Goal: Task Accomplishment & Management: Complete application form

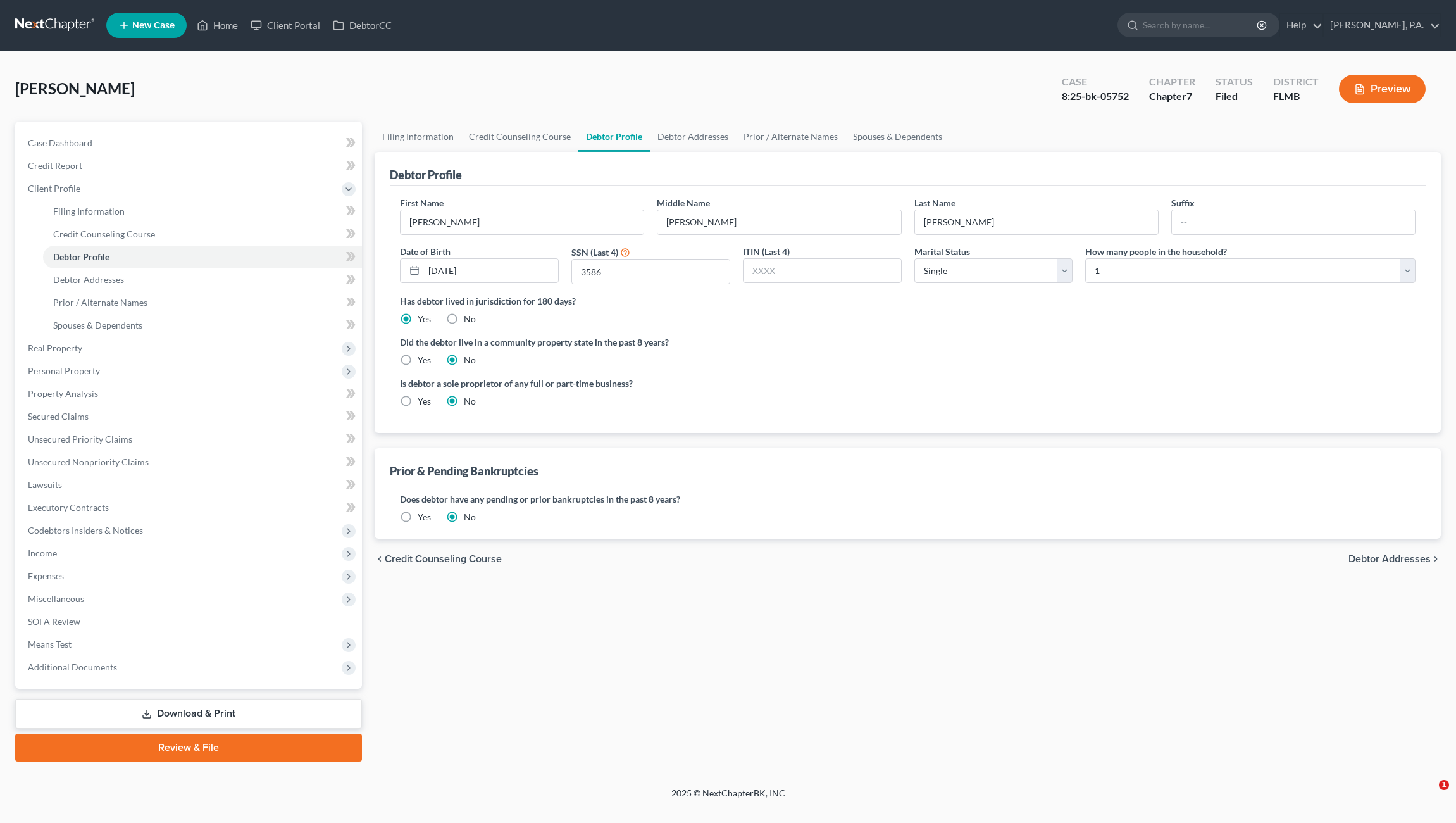
select select "0"
click at [225, 26] on link "Home" at bounding box center [217, 25] width 54 height 23
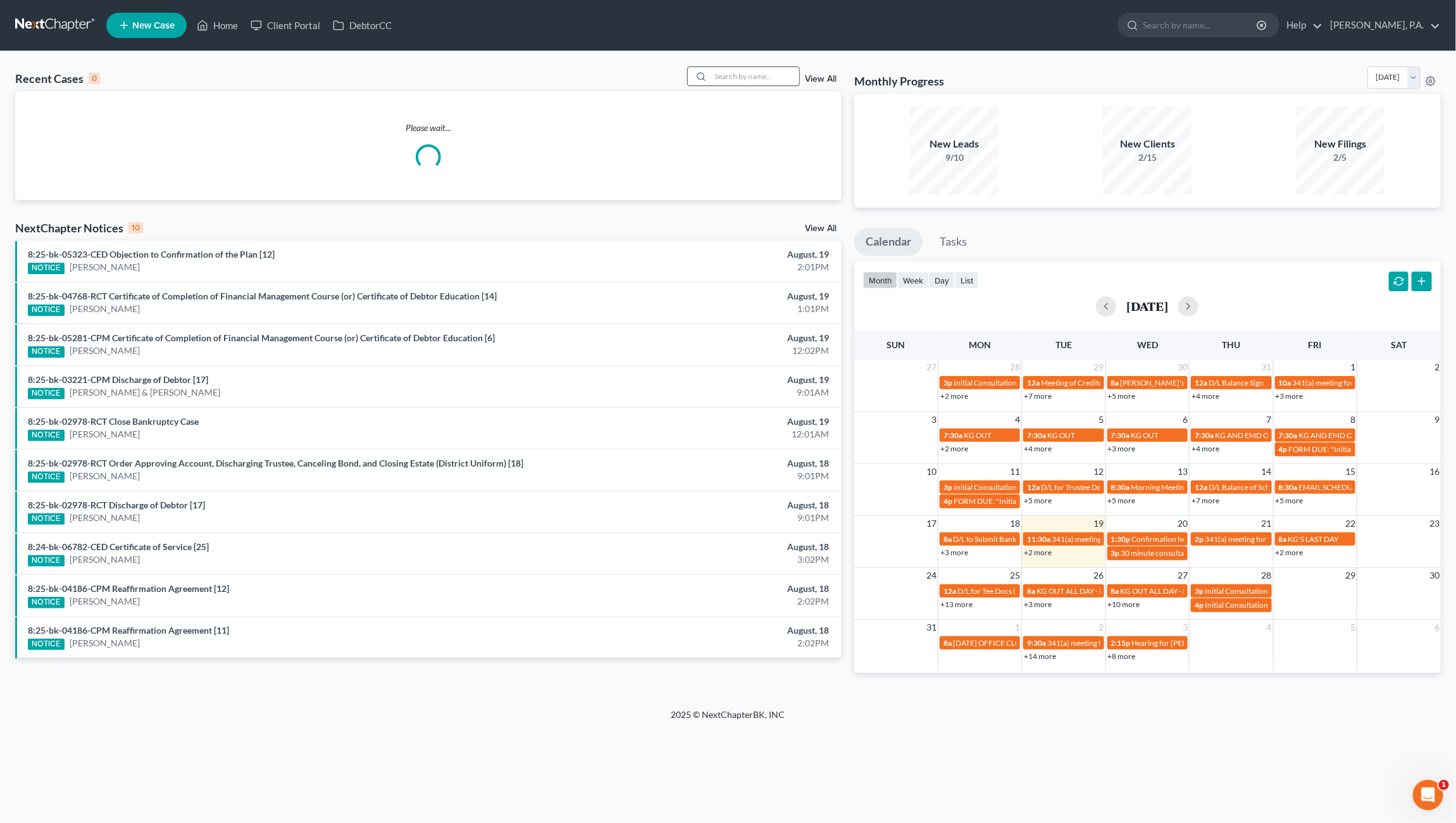
click at [770, 75] on input "search" at bounding box center [755, 76] width 89 height 18
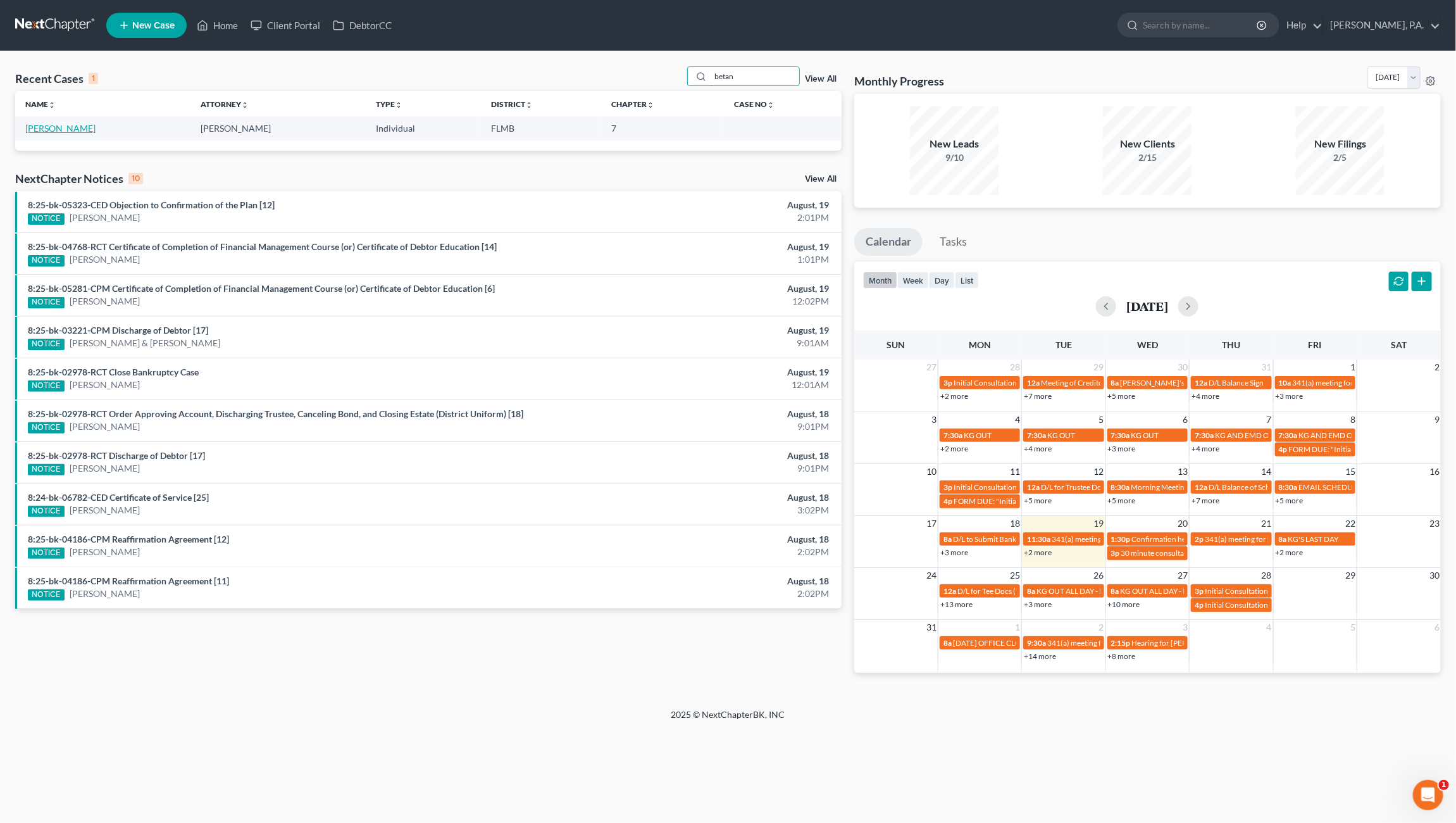
type input "betan"
click at [60, 127] on link "[PERSON_NAME]" at bounding box center [60, 127] width 70 height 10
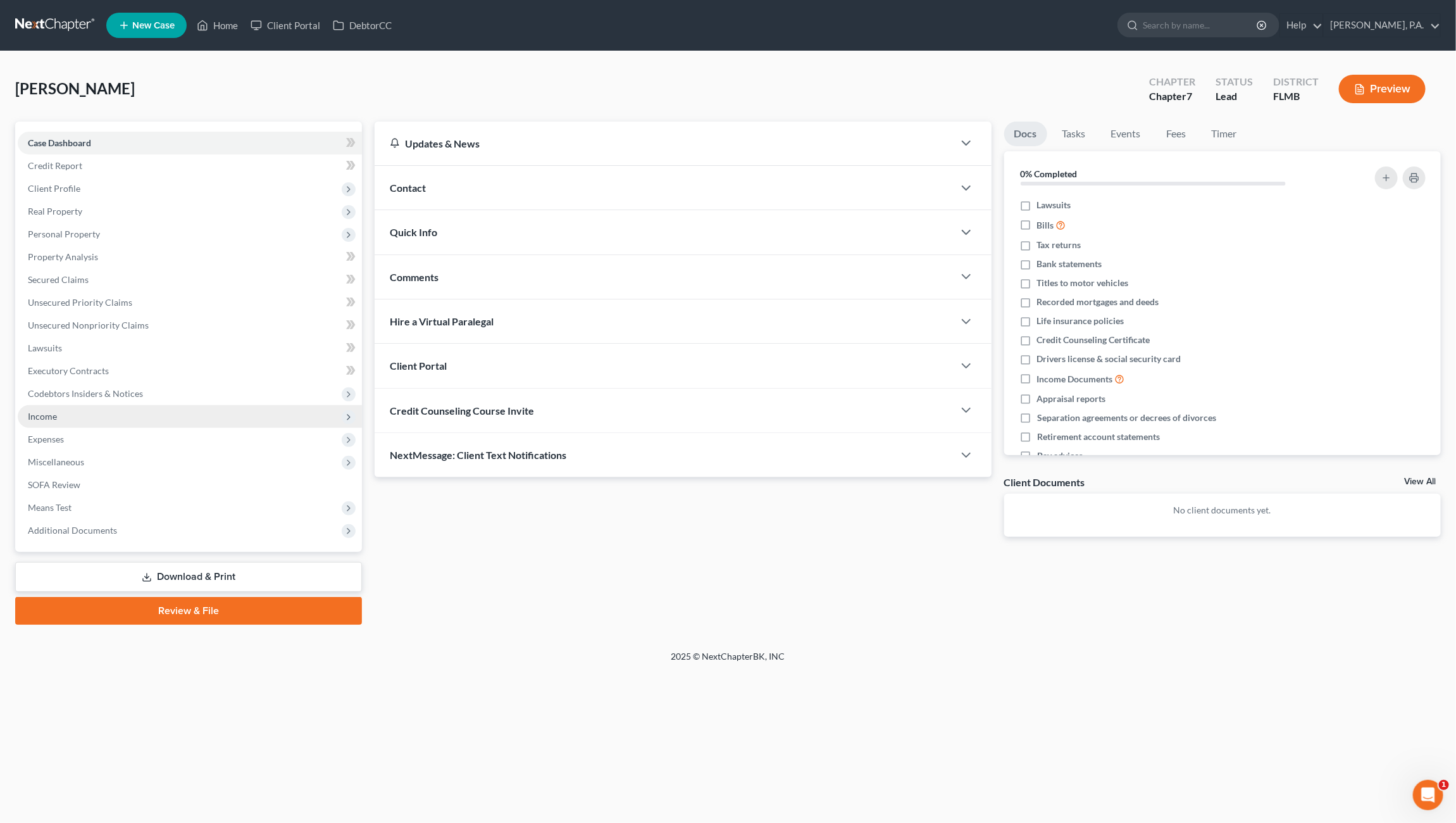
click at [69, 415] on span "Income" at bounding box center [190, 416] width 344 height 23
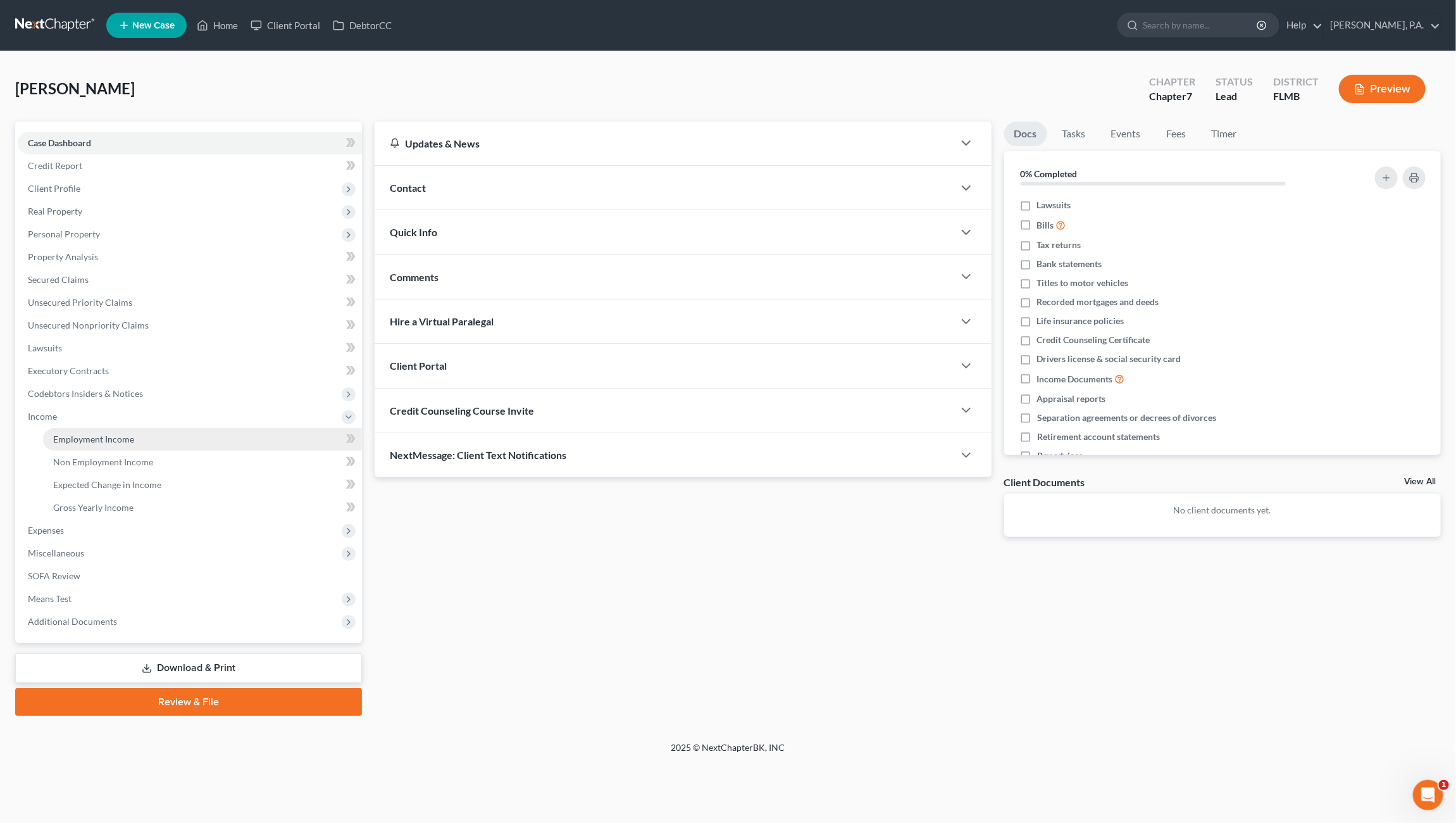
click at [83, 442] on span "Employment Income" at bounding box center [94, 438] width 81 height 10
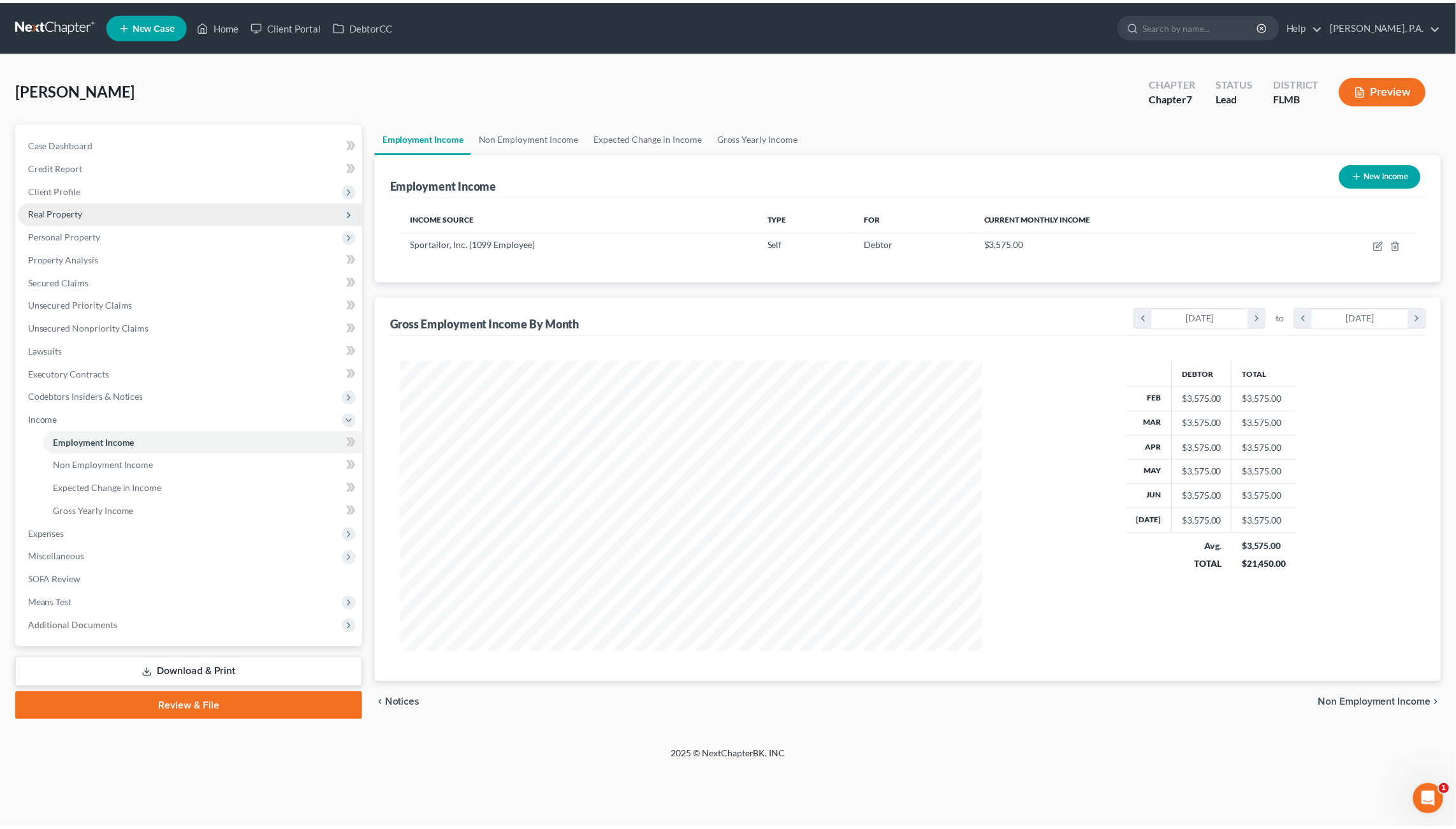
scroll to position [292, 611]
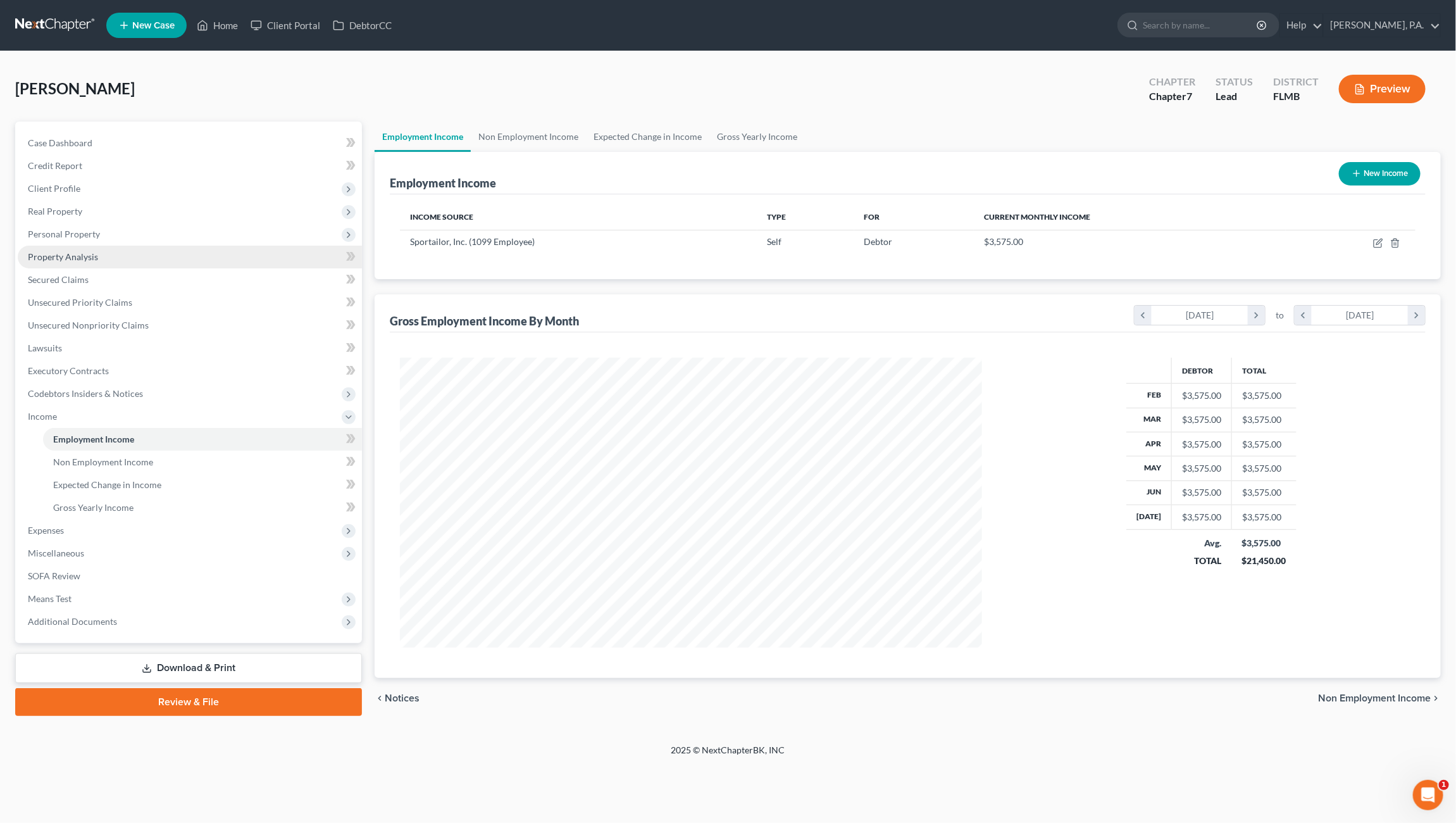
click at [76, 255] on span "Property Analysis" at bounding box center [63, 256] width 70 height 10
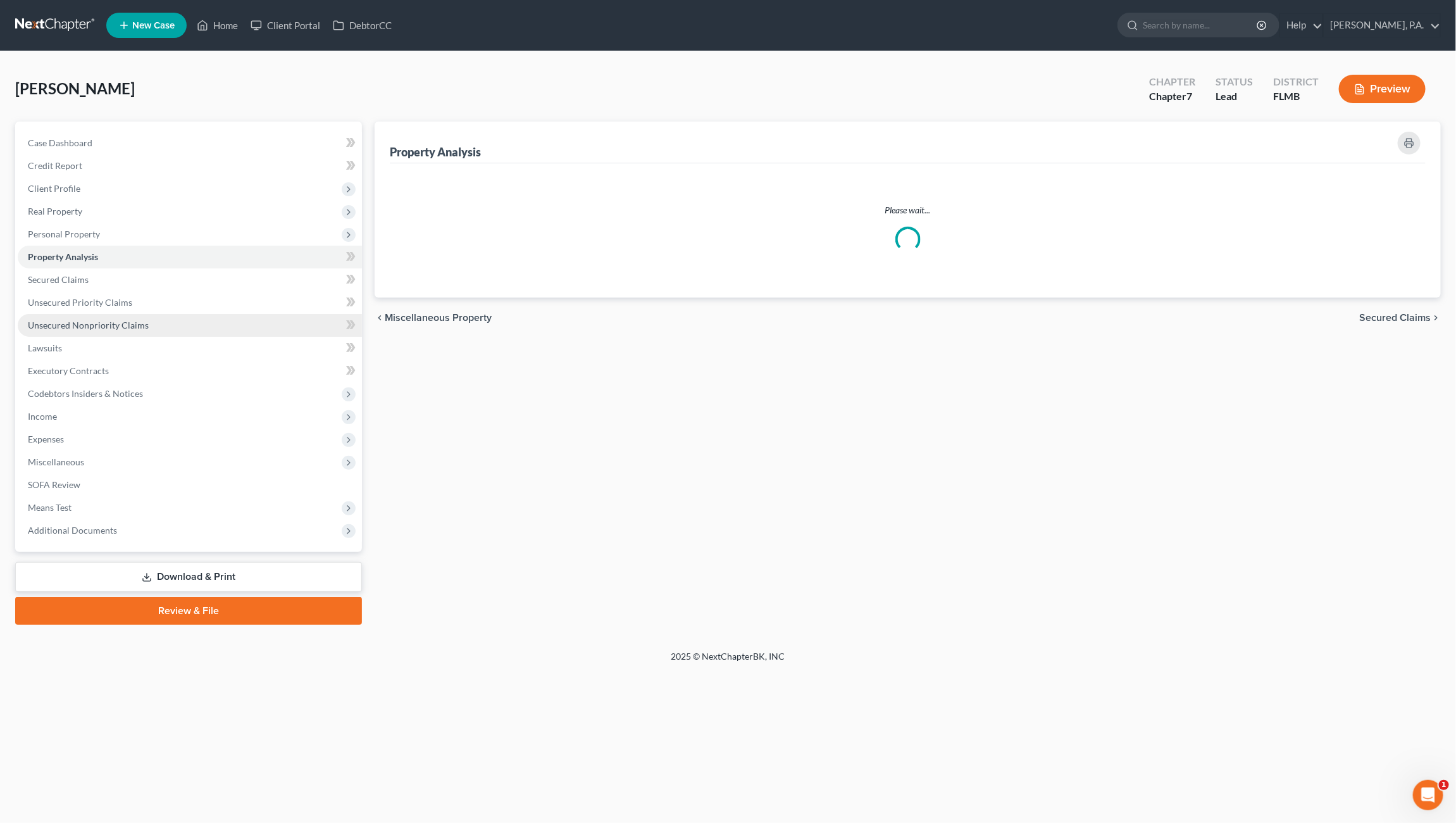
click at [69, 321] on span "Unsecured Nonpriority Claims" at bounding box center [88, 325] width 121 height 10
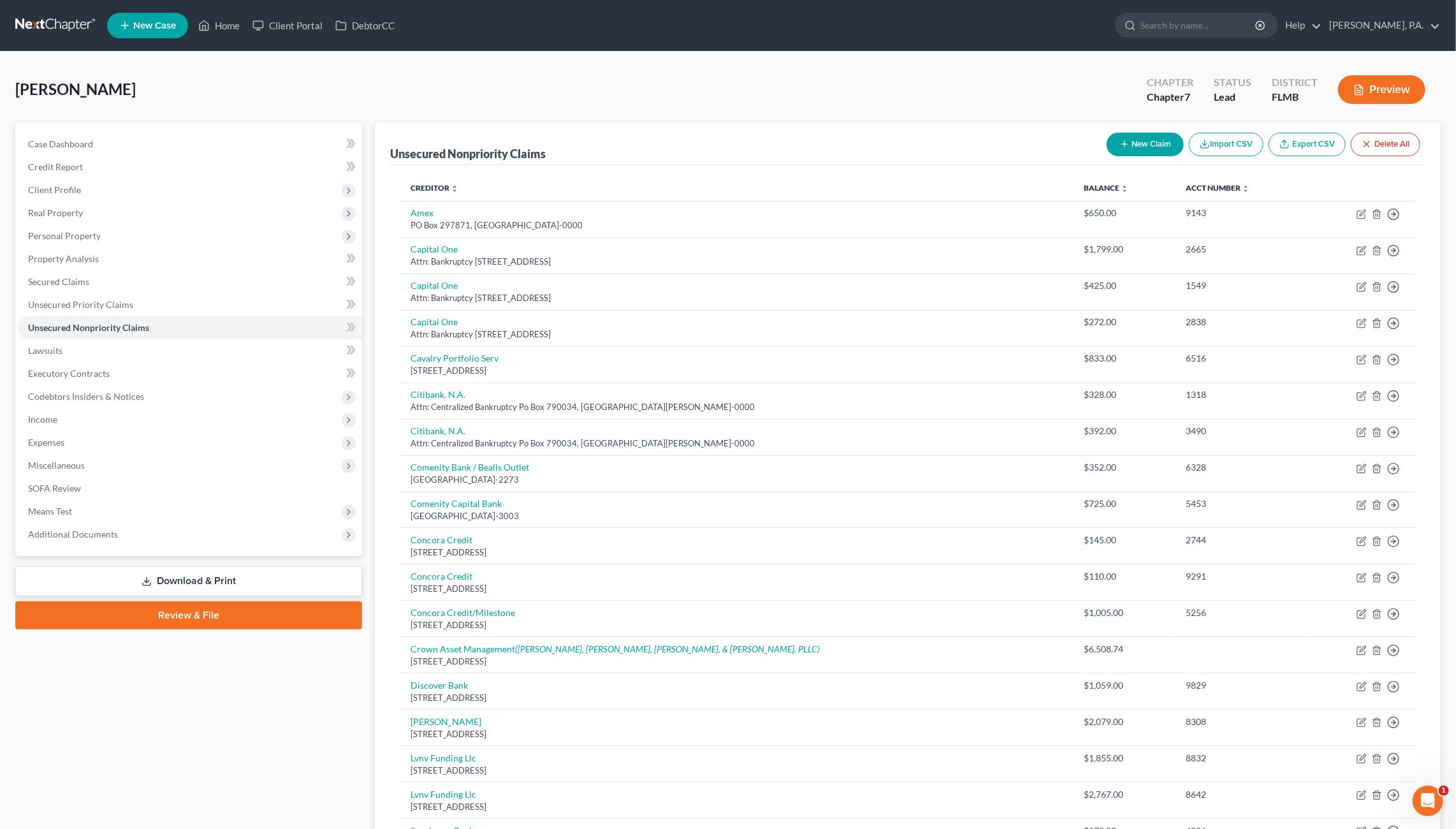
click at [1156, 147] on button "New Claim" at bounding box center [1145, 144] width 77 height 23
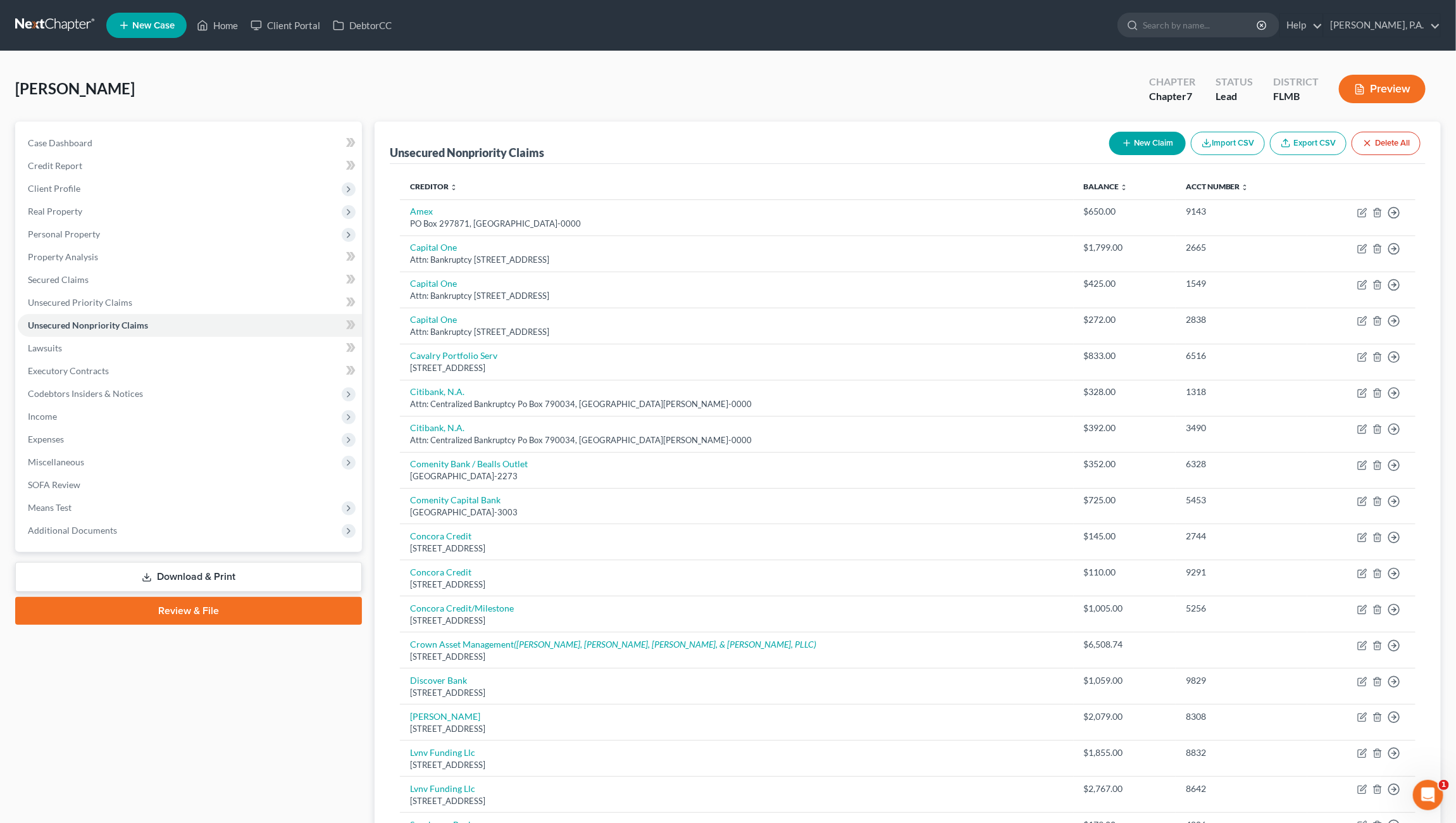
select select "0"
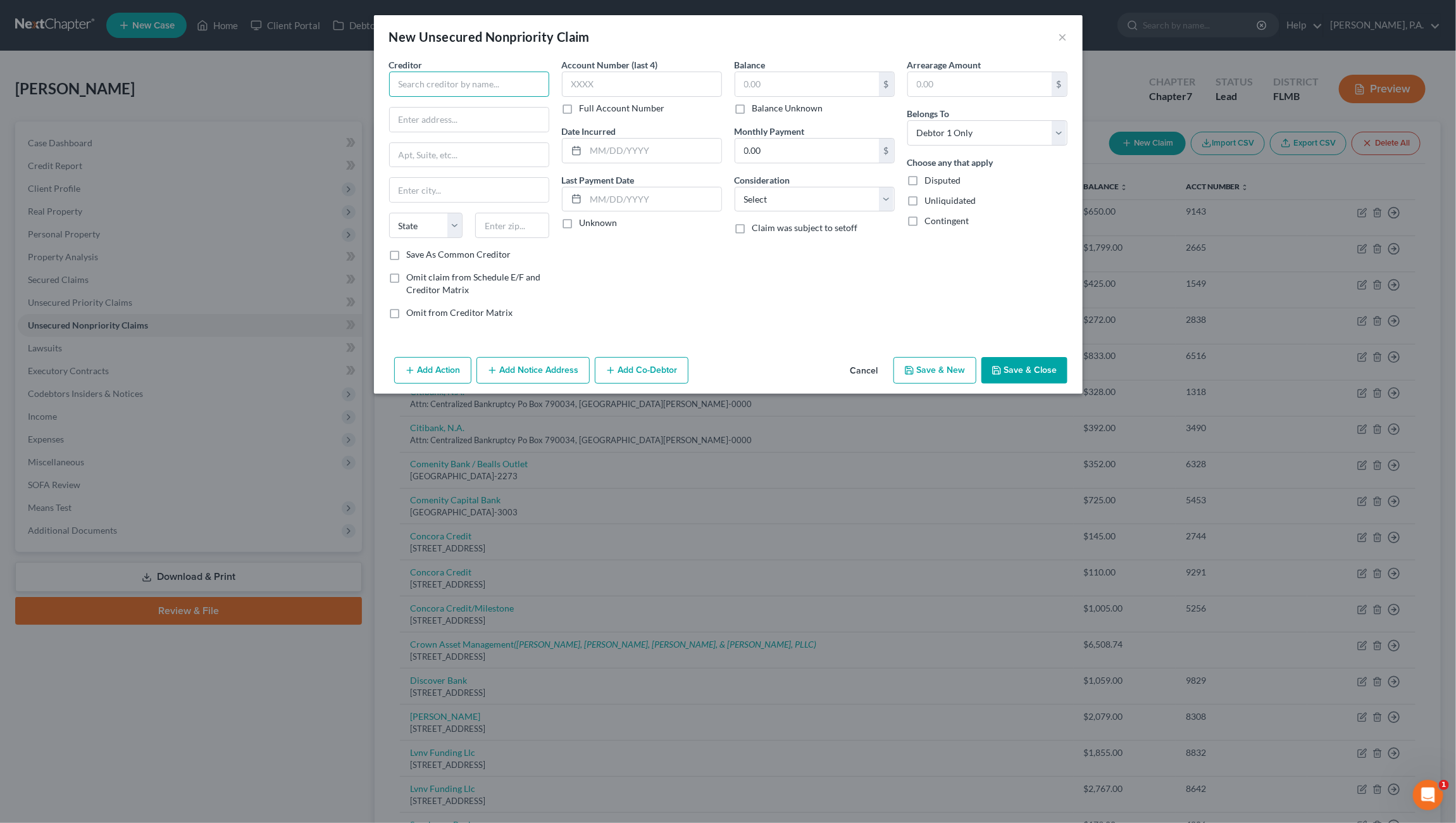
click at [422, 85] on input "text" at bounding box center [469, 84] width 160 height 25
click at [456, 122] on div "[STREET_ADDRESS][PERSON_NAME]" at bounding box center [465, 118] width 132 height 10
type input "Affirm Inc"
type input "[STREET_ADDRESS][PERSON_NAME]"
type input "4th Floor"
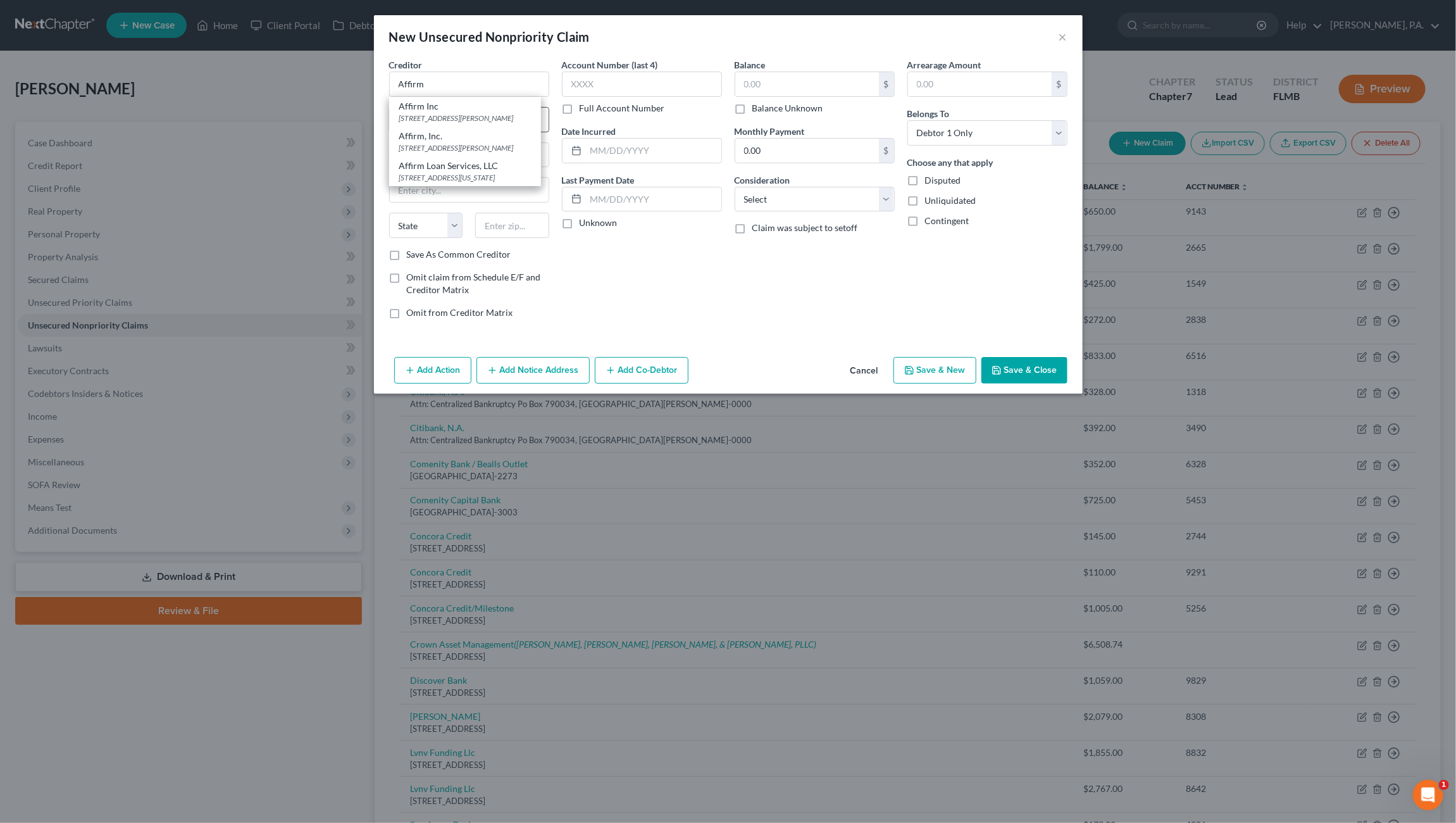
type input "[GEOGRAPHIC_DATA]"
select select "39"
type input "15212-0000"
click at [822, 85] on input "text" at bounding box center [807, 84] width 143 height 24
type input "447.38"
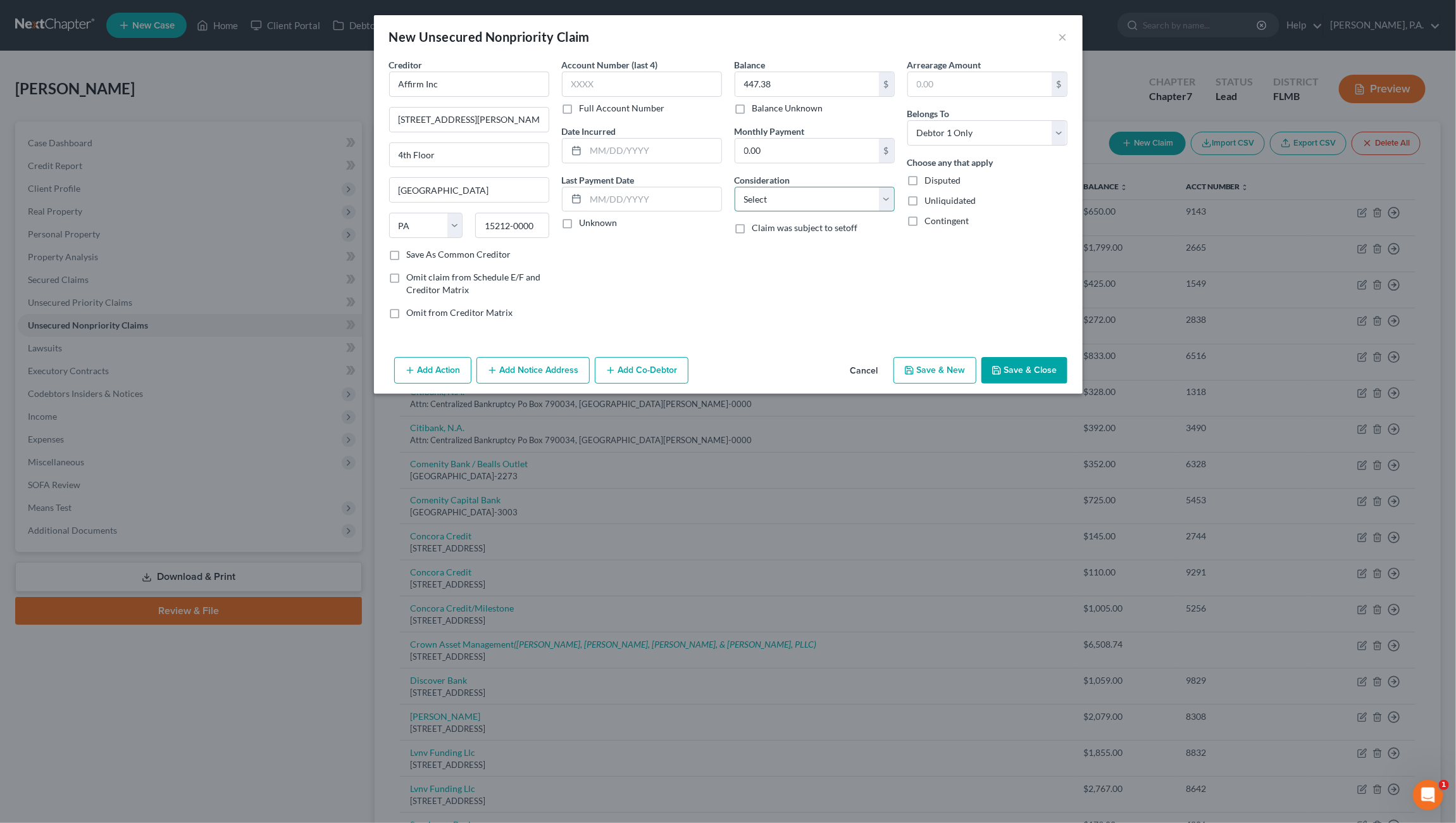
click at [814, 197] on select "Select Cable / Satellite Services Collection Agency Credit Card Debt Debt Couns…" at bounding box center [814, 199] width 160 height 25
select select "10"
click at [735, 187] on select "Select Cable / Satellite Services Collection Agency Credit Card Debt Debt Couns…" at bounding box center [814, 199] width 160 height 25
click at [632, 93] on input "text" at bounding box center [642, 84] width 160 height 25
type input "LFT3"
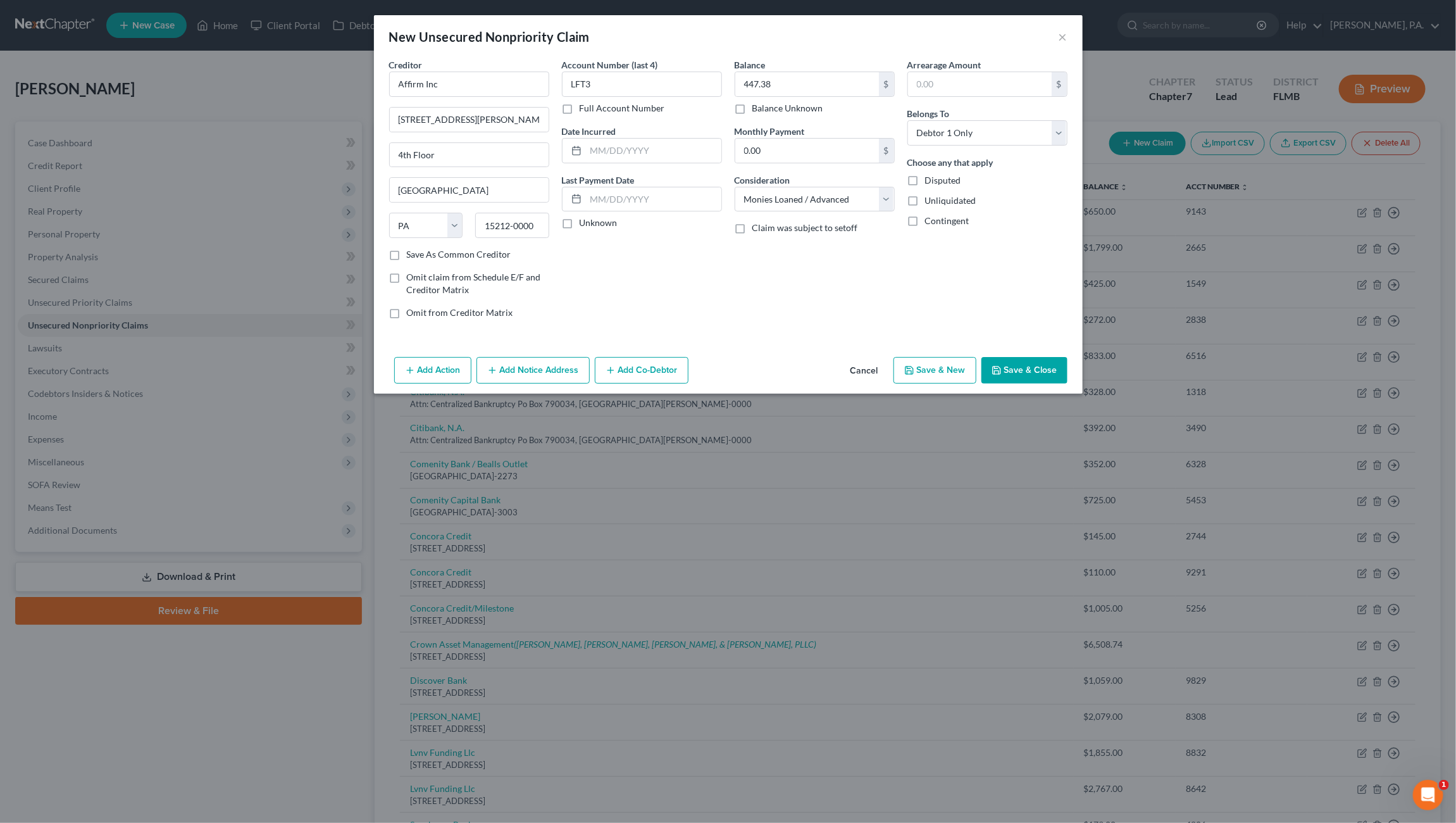
click at [1010, 364] on button "Save & Close" at bounding box center [1024, 370] width 86 height 27
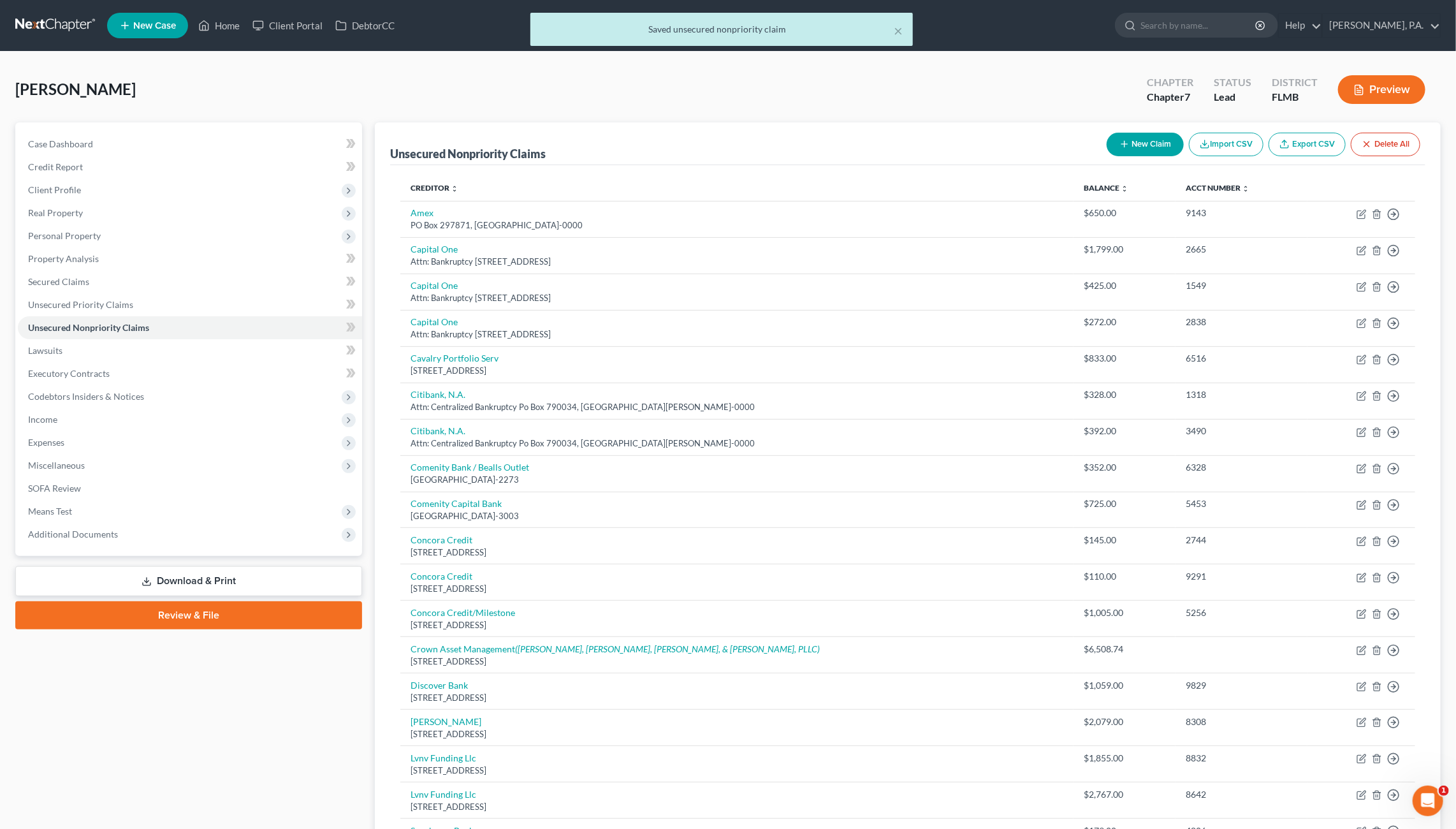
click at [1166, 137] on button "New Claim" at bounding box center [1145, 144] width 77 height 23
select select "0"
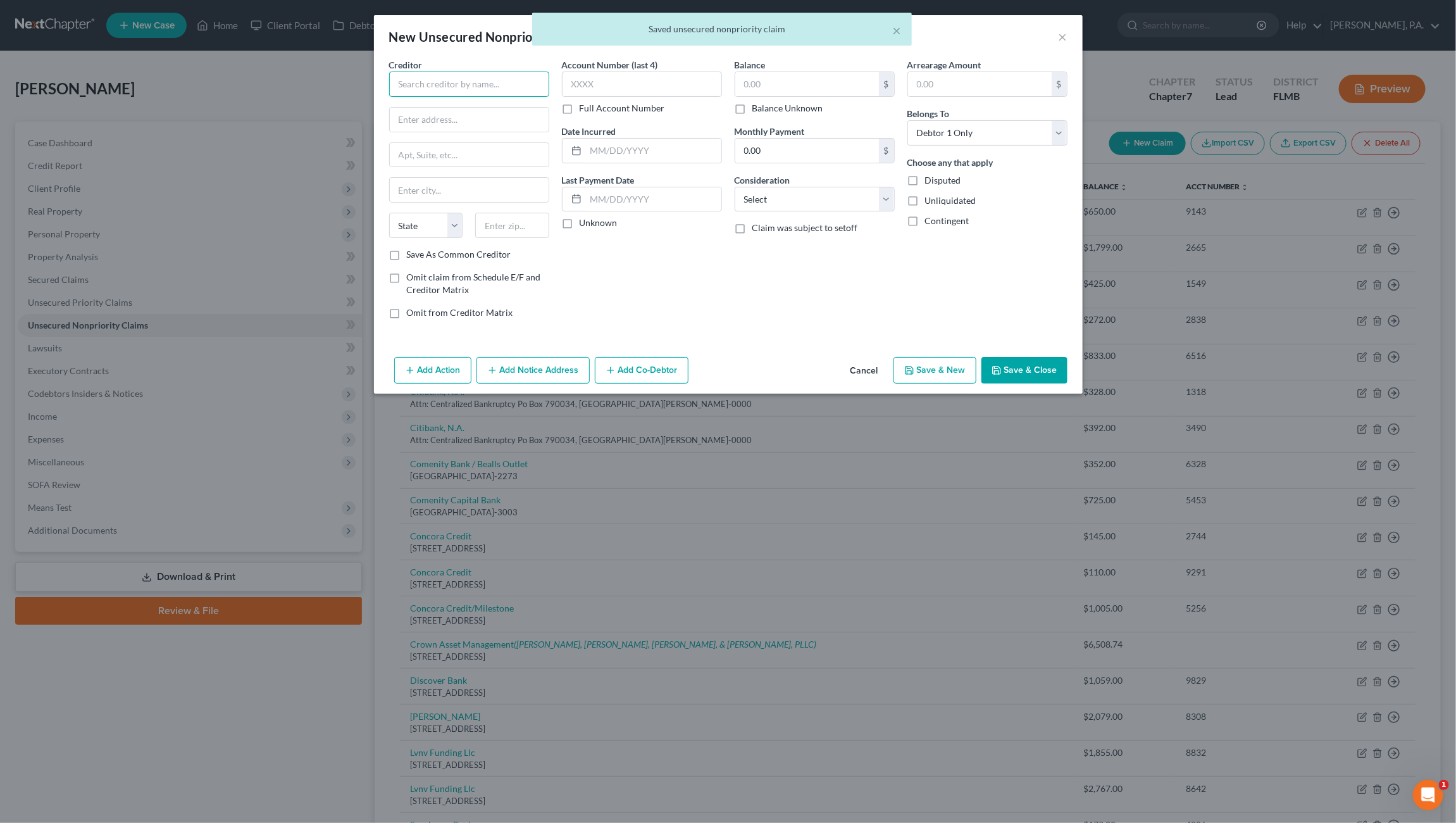
click at [420, 87] on input "text" at bounding box center [469, 84] width 160 height 25
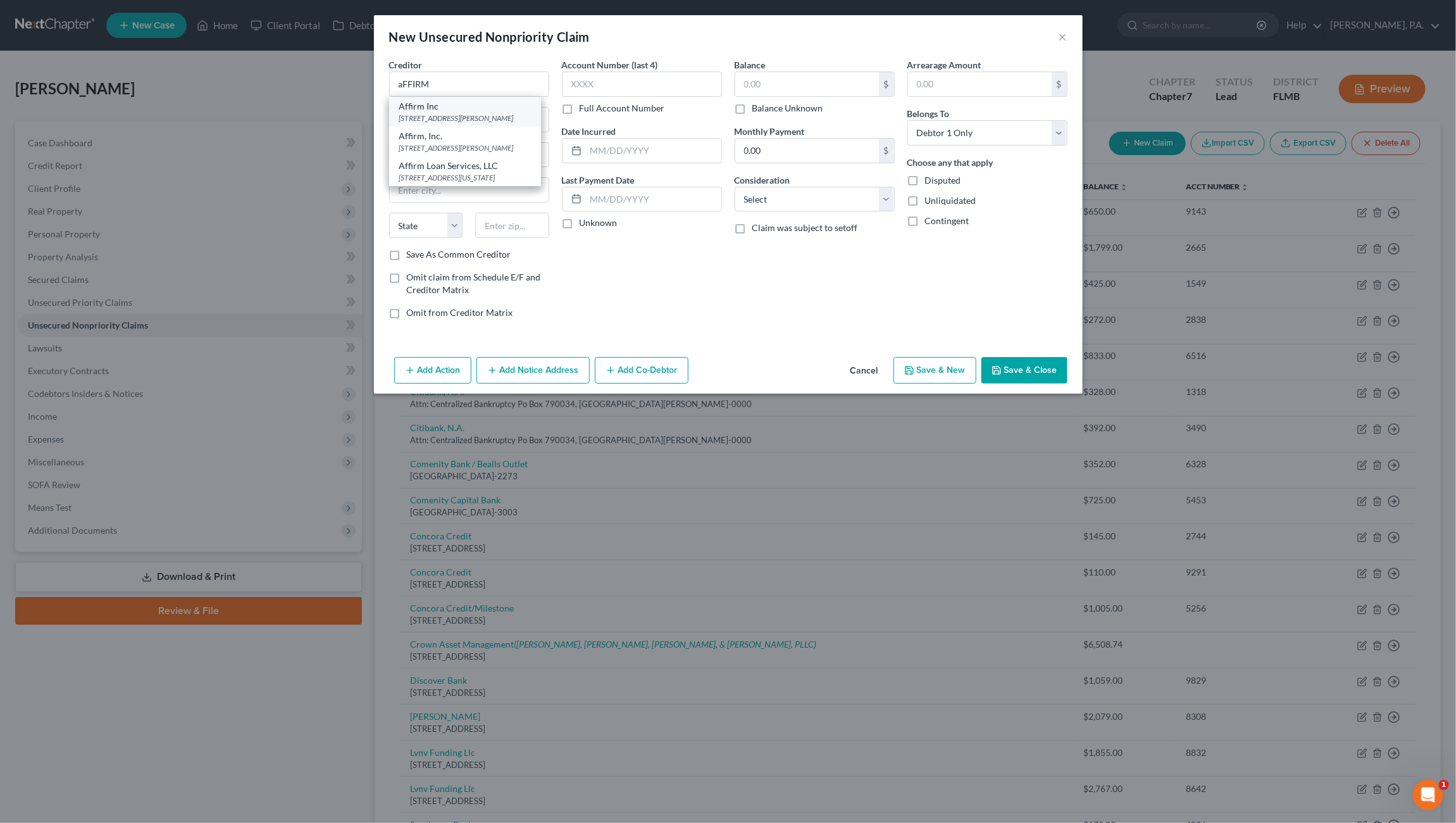
click at [426, 108] on div "Affirm Inc" at bounding box center [465, 106] width 132 height 13
type input "Affirm Inc"
type input "[STREET_ADDRESS][PERSON_NAME]"
type input "4th Floor"
type input "[GEOGRAPHIC_DATA]"
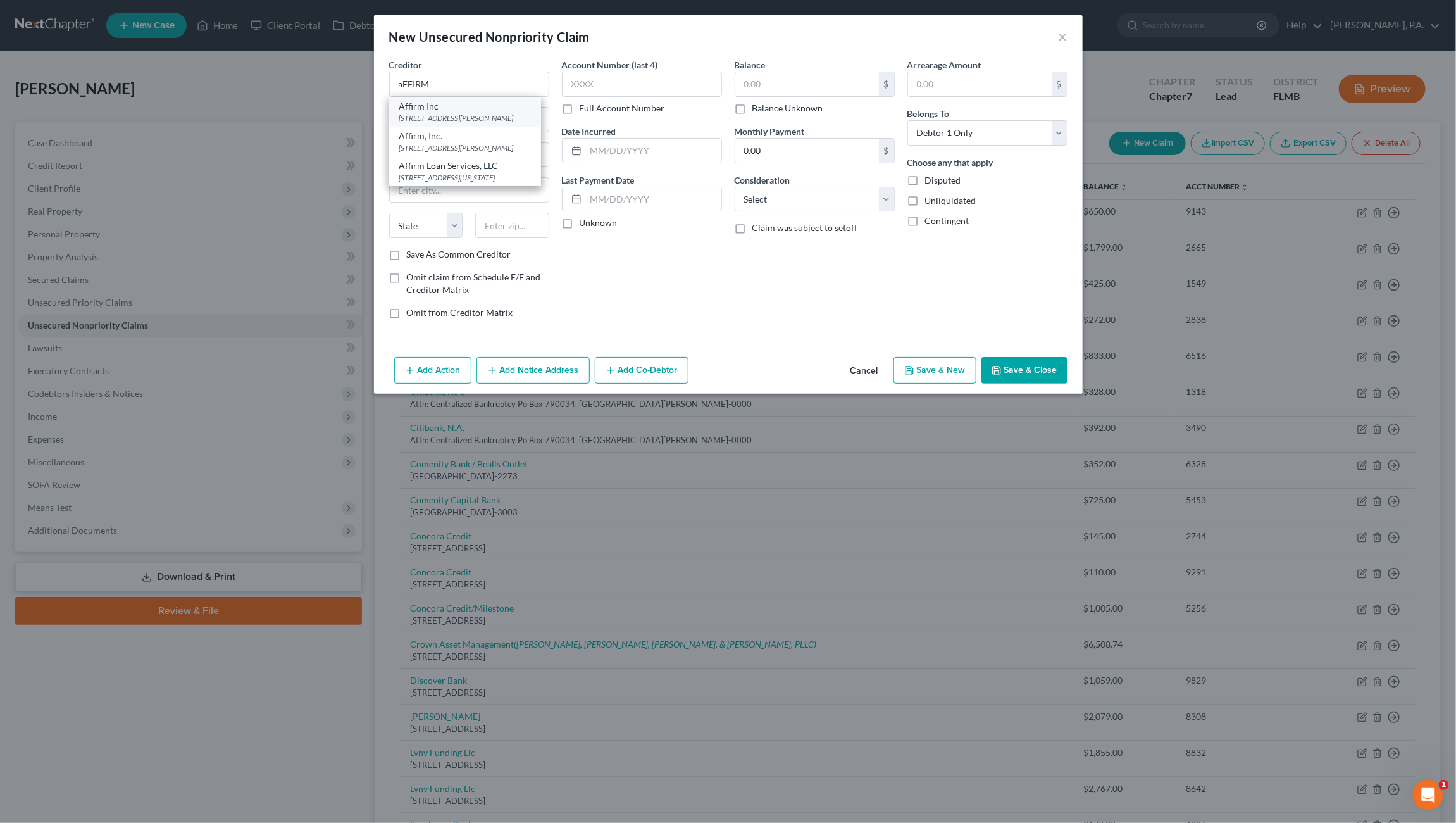
select select "39"
type input "15212-0000"
click at [657, 89] on input "text" at bounding box center [642, 84] width 160 height 25
type input "q"
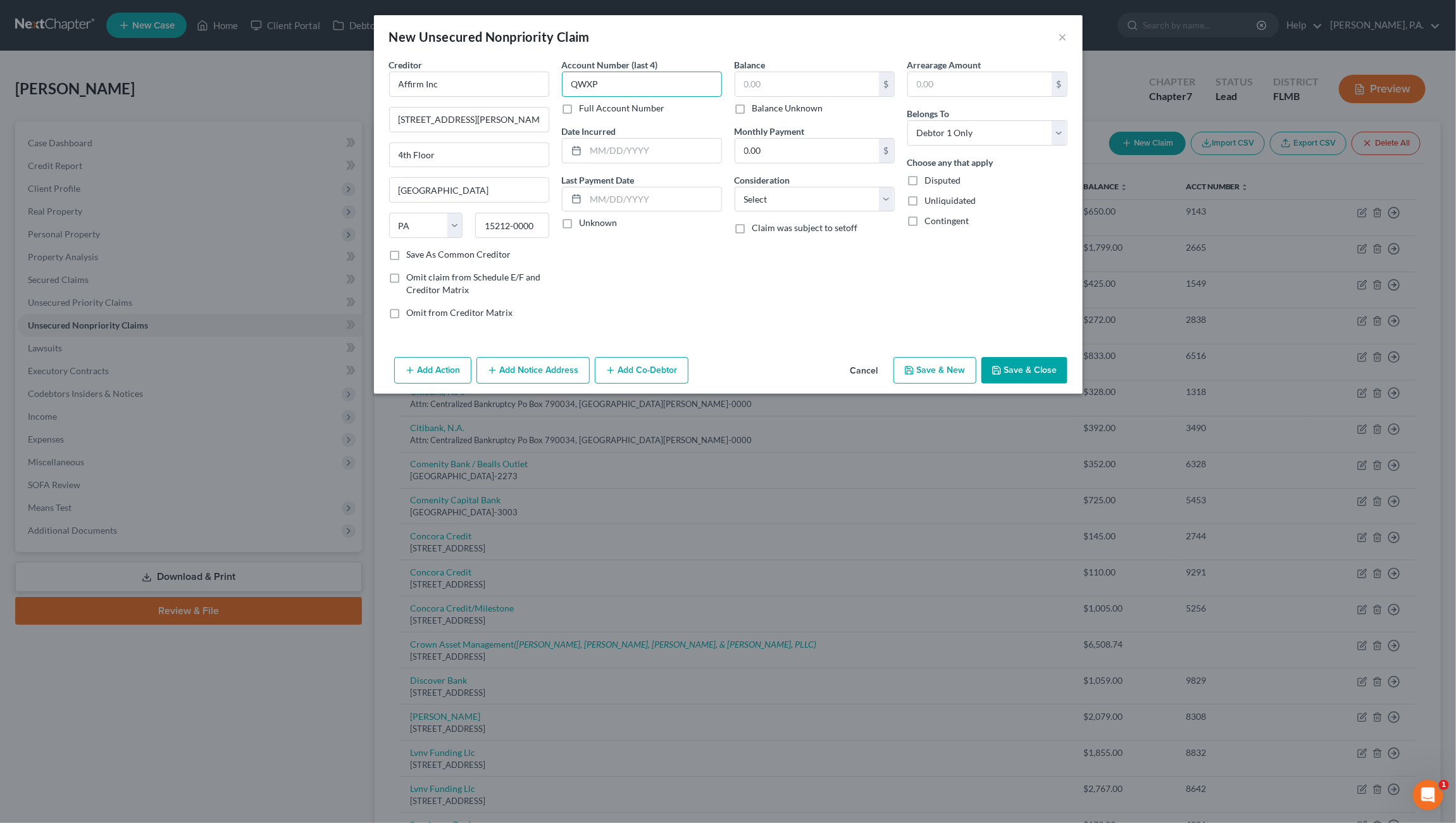
type input "QWXP"
click at [758, 87] on input "text" at bounding box center [807, 84] width 143 height 24
type input "276.86"
click at [782, 203] on select "Select Cable / Satellite Services Collection Agency Credit Card Debt Debt Couns…" at bounding box center [814, 199] width 160 height 25
select select "10"
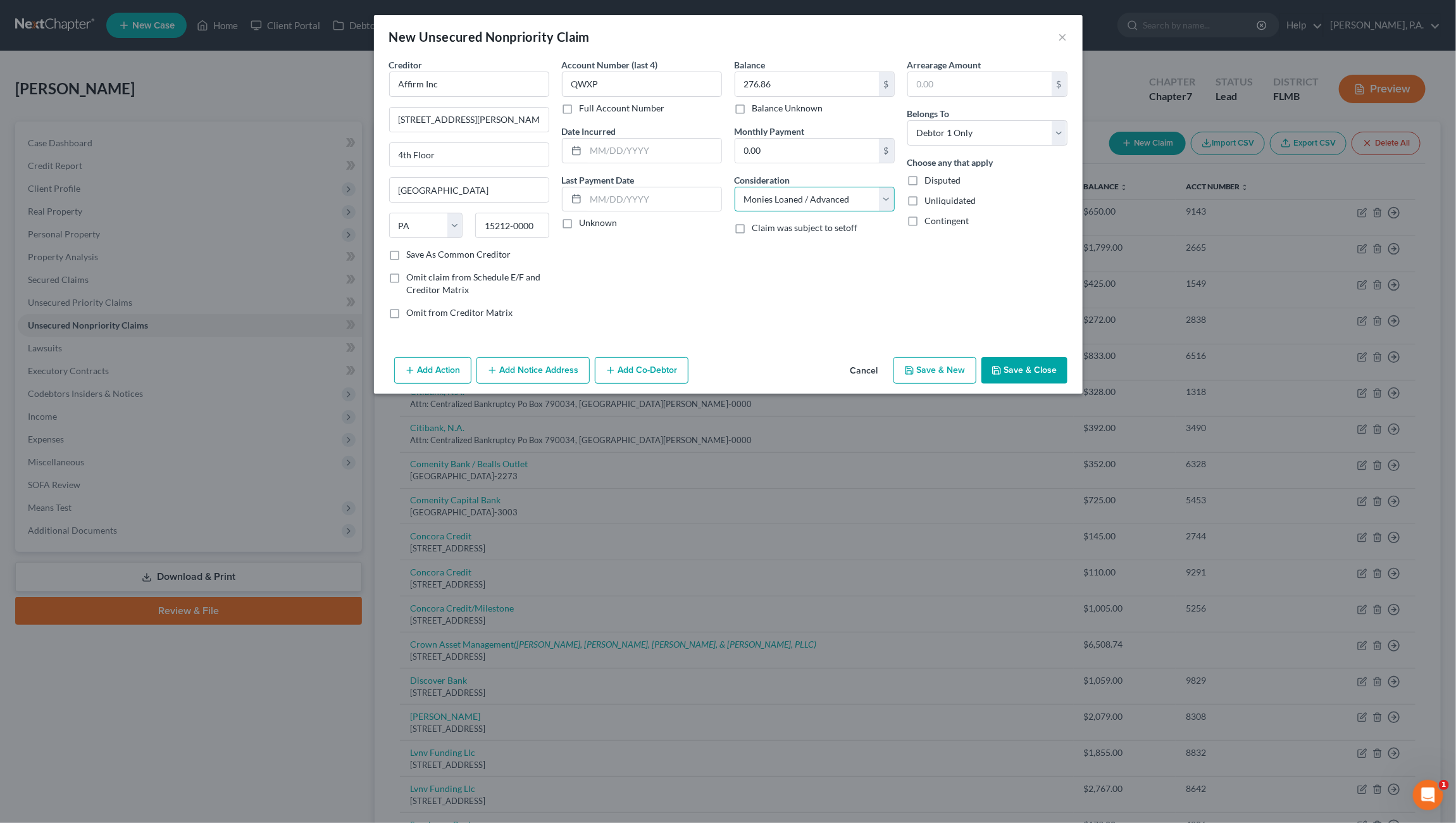
click at [735, 187] on select "Select Cable / Satellite Services Collection Agency Credit Card Debt Debt Couns…" at bounding box center [814, 199] width 160 height 25
click at [1008, 365] on button "Save & Close" at bounding box center [1024, 370] width 86 height 27
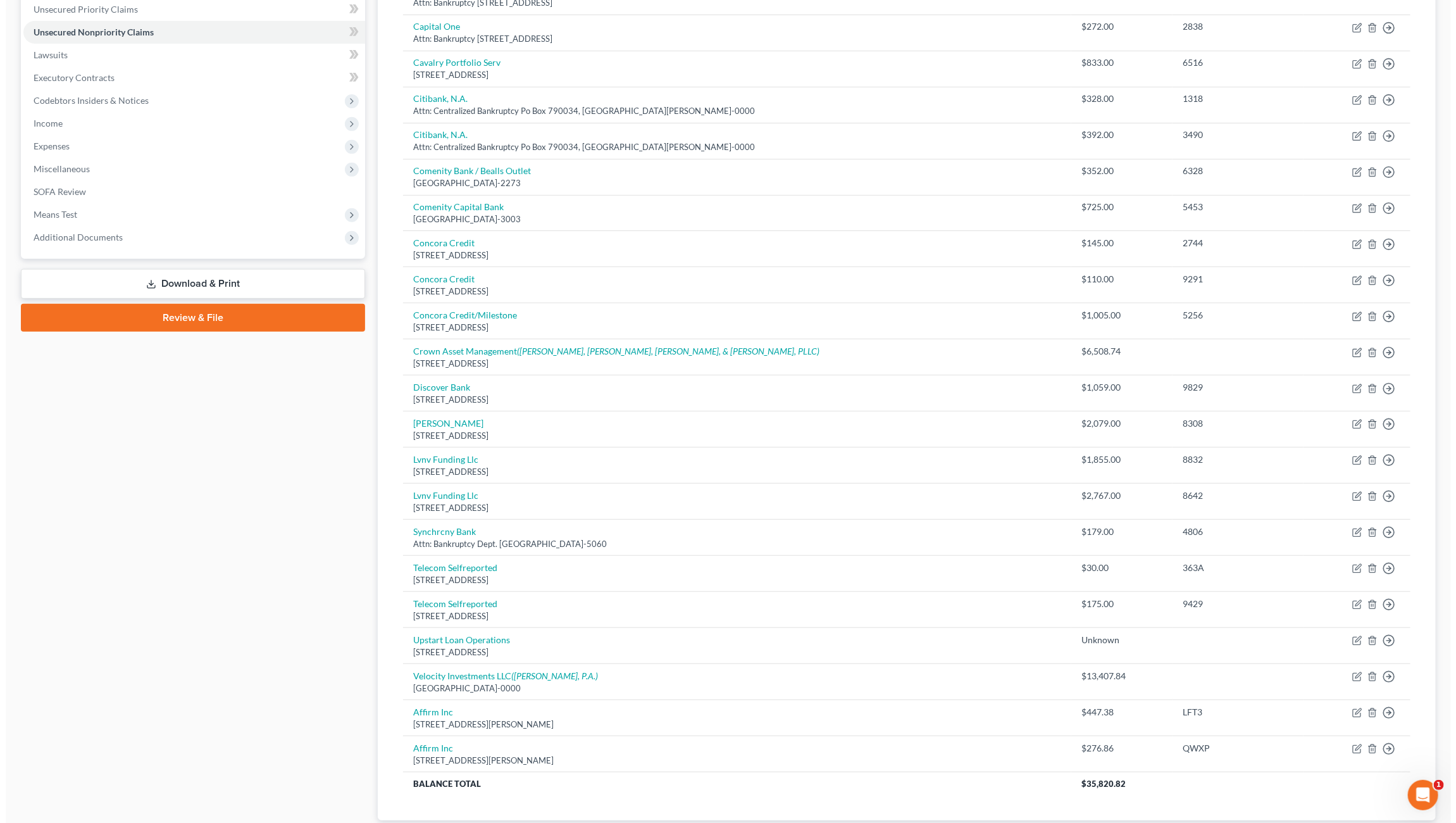
scroll to position [374, 0]
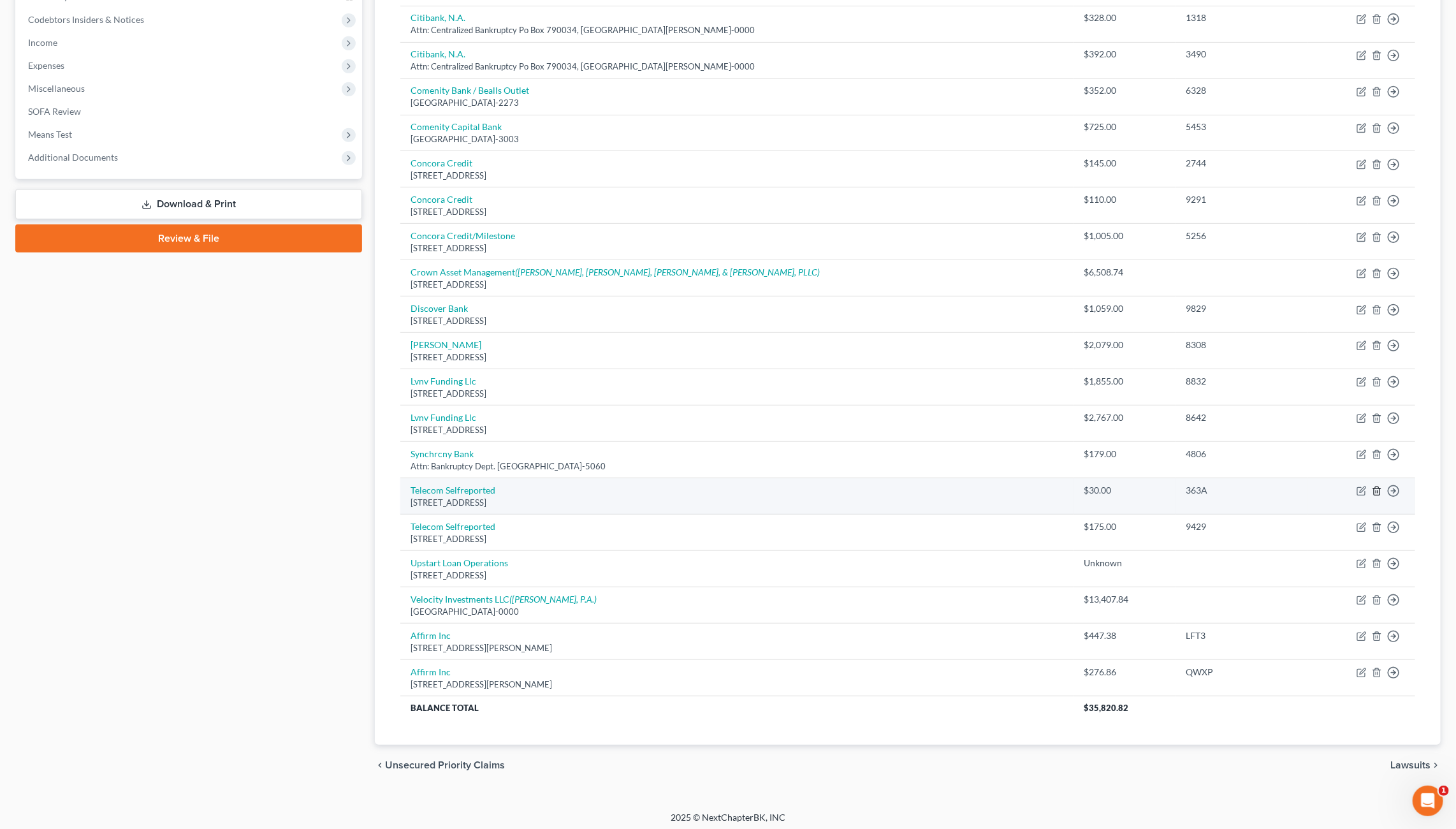
click at [1376, 491] on line "button" at bounding box center [1376, 492] width 0 height 3
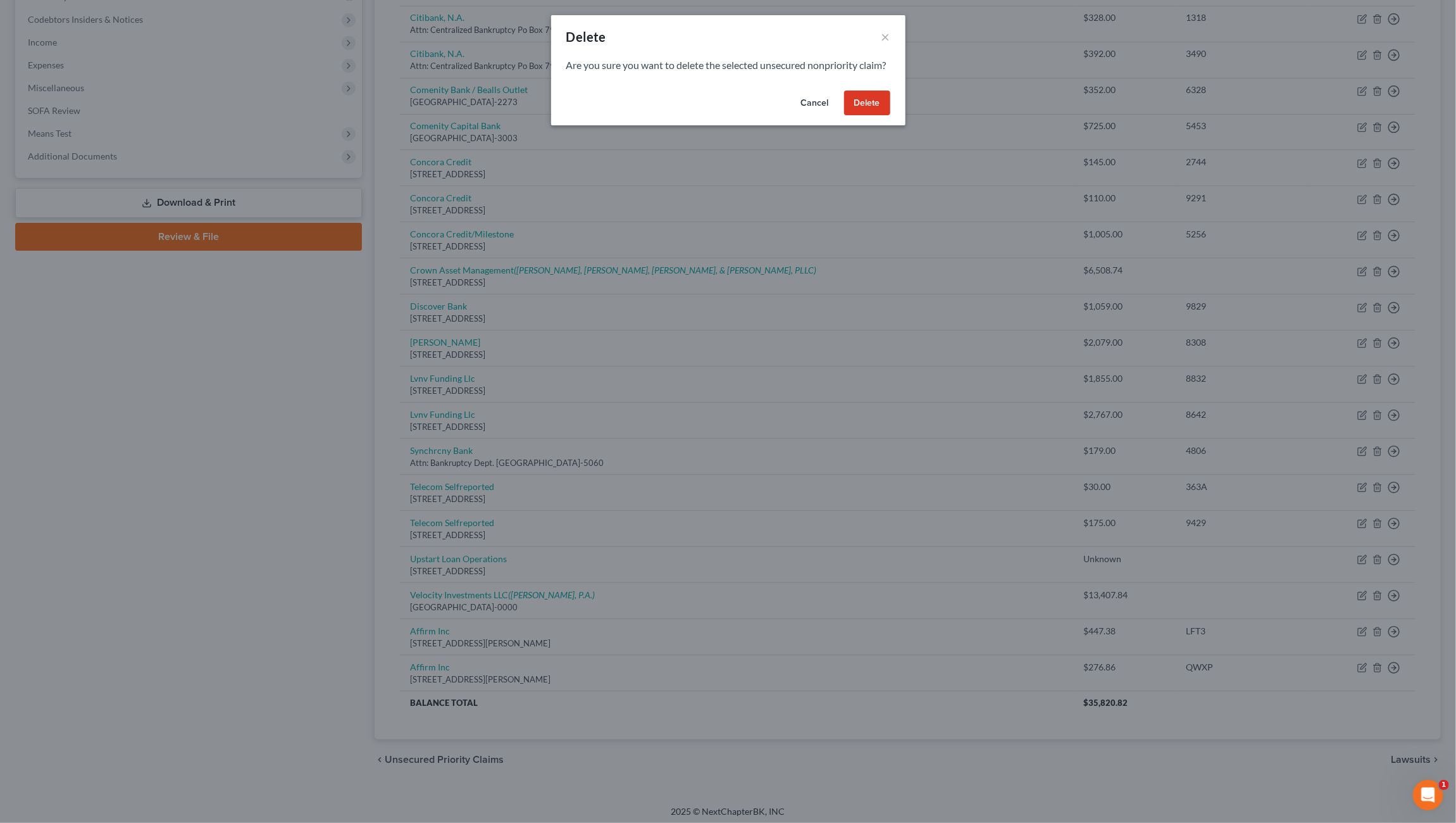
click at [870, 109] on button "Delete" at bounding box center [867, 103] width 46 height 25
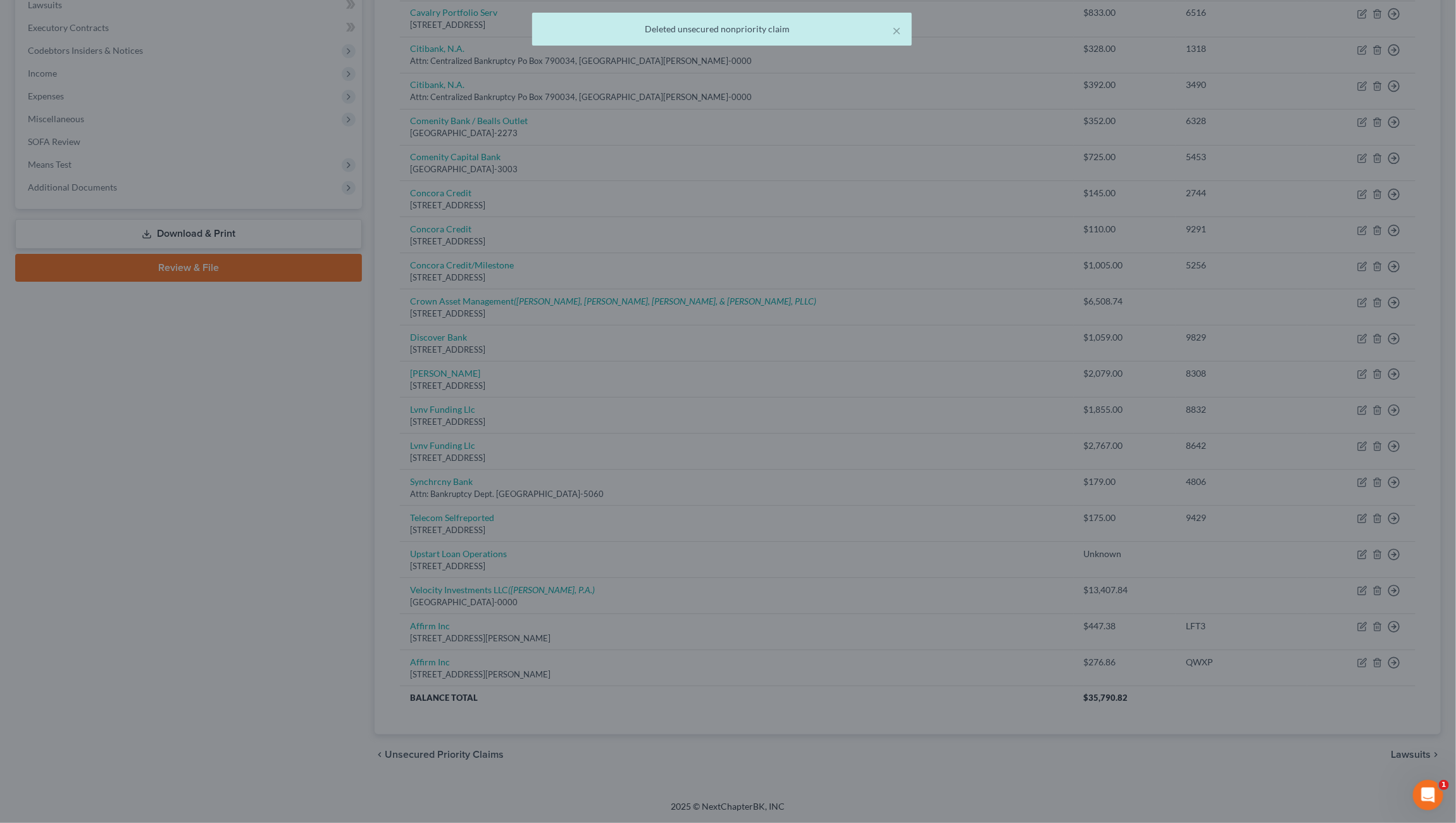
scroll to position [338, 0]
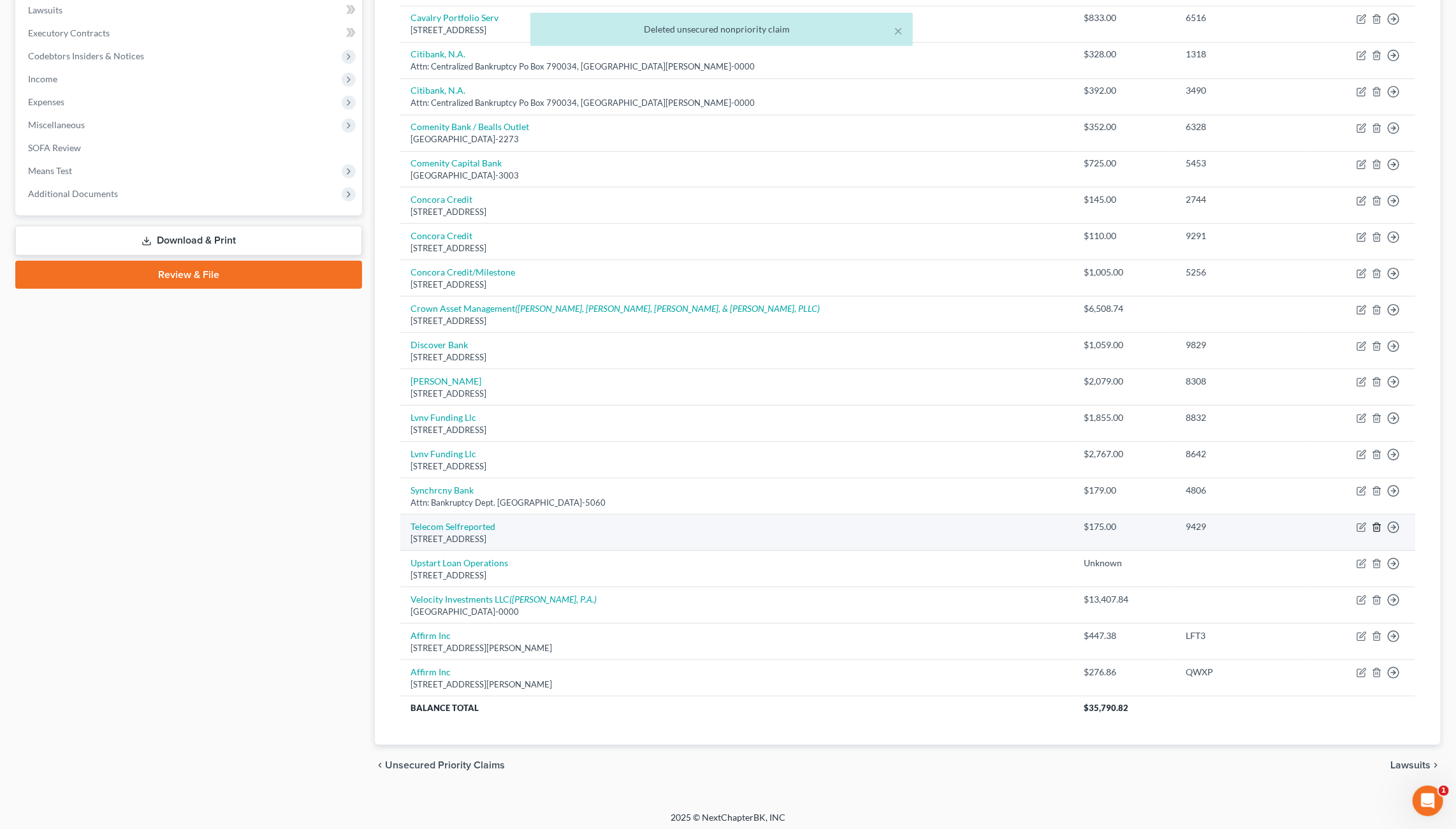
click at [1376, 522] on icon "button" at bounding box center [1376, 527] width 10 height 10
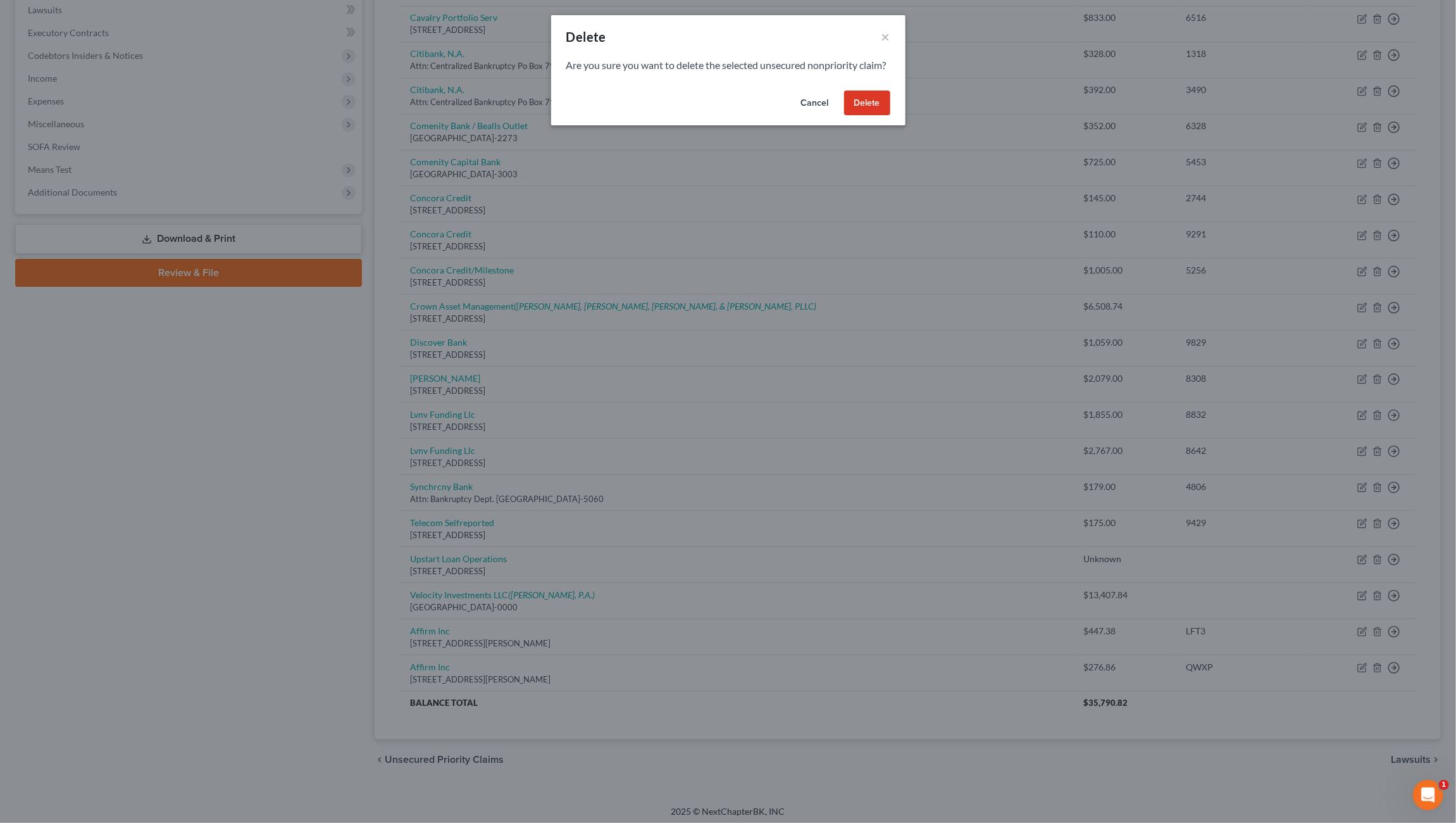
click at [863, 108] on button "Delete" at bounding box center [867, 103] width 46 height 25
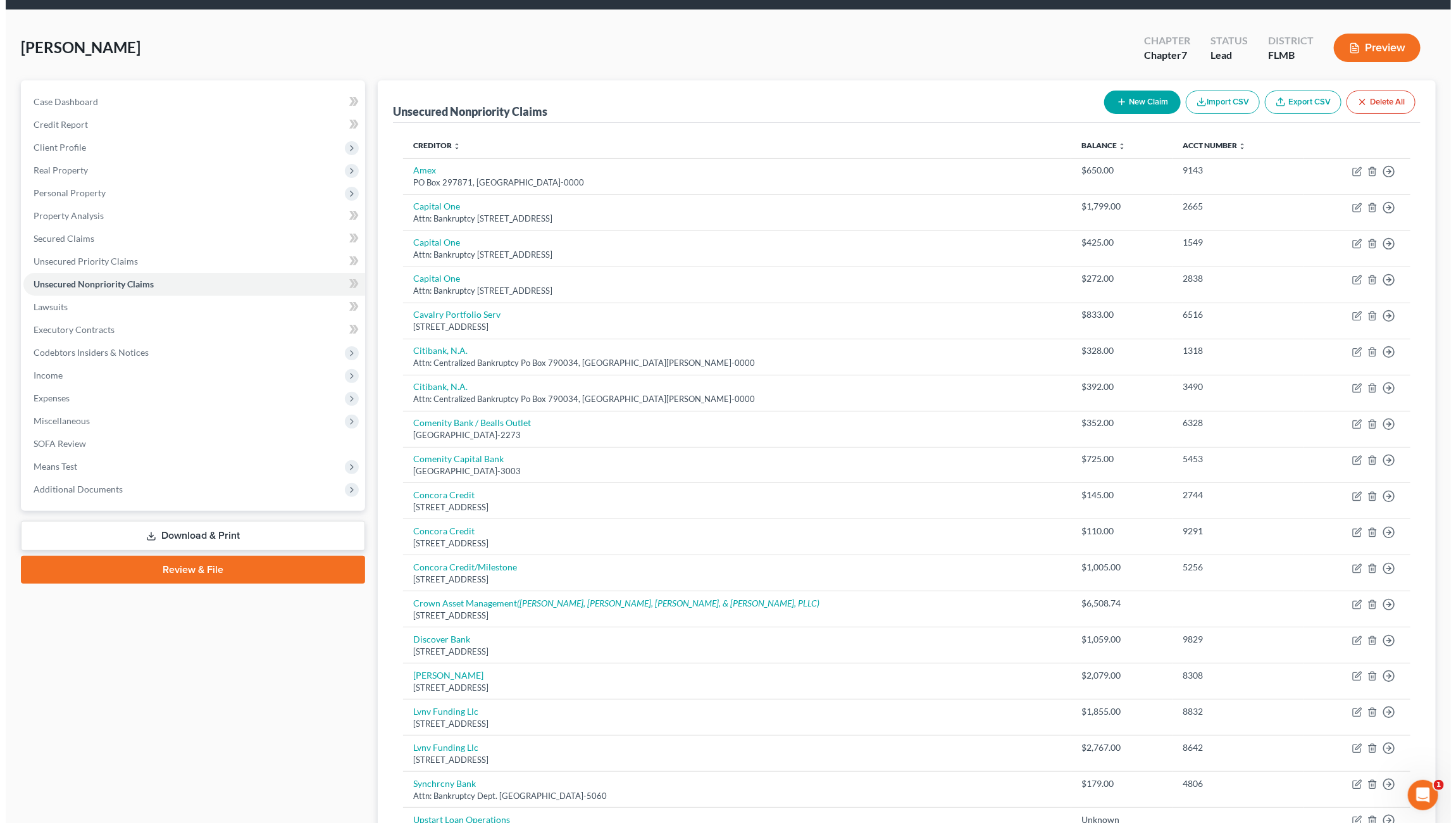
scroll to position [0, 0]
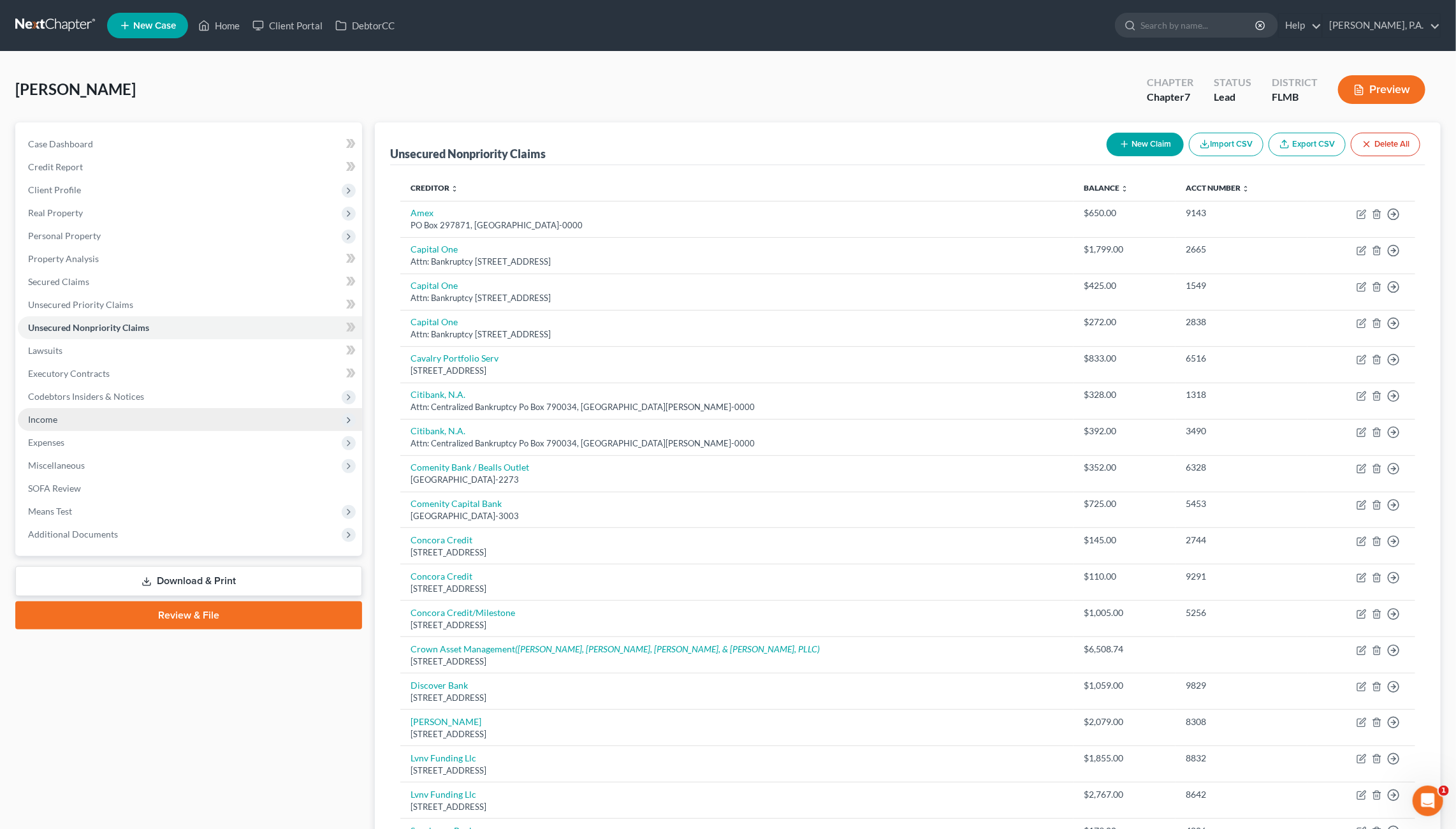
click at [56, 414] on span "Income" at bounding box center [43, 419] width 30 height 11
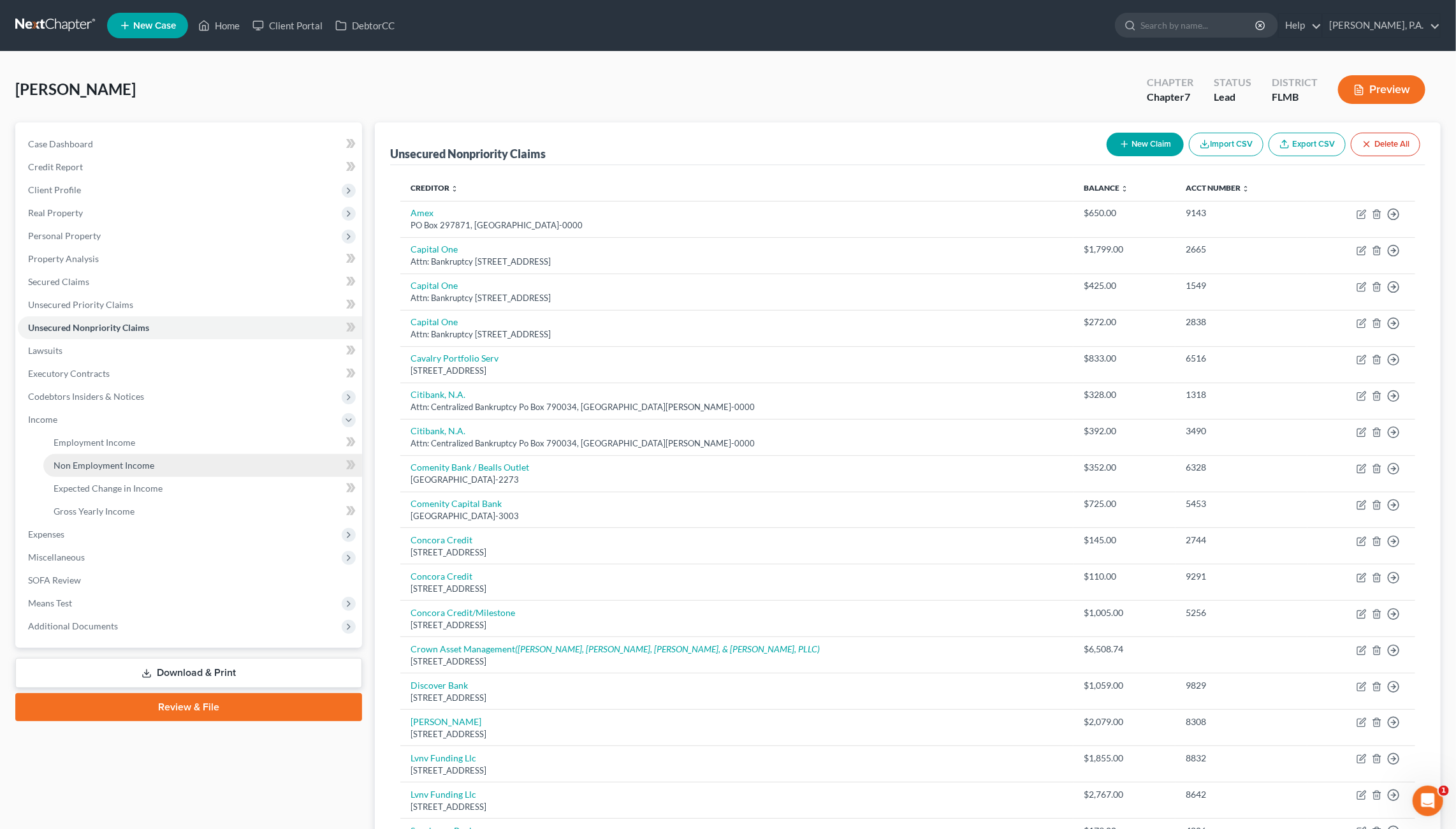
click at [84, 462] on span "Non Employment Income" at bounding box center [104, 465] width 101 height 11
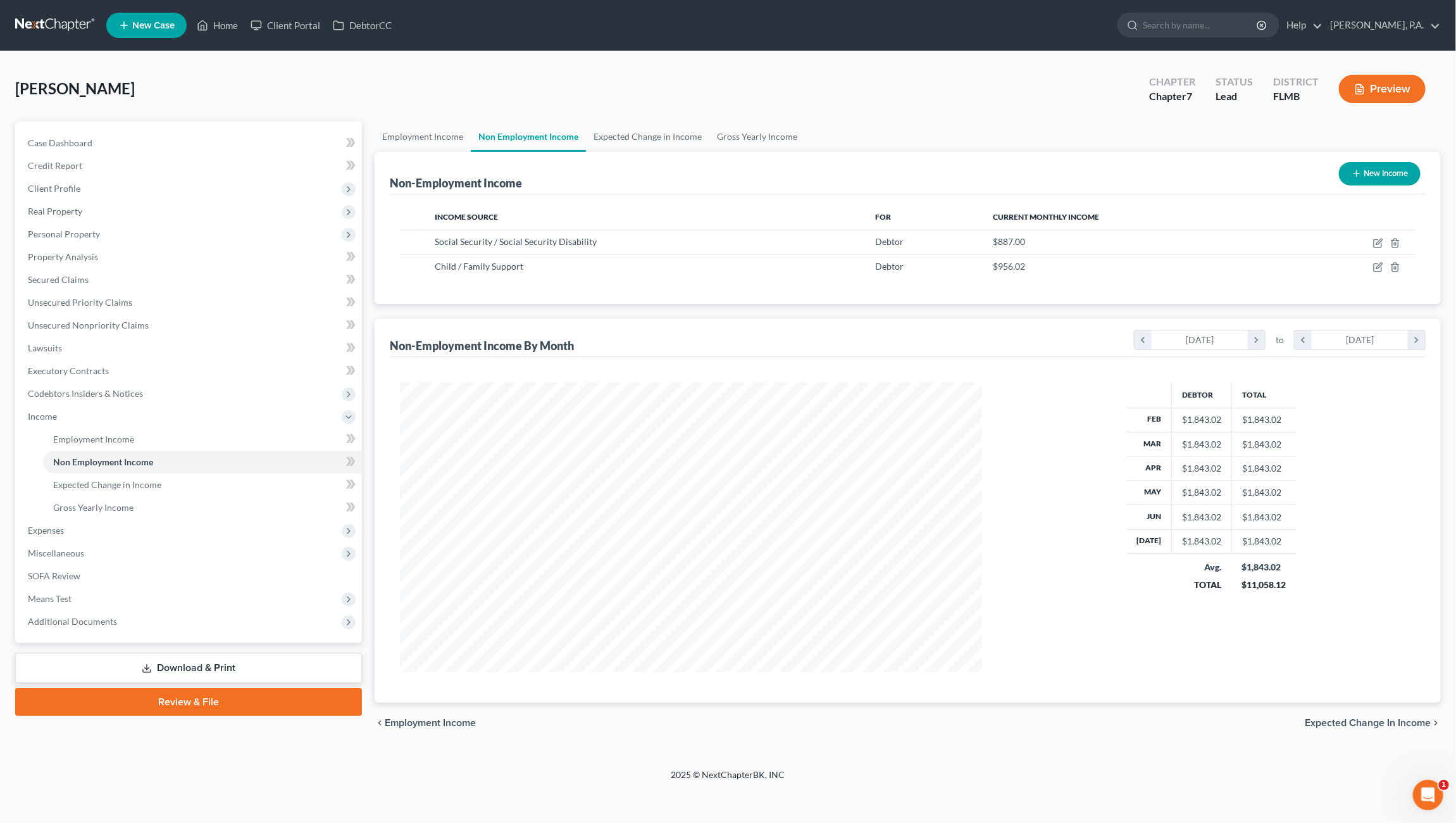
scroll to position [290, 607]
click at [1374, 265] on icon "button" at bounding box center [1377, 267] width 8 height 8
select select "7"
select select "0"
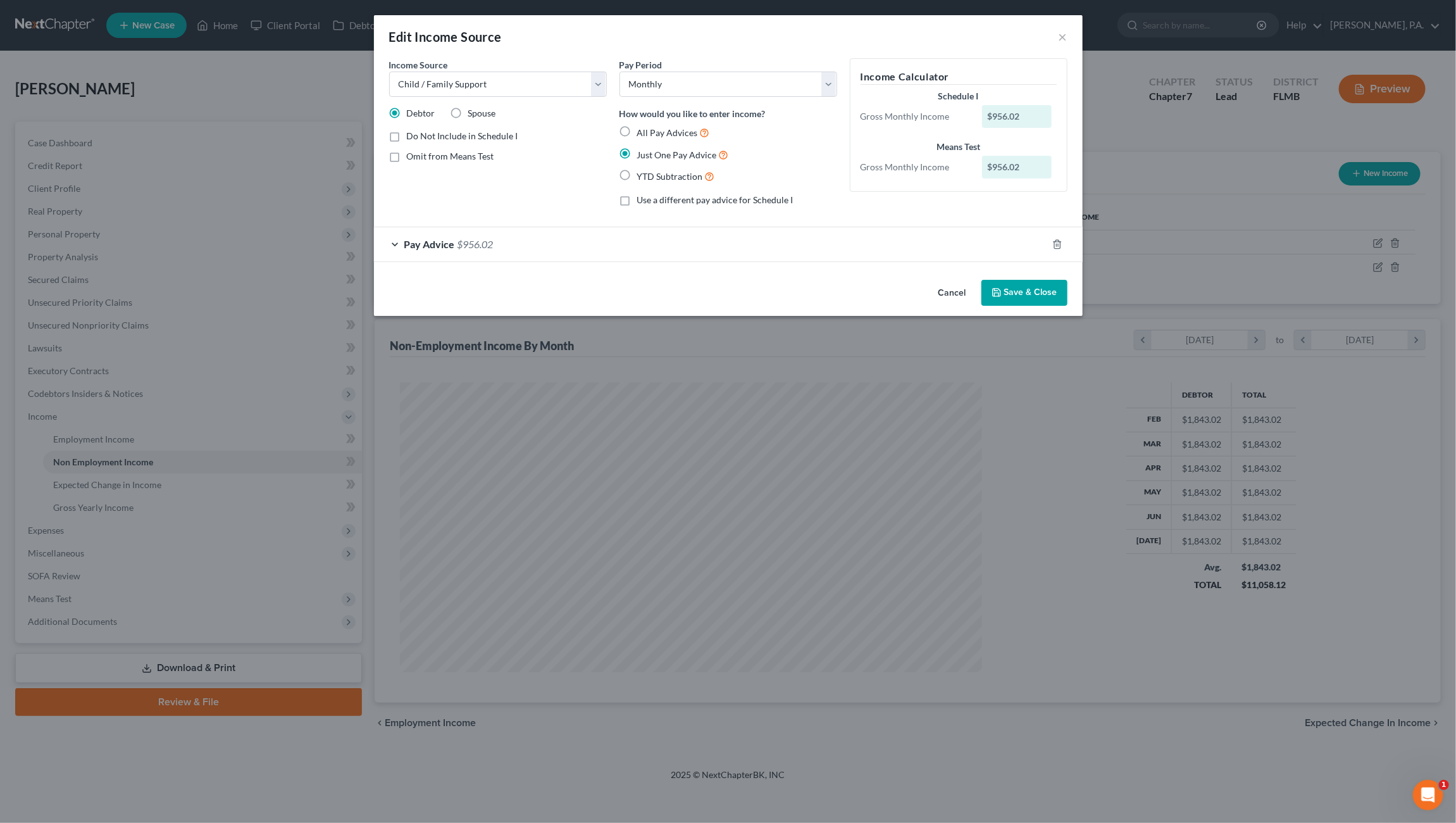
click at [672, 199] on span "Use a different pay advice for Schedule I" at bounding box center [715, 199] width 156 height 10
click at [651, 199] on input "Use a different pay advice for Schedule I" at bounding box center [646, 198] width 8 height 8
checkbox input "true"
click at [910, 295] on button "Add Schedule I Income" at bounding box center [913, 293] width 127 height 27
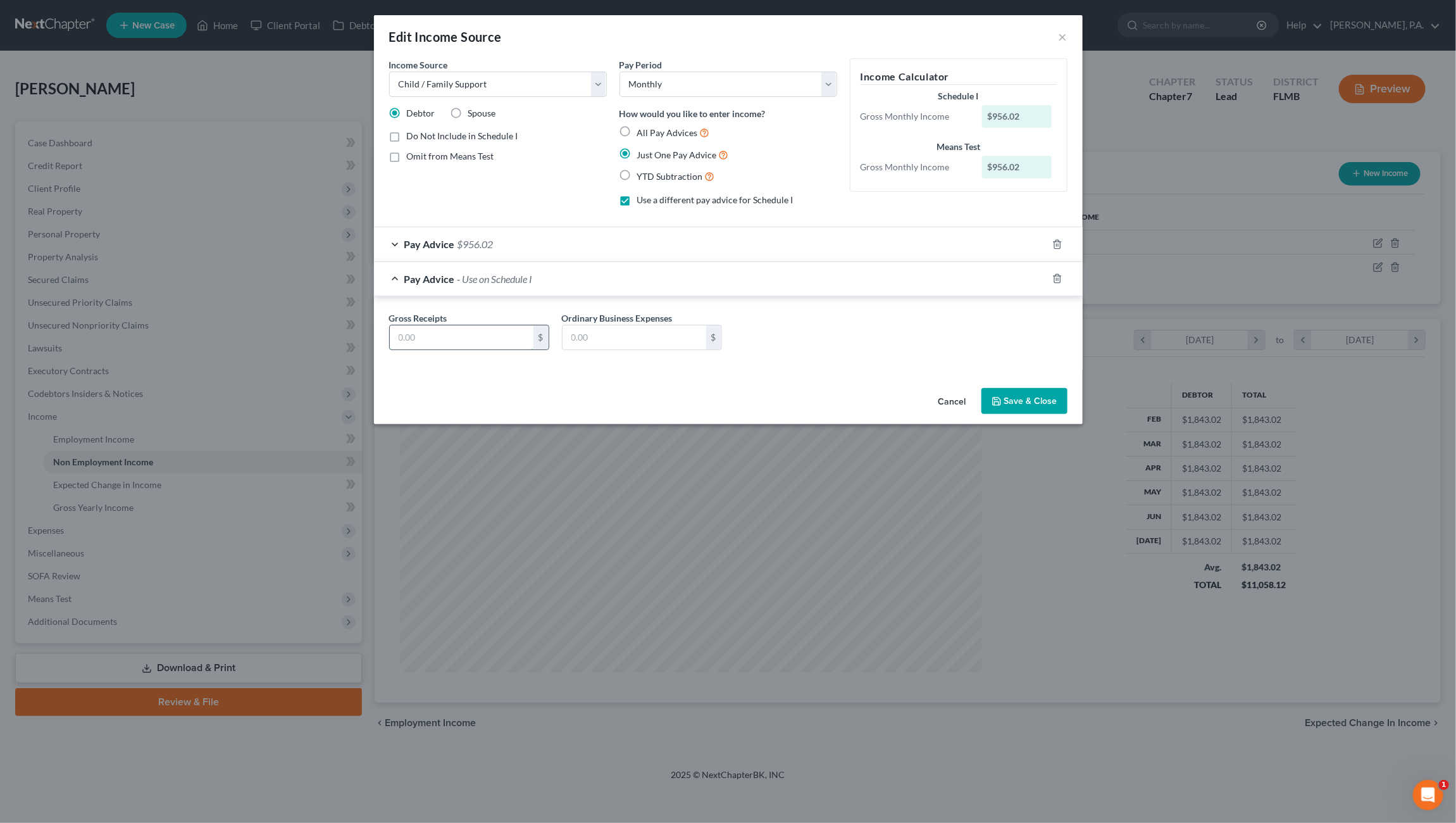
click at [481, 335] on input "text" at bounding box center [461, 337] width 143 height 24
type input "0.00"
click at [1009, 397] on button "Save & Close" at bounding box center [1024, 401] width 86 height 27
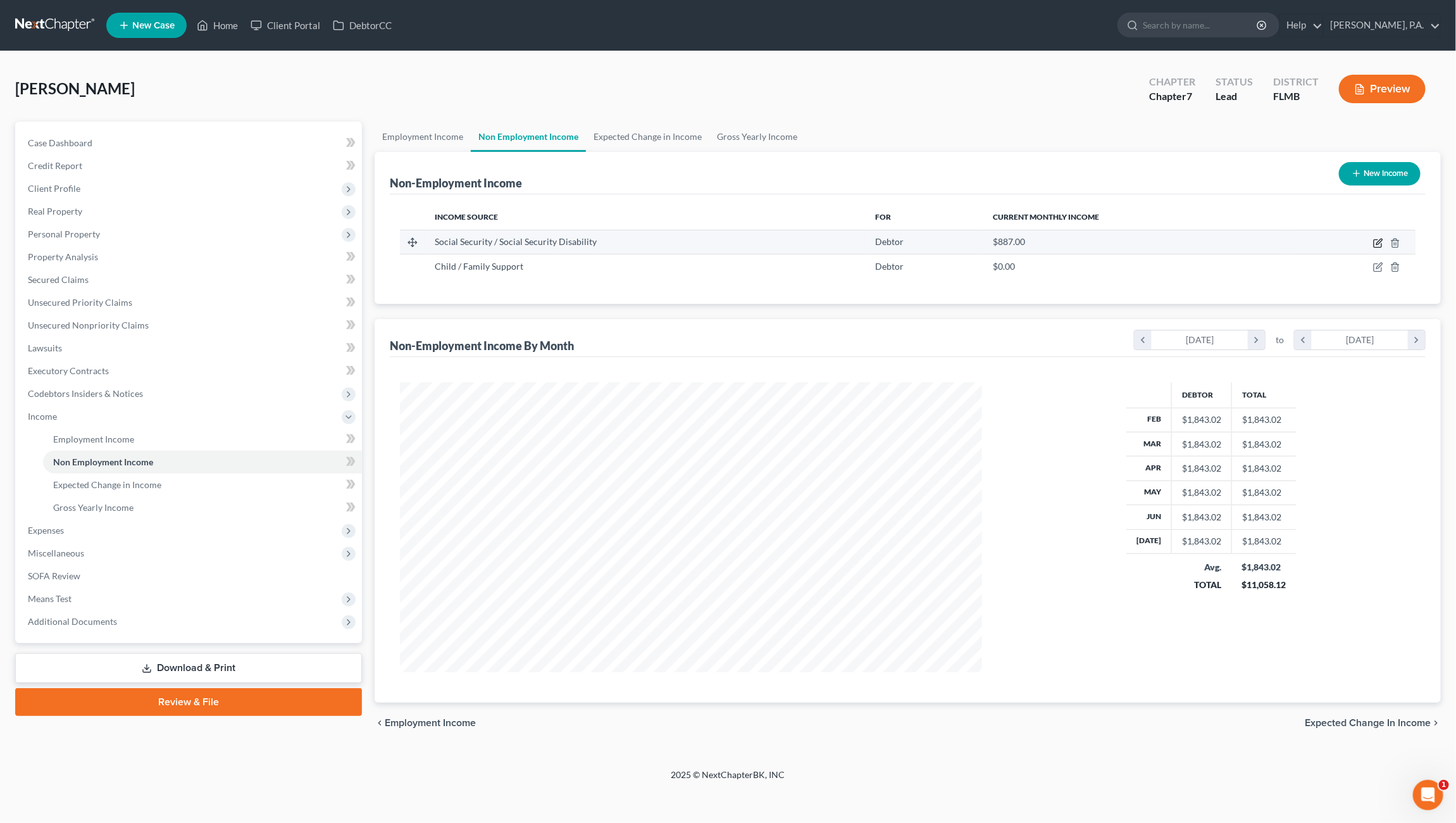
click at [1378, 242] on icon "button" at bounding box center [1378, 243] width 10 height 10
select select "4"
select select "0"
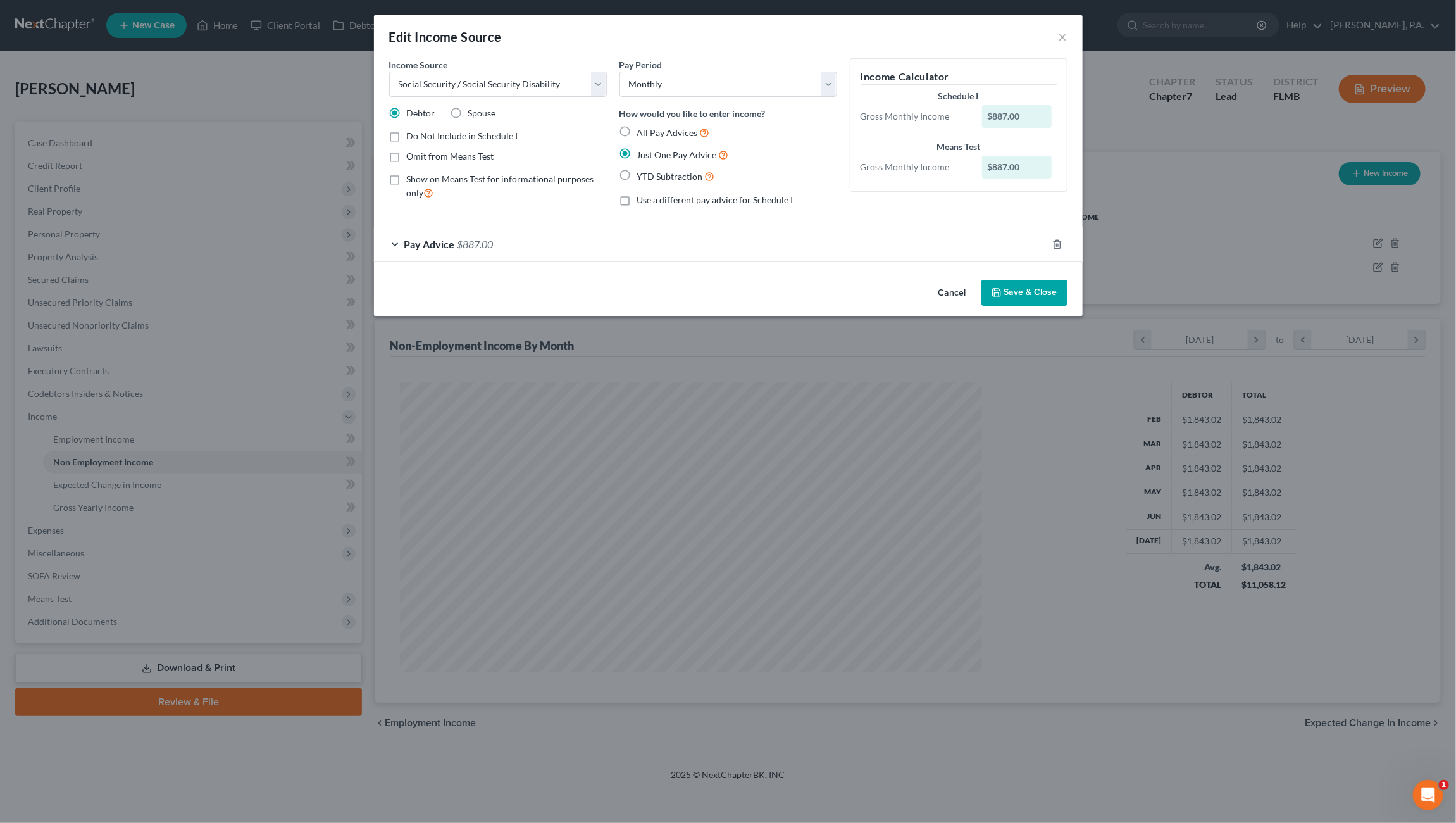
click at [1024, 292] on button "Save & Close" at bounding box center [1024, 293] width 86 height 27
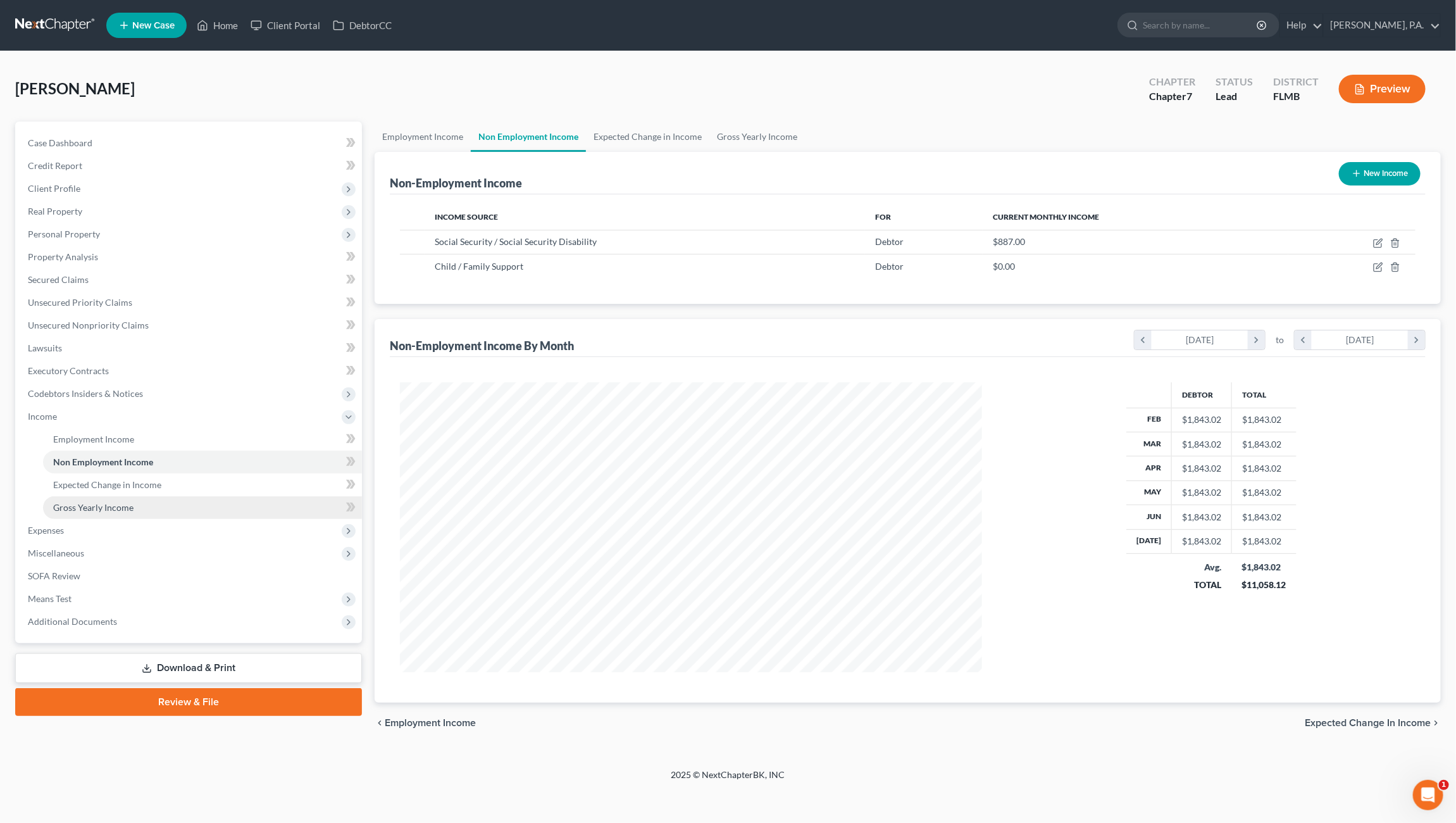
click at [113, 507] on span "Gross Yearly Income" at bounding box center [93, 507] width 80 height 10
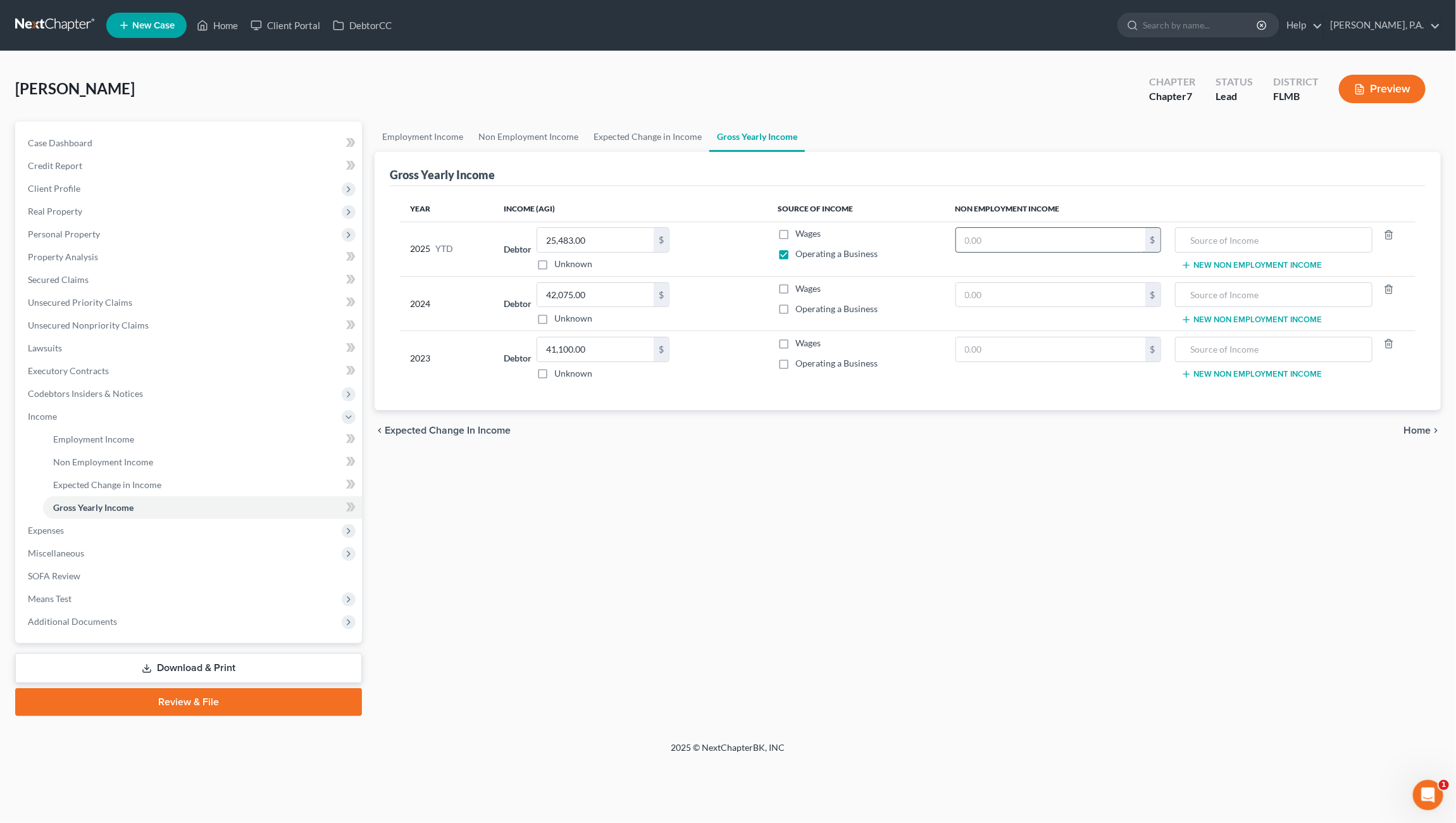
click at [983, 239] on input "text" at bounding box center [1050, 240] width 189 height 24
type input "6,455.47"
type input "Child Support"
click at [824, 306] on span "Operating a Business" at bounding box center [837, 308] width 83 height 10
drag, startPoint x: 896, startPoint y: 348, endPoint x: 846, endPoint y: 395, distance: 68.6
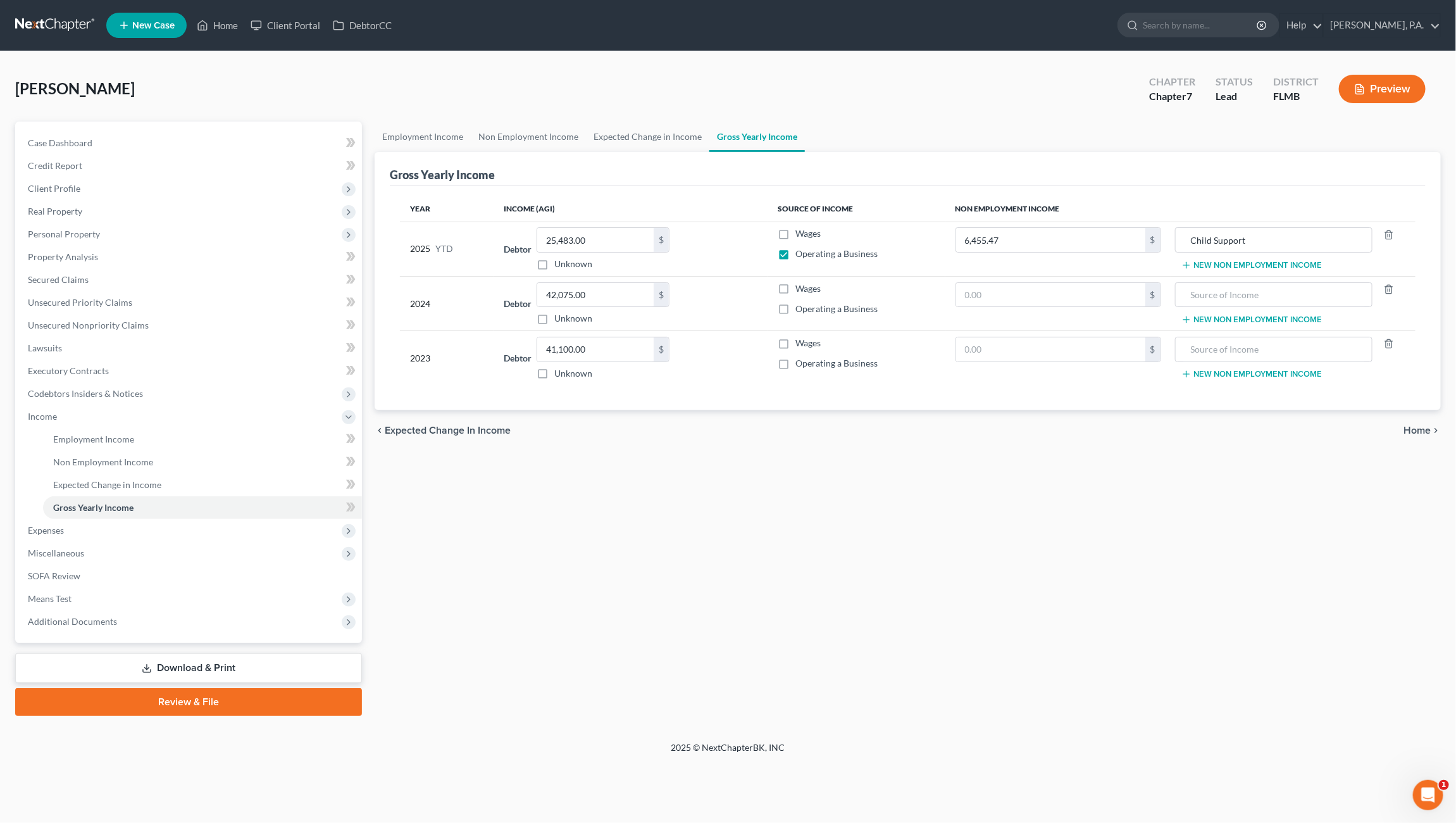
click at [796, 309] on label "Operating a Business" at bounding box center [837, 309] width 83 height 13
click at [800, 309] on input "Operating a Business" at bounding box center [805, 307] width 8 height 8
checkbox input "true"
click at [796, 359] on label "Operating a Business" at bounding box center [837, 363] width 83 height 13
click at [800, 359] on input "Operating a Business" at bounding box center [805, 361] width 8 height 8
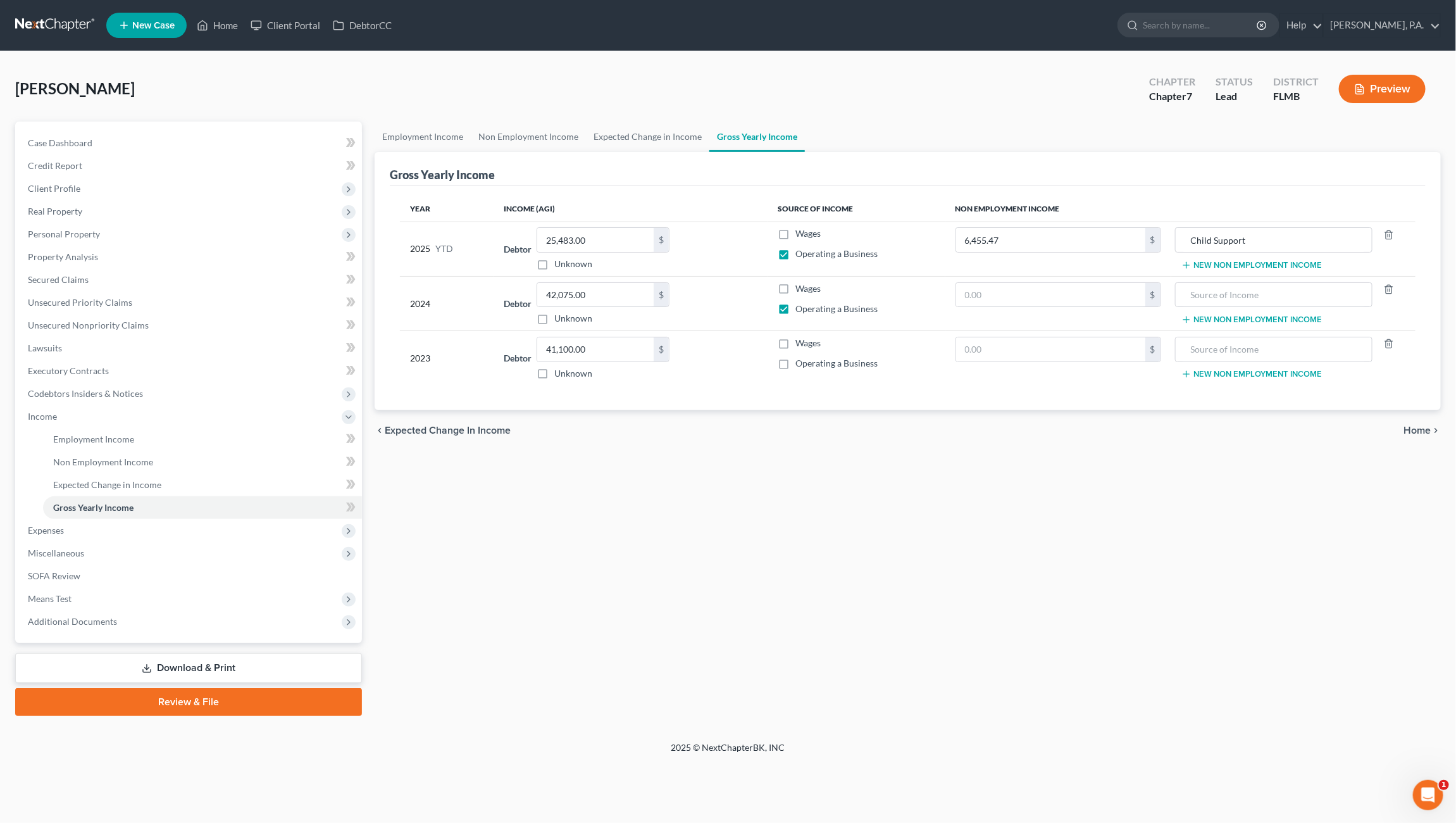
checkbox input "true"
click at [86, 440] on span "Employment Income" at bounding box center [94, 438] width 81 height 10
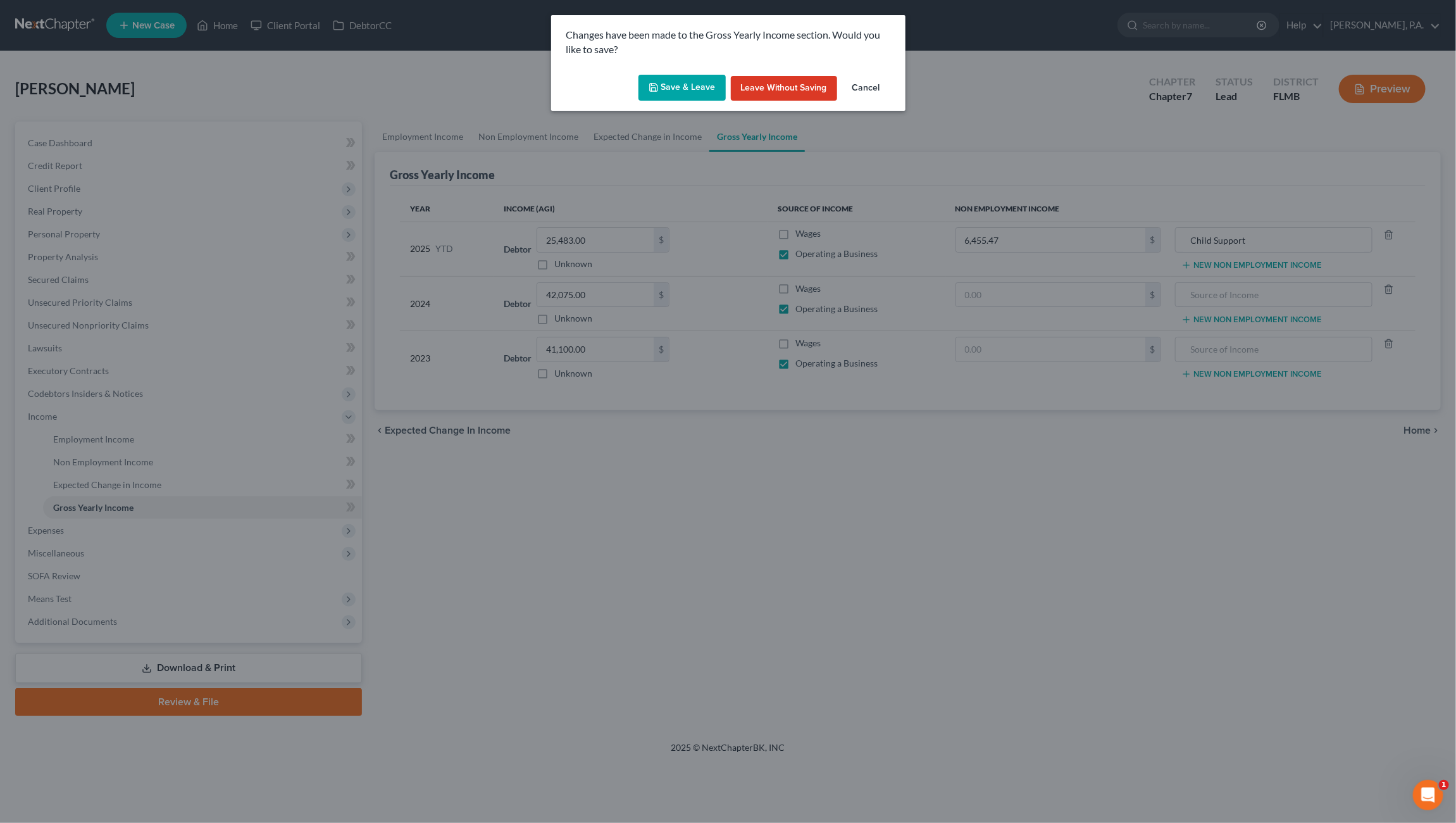
click at [672, 85] on button "Save & Leave" at bounding box center [681, 88] width 87 height 27
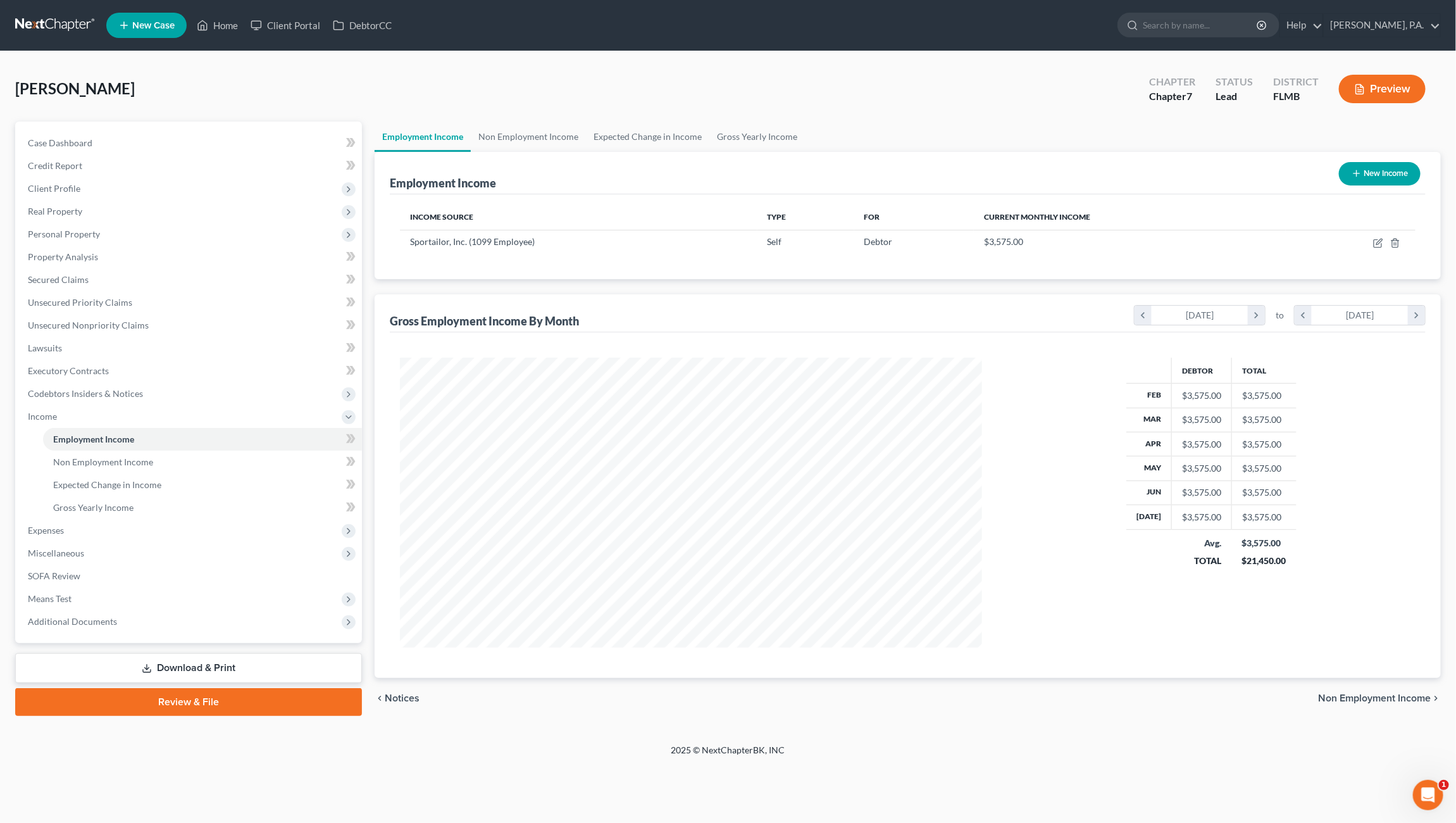
scroll to position [290, 607]
click at [541, 132] on link "Non Employment Income" at bounding box center [528, 136] width 115 height 30
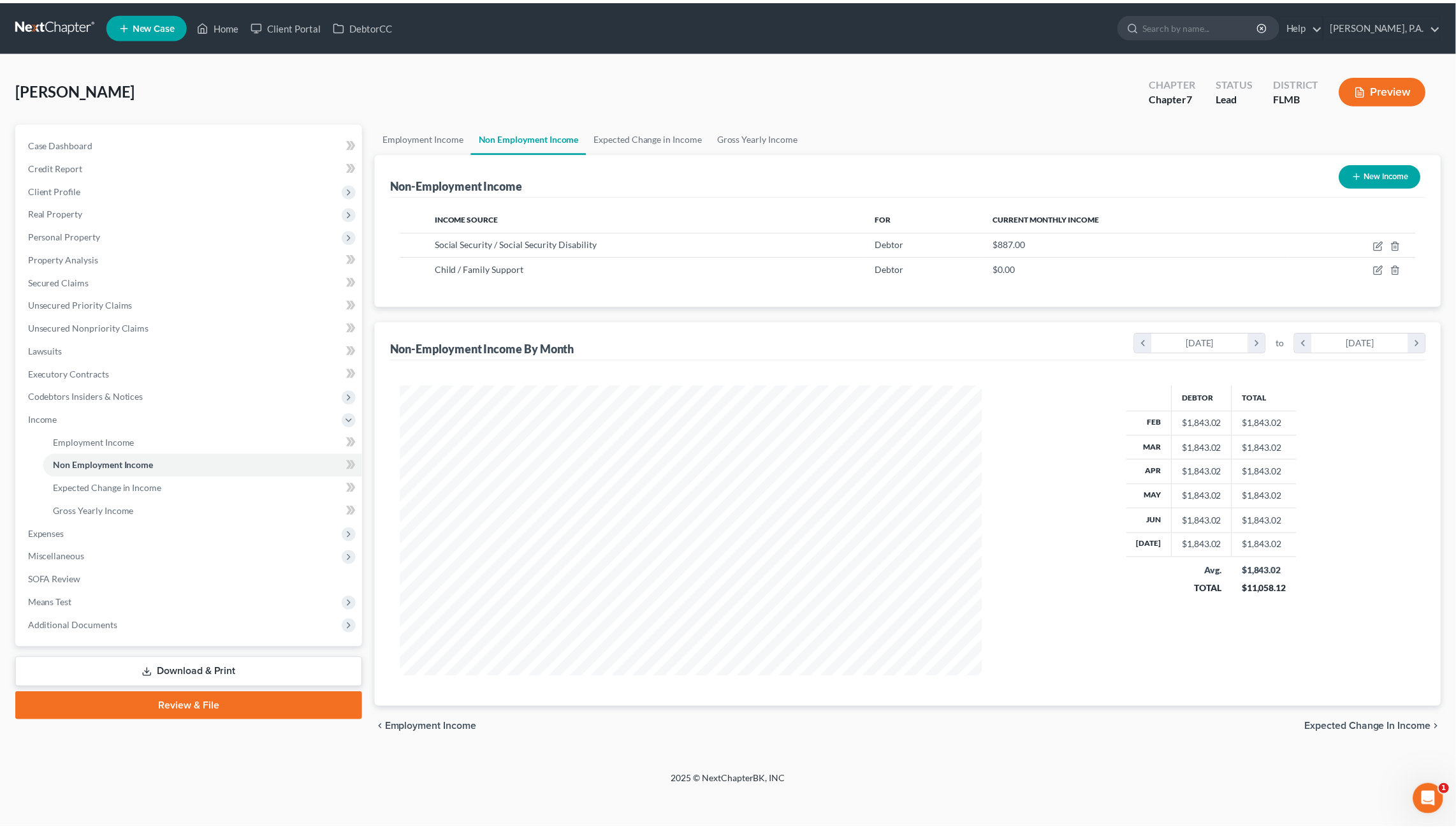
scroll to position [292, 611]
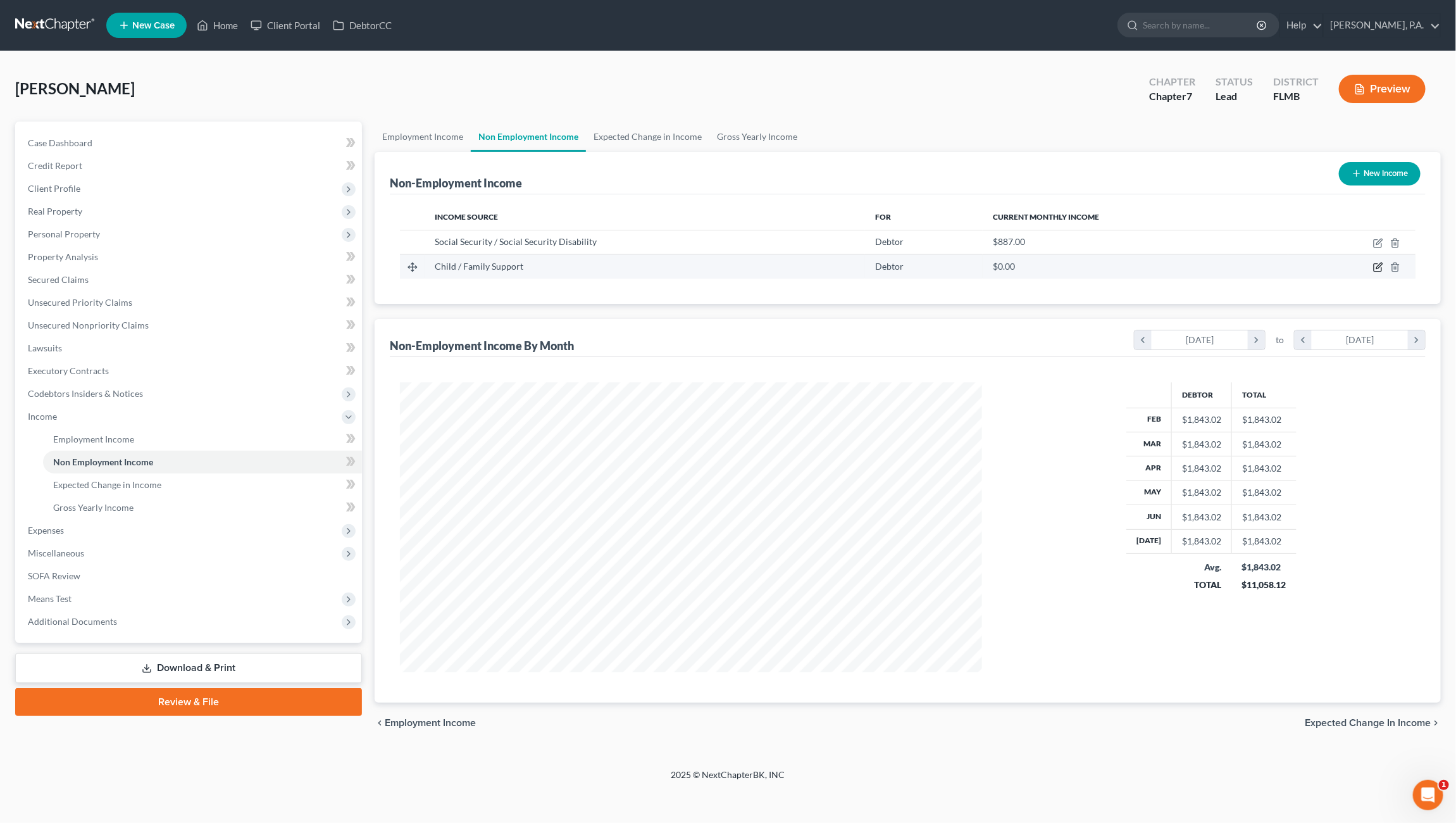
click at [1378, 266] on icon "button" at bounding box center [1379, 266] width 6 height 6
select select "7"
select select "0"
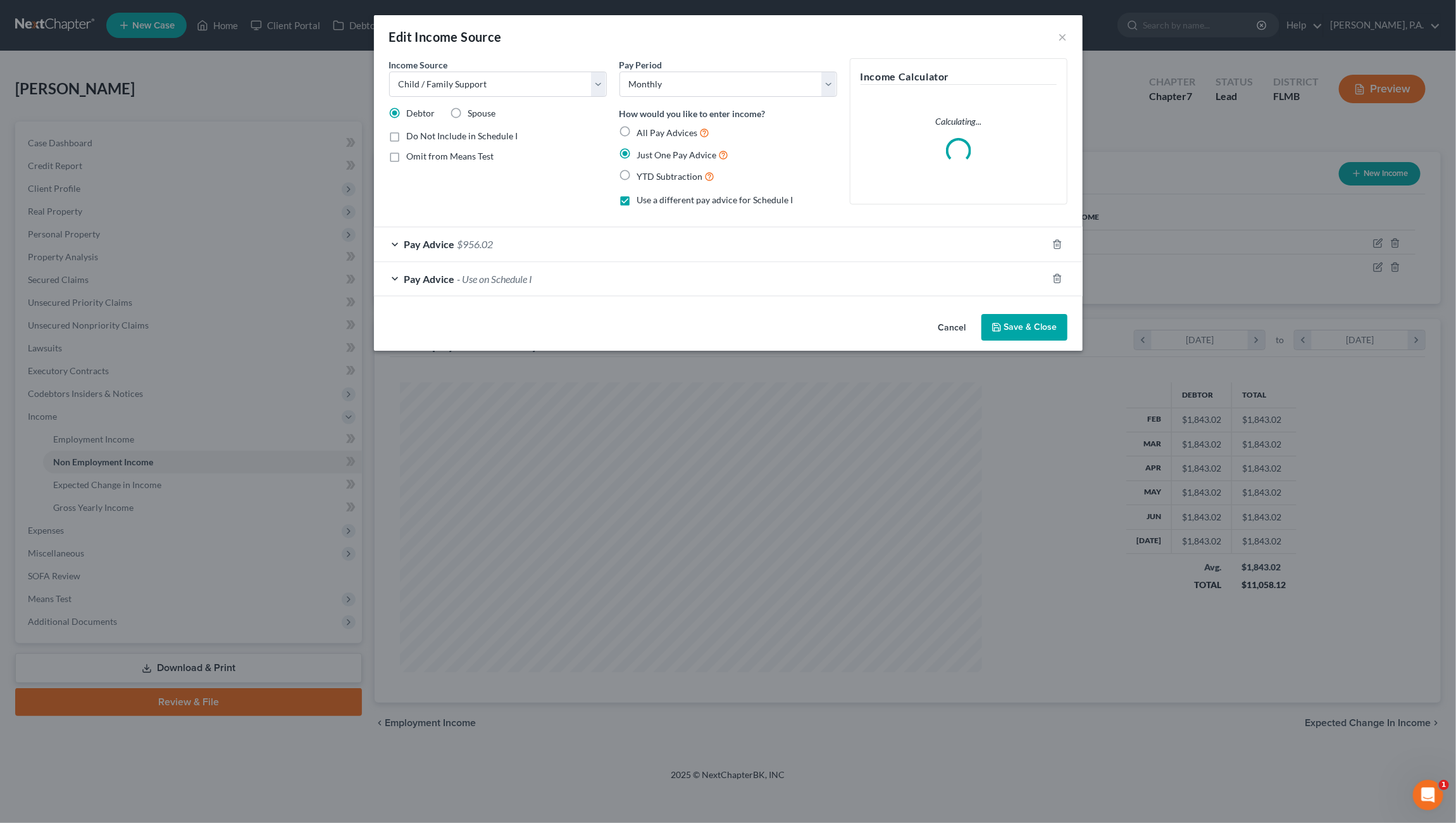
click at [487, 246] on span "$956.02" at bounding box center [476, 244] width 36 height 12
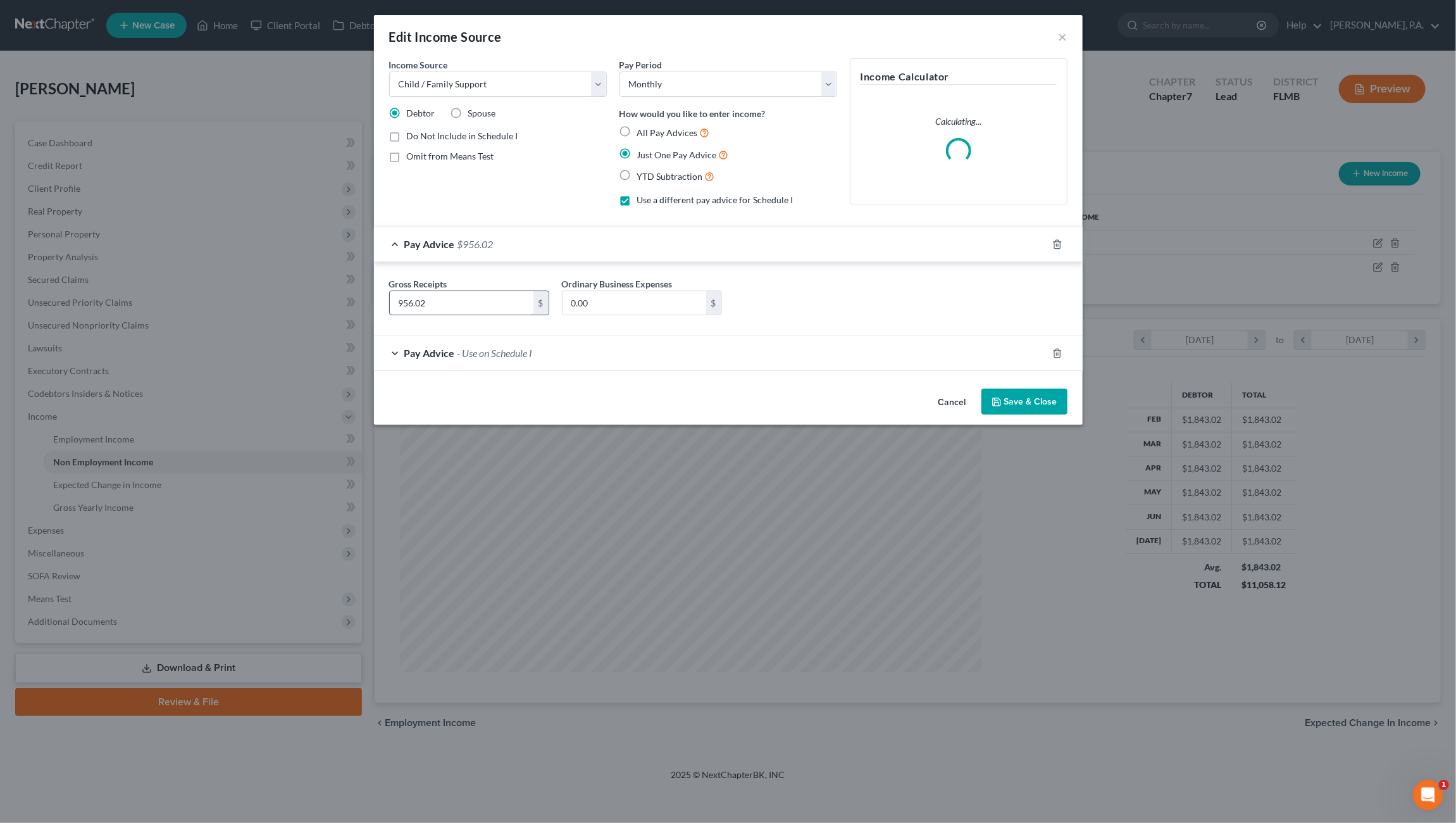
click at [461, 307] on input "956.02" at bounding box center [461, 303] width 143 height 24
type input "805.31"
click at [1008, 402] on button "Save & Close" at bounding box center [1024, 402] width 86 height 27
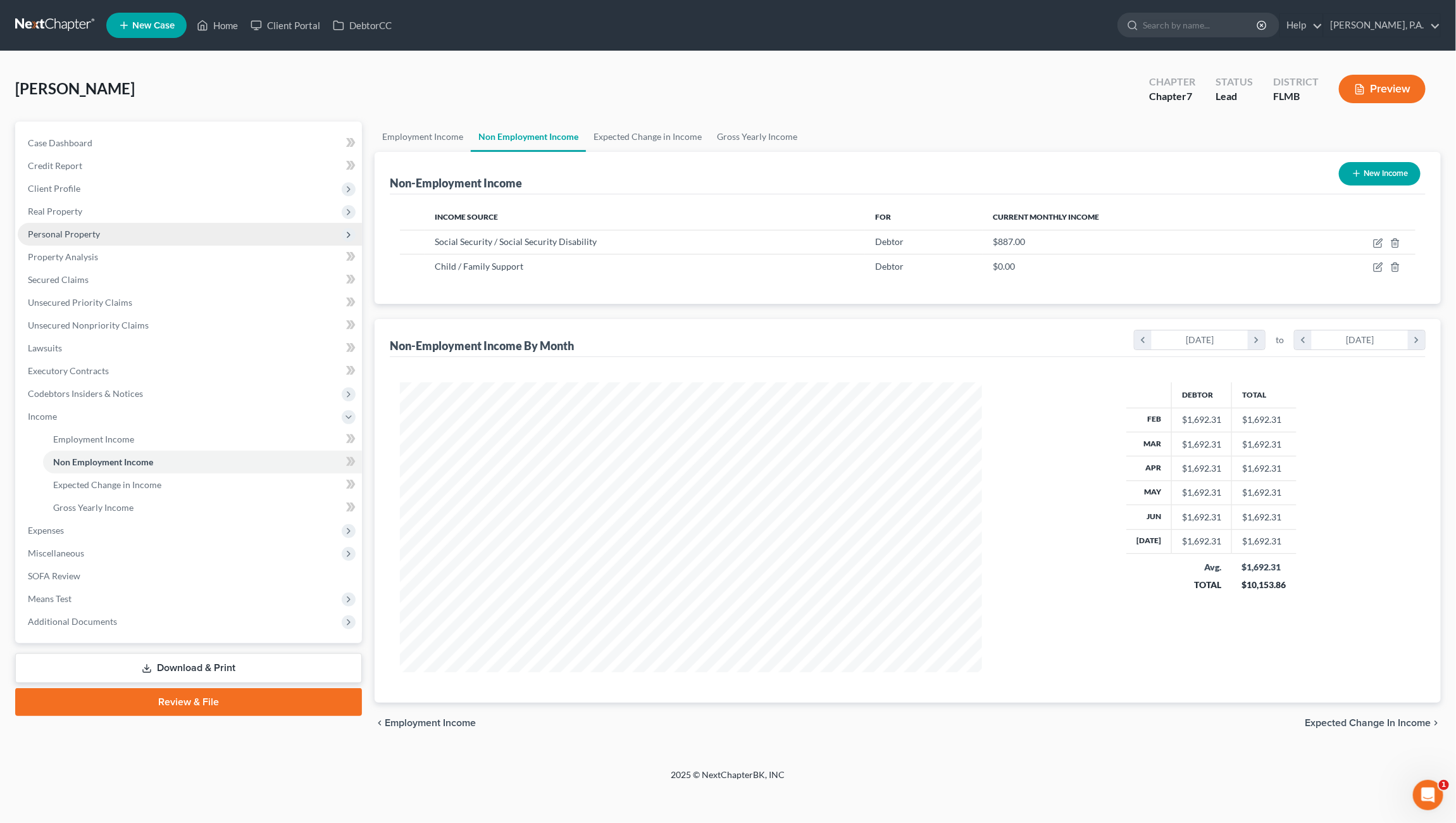
click at [68, 230] on span "Personal Property" at bounding box center [64, 233] width 72 height 10
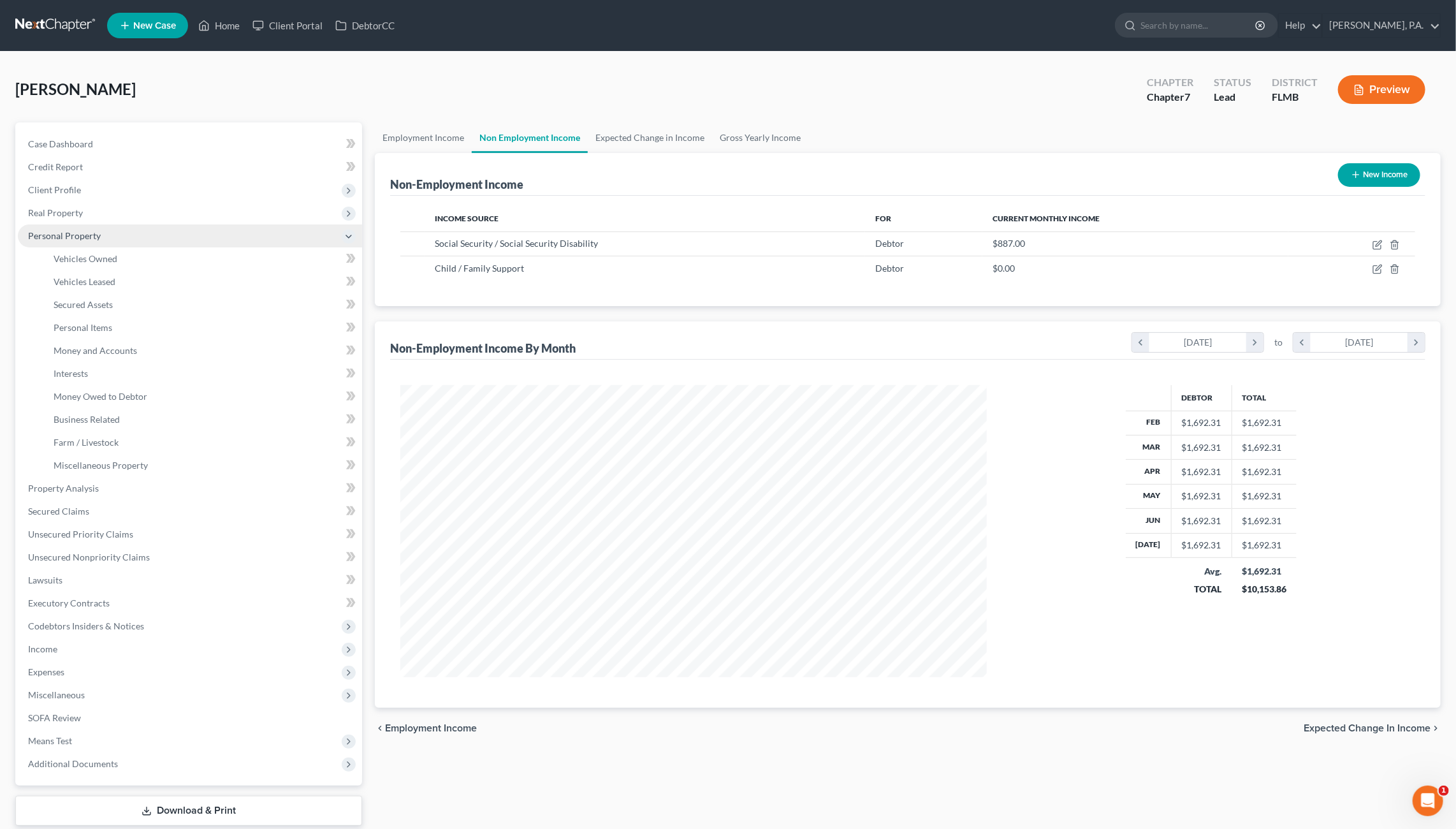
scroll to position [637207, 636720]
click at [104, 350] on span "Money and Accounts" at bounding box center [95, 350] width 83 height 11
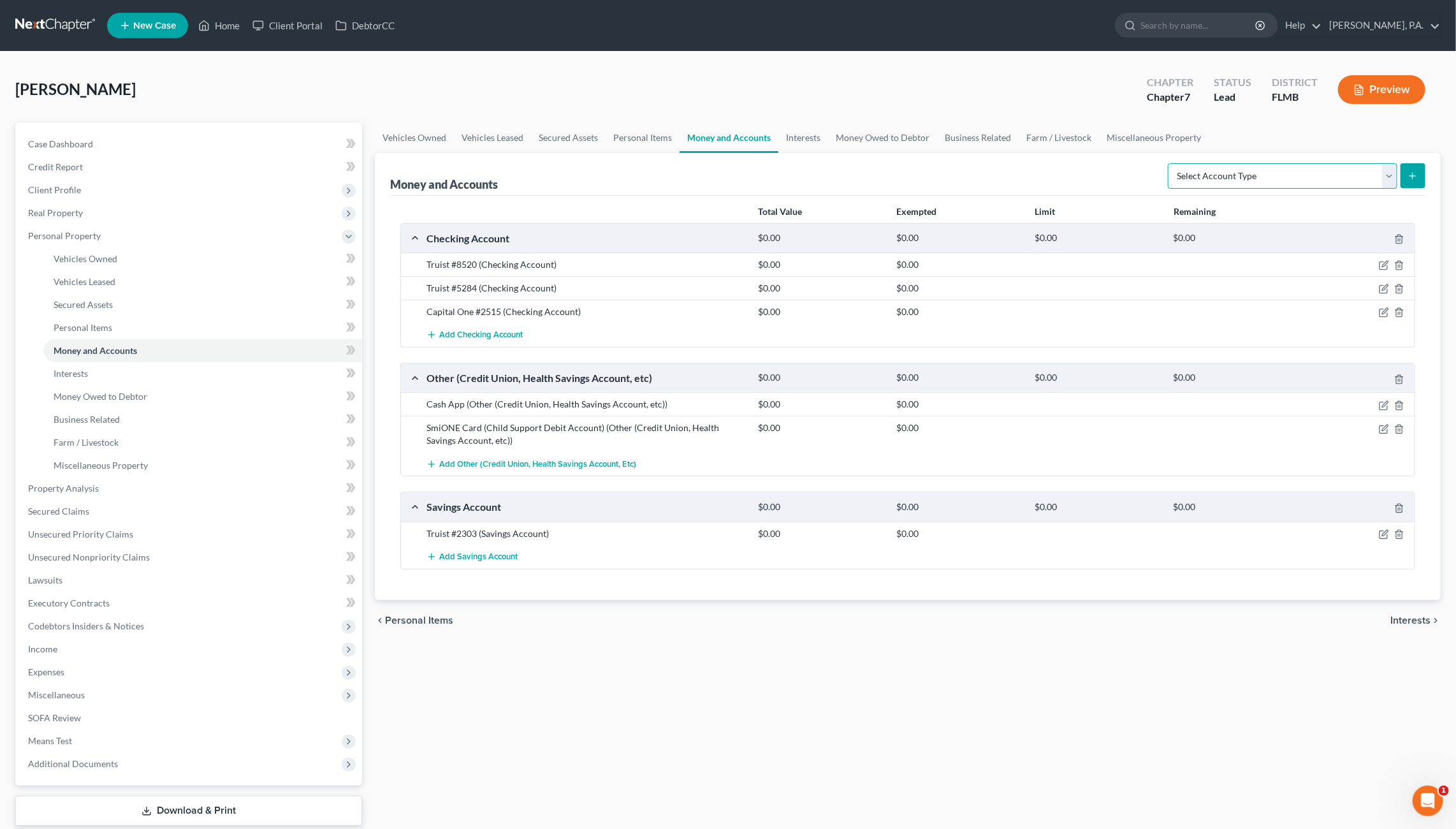
click at [1242, 170] on select "Select Account Type Brokerage Cash on Hand Certificates of Deposit Checking Acc…" at bounding box center [1283, 176] width 230 height 25
select select "savings"
click at [1171, 164] on select "Select Account Type Brokerage Cash on Hand Certificates of Deposit Checking Acc…" at bounding box center [1283, 176] width 230 height 25
click at [1412, 171] on icon "submit" at bounding box center [1412, 176] width 10 height 10
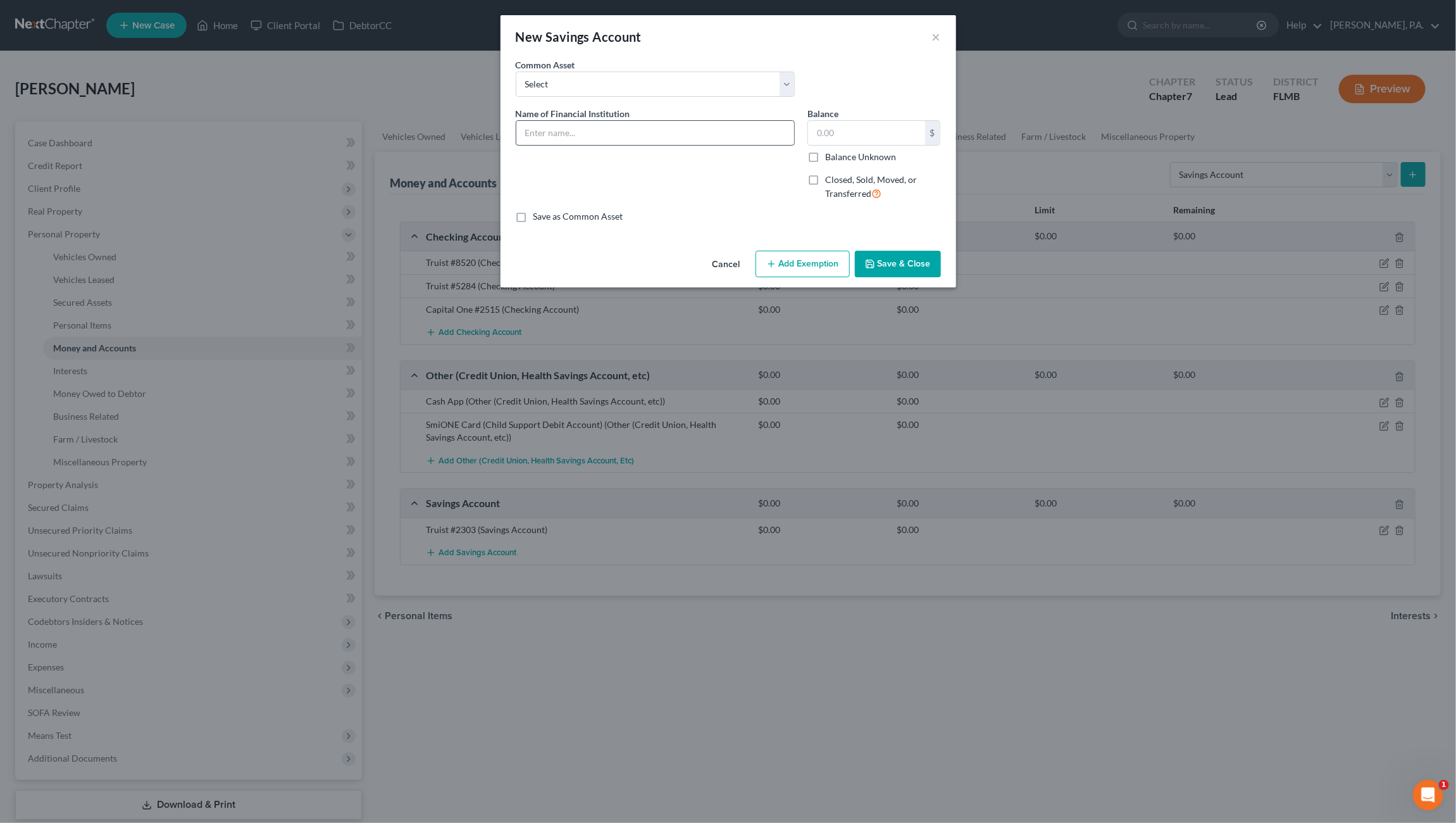
click at [559, 127] on input "text" at bounding box center [655, 133] width 278 height 24
type input "Capital One #5374 (Kids Savings Account)"
click at [878, 255] on button "Save & Close" at bounding box center [898, 264] width 86 height 27
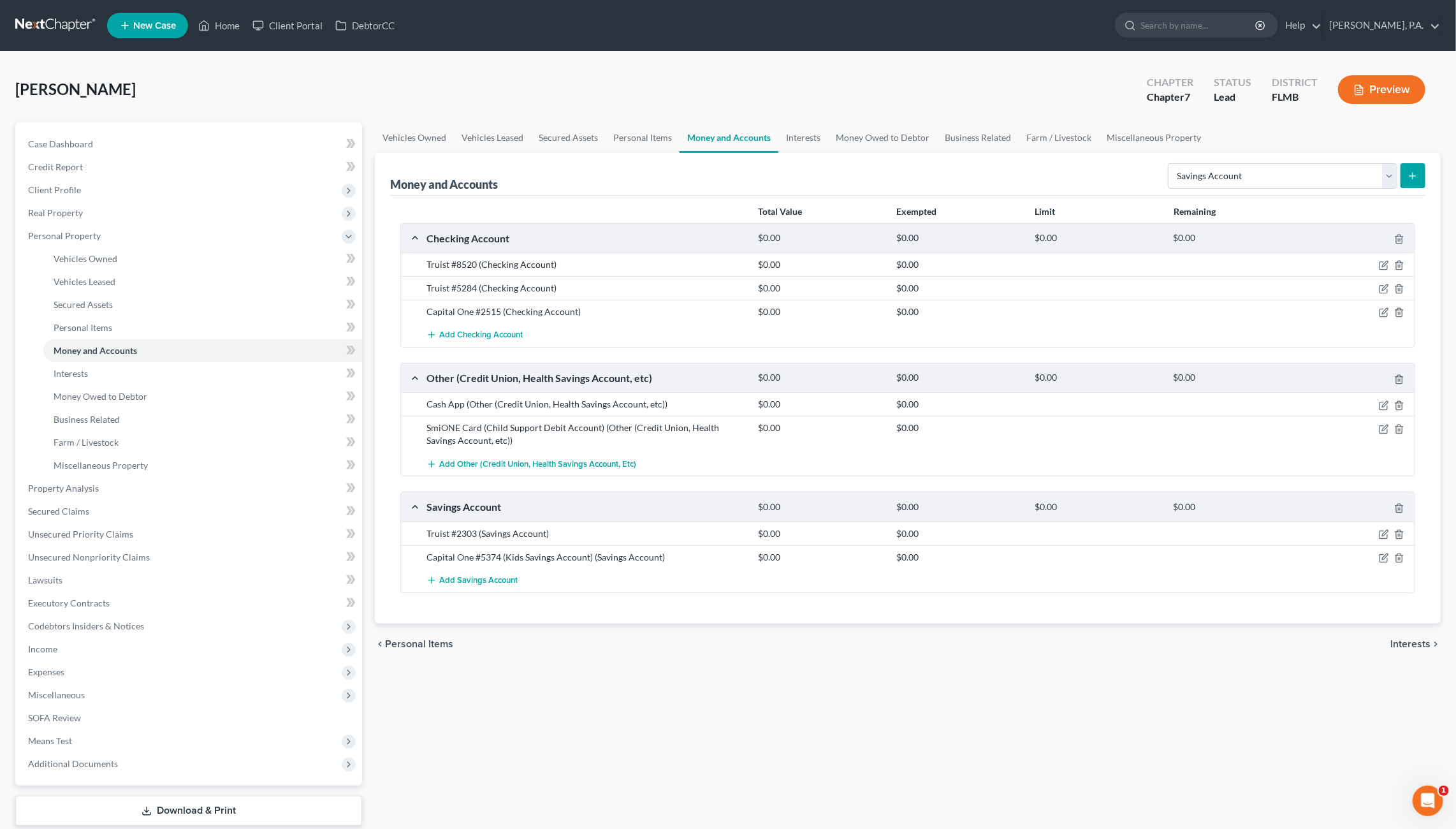
click at [1415, 176] on icon "submit" at bounding box center [1412, 176] width 10 height 10
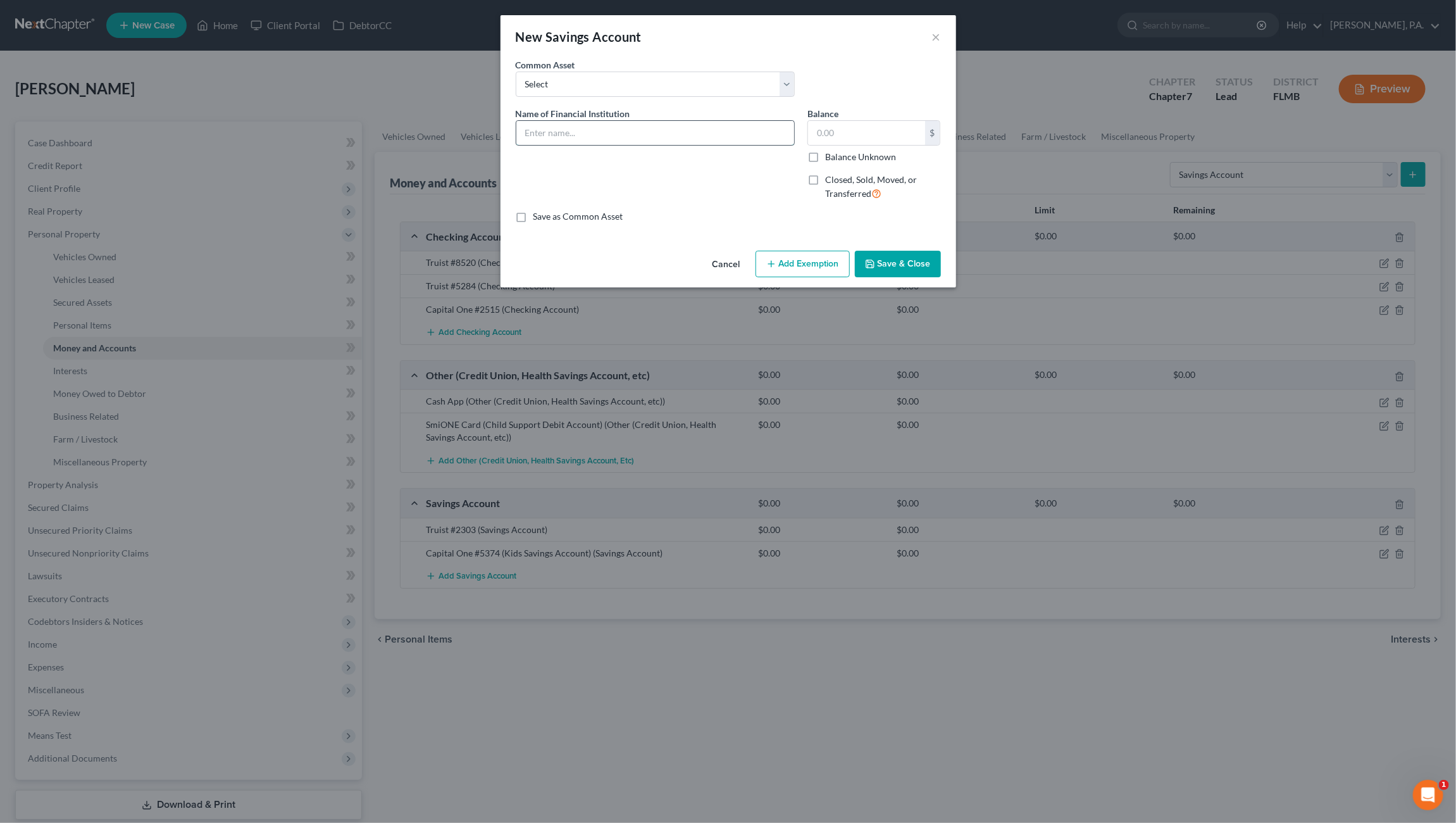
click at [579, 129] on input "text" at bounding box center [655, 133] width 278 height 24
type input "Capital One #5815 (Kids Savings Account)"
click at [918, 266] on button "Save & Close" at bounding box center [898, 264] width 86 height 27
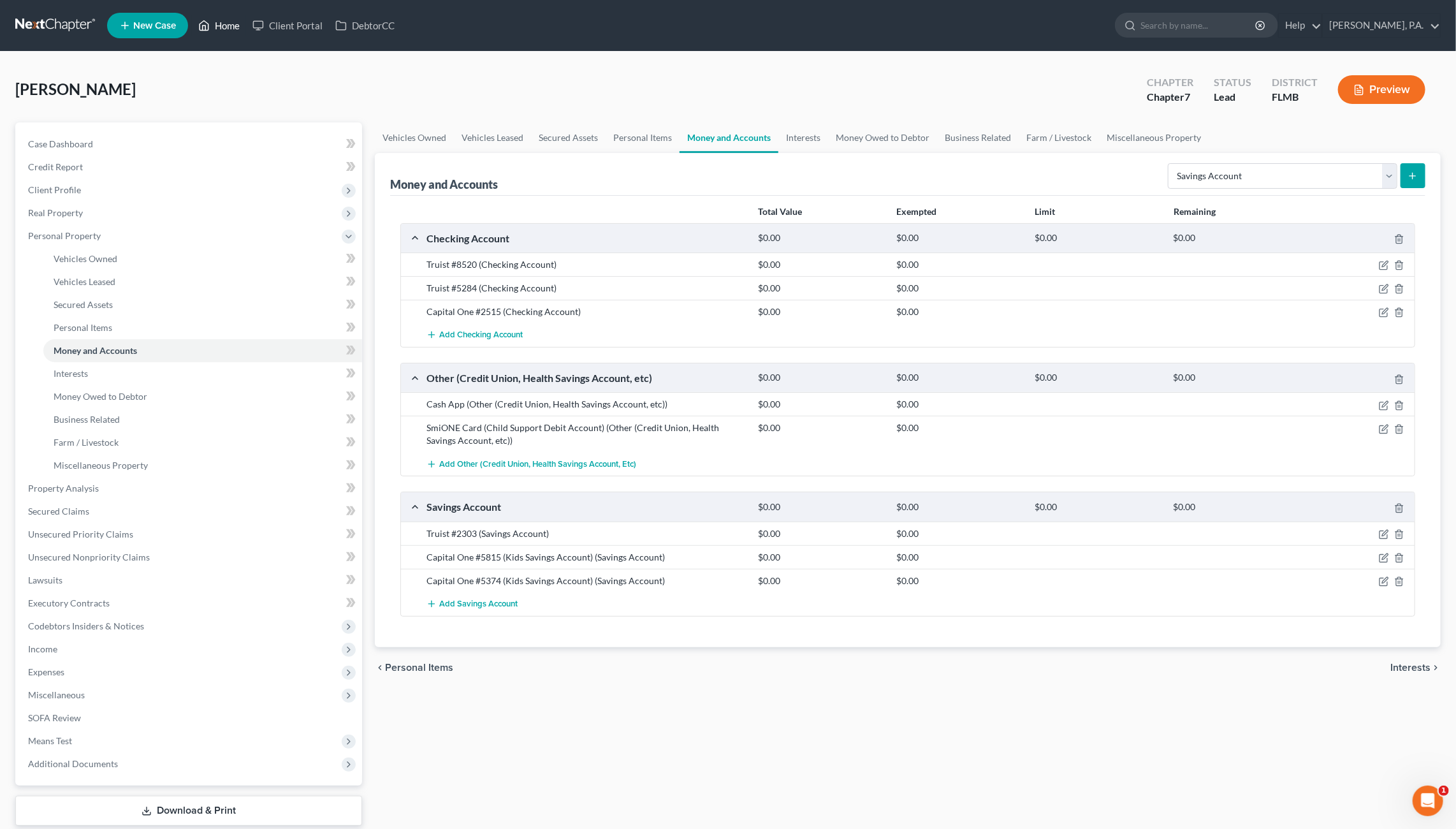
click at [221, 20] on link "Home" at bounding box center [218, 25] width 54 height 23
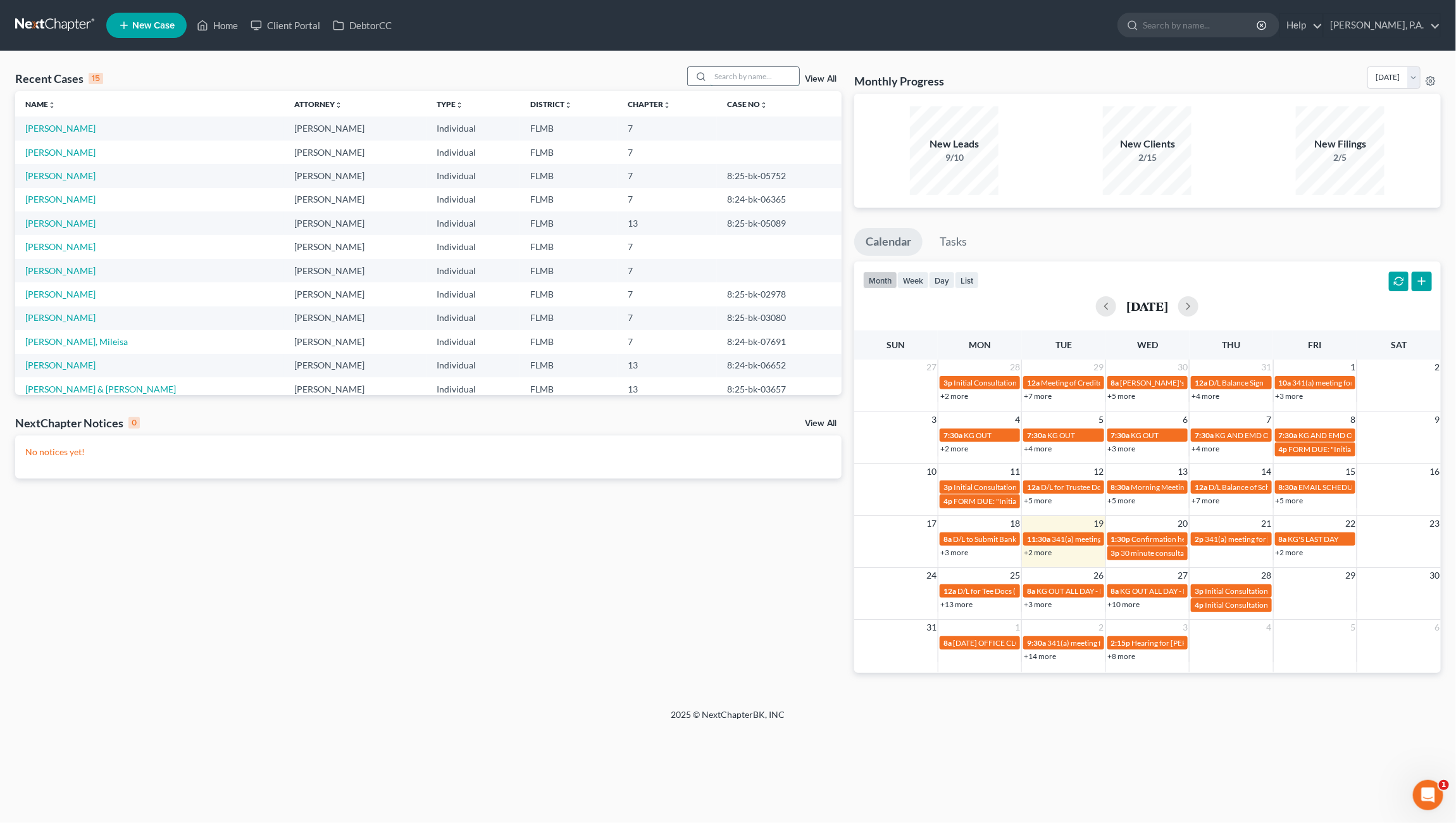
click at [726, 76] on input "search" at bounding box center [755, 76] width 89 height 18
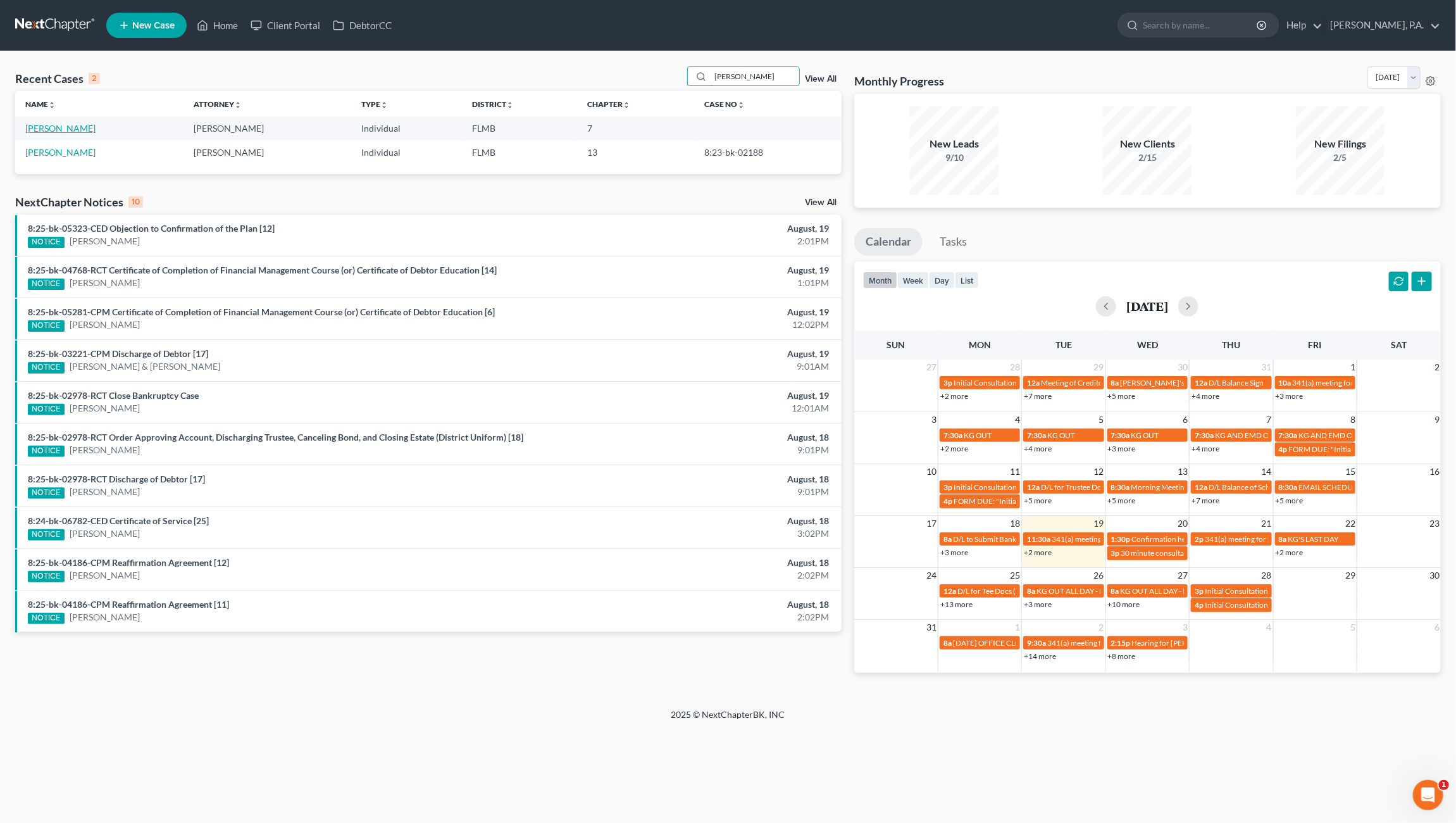
type input "[PERSON_NAME]"
click at [80, 129] on link "[PERSON_NAME]" at bounding box center [60, 127] width 70 height 10
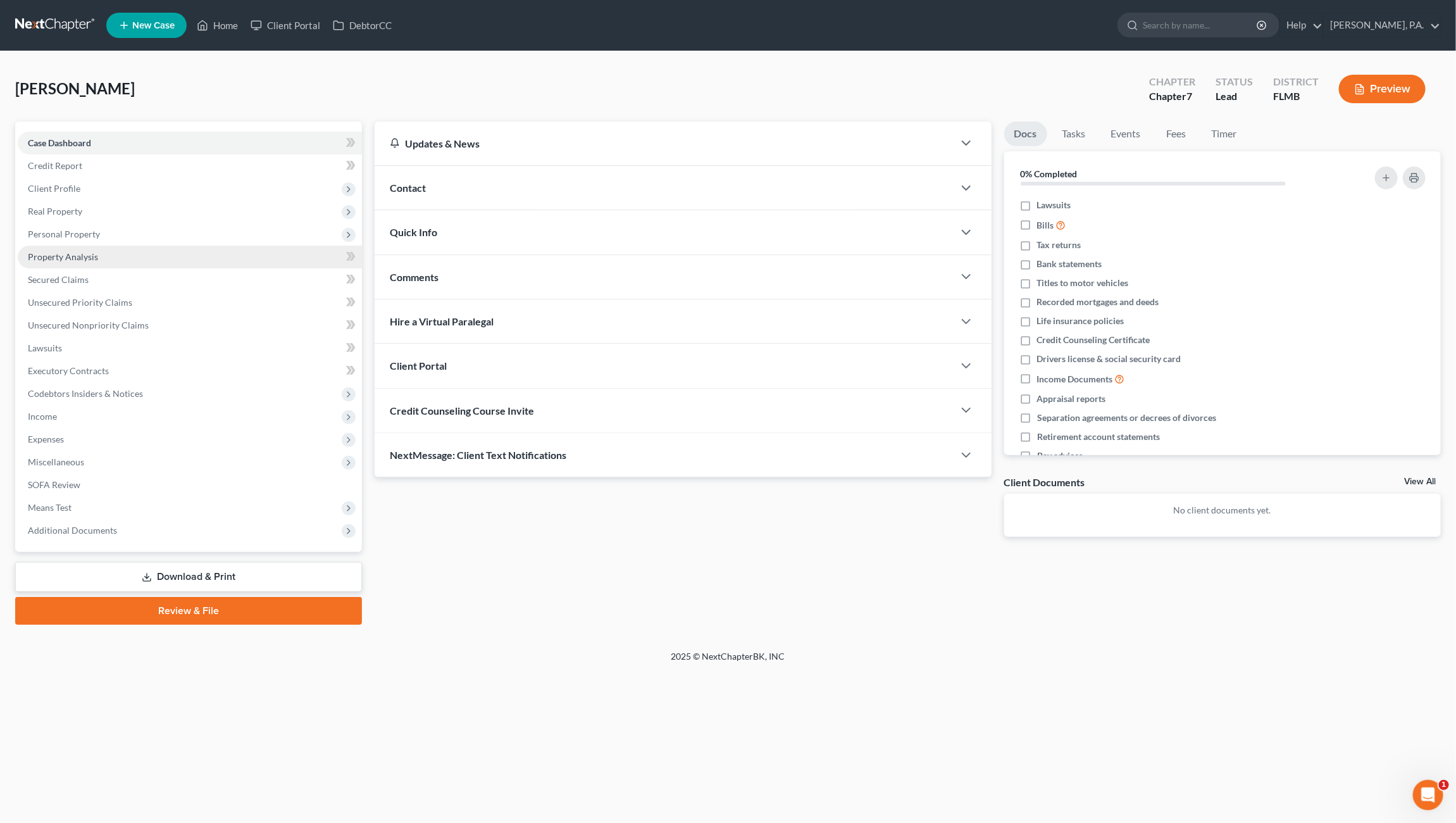
click at [73, 254] on span "Property Analysis" at bounding box center [63, 256] width 70 height 10
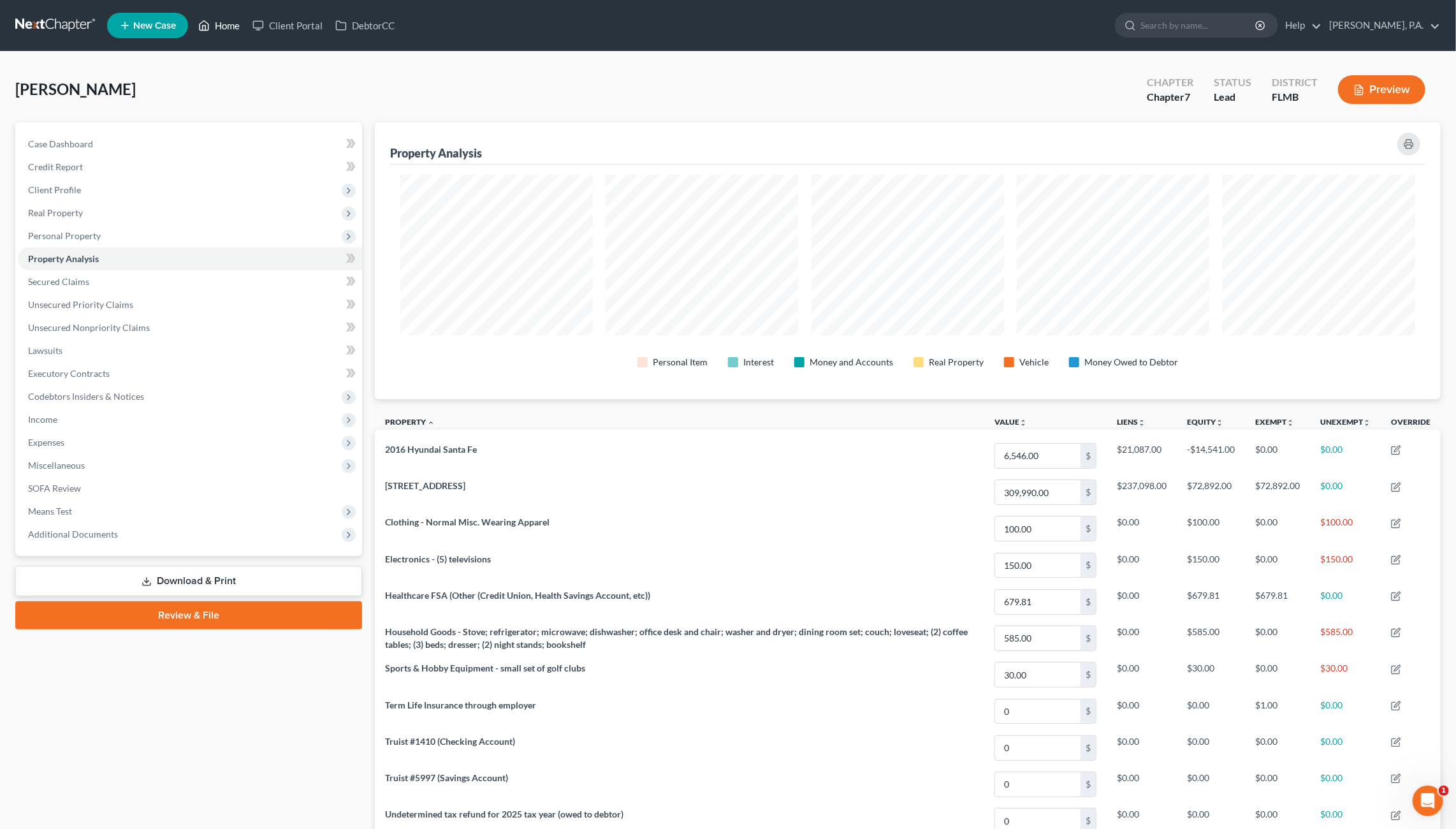
click at [219, 24] on link "Home" at bounding box center [218, 25] width 54 height 23
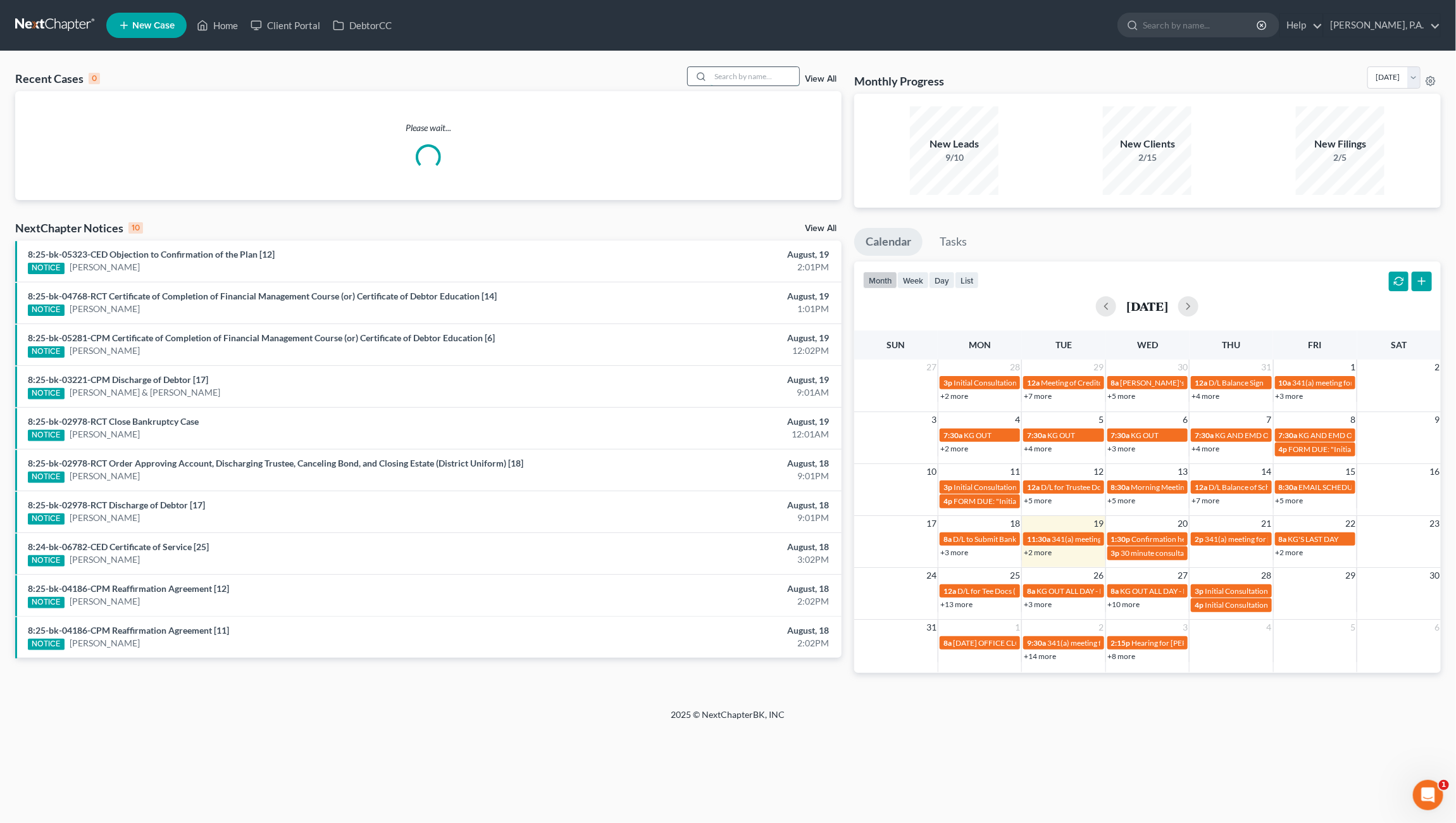
click at [729, 73] on input "search" at bounding box center [755, 76] width 89 height 18
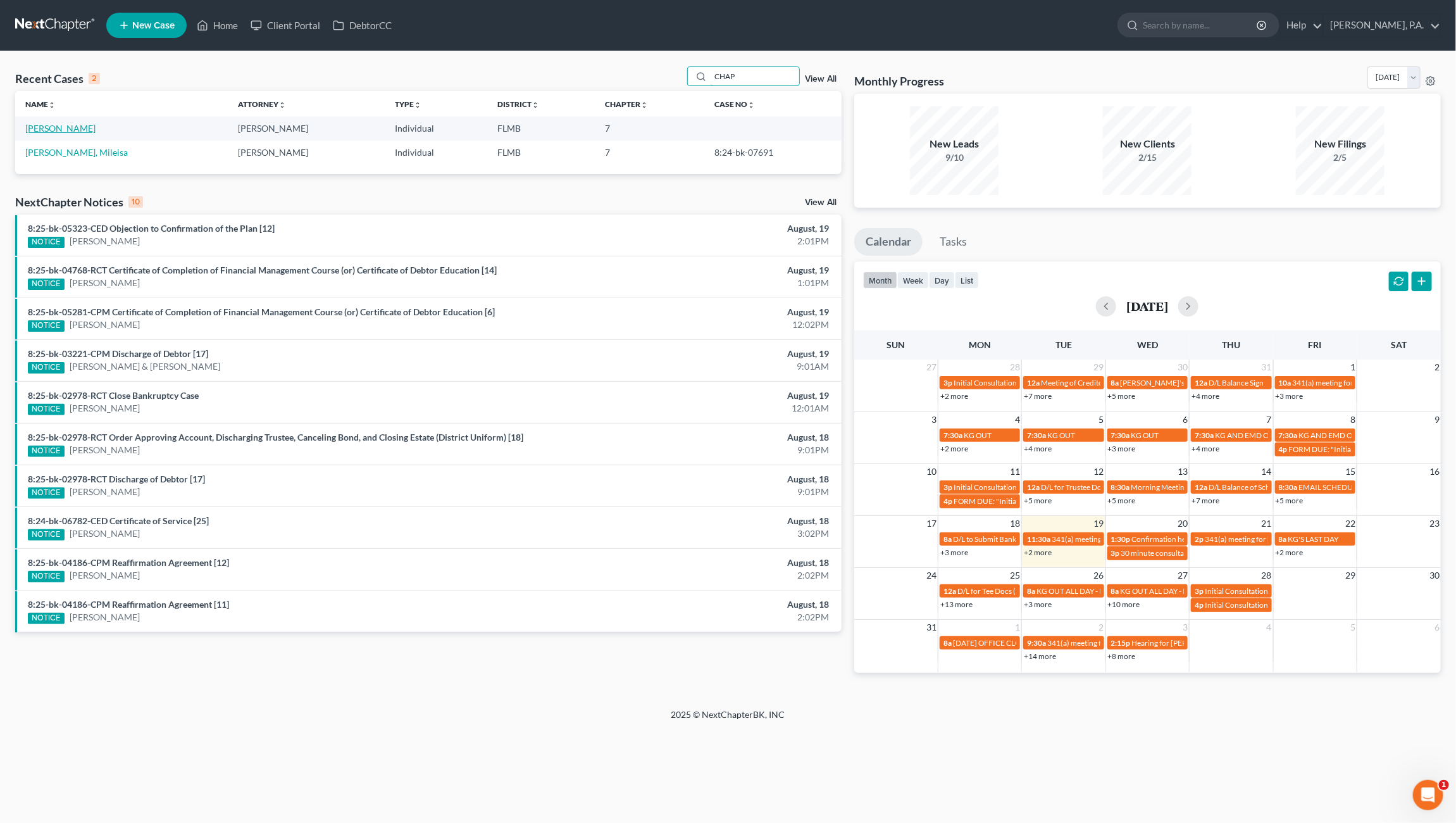
type input "CHAP"
click at [83, 129] on link "[PERSON_NAME]" at bounding box center [60, 127] width 70 height 10
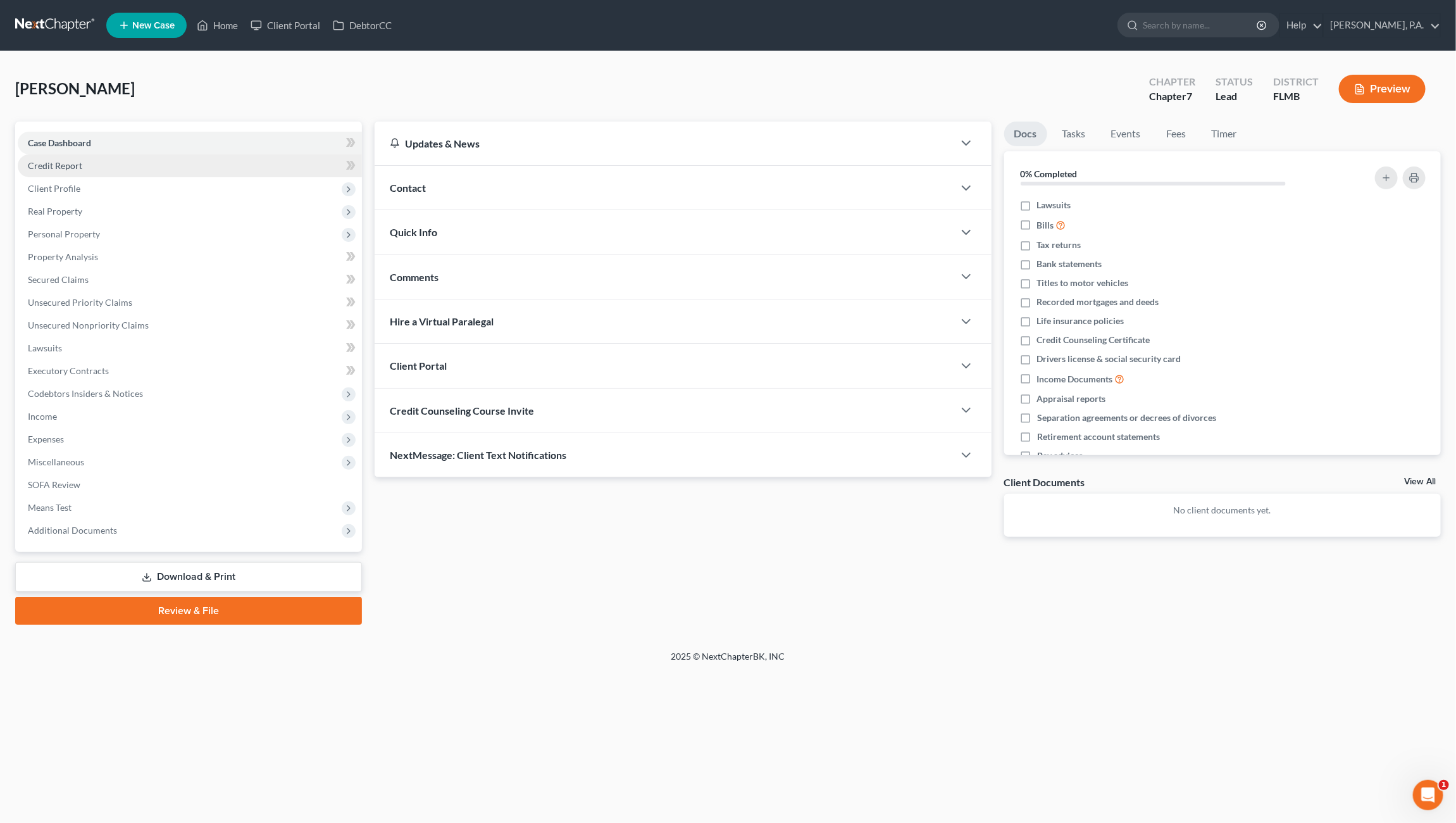
click at [73, 160] on span "Credit Report" at bounding box center [55, 165] width 55 height 10
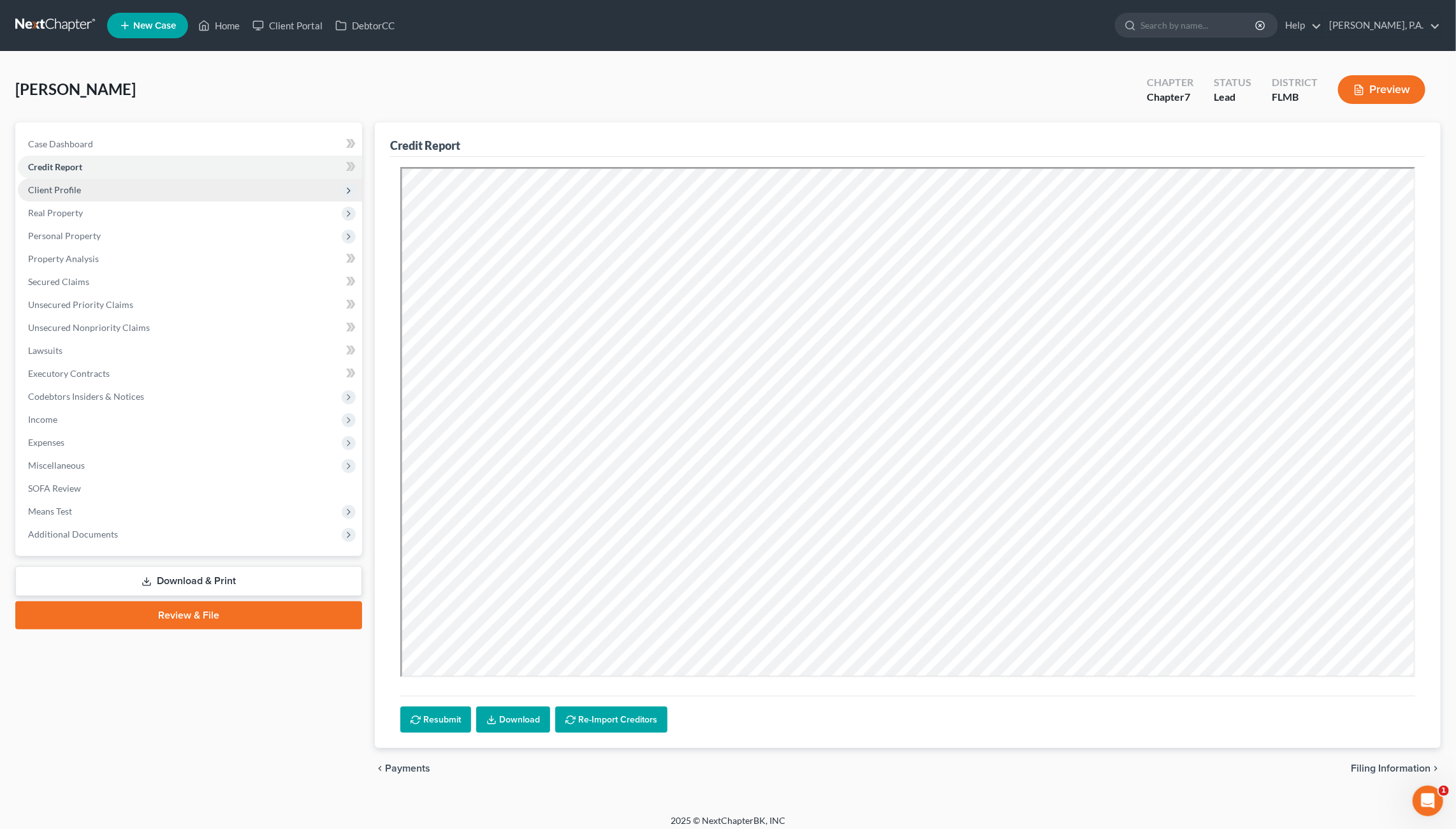
click at [70, 194] on span "Client Profile" at bounding box center [54, 189] width 53 height 11
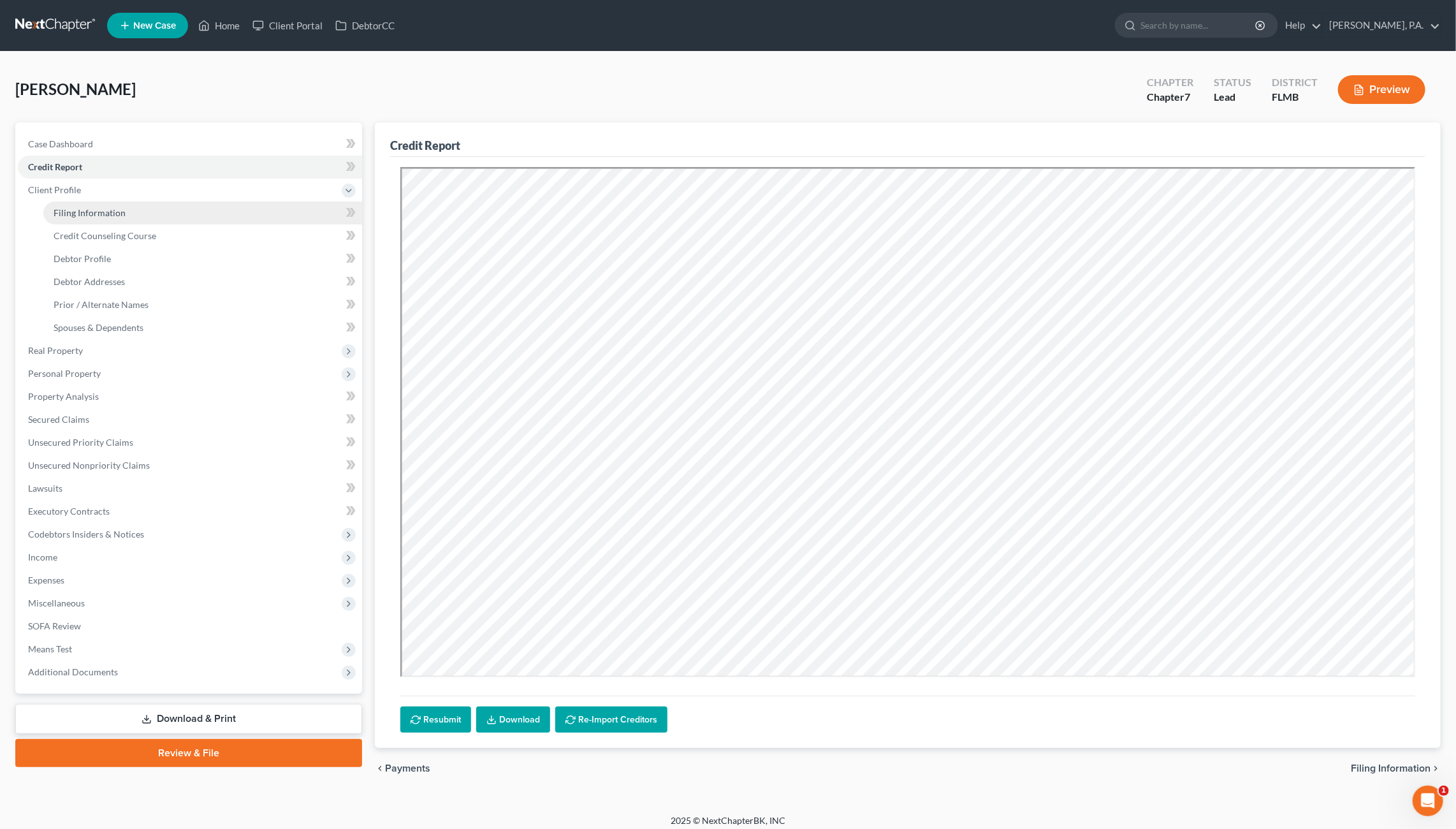
click at [85, 211] on span "Filing Information" at bounding box center [90, 212] width 72 height 11
select select "1"
select select "0"
select select "15"
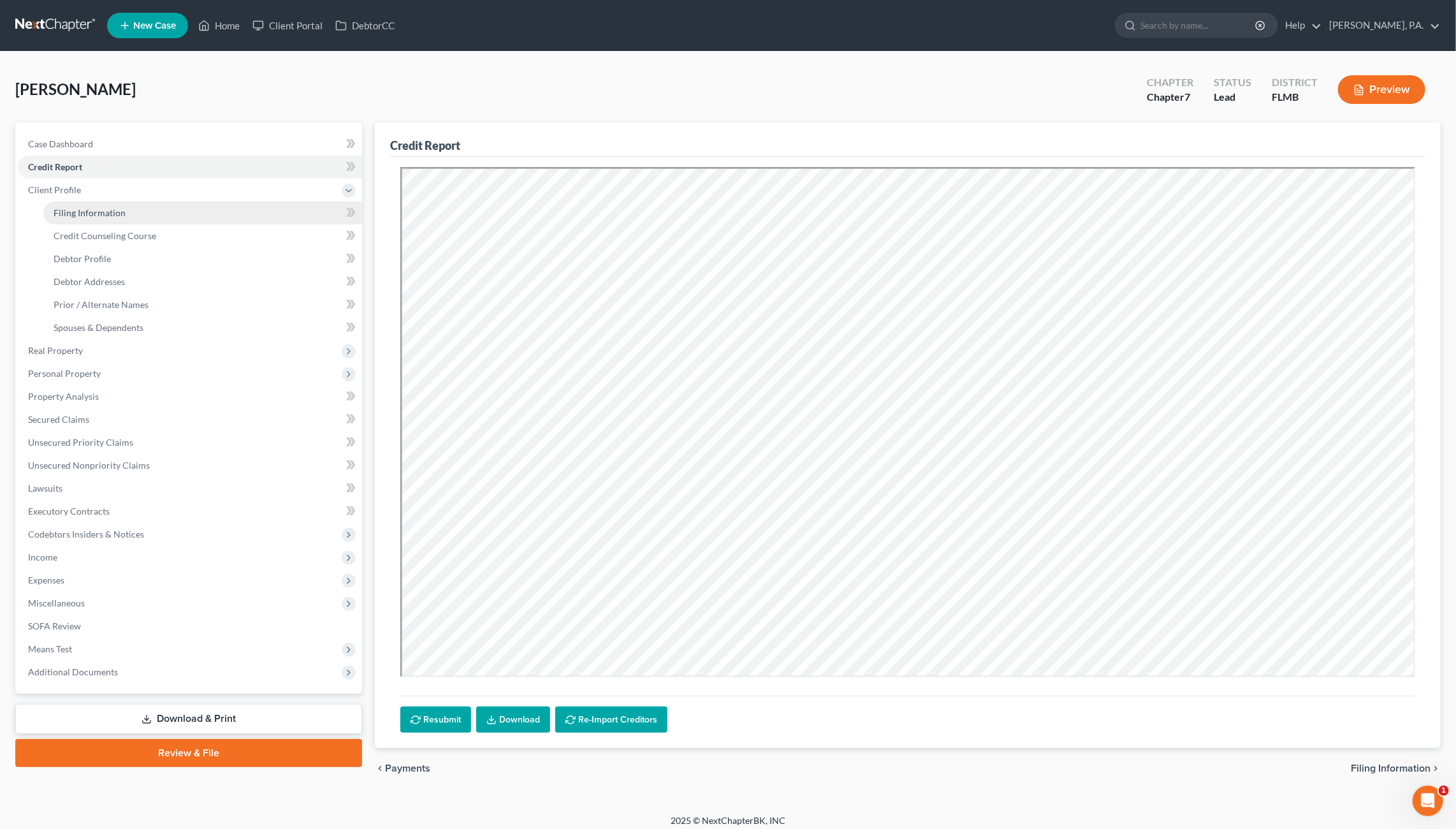
select select "0"
select select "9"
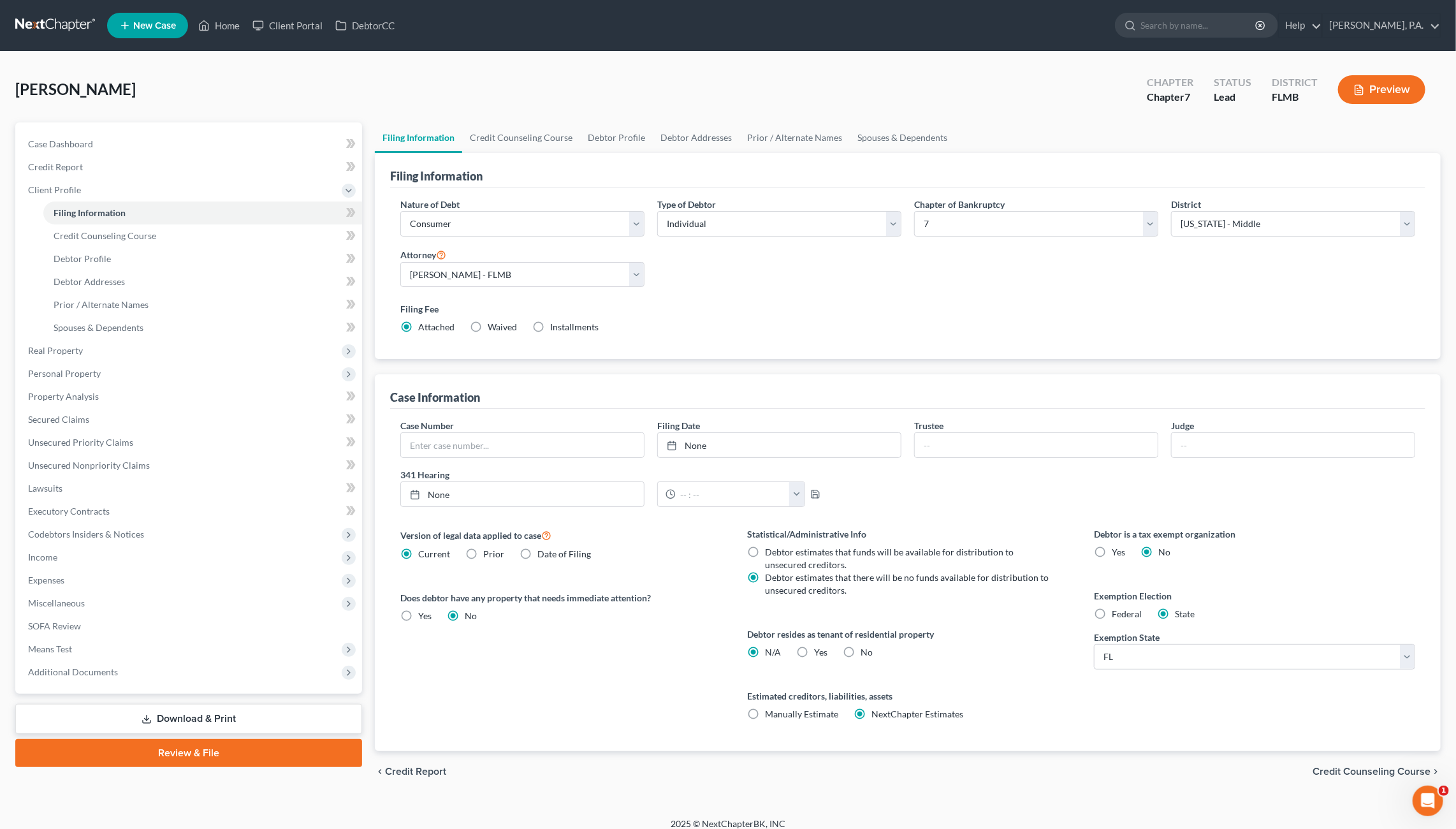
click at [814, 646] on label "Yes Yes" at bounding box center [820, 652] width 13 height 13
click at [819, 646] on input "Yes Yes" at bounding box center [823, 650] width 8 height 8
radio input "true"
radio input "false"
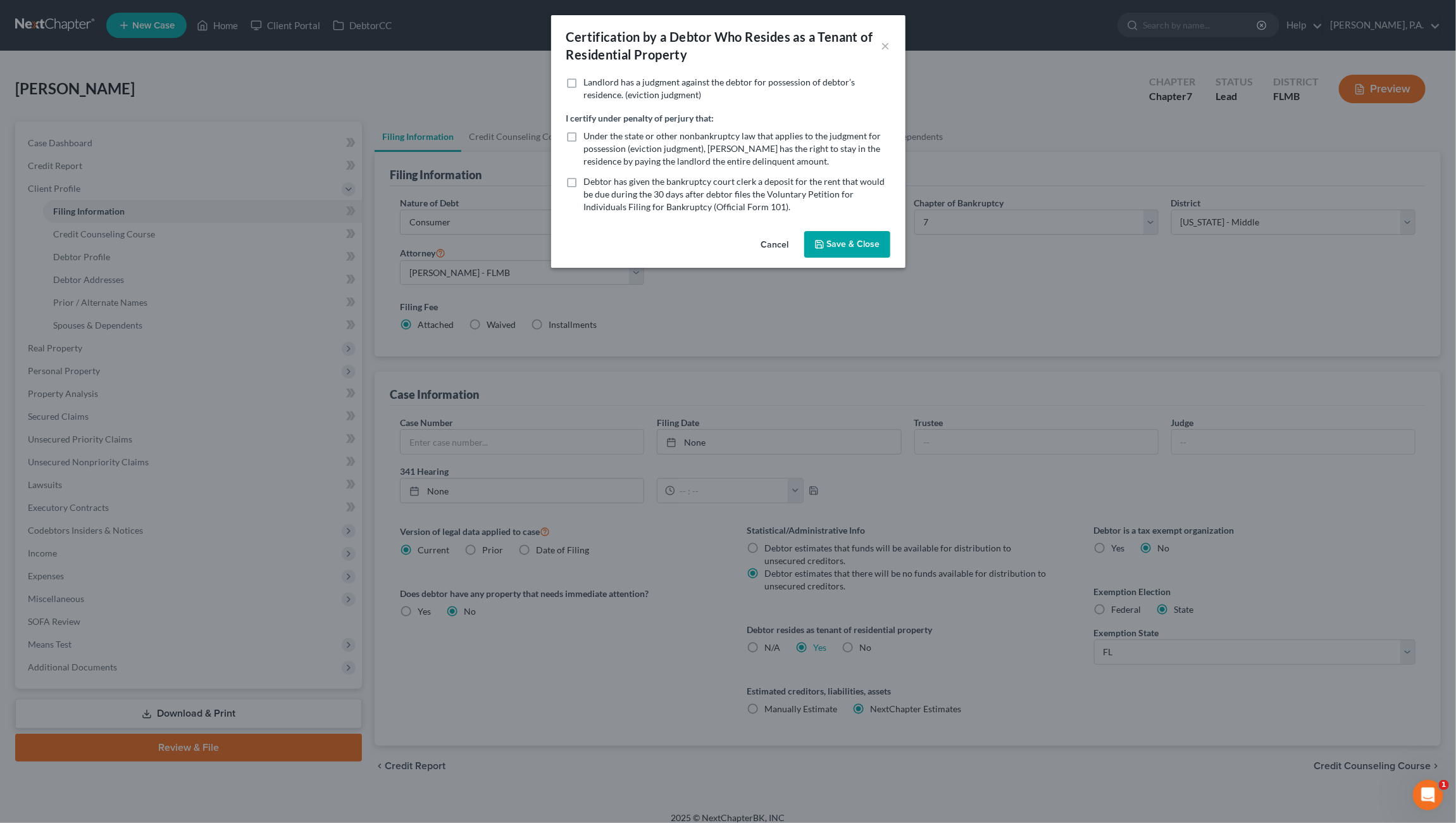
click at [863, 243] on button "Save & Close" at bounding box center [847, 244] width 86 height 27
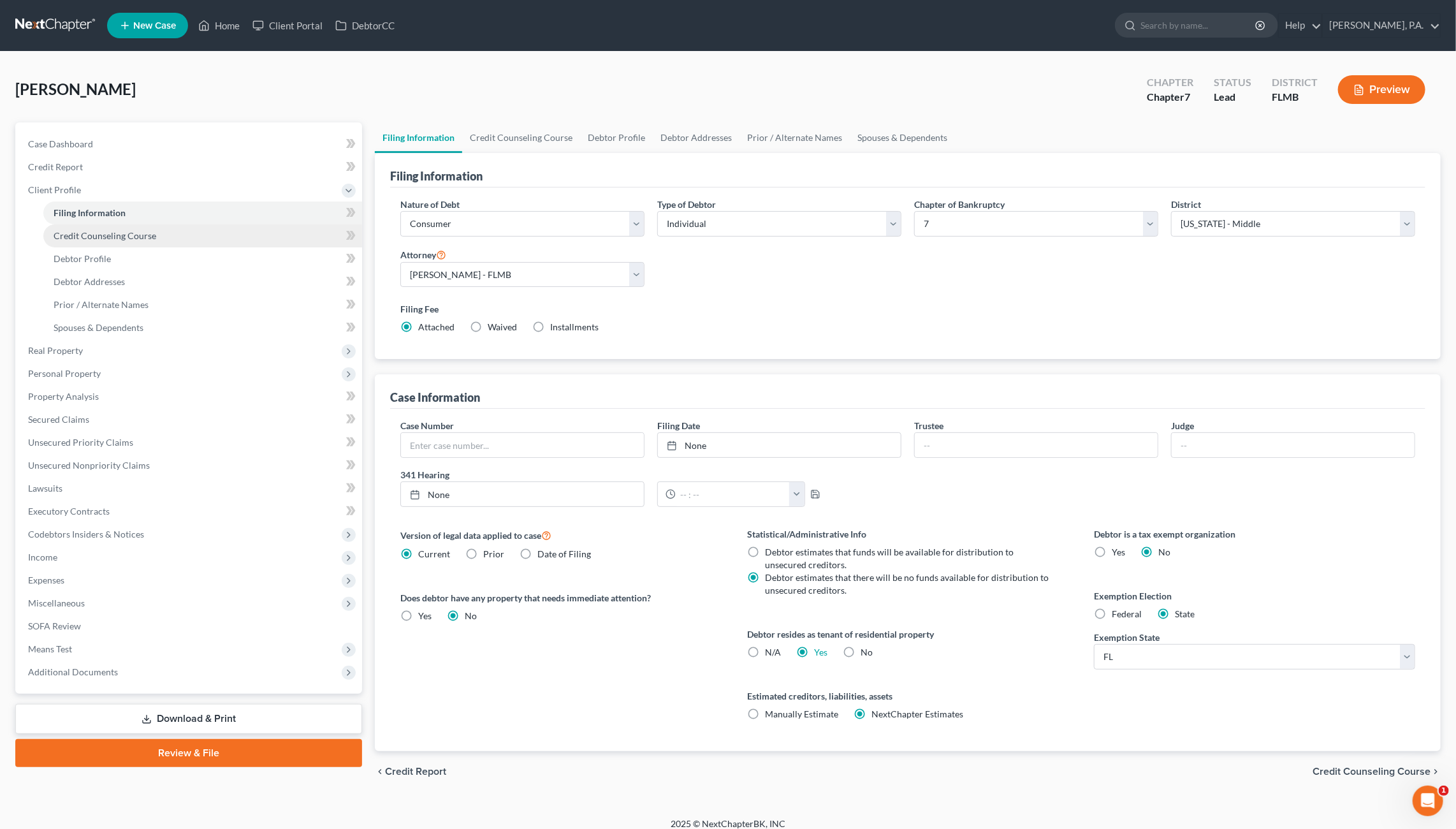
click at [70, 233] on span "Credit Counseling Course" at bounding box center [105, 235] width 103 height 11
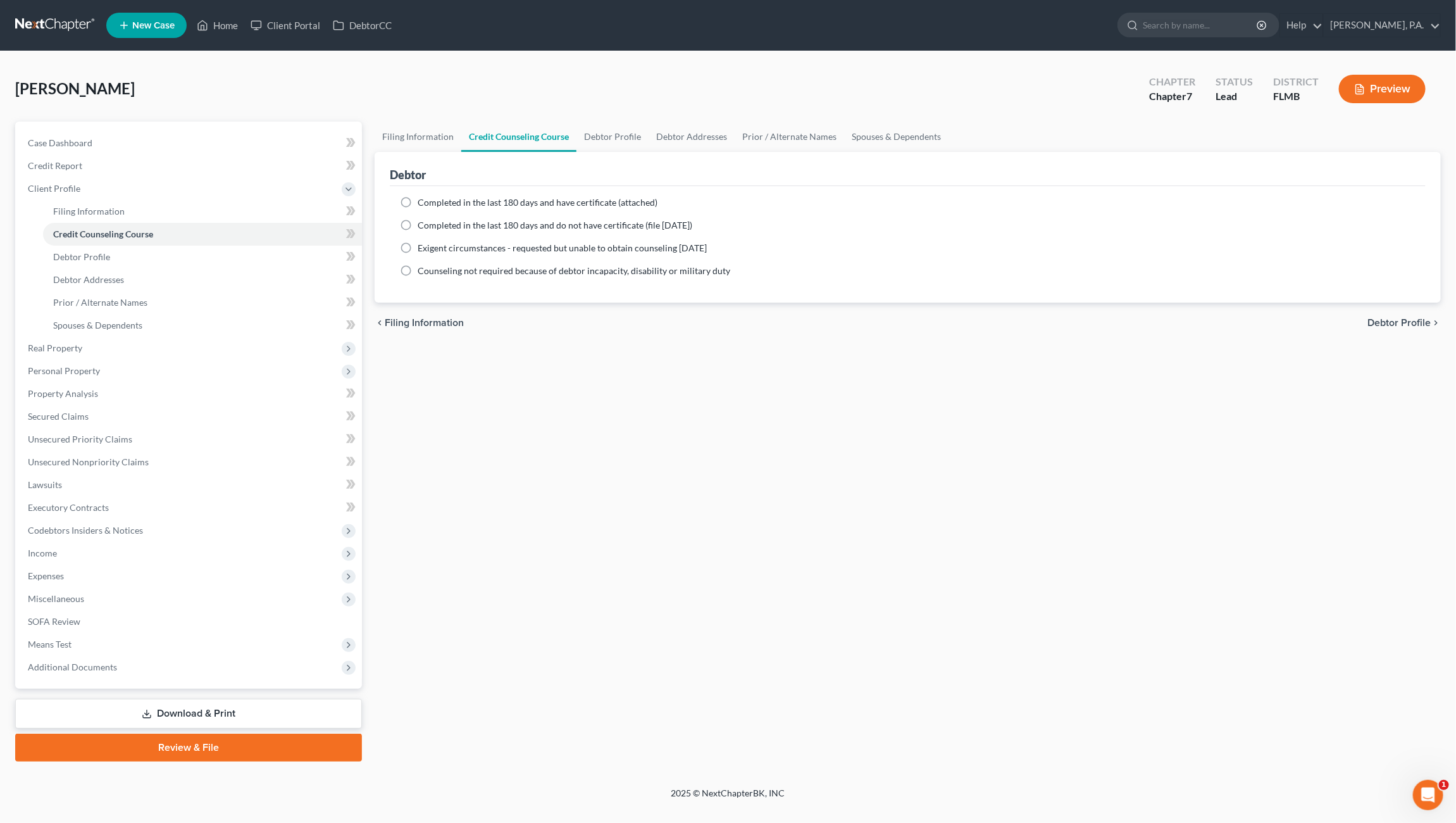
drag, startPoint x: 482, startPoint y: 200, endPoint x: 488, endPoint y: 188, distance: 13.4
click at [482, 200] on span "Completed in the last 180 days and have certificate (attached)" at bounding box center [537, 202] width 240 height 10
click at [431, 200] on input "Completed in the last 180 days and have certificate (attached)" at bounding box center [427, 200] width 8 height 8
radio input "true"
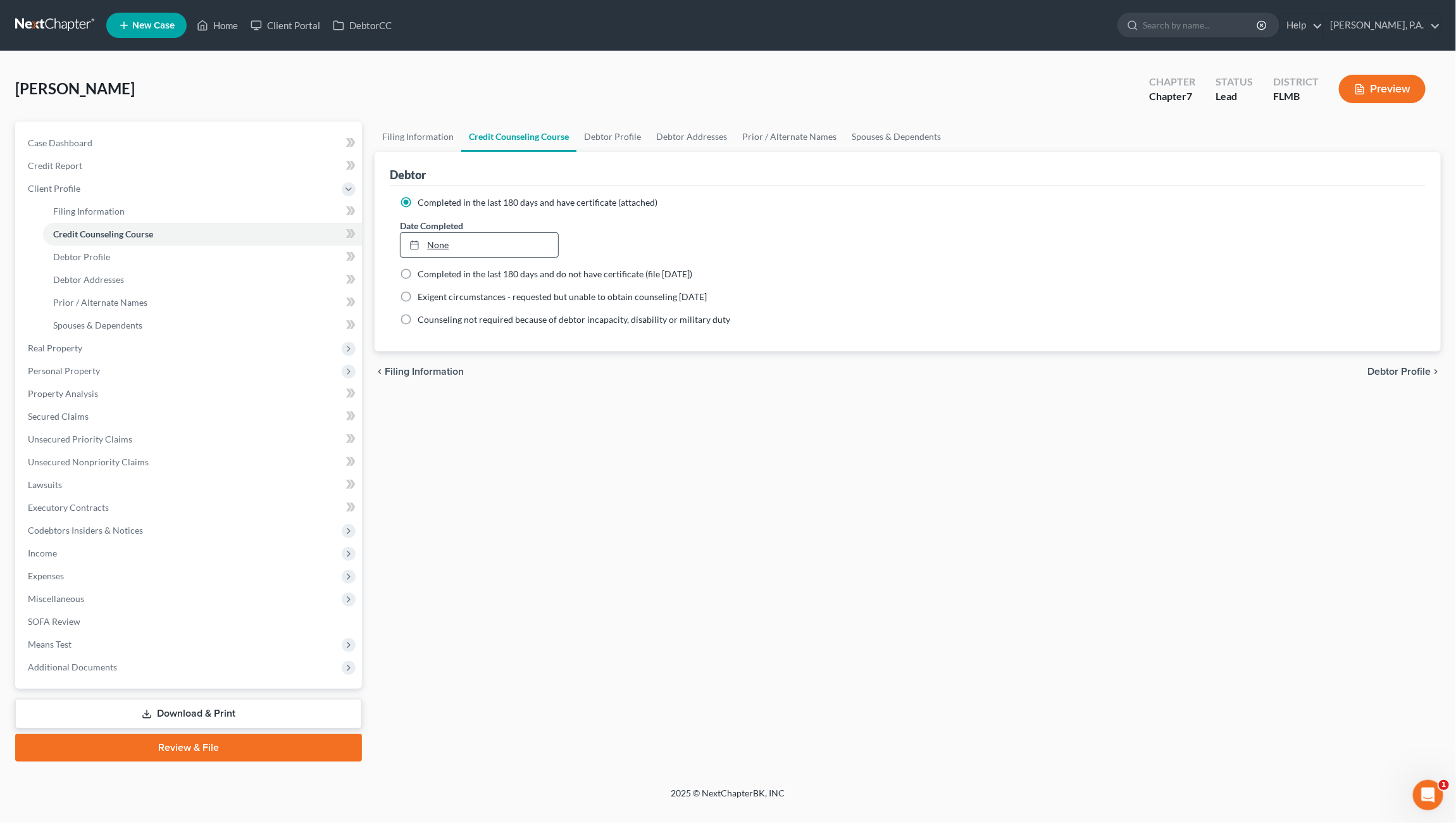
type input "[DATE]"
click at [482, 244] on link "None" at bounding box center [479, 245] width 157 height 24
click at [132, 260] on link "Debtor Profile" at bounding box center [202, 257] width 319 height 23
select select "0"
select select "4"
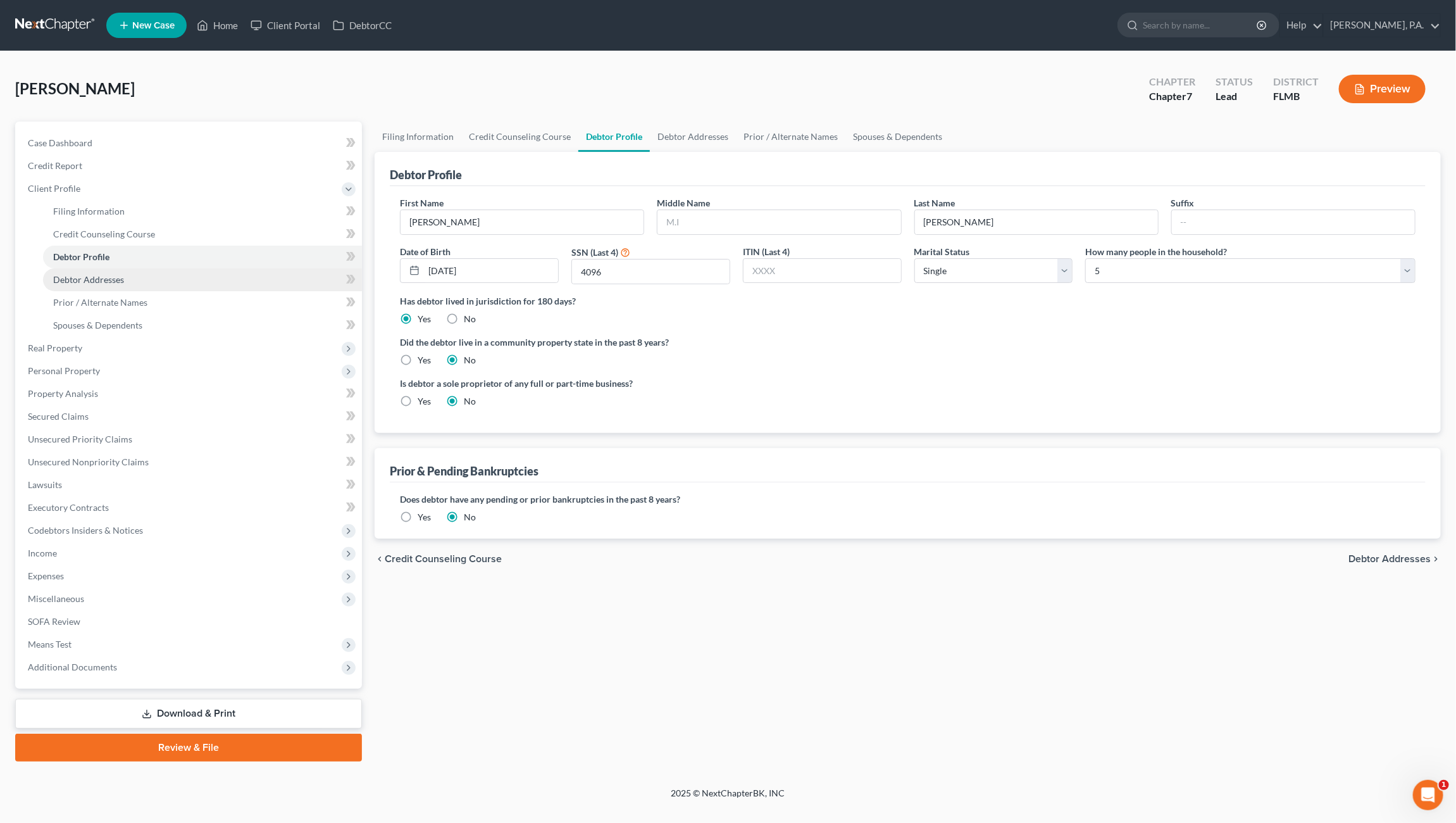
click at [93, 282] on span "Debtor Addresses" at bounding box center [88, 279] width 71 height 10
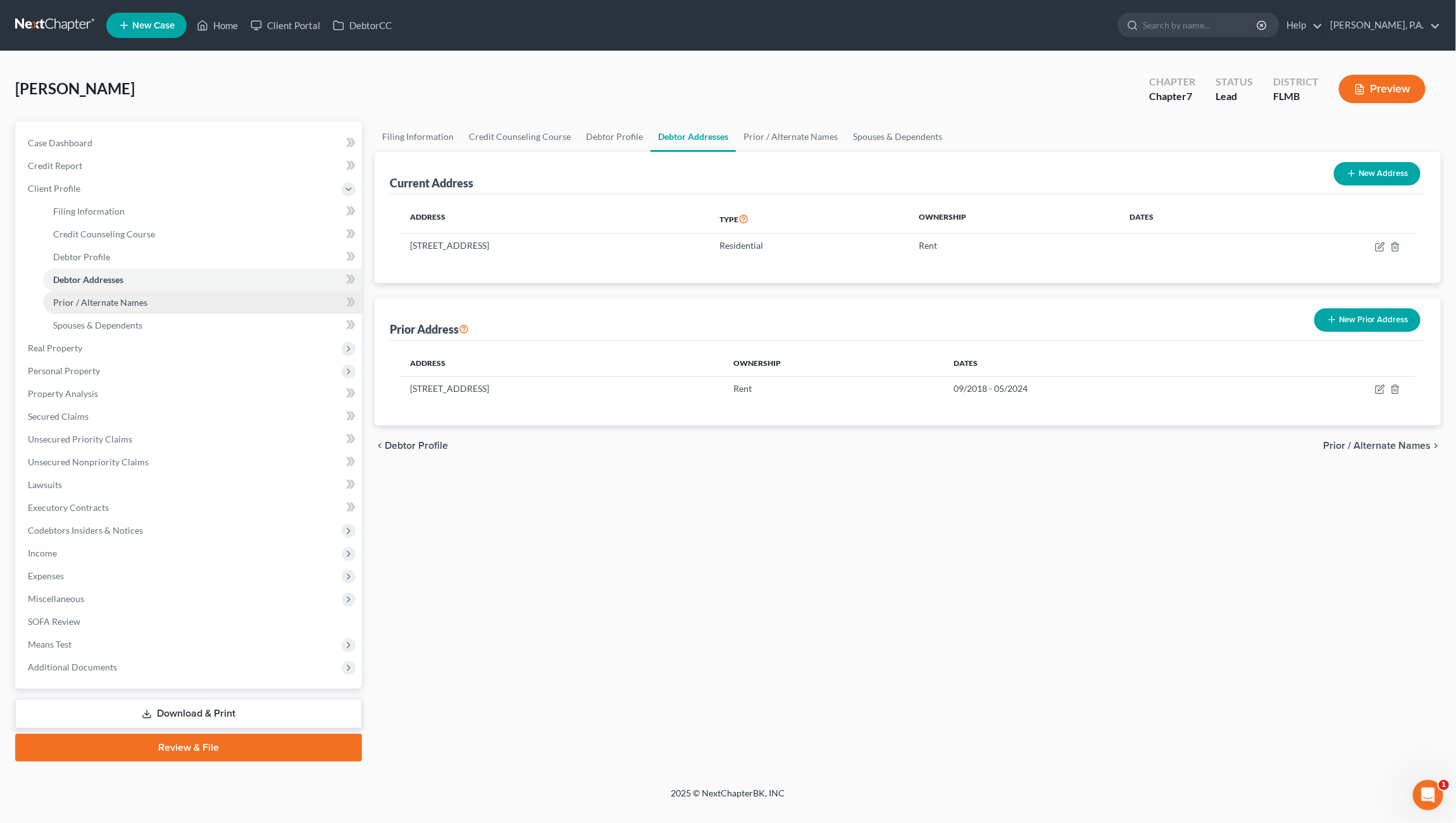
click at [98, 301] on span "Prior / Alternate Names" at bounding box center [100, 302] width 94 height 10
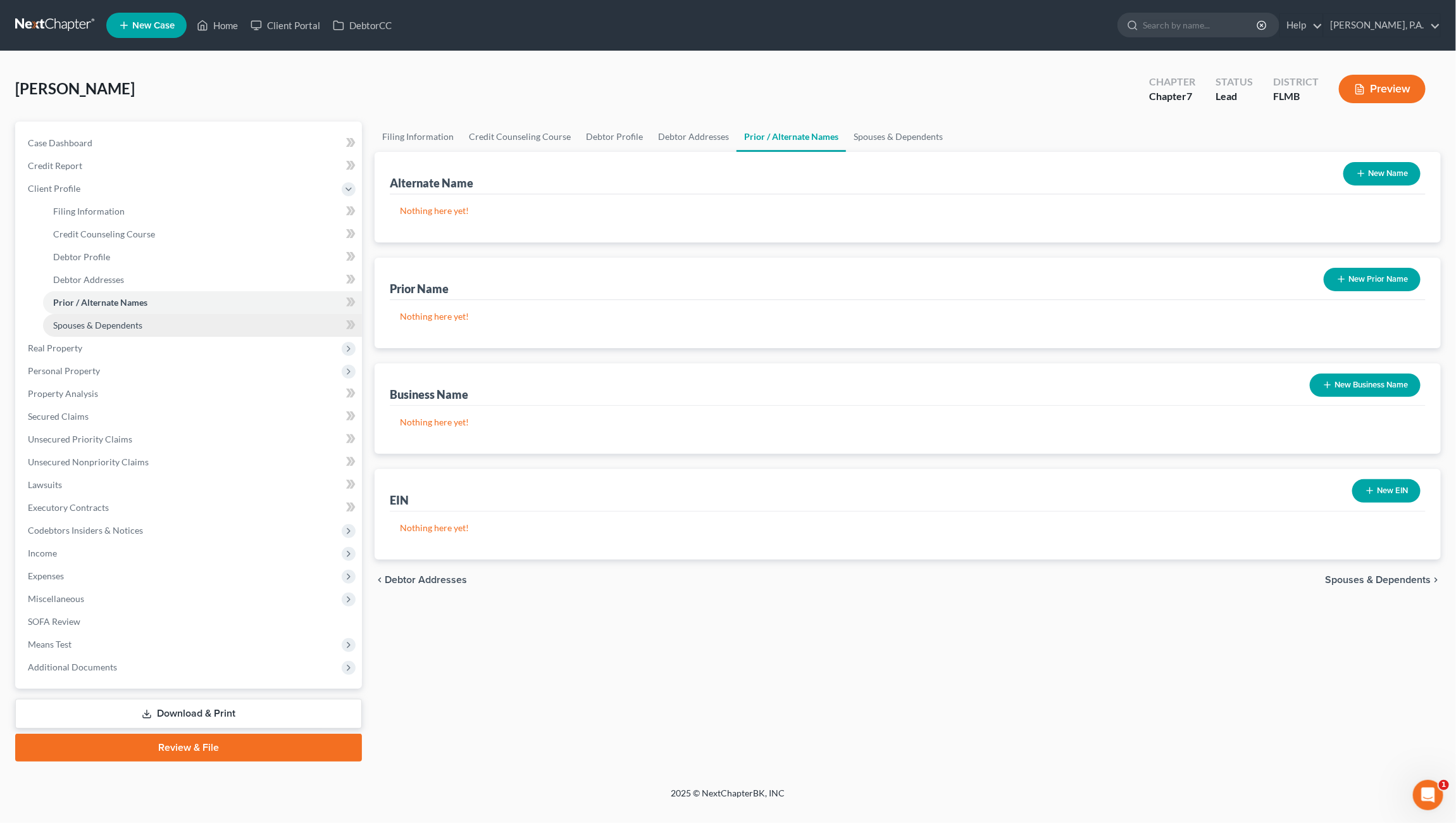
click at [91, 320] on span "Spouses & Dependents" at bounding box center [98, 325] width 90 height 10
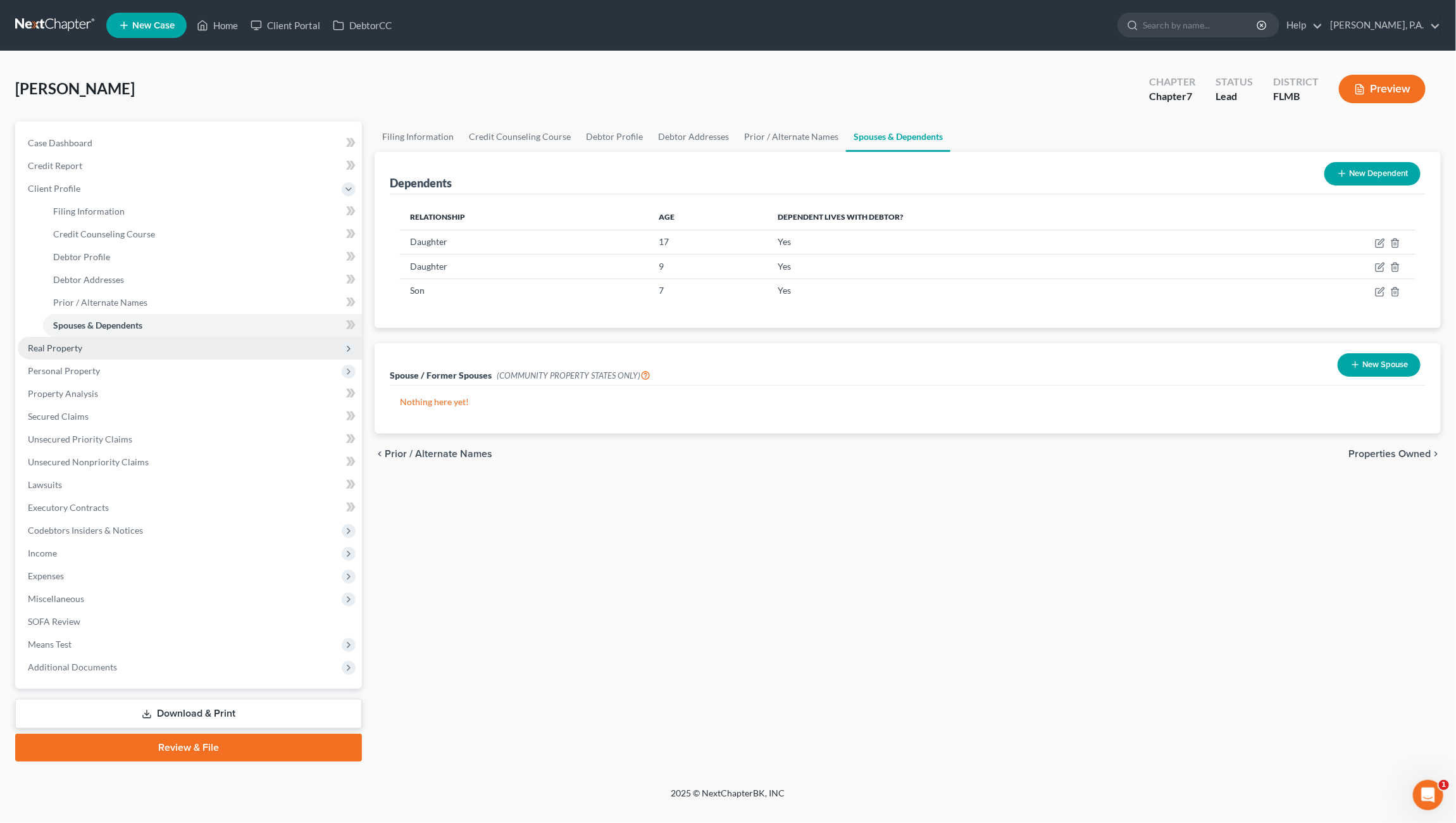
click at [79, 345] on span "Real Property" at bounding box center [55, 347] width 55 height 10
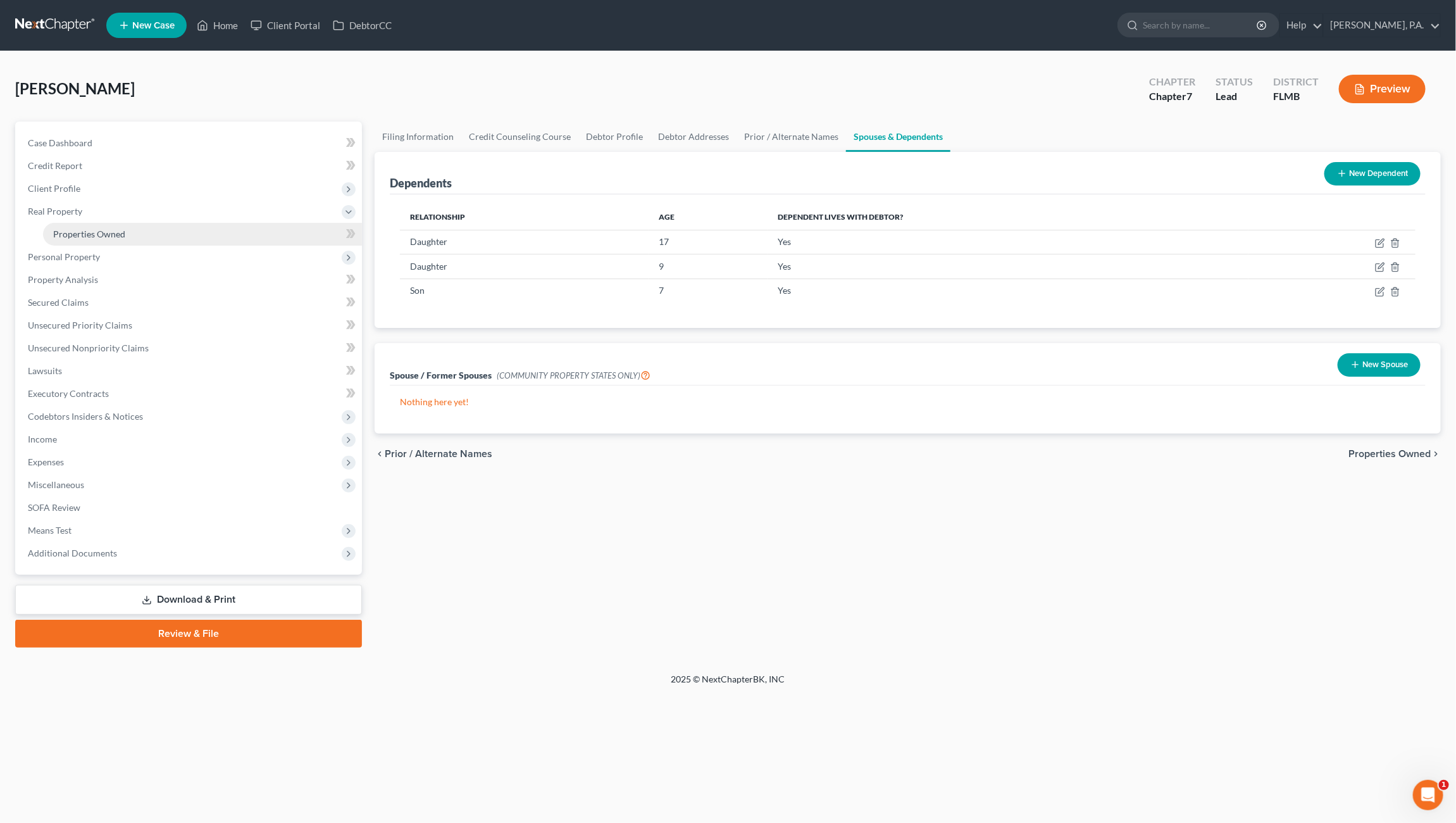
click at [93, 225] on link "Properties Owned" at bounding box center [202, 234] width 319 height 23
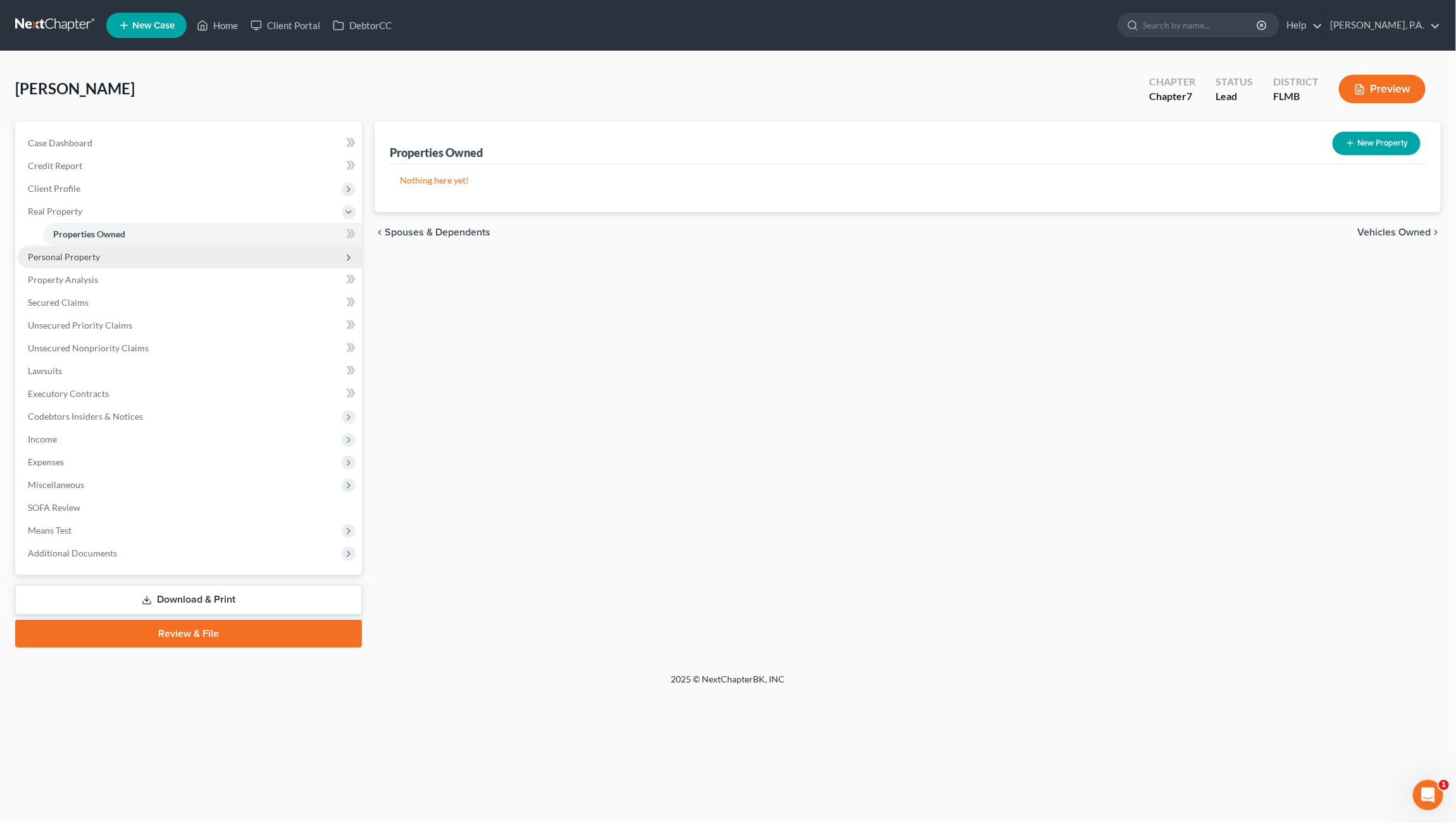
click at [83, 255] on span "Personal Property" at bounding box center [64, 256] width 72 height 10
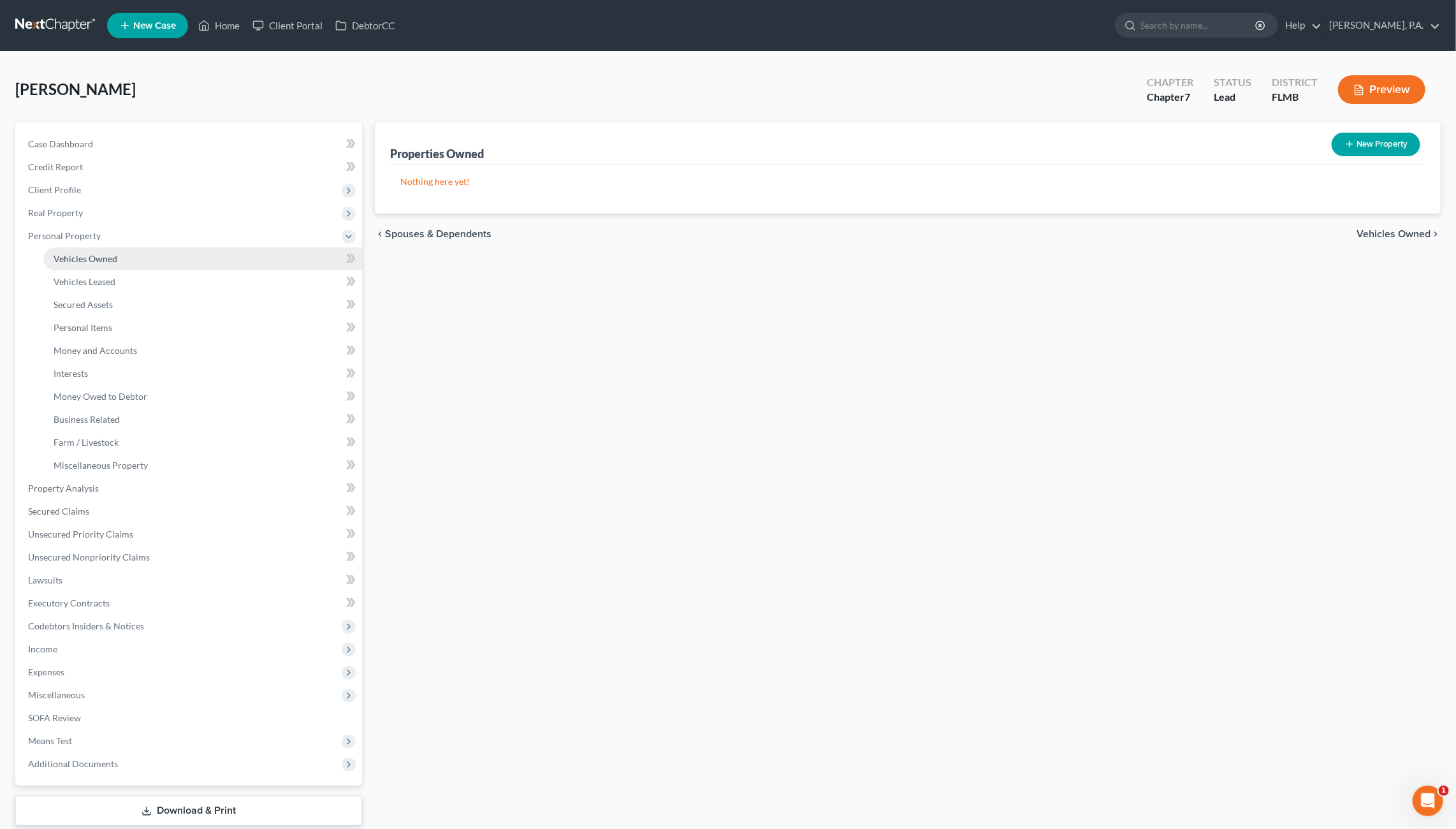
click at [90, 262] on span "Vehicles Owned" at bounding box center [85, 258] width 63 height 11
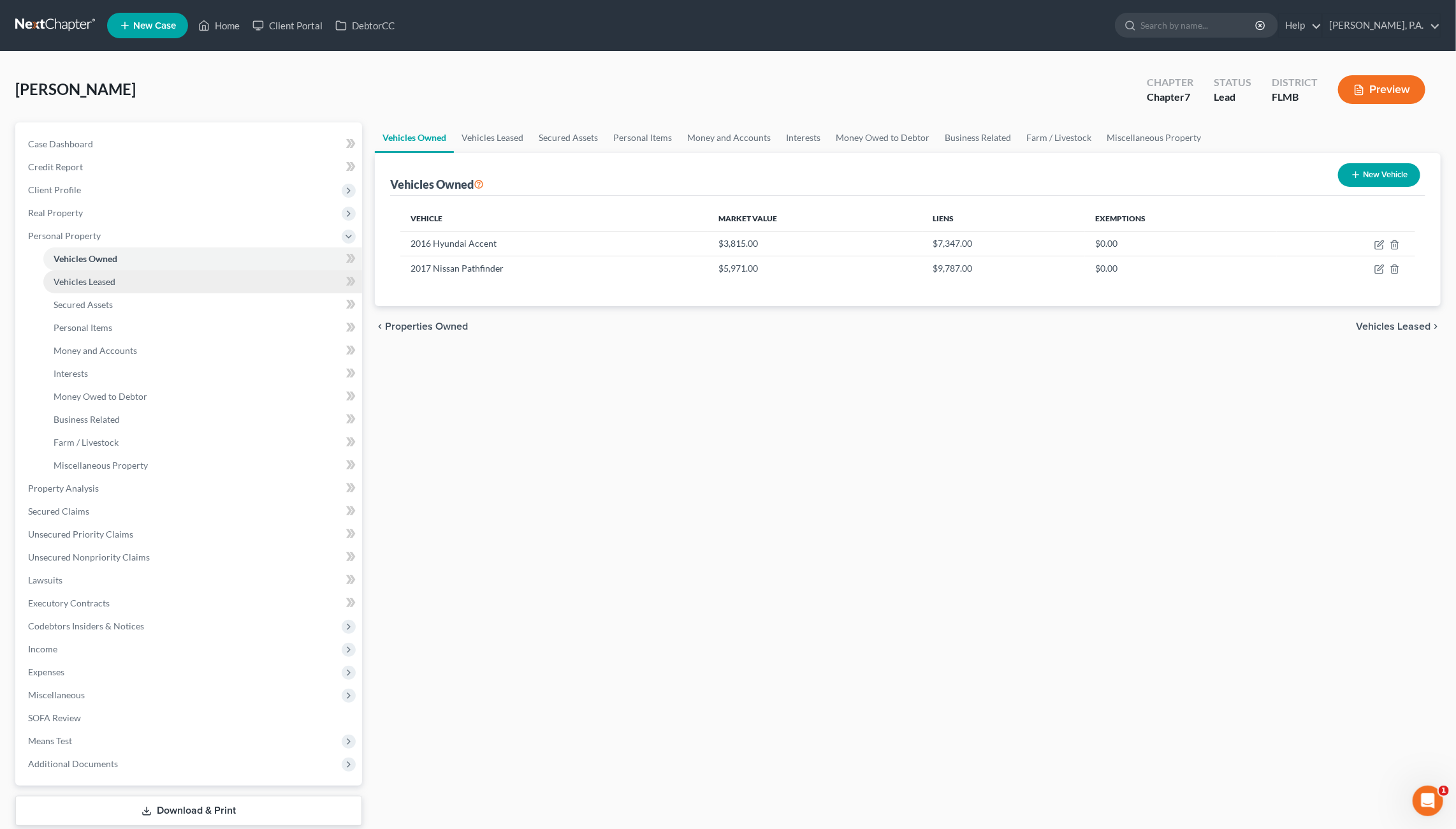
click at [101, 270] on link "Vehicles Leased" at bounding box center [202, 281] width 319 height 23
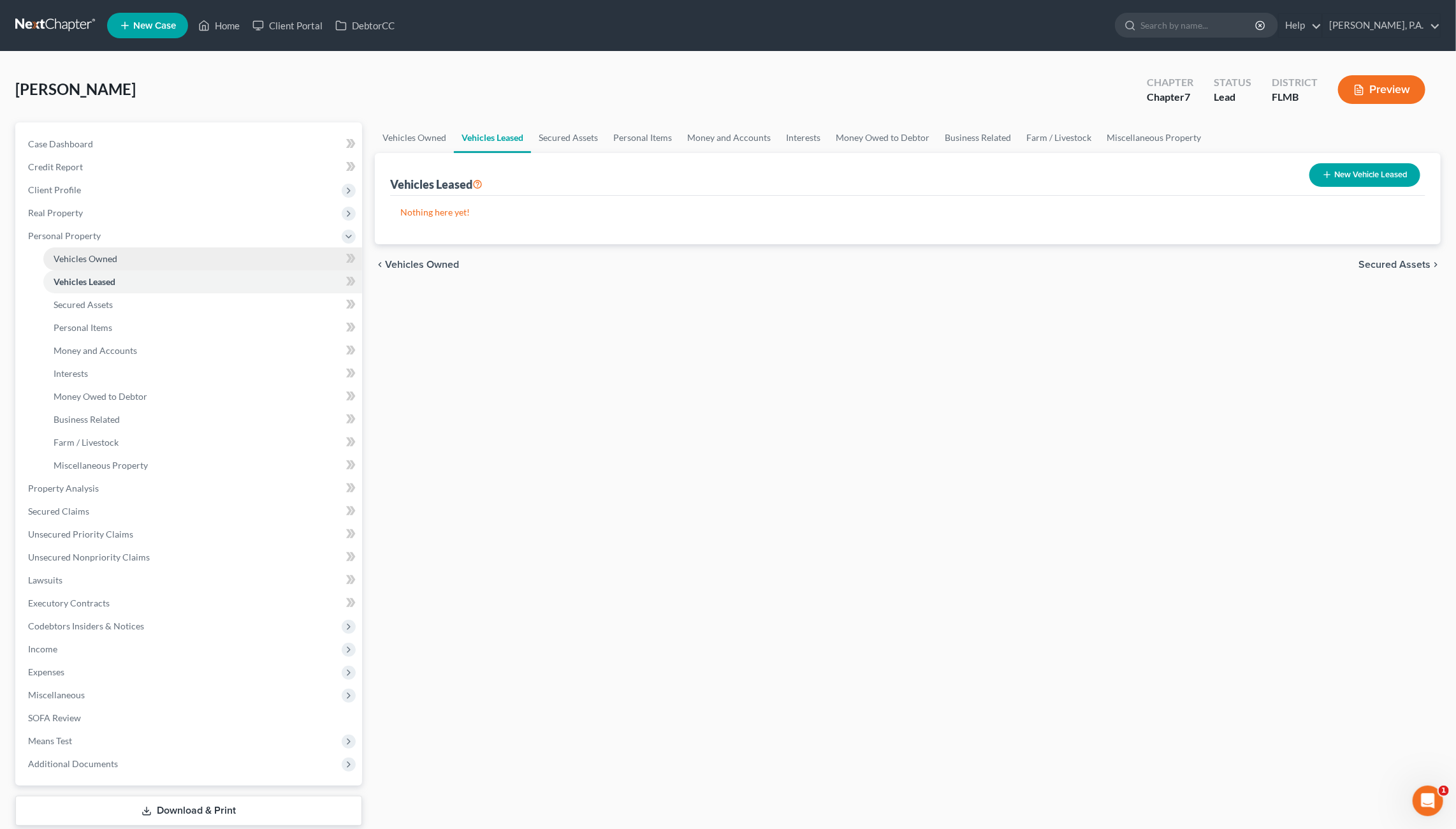
click at [106, 256] on span "Vehicles Owned" at bounding box center [85, 258] width 63 height 11
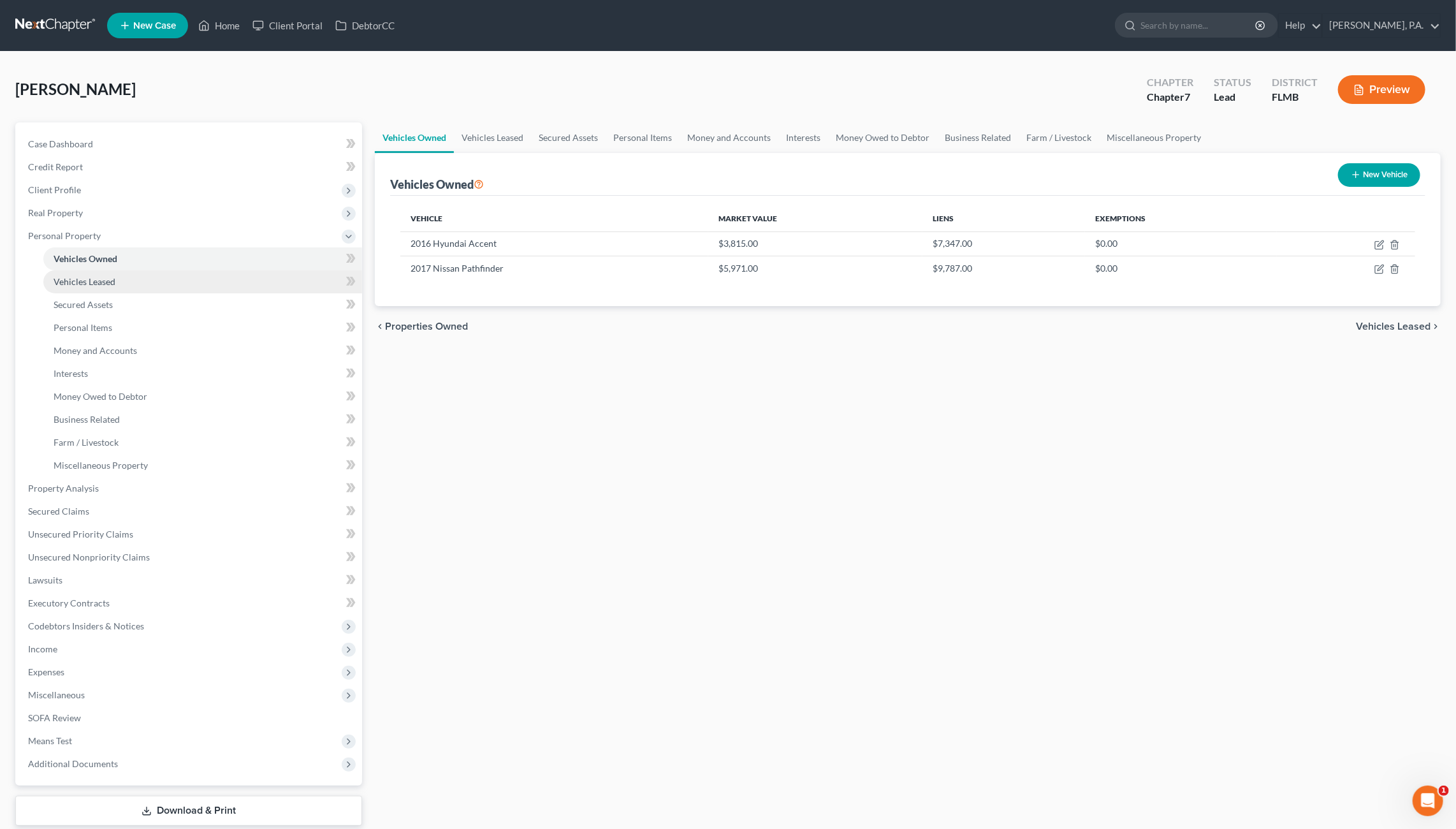
click at [101, 285] on span "Vehicles Leased" at bounding box center [85, 281] width 62 height 11
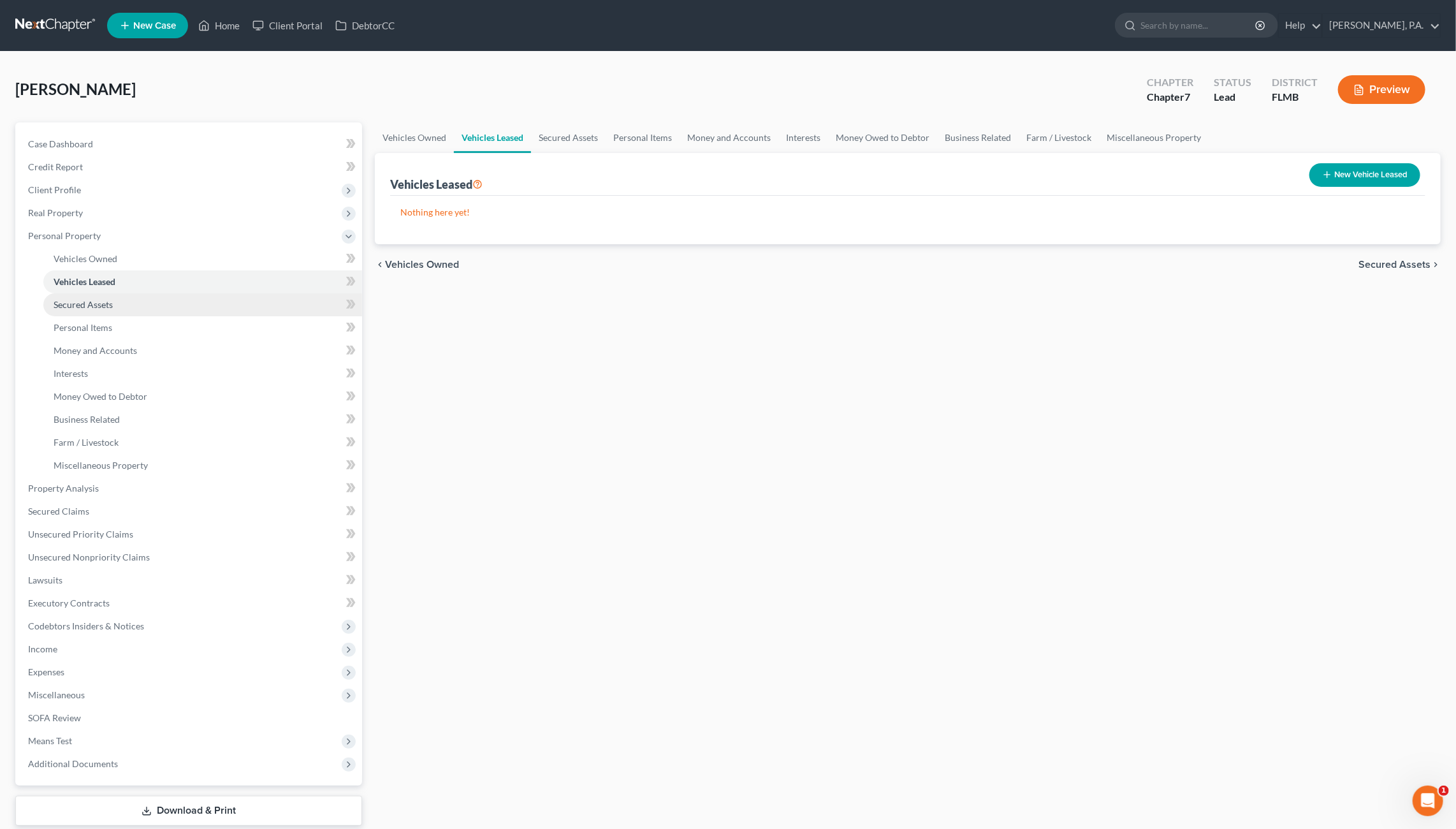
click at [104, 310] on link "Secured Assets" at bounding box center [202, 305] width 319 height 23
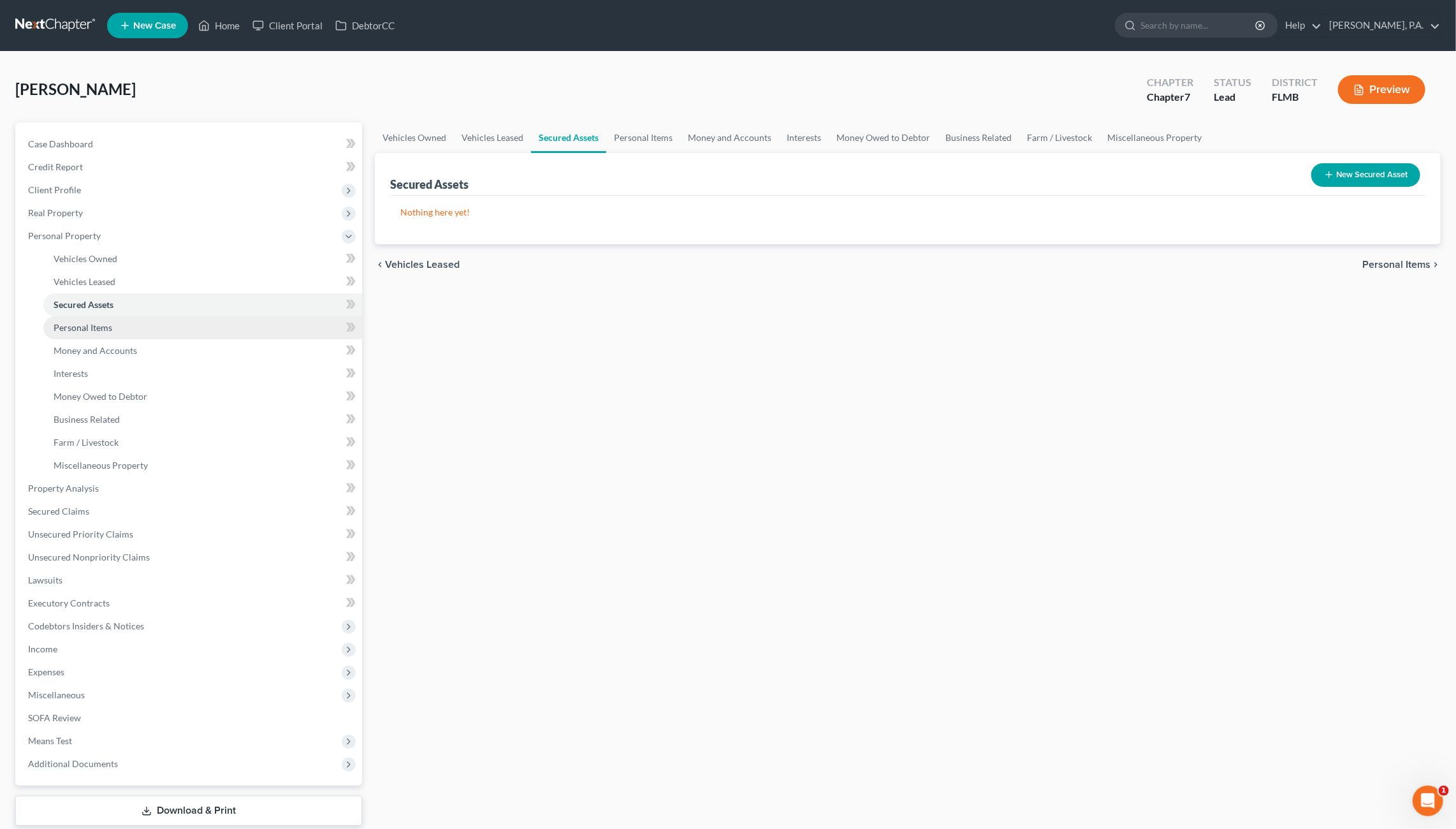
click at [105, 327] on span "Personal Items" at bounding box center [82, 327] width 58 height 11
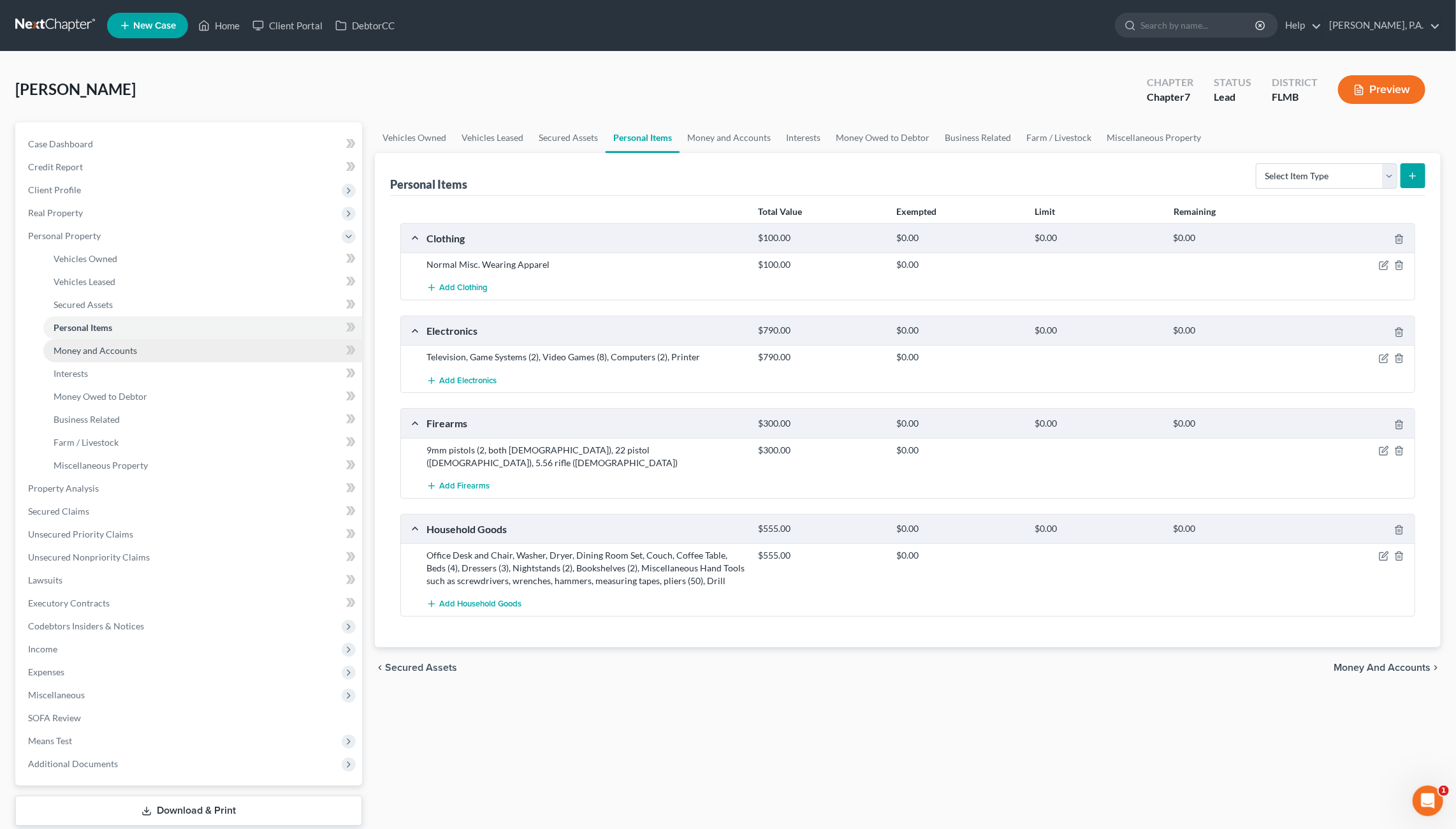
click at [87, 352] on span "Money and Accounts" at bounding box center [95, 350] width 83 height 11
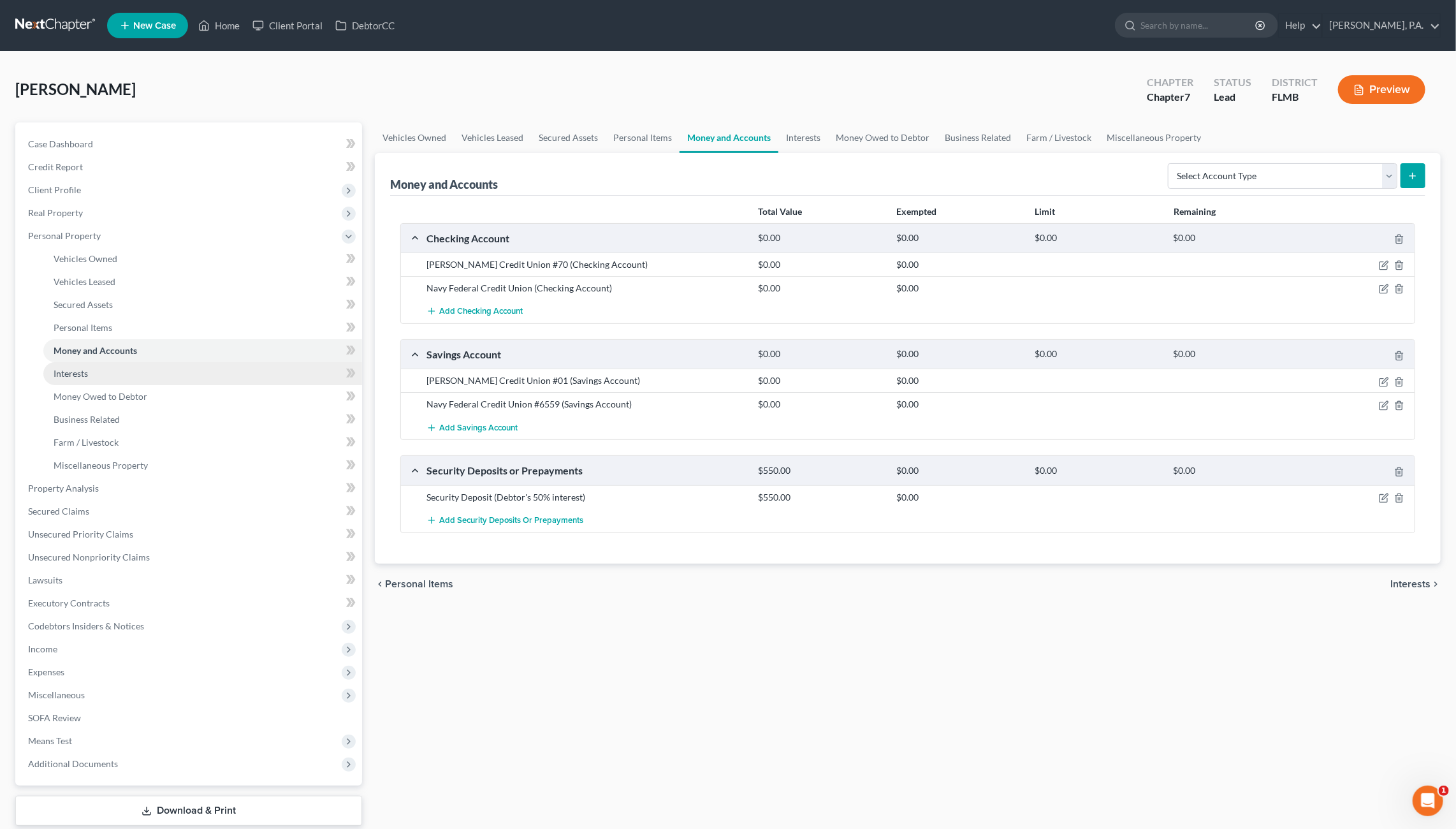
click at [72, 374] on span "Interests" at bounding box center [70, 373] width 35 height 11
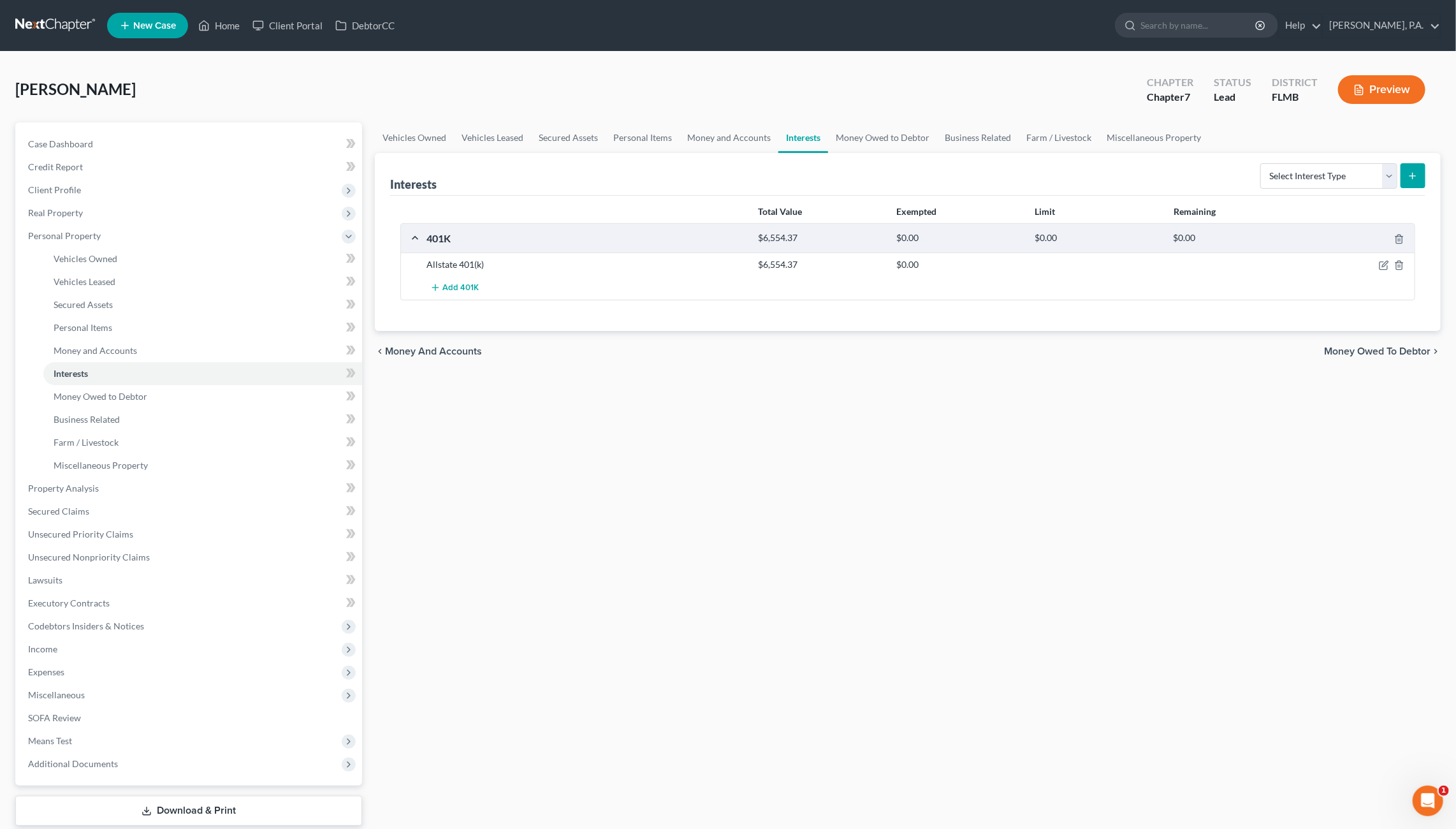
click at [1378, 262] on div at bounding box center [1359, 264] width 111 height 13
click at [1383, 263] on icon "button" at bounding box center [1385, 264] width 6 height 6
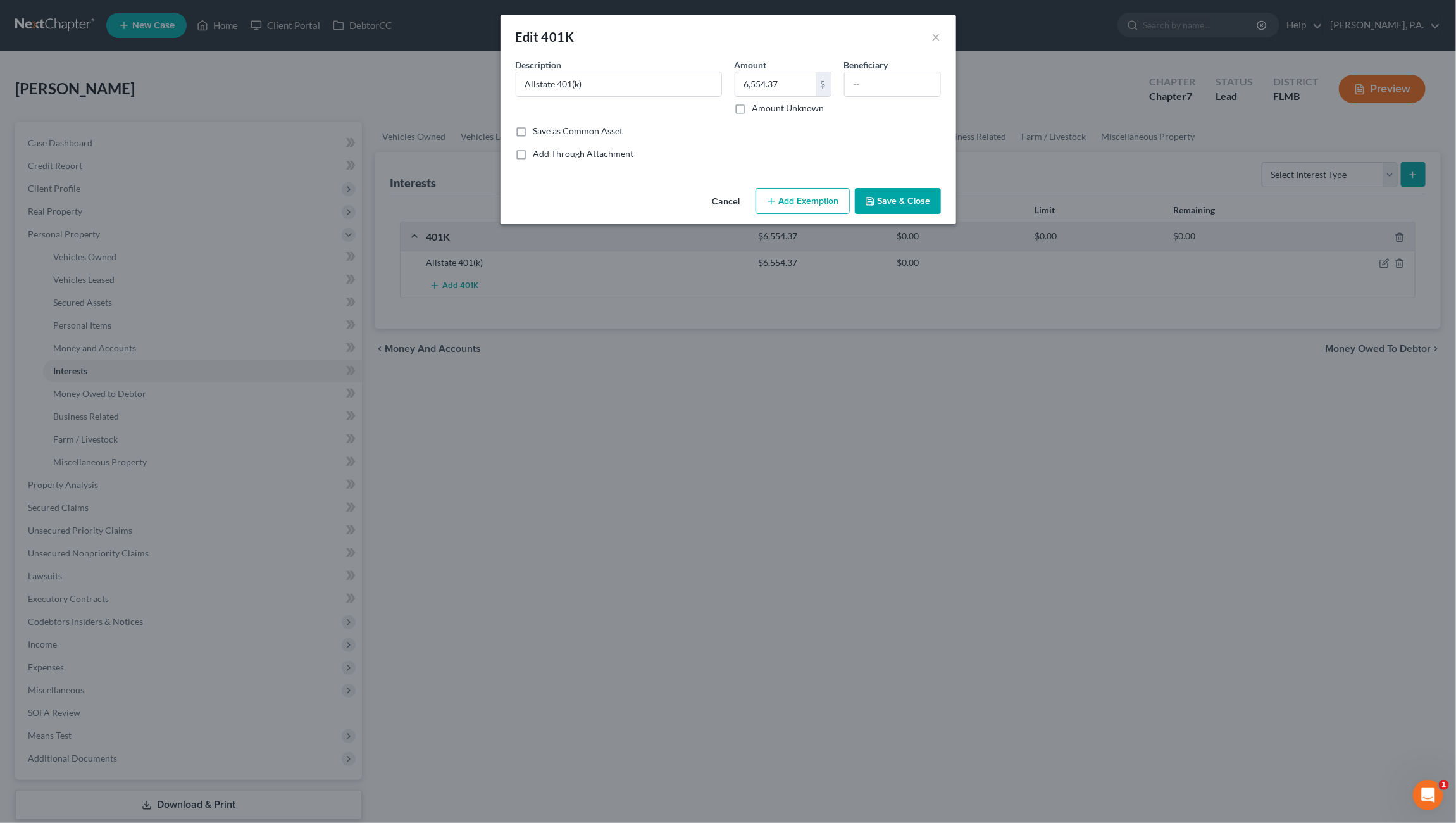
click at [799, 194] on button "Add Exemption" at bounding box center [803, 202] width 94 height 27
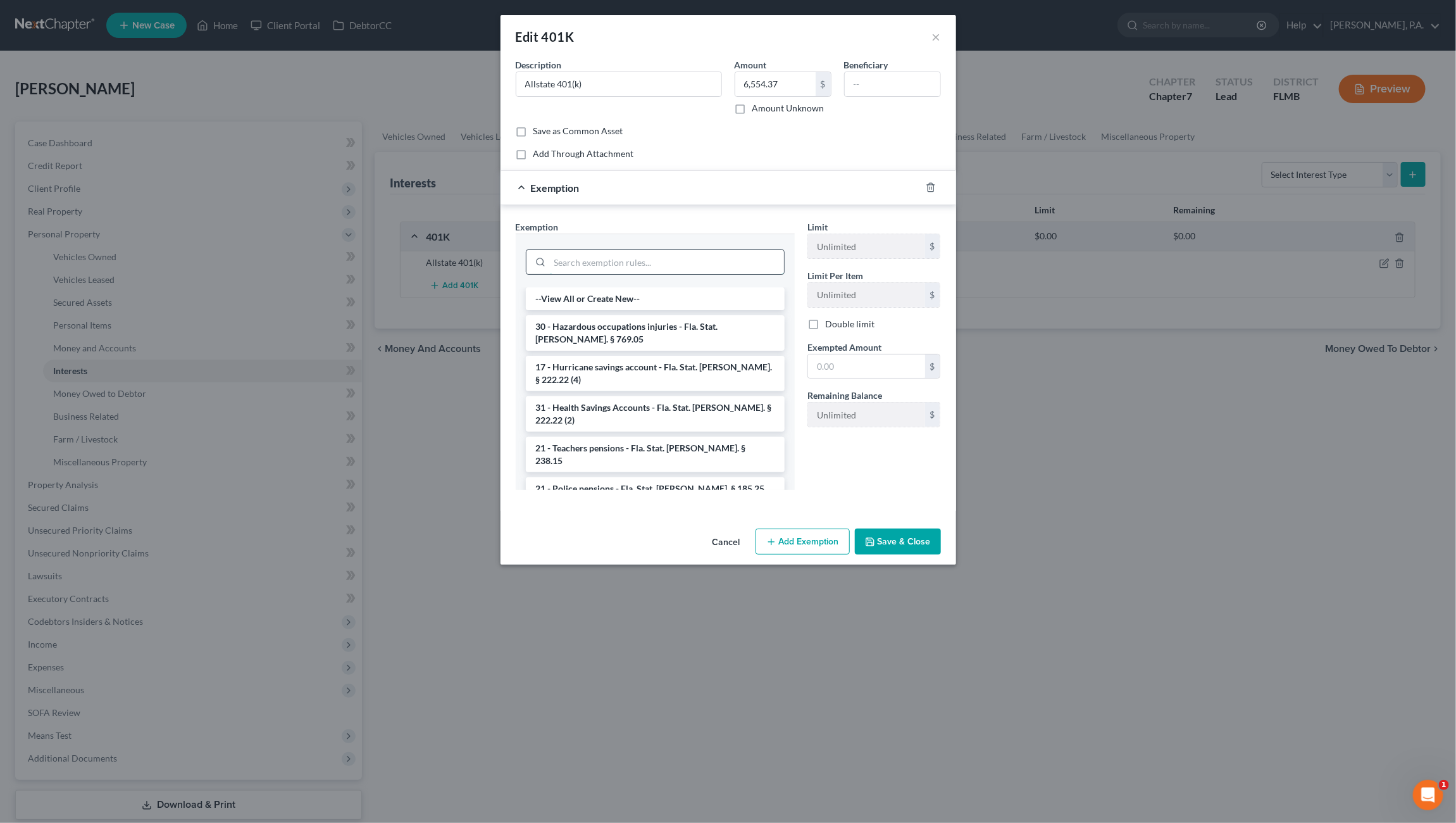
click at [591, 261] on input "search" at bounding box center [667, 262] width 234 height 24
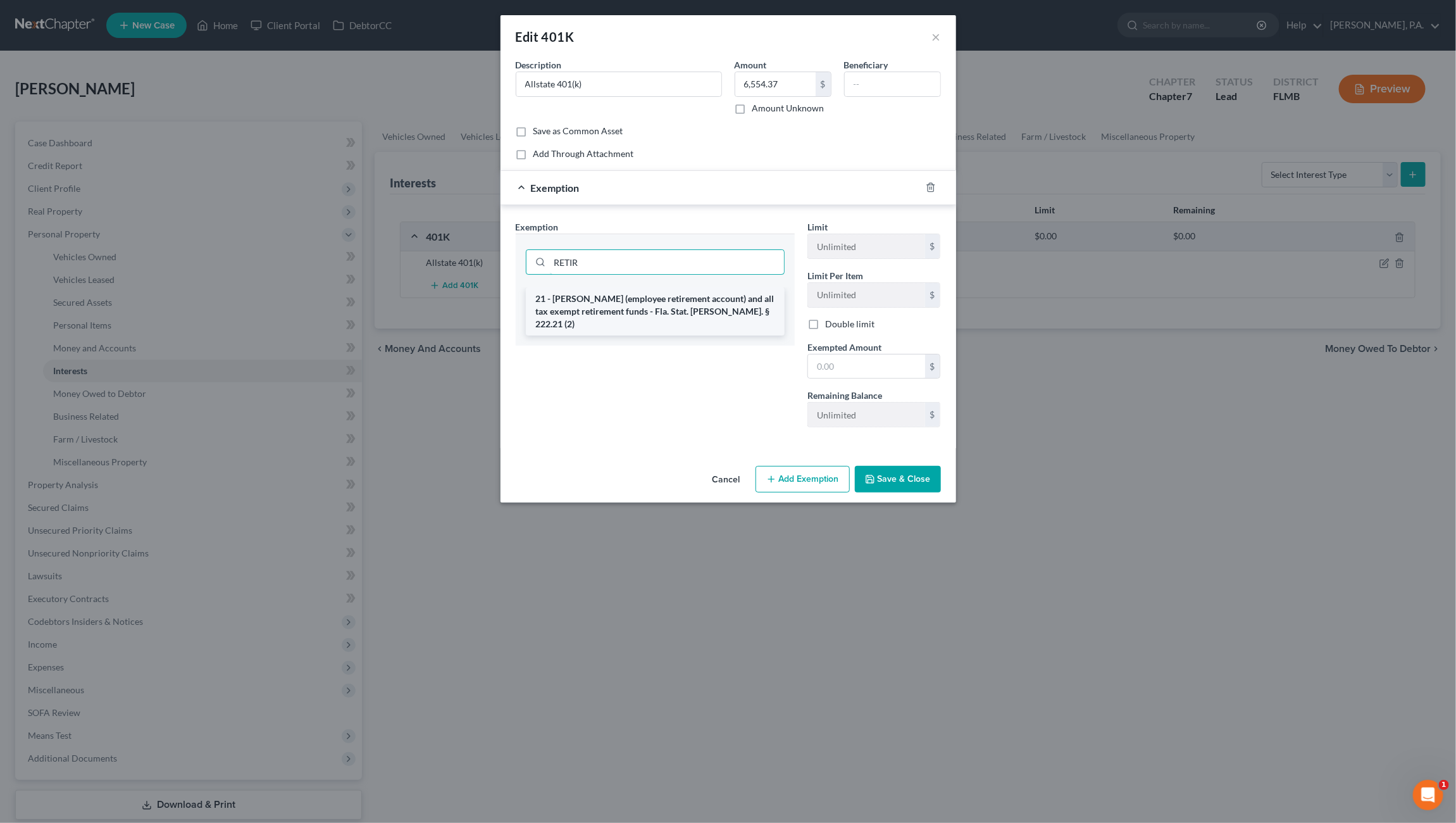
type input "RETIR"
click at [610, 307] on li "21 - [PERSON_NAME] (employee retirement account) and all tax exempt retirement …" at bounding box center [656, 311] width 259 height 48
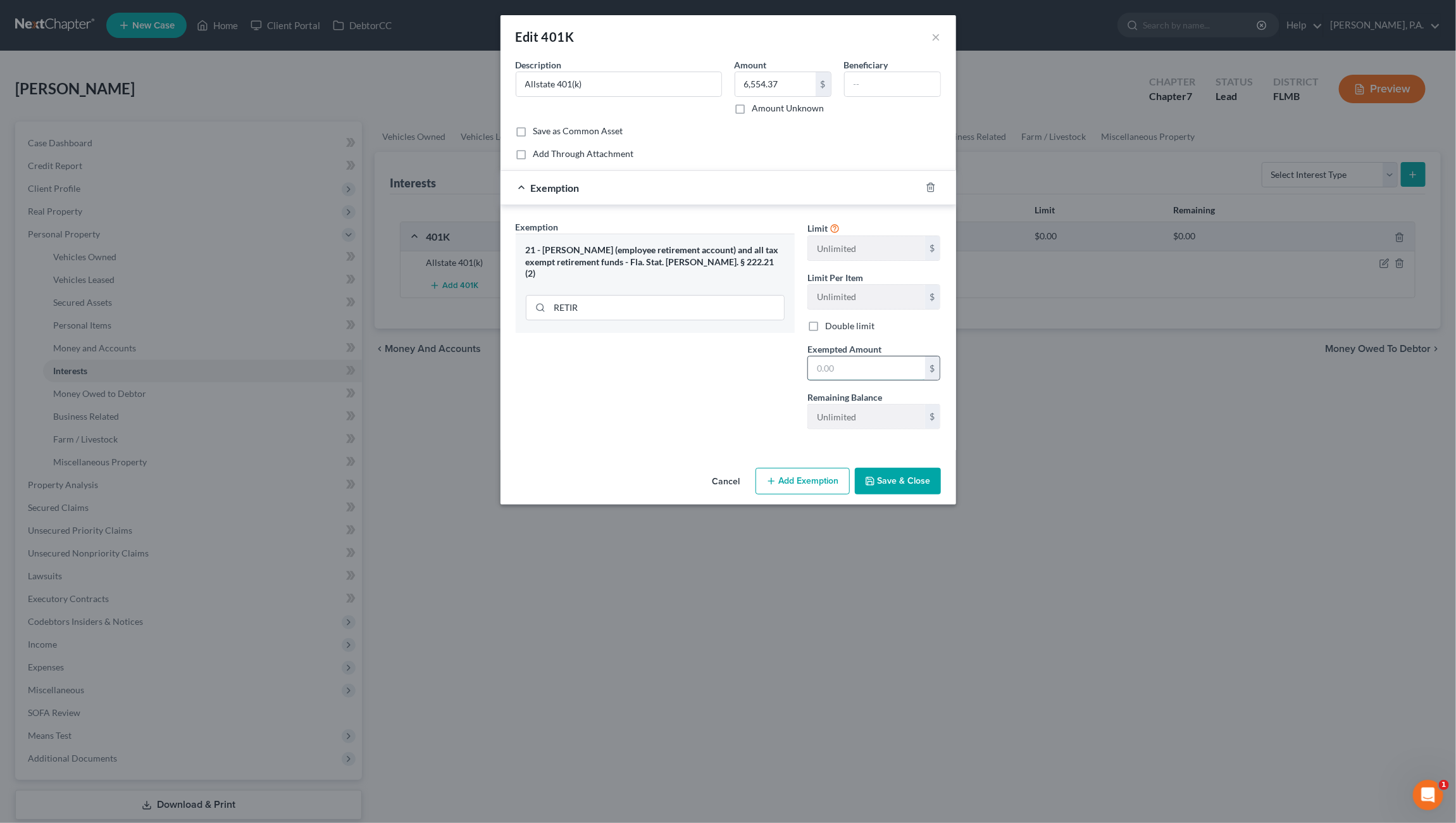
click at [828, 363] on input "text" at bounding box center [866, 368] width 117 height 24
type input "6,554.37"
click at [899, 474] on button "Save & Close" at bounding box center [898, 481] width 86 height 27
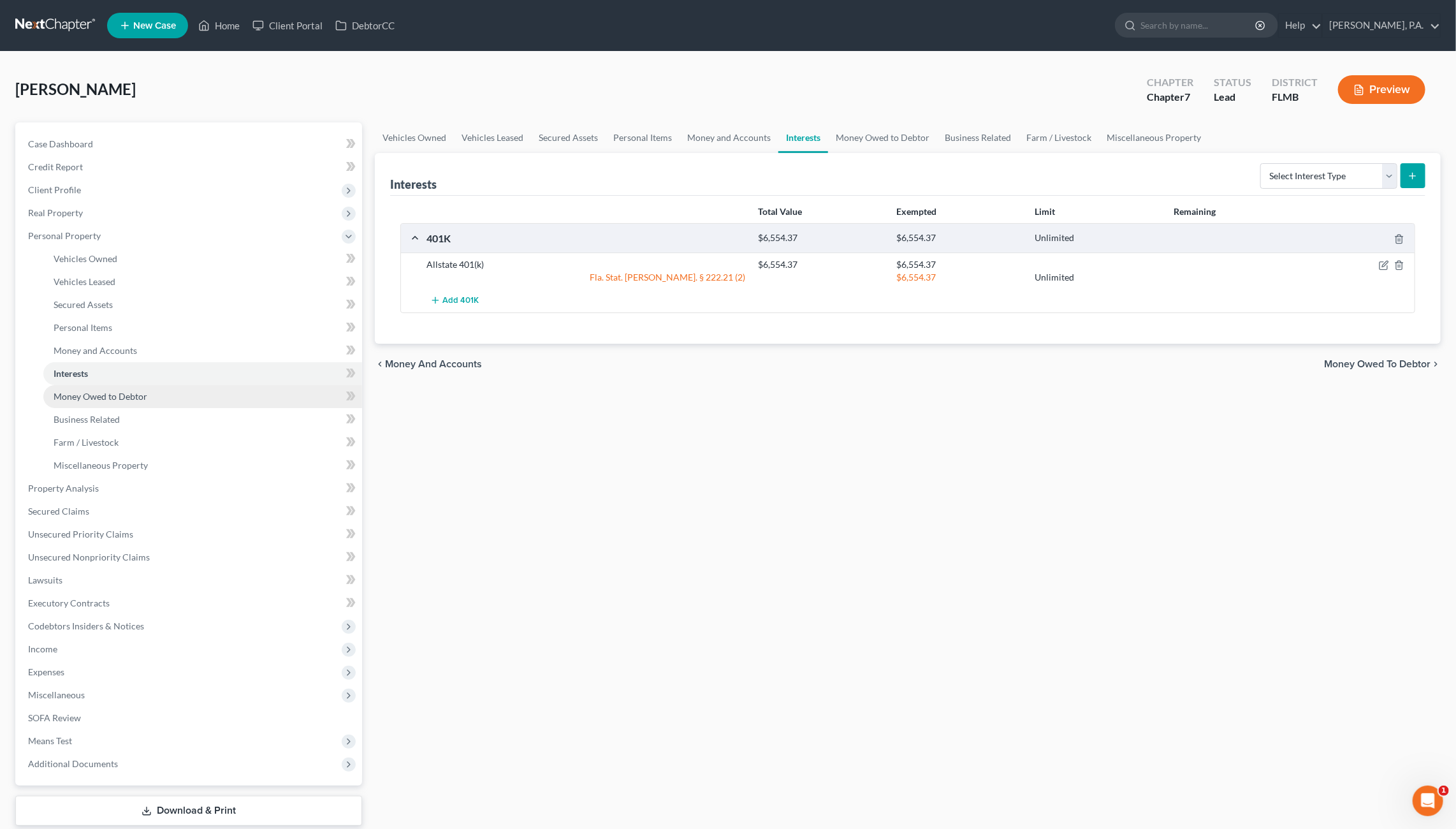
click at [86, 396] on span "Money Owed to Debtor" at bounding box center [100, 395] width 94 height 11
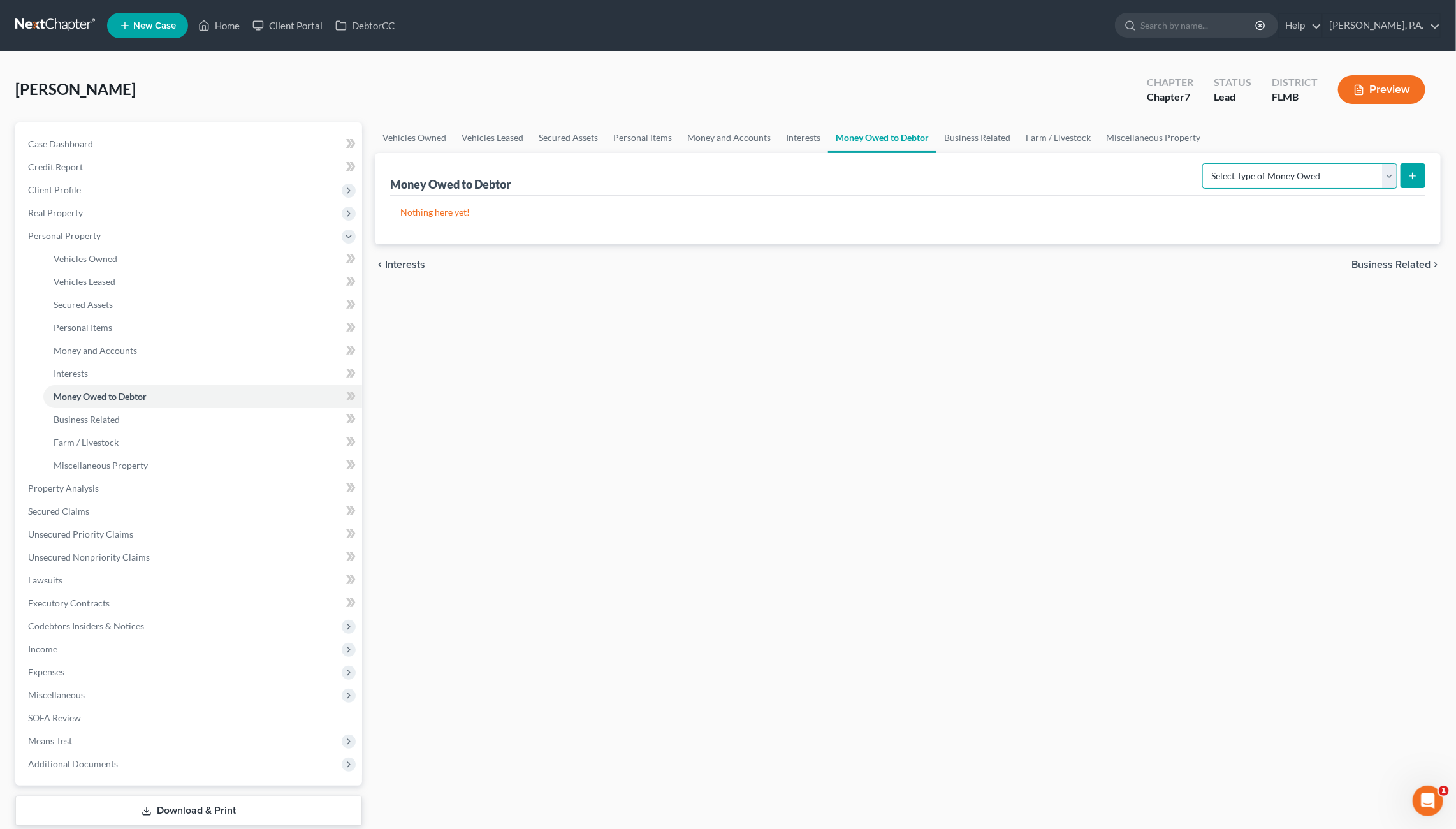
click at [1271, 178] on select "Select Type of Money Owed Accounts Receivable Alimony Child Support Claims Agai…" at bounding box center [1300, 176] width 195 height 25
select select "expected_tax_refund"
click at [1205, 164] on select "Select Type of Money Owed Accounts Receivable Alimony Child Support Claims Agai…" at bounding box center [1300, 176] width 195 height 25
click at [1414, 173] on icon "submit" at bounding box center [1412, 176] width 10 height 10
select select "0"
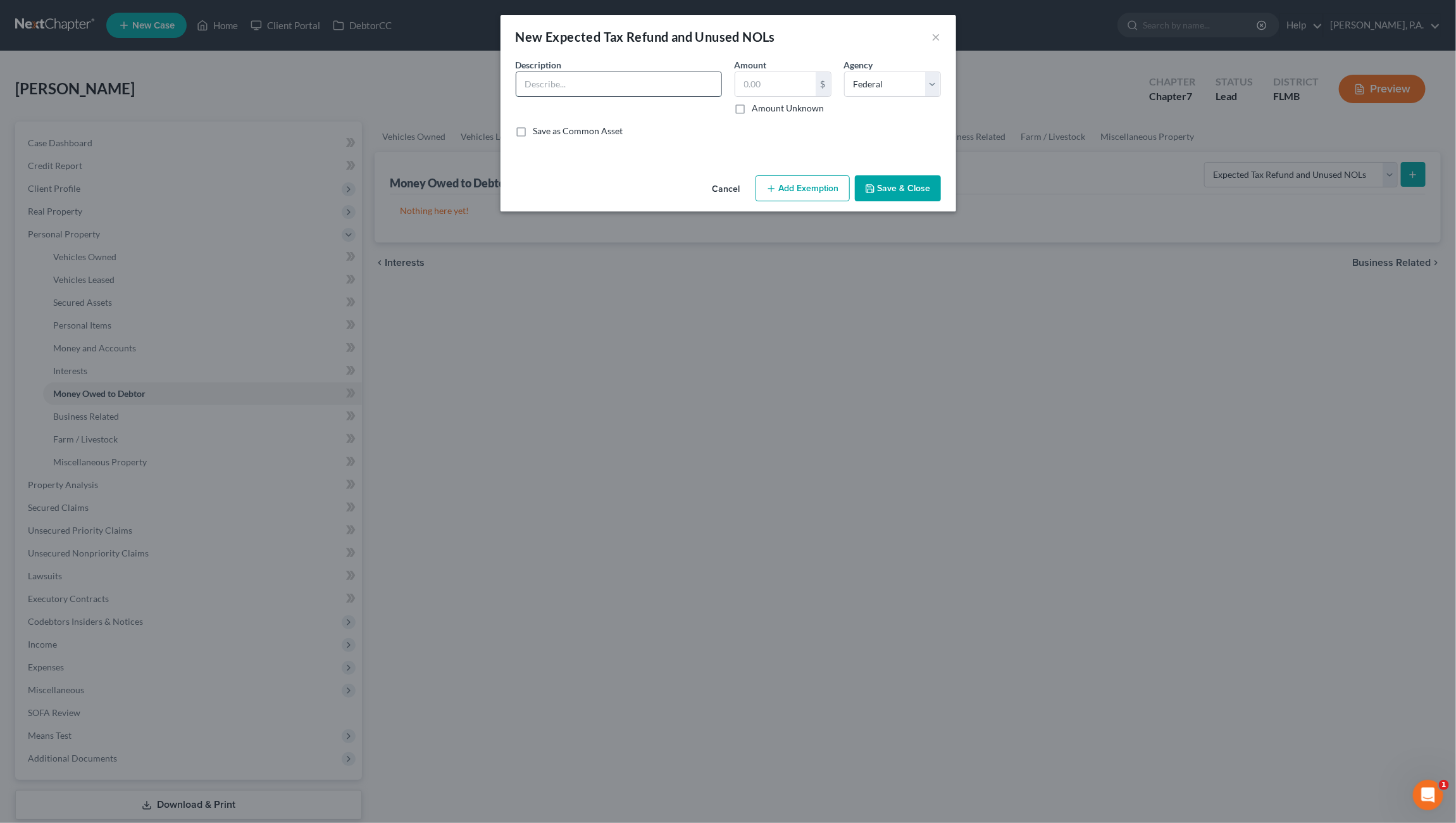
click at [567, 78] on input "text" at bounding box center [619, 84] width 205 height 24
type input "Undetermined tax refund for 2025 tax year"
click at [793, 104] on label "Amount Unknown" at bounding box center [788, 108] width 72 height 13
click at [765, 104] on input "Amount Unknown" at bounding box center [761, 106] width 8 height 8
checkbox input "true"
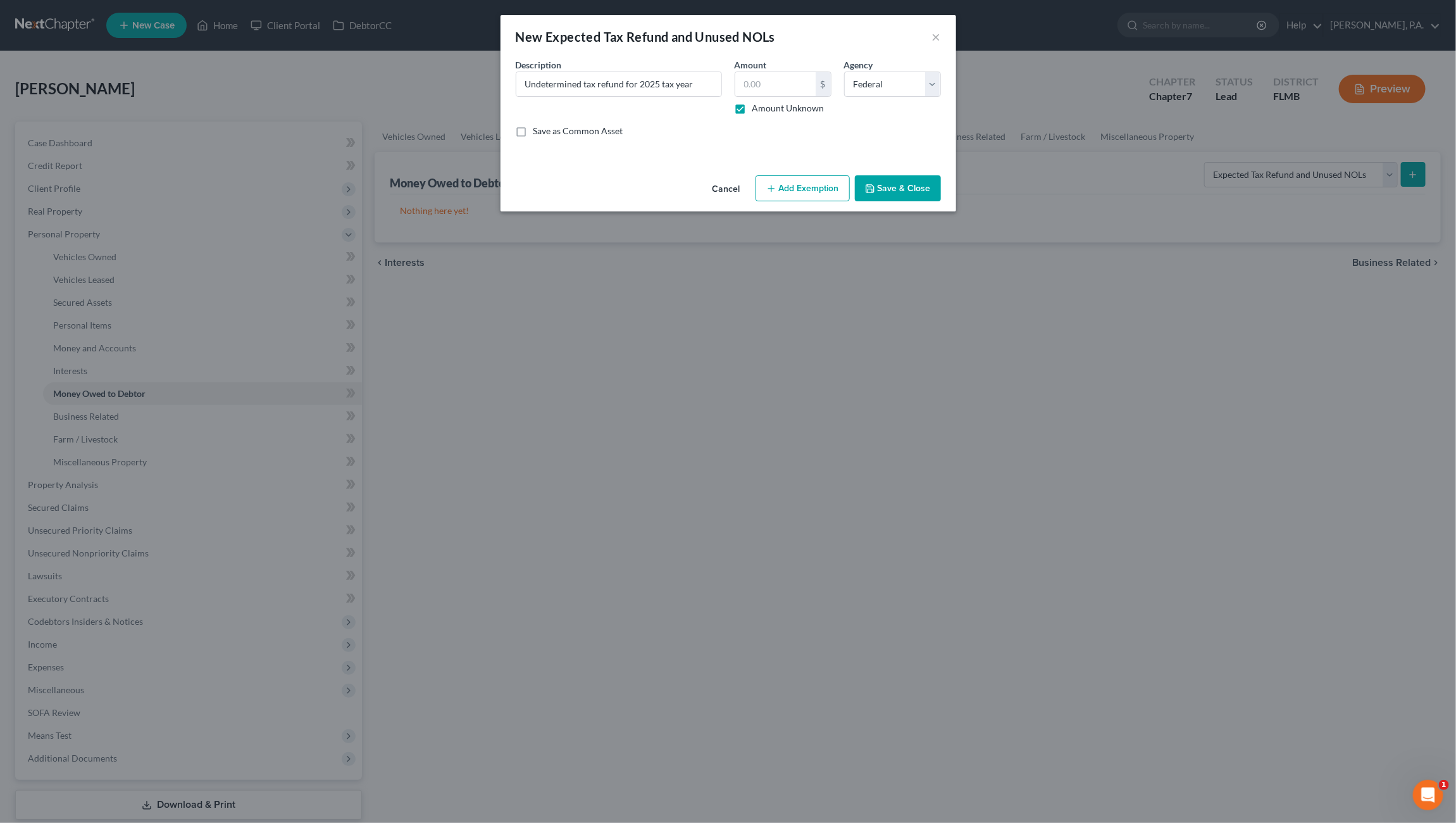
type input "0.00"
click at [893, 192] on button "Save & Close" at bounding box center [898, 189] width 86 height 27
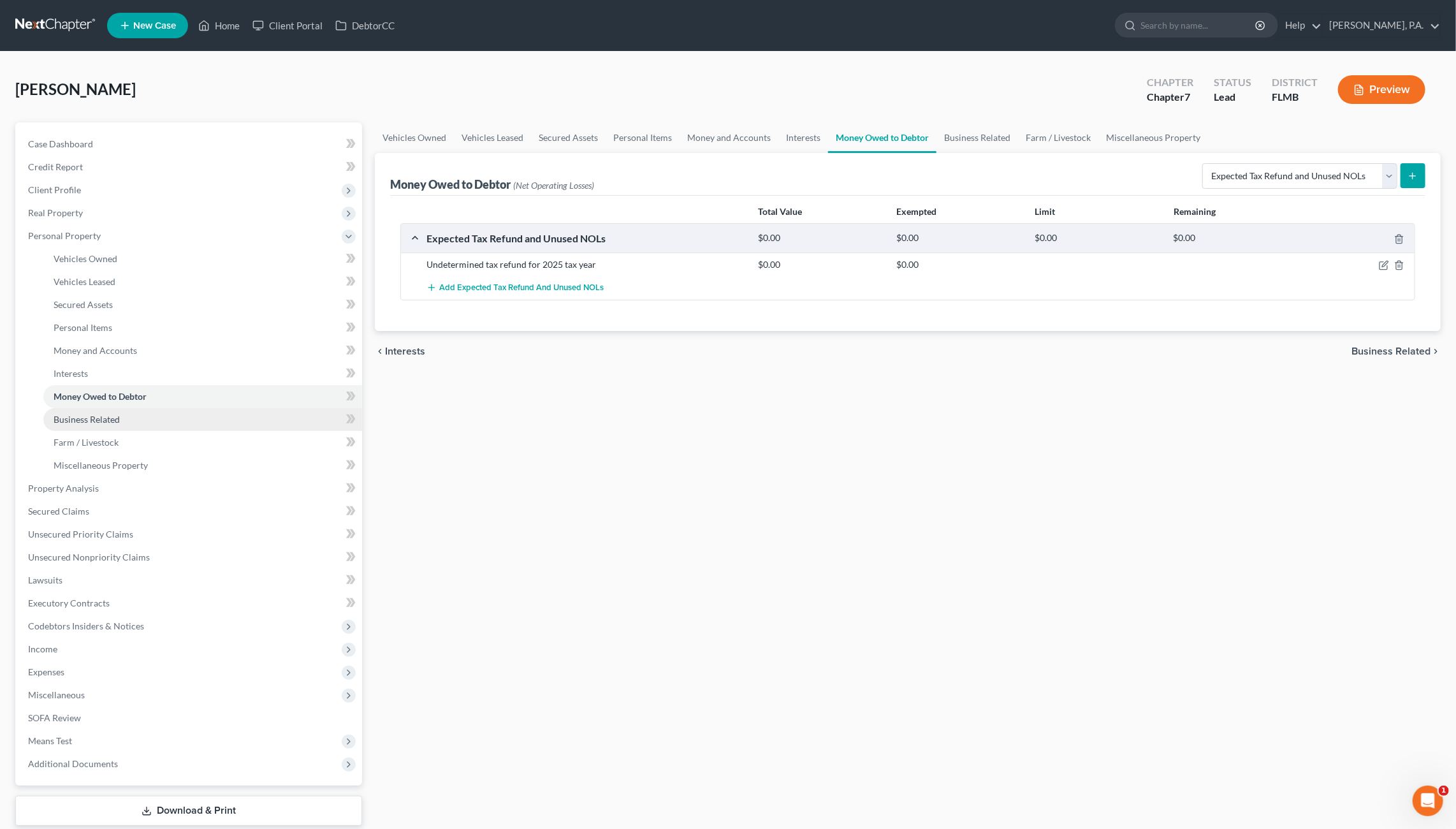
click at [123, 419] on link "Business Related" at bounding box center [202, 419] width 319 height 23
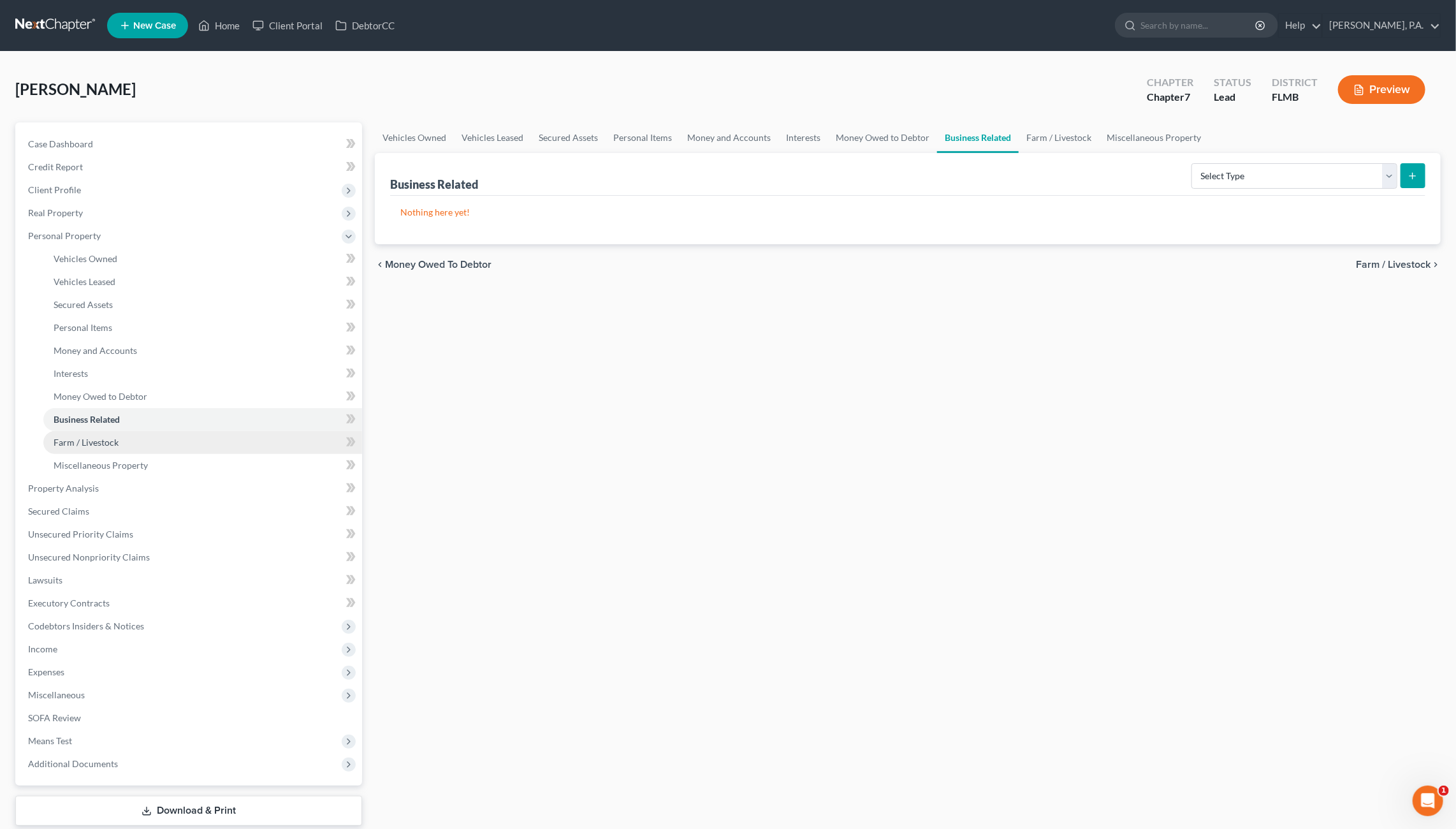
click at [114, 443] on span "Farm / Livestock" at bounding box center [86, 441] width 65 height 11
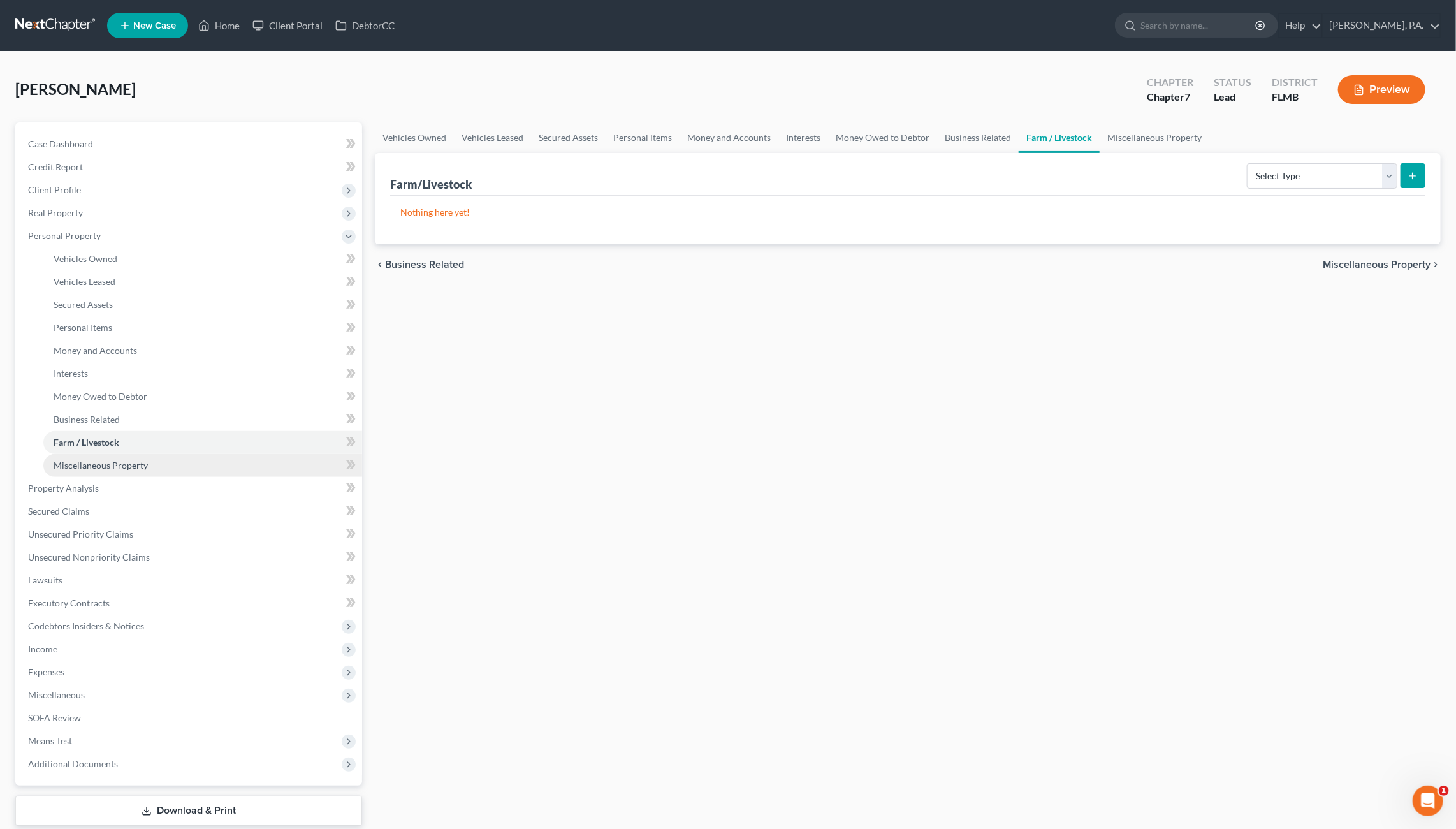
click at [99, 469] on span "Miscellaneous Property" at bounding box center [101, 465] width 94 height 11
click at [78, 496] on link "Property Analysis" at bounding box center [190, 488] width 344 height 23
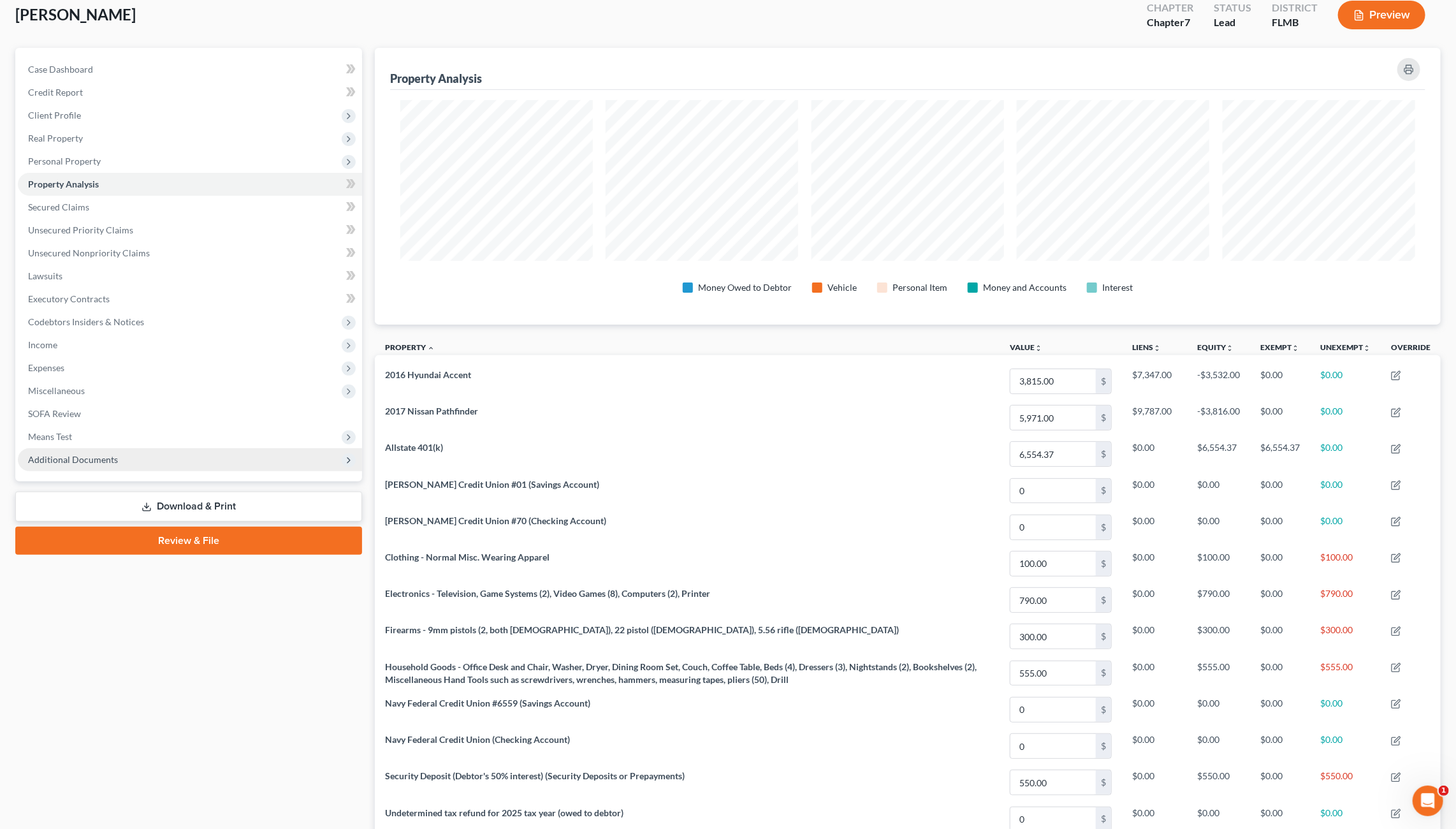
scroll to position [202, 0]
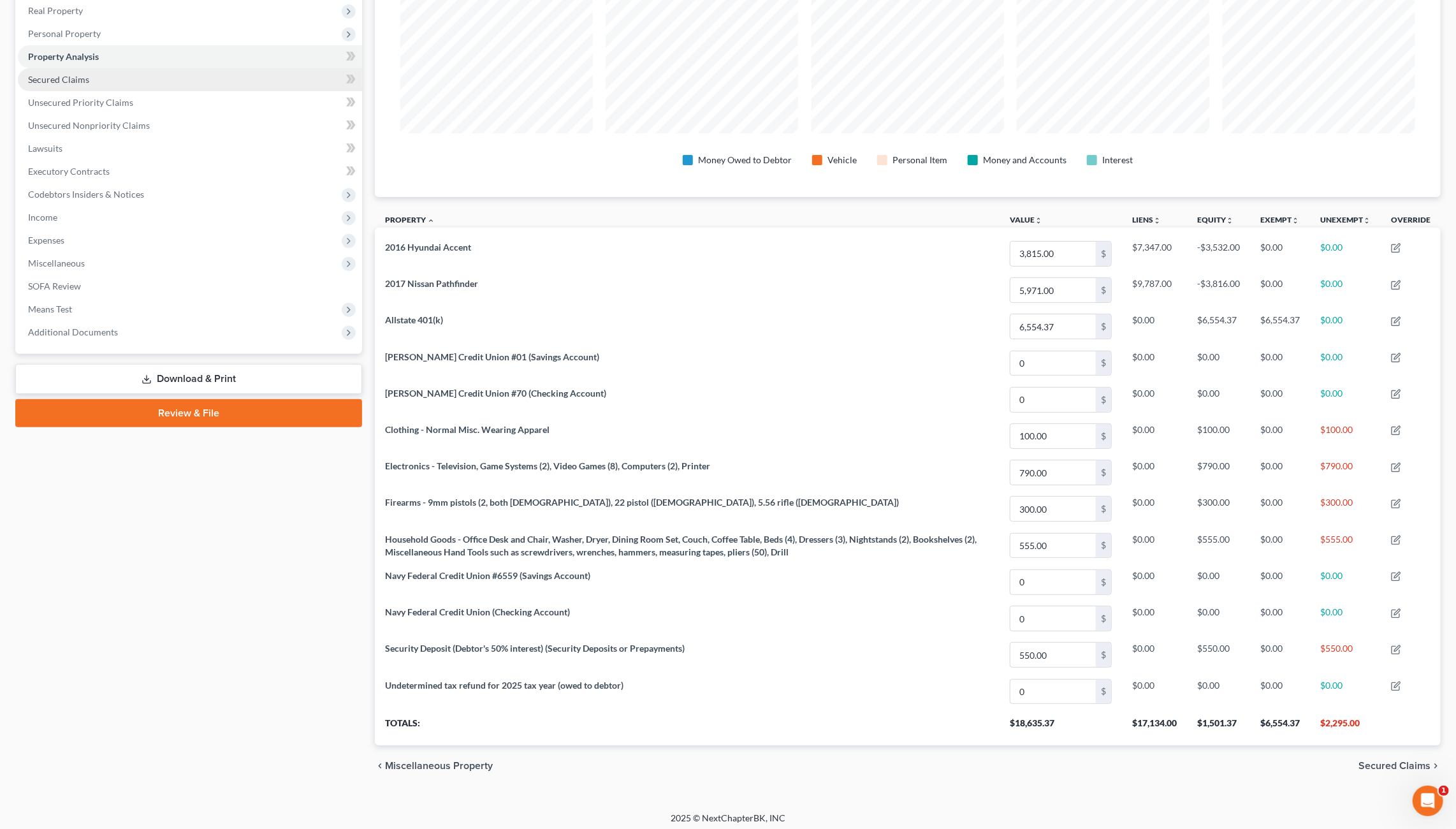
click at [66, 71] on link "Secured Claims" at bounding box center [190, 80] width 344 height 23
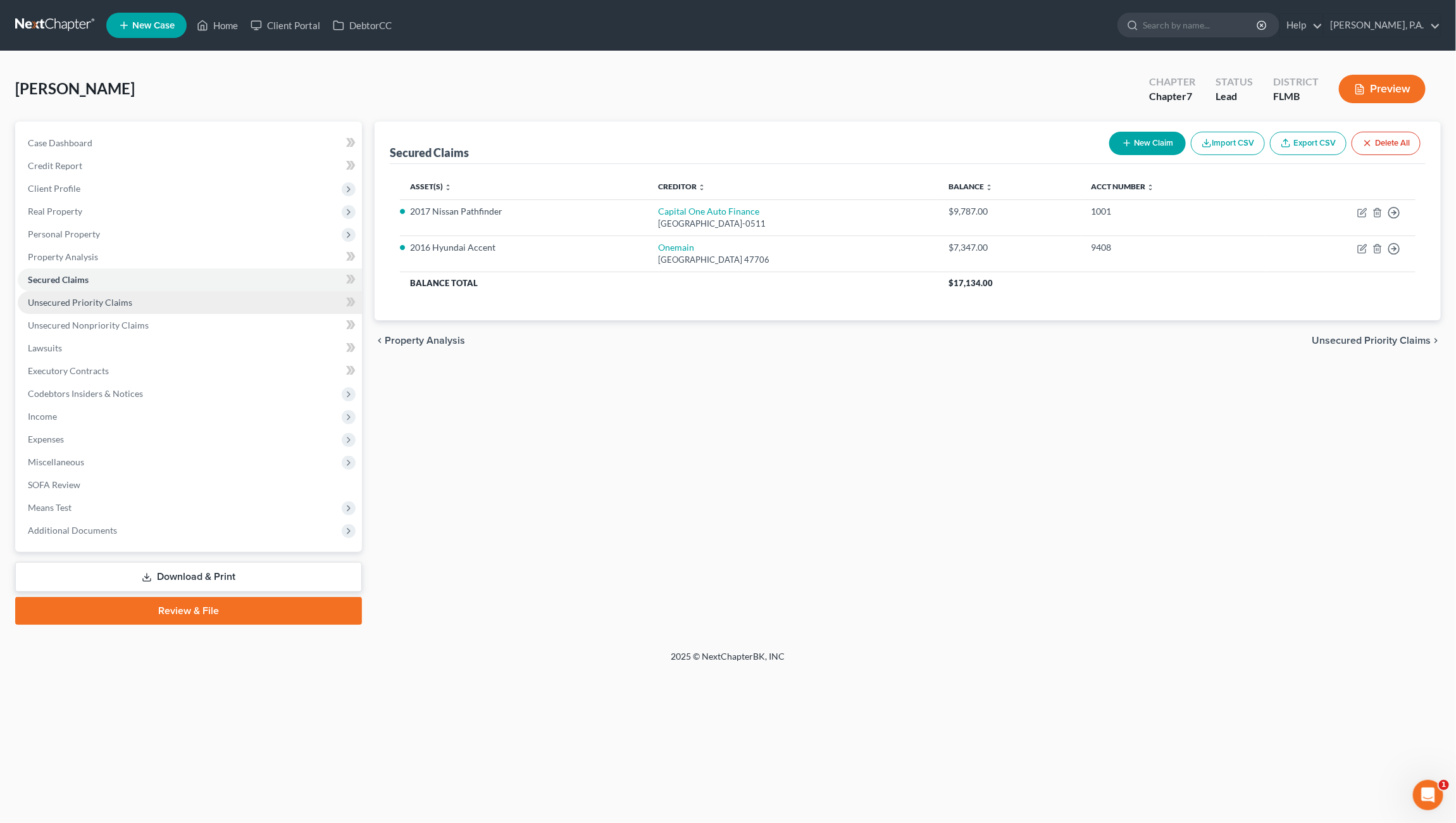
click at [105, 301] on span "Unsecured Priority Claims" at bounding box center [80, 302] width 104 height 10
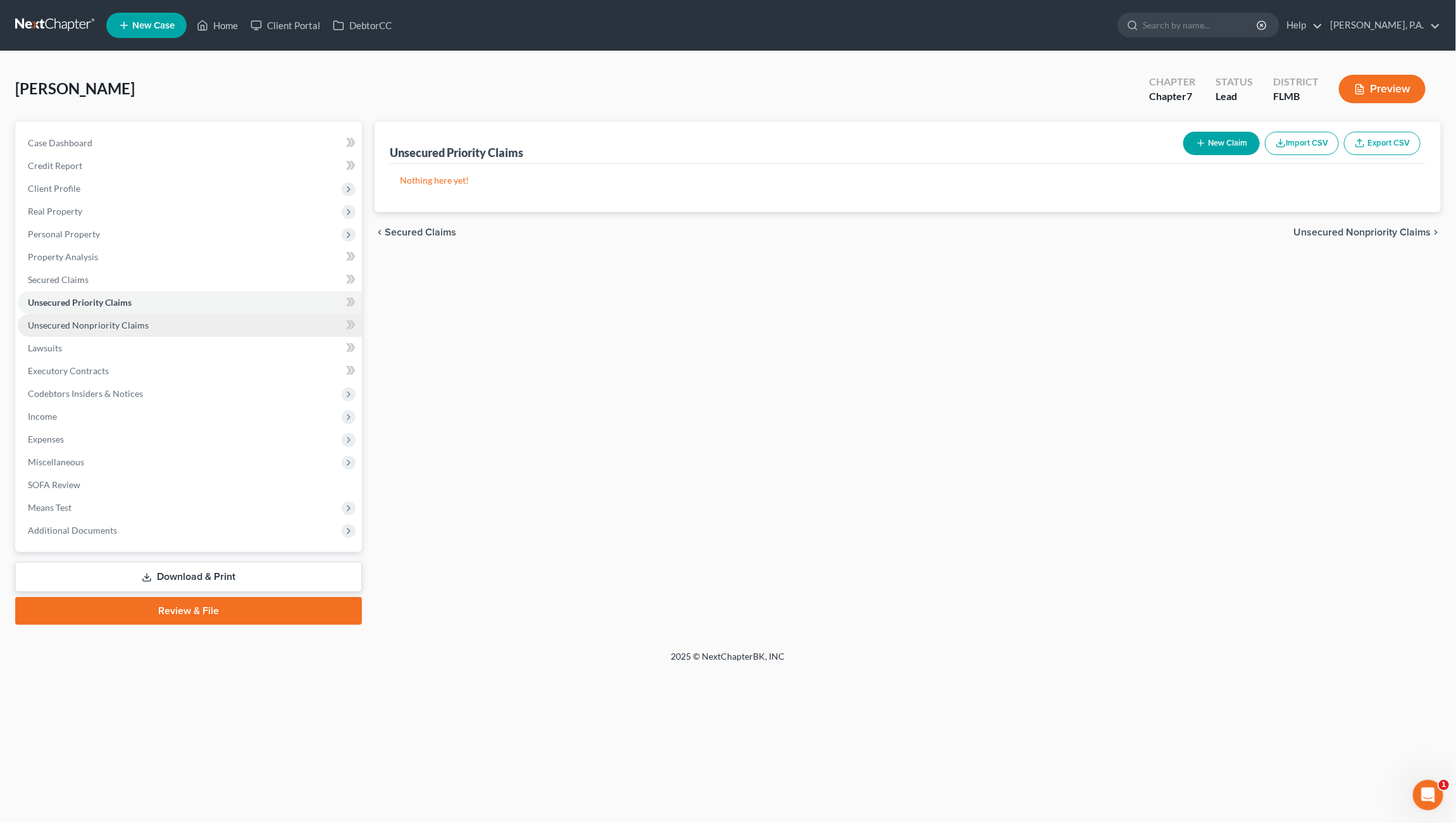
click at [102, 324] on span "Unsecured Nonpriority Claims" at bounding box center [88, 325] width 121 height 10
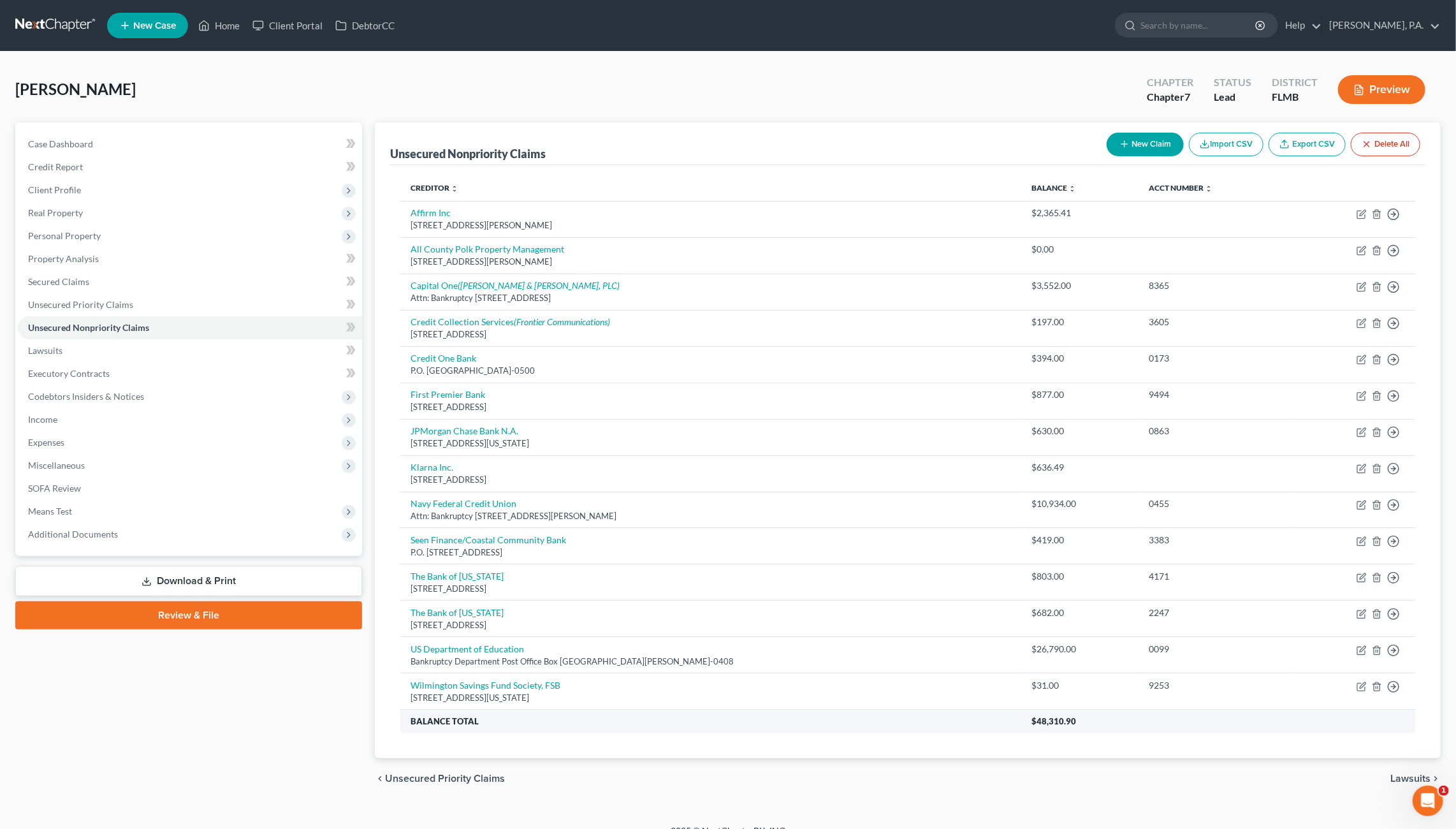
scroll to position [15, 0]
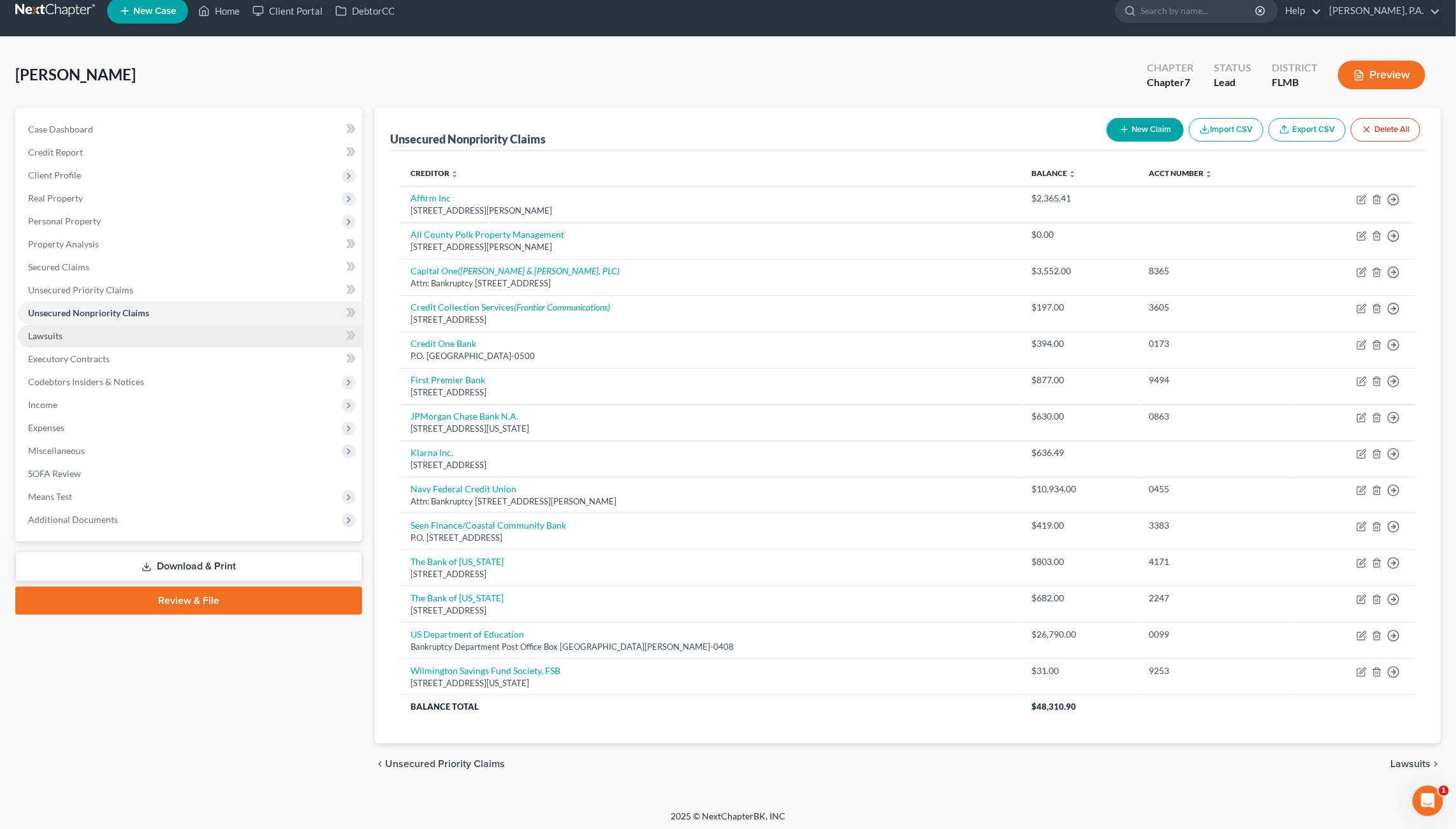
click at [54, 328] on link "Lawsuits" at bounding box center [190, 336] width 344 height 23
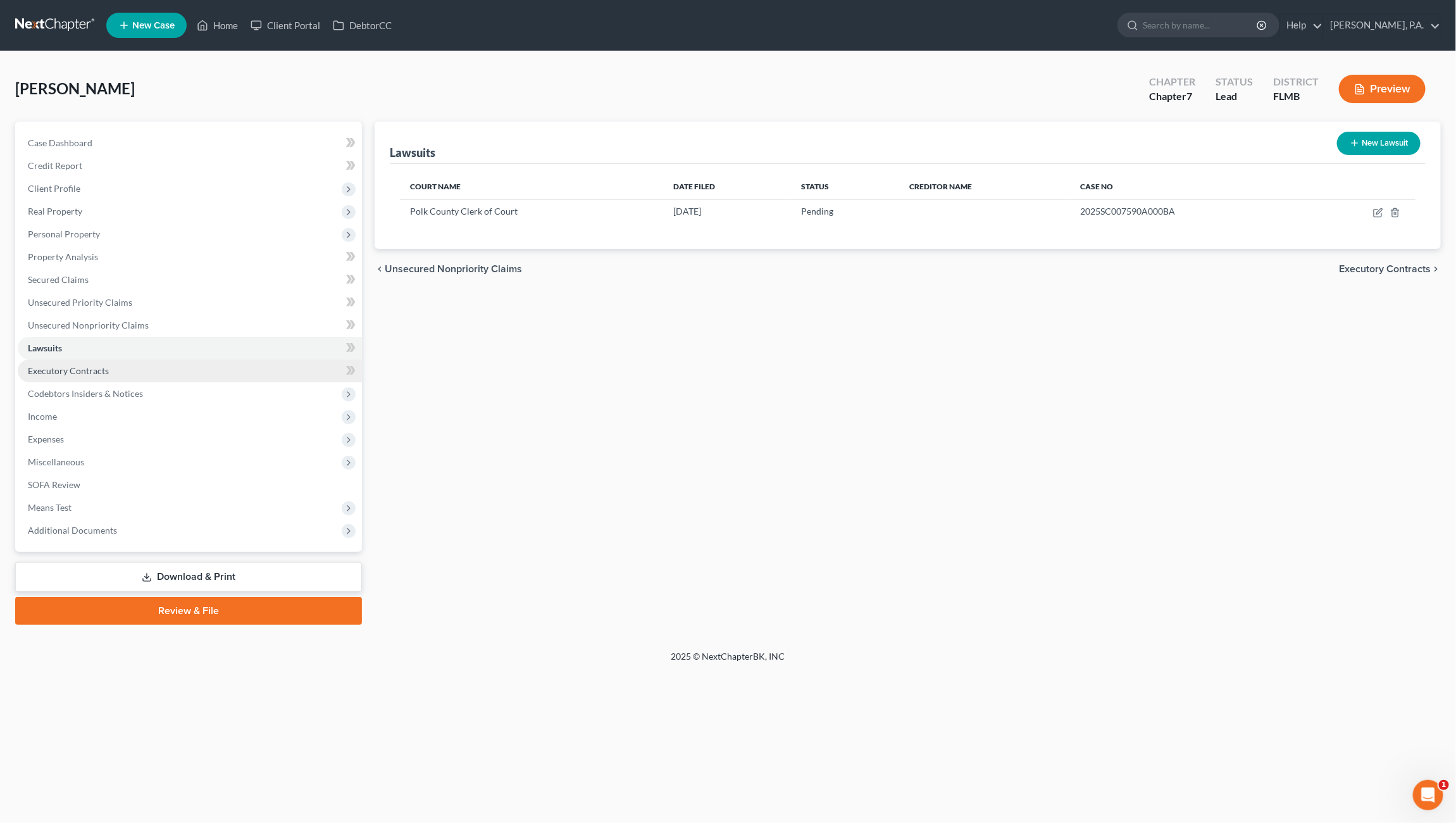
click at [76, 367] on span "Executory Contracts" at bounding box center [69, 370] width 81 height 10
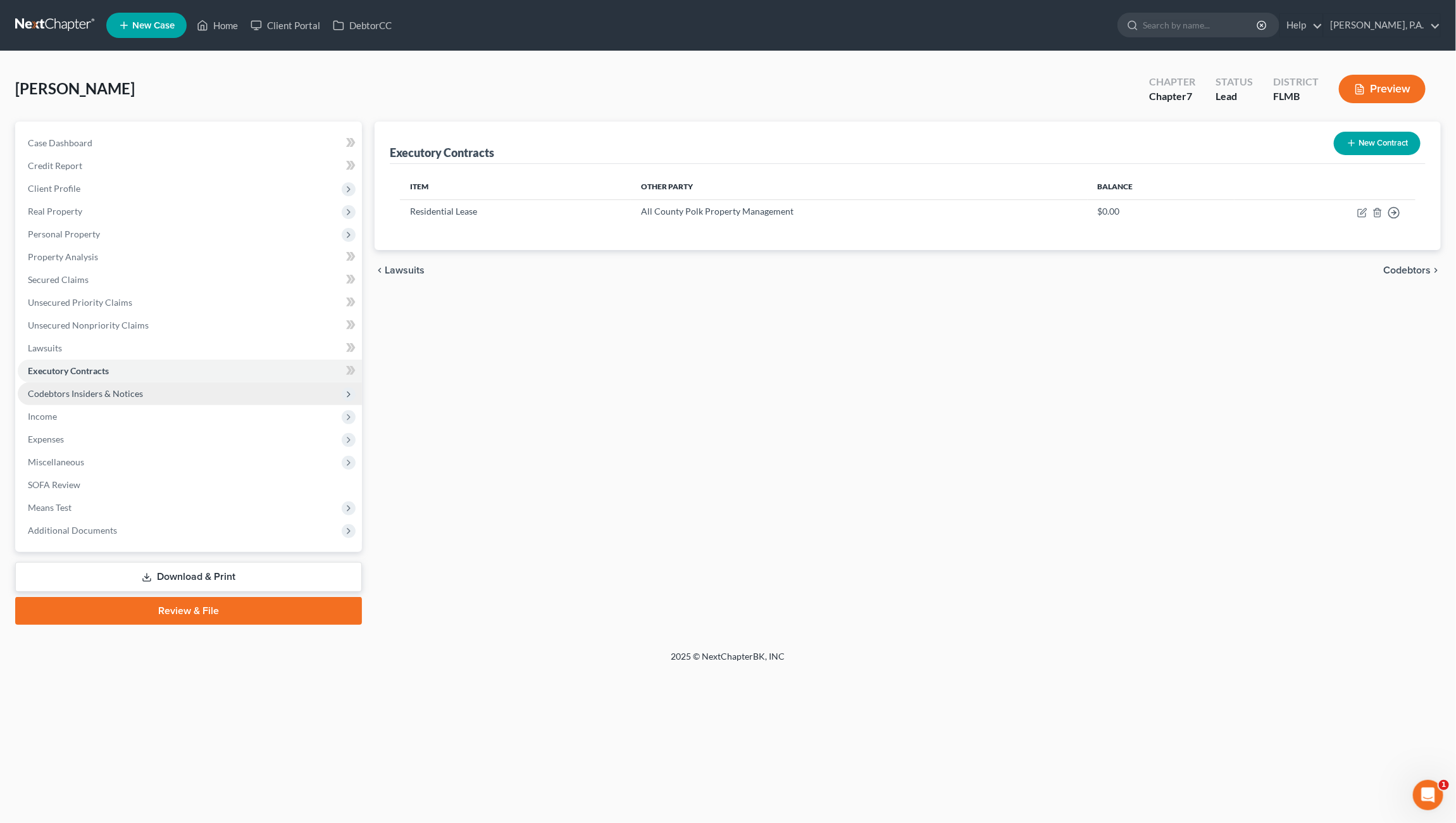
click at [41, 399] on span "Codebtors Insiders & Notices" at bounding box center [190, 393] width 344 height 23
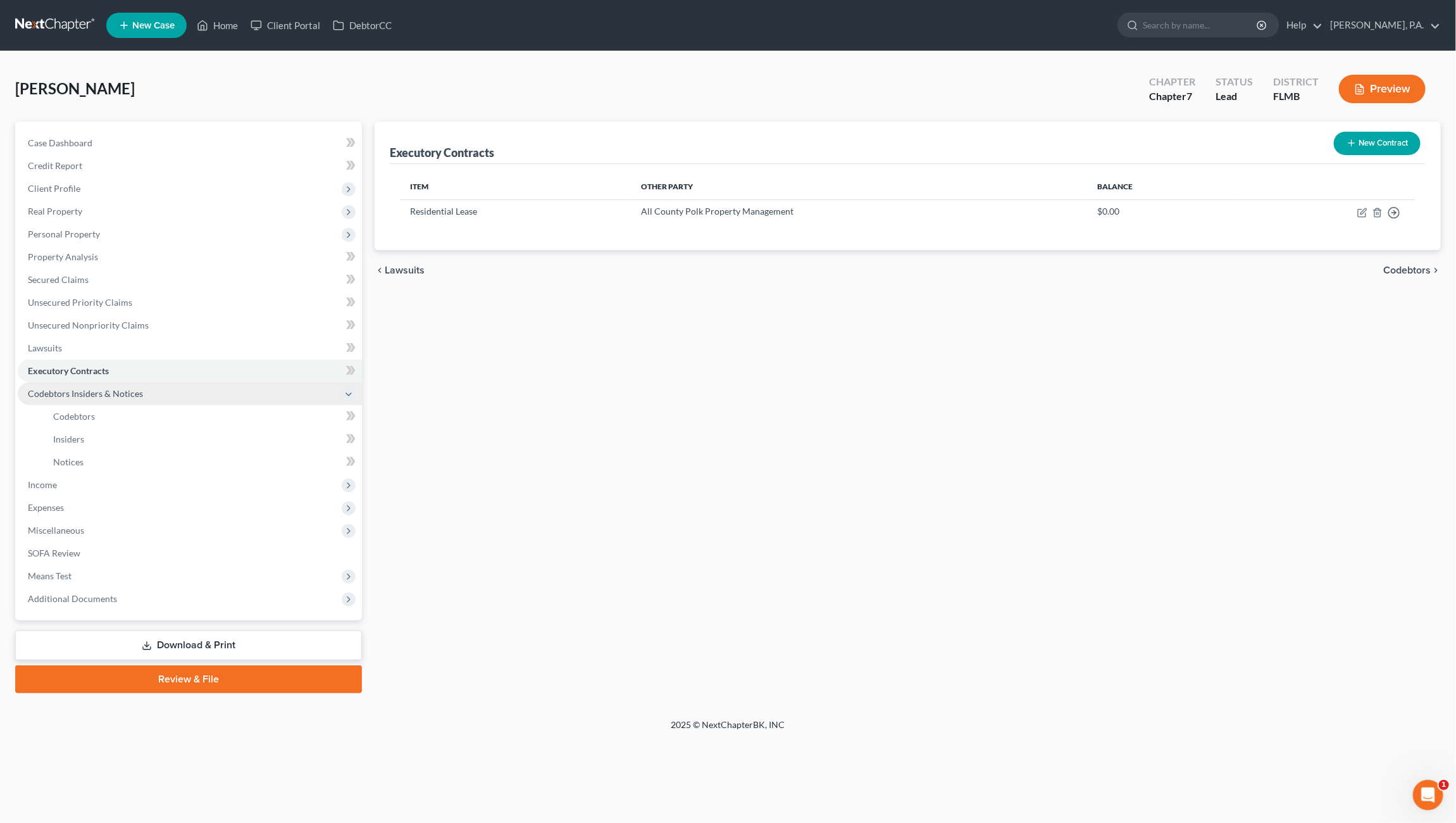
click at [52, 393] on span "Codebtors Insiders & Notices" at bounding box center [85, 393] width 115 height 10
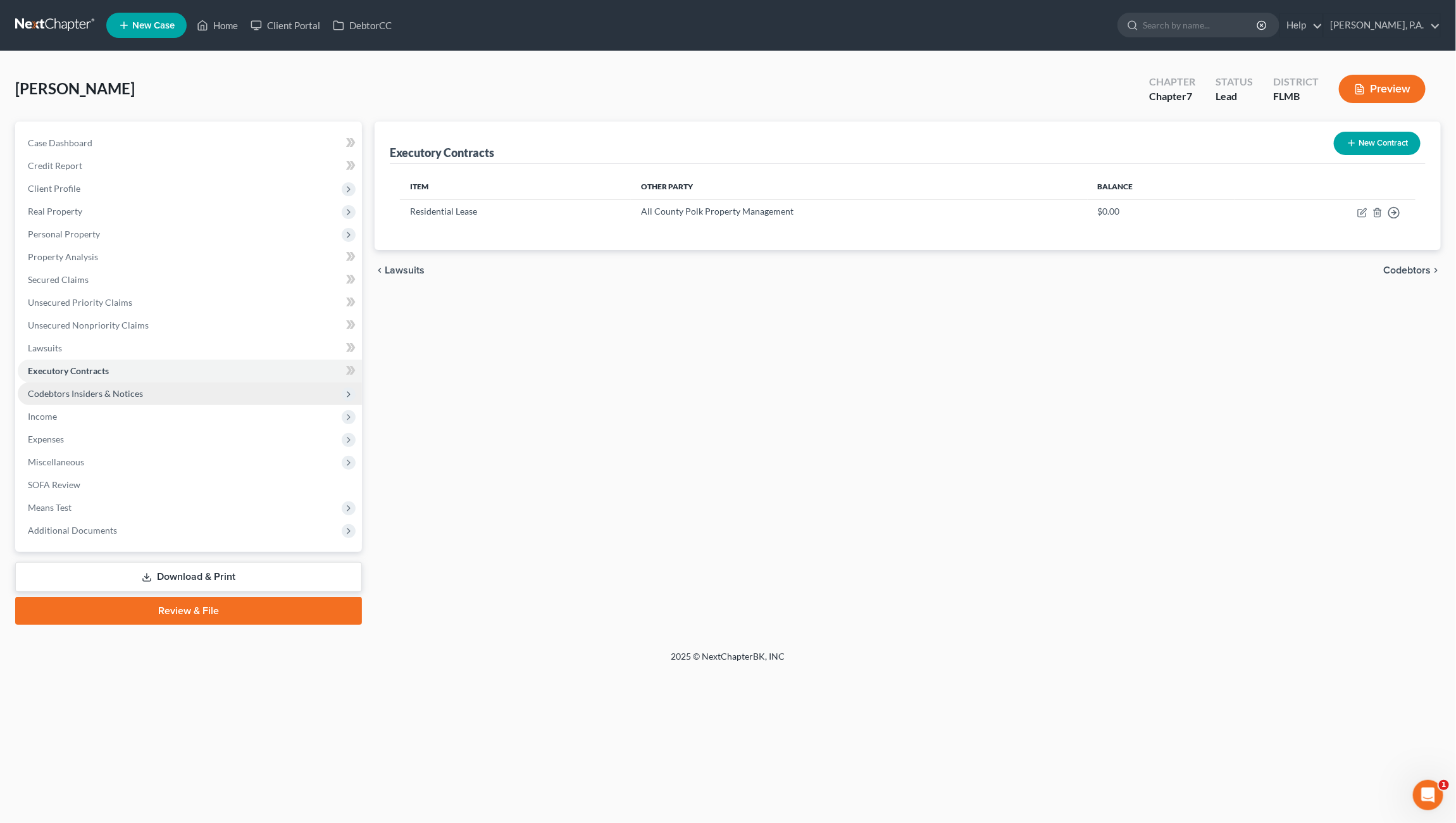
click at [70, 390] on span "Codebtors Insiders & Notices" at bounding box center [85, 393] width 115 height 10
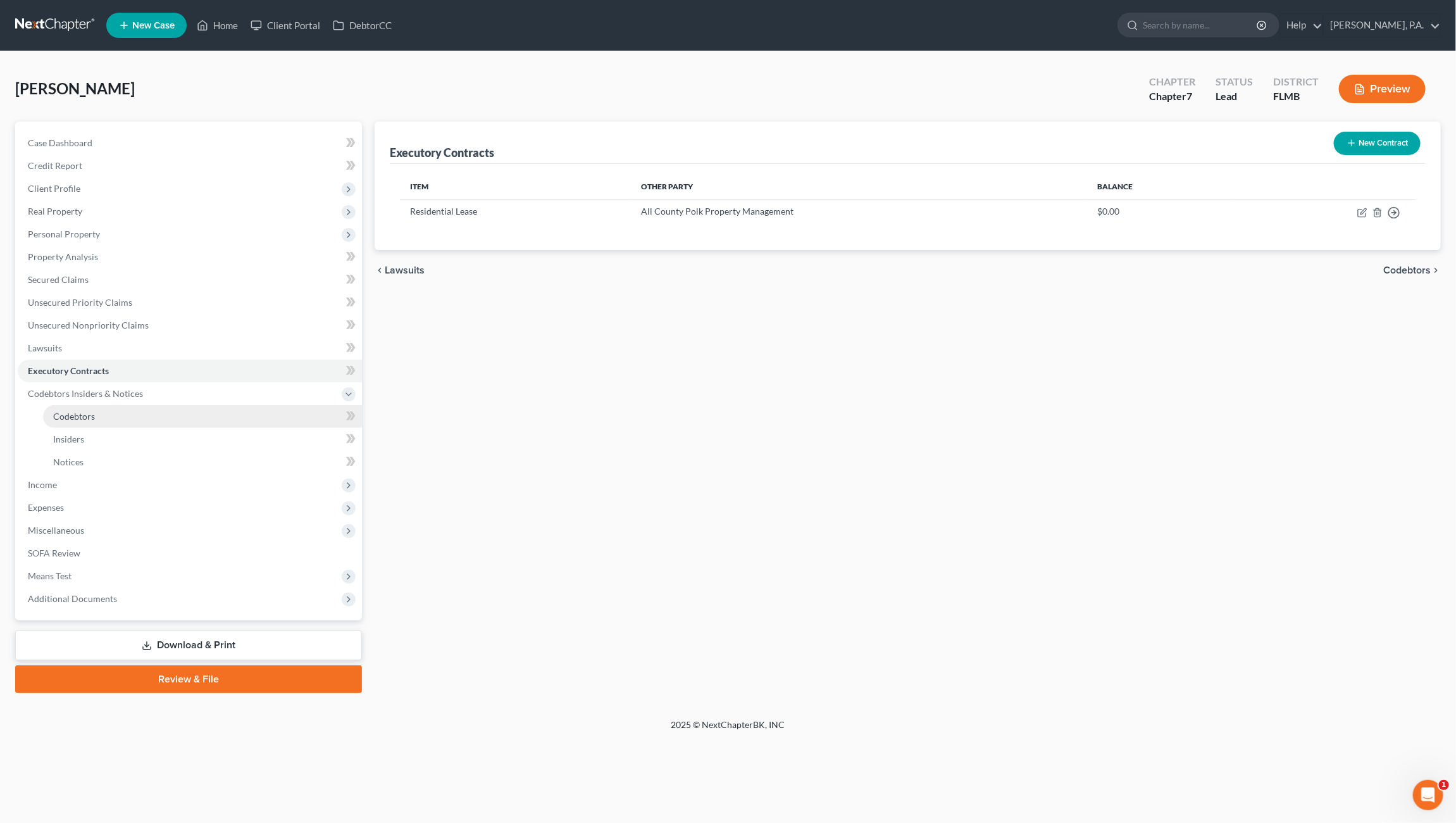
click at [64, 416] on span "Codebtors" at bounding box center [74, 416] width 42 height 10
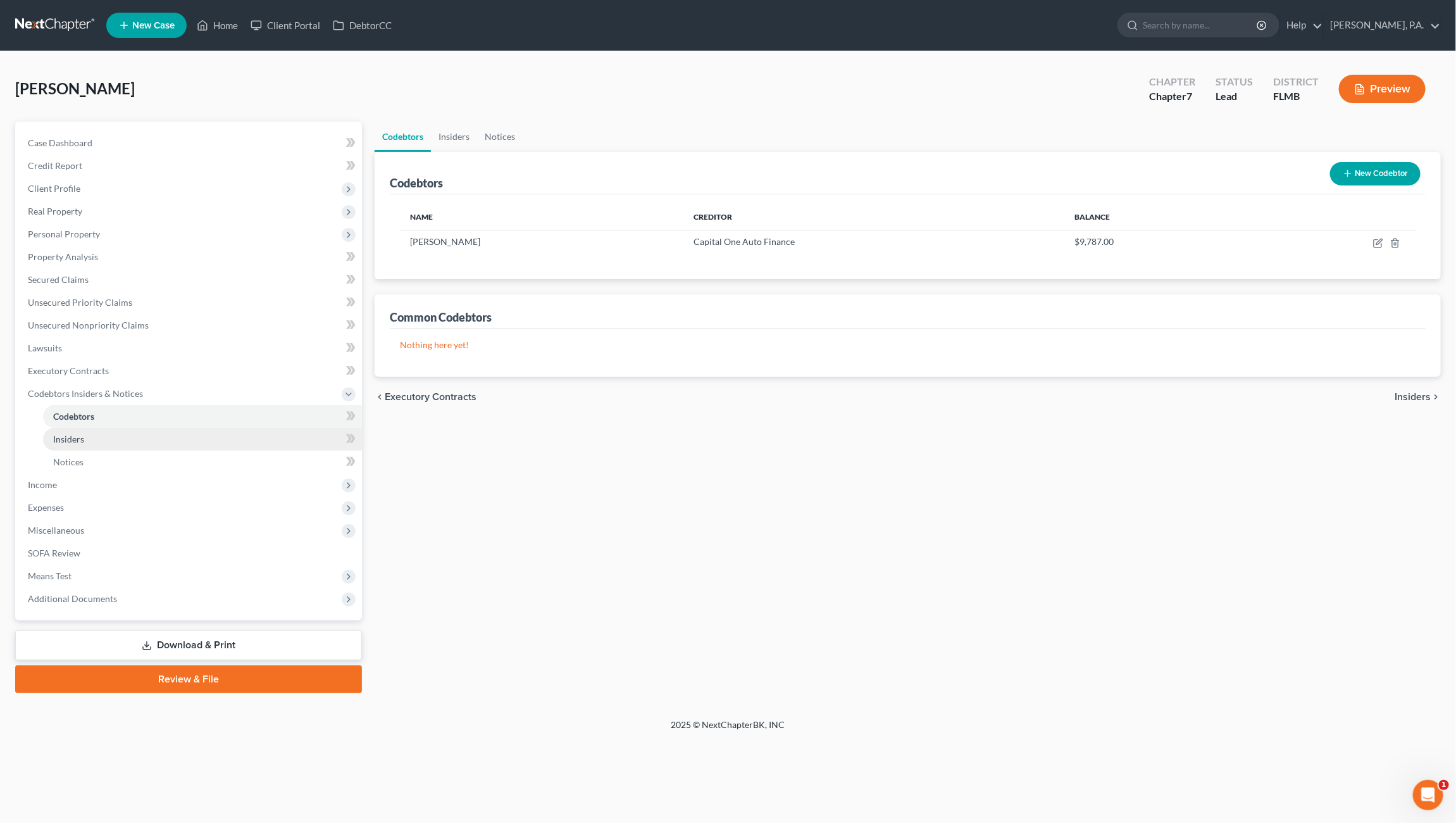
click at [74, 440] on span "Insiders" at bounding box center [69, 438] width 31 height 10
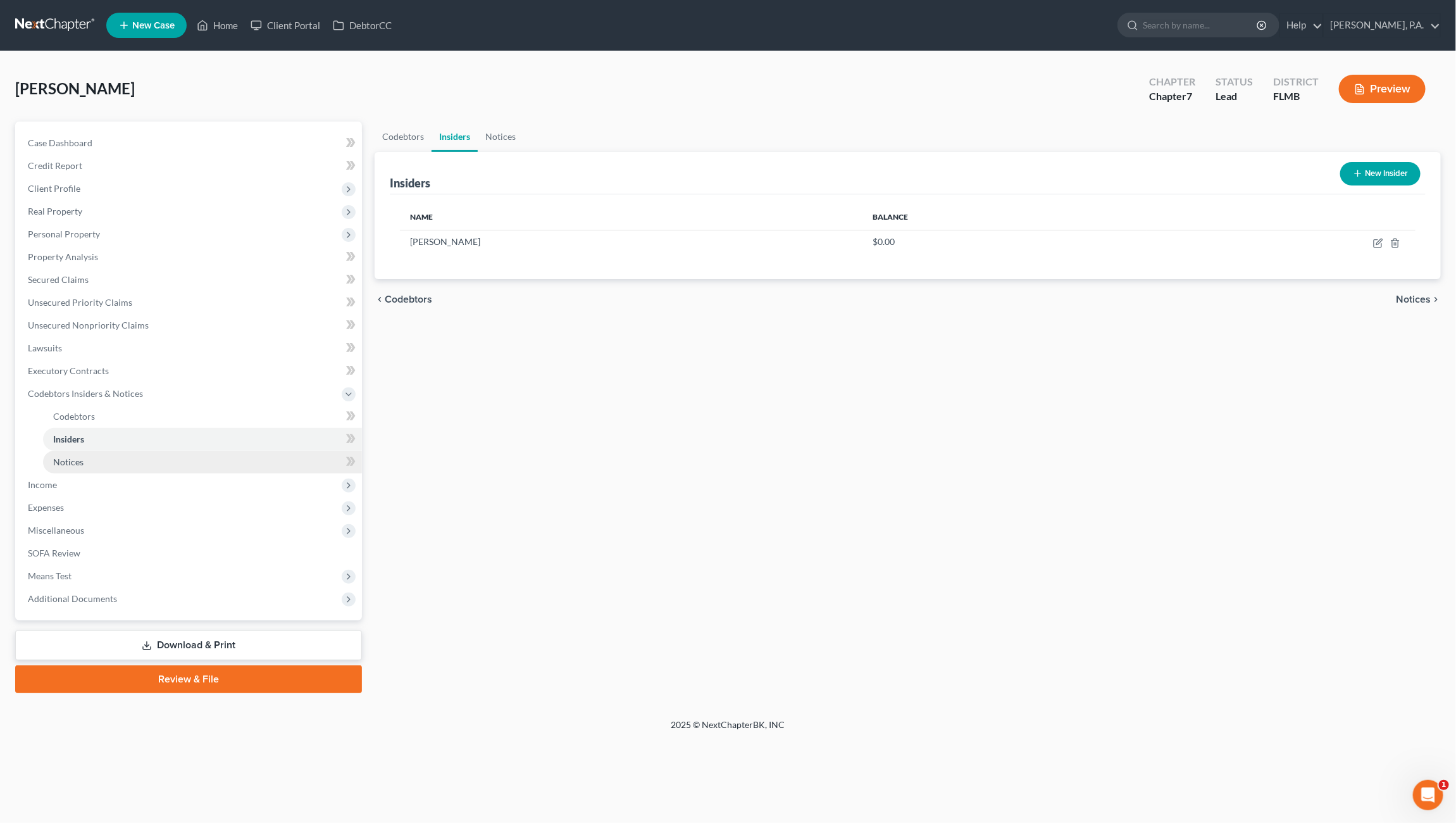
click at [64, 462] on span "Notices" at bounding box center [68, 461] width 30 height 10
click at [78, 438] on span "Insiders" at bounding box center [69, 438] width 31 height 10
click at [1381, 245] on icon "button" at bounding box center [1377, 244] width 8 height 8
select select "33"
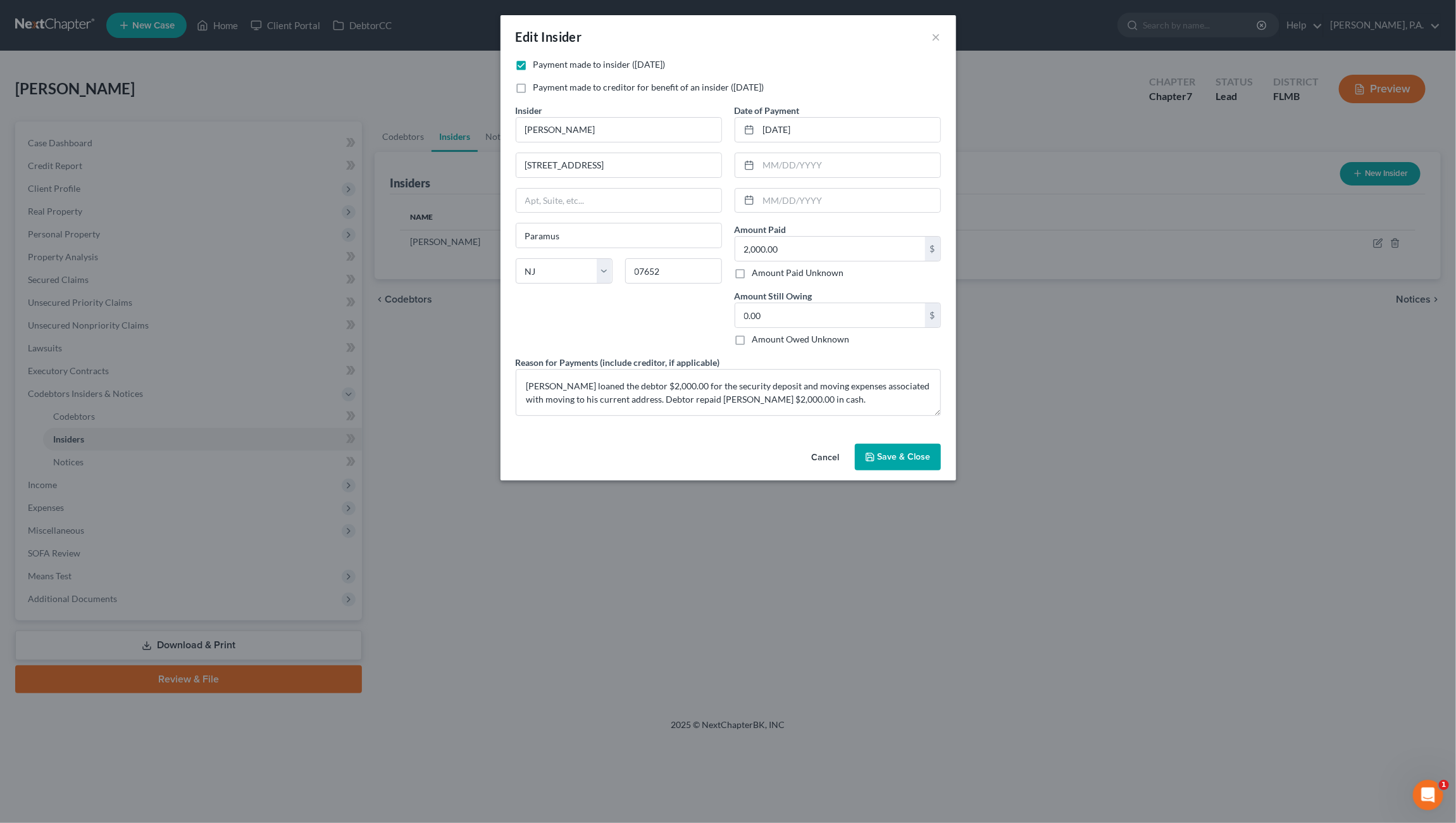
click at [903, 453] on span "Save & Close" at bounding box center [904, 456] width 53 height 10
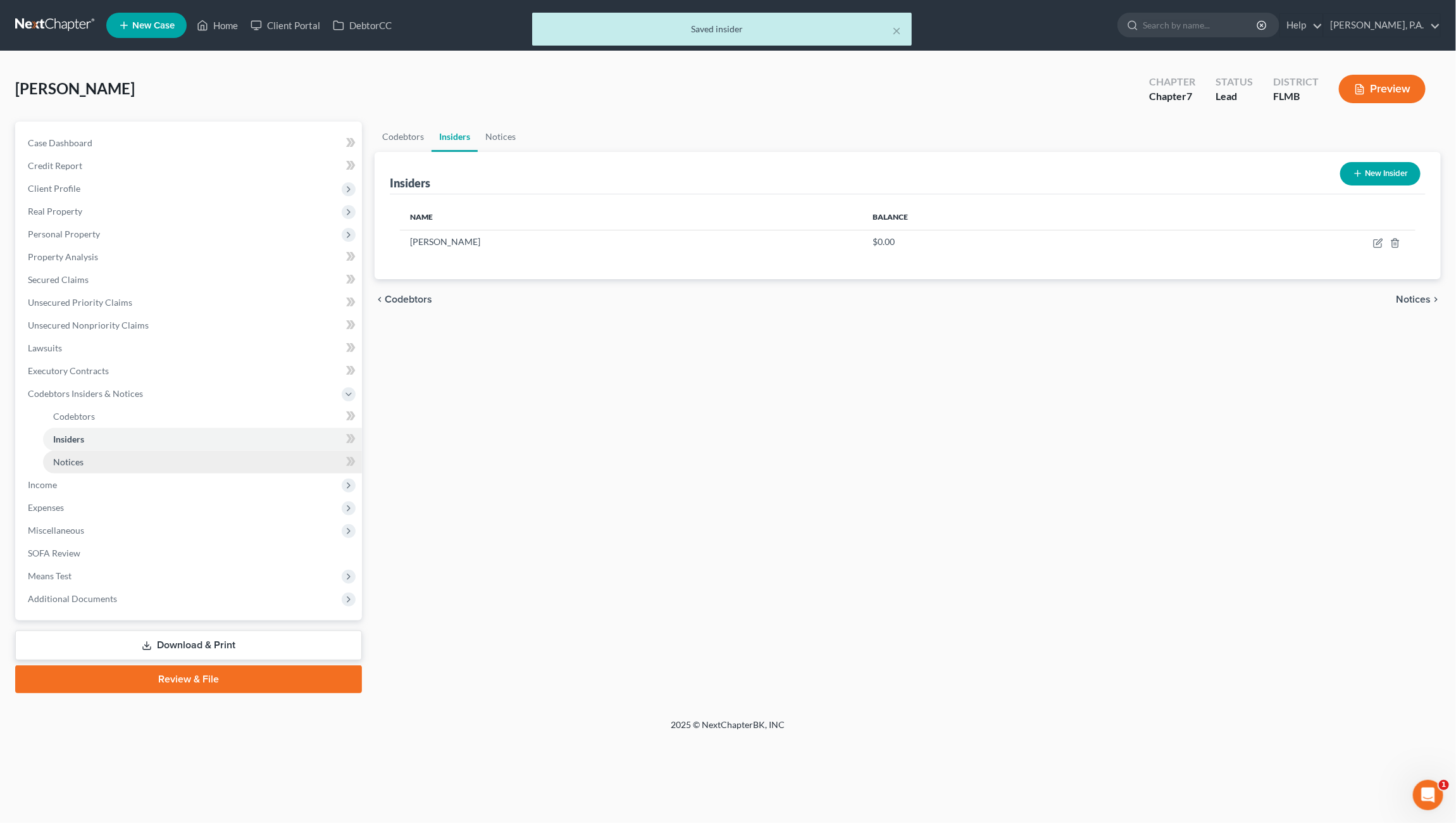
click at [132, 462] on link "Notices" at bounding box center [202, 462] width 319 height 23
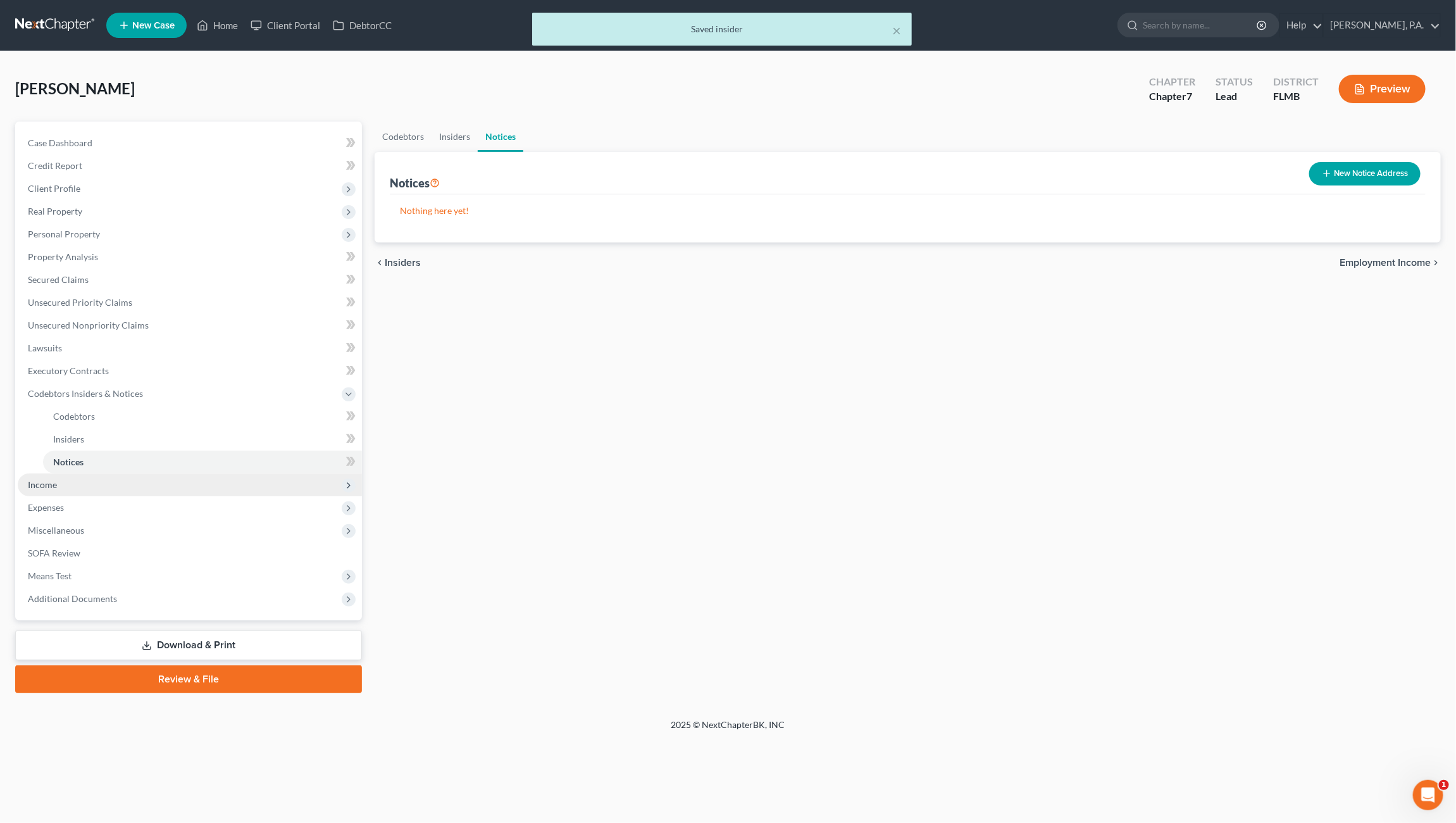
click at [77, 485] on span "Income" at bounding box center [190, 484] width 344 height 23
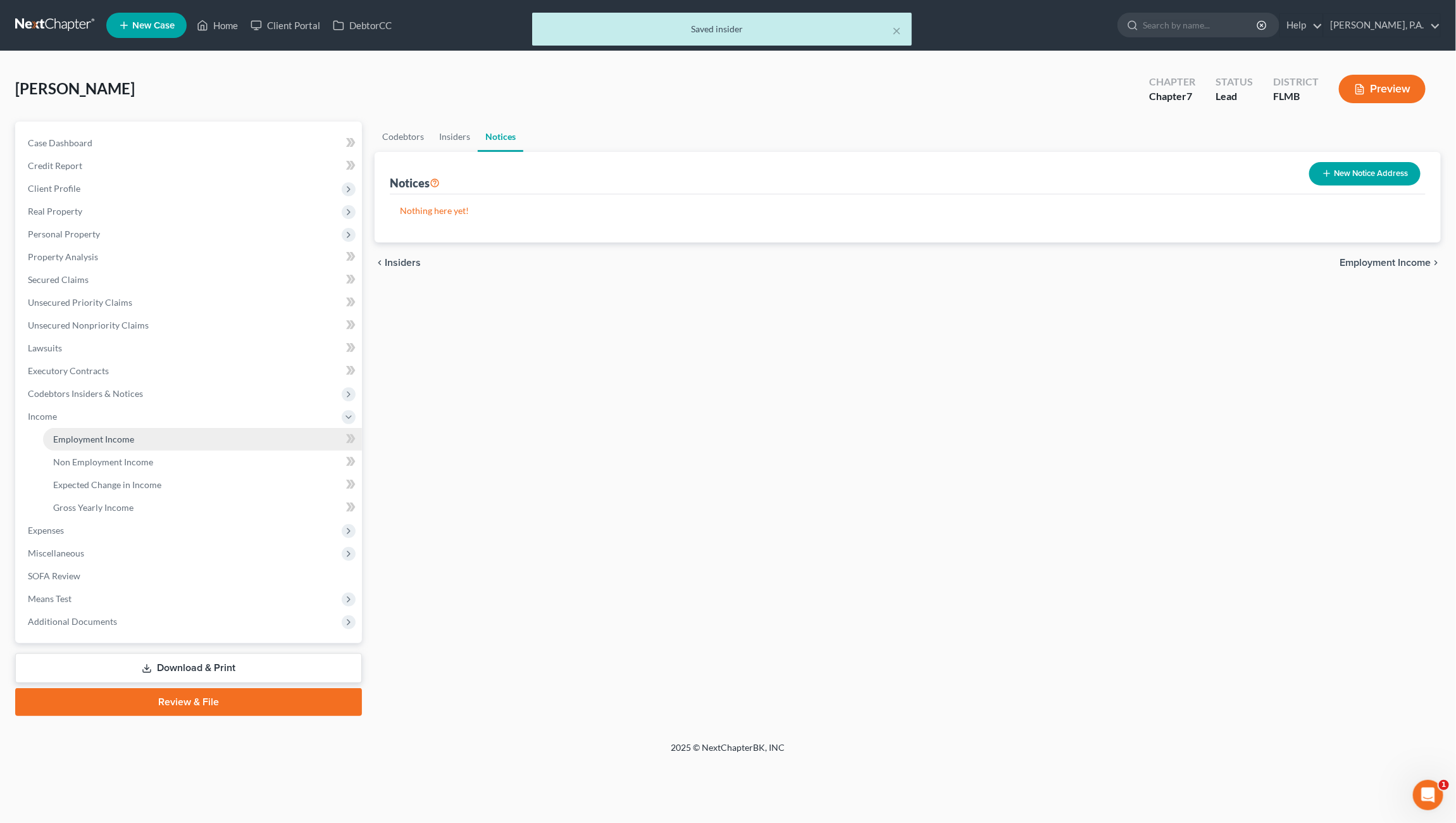
click at [113, 440] on span "Employment Income" at bounding box center [94, 438] width 81 height 10
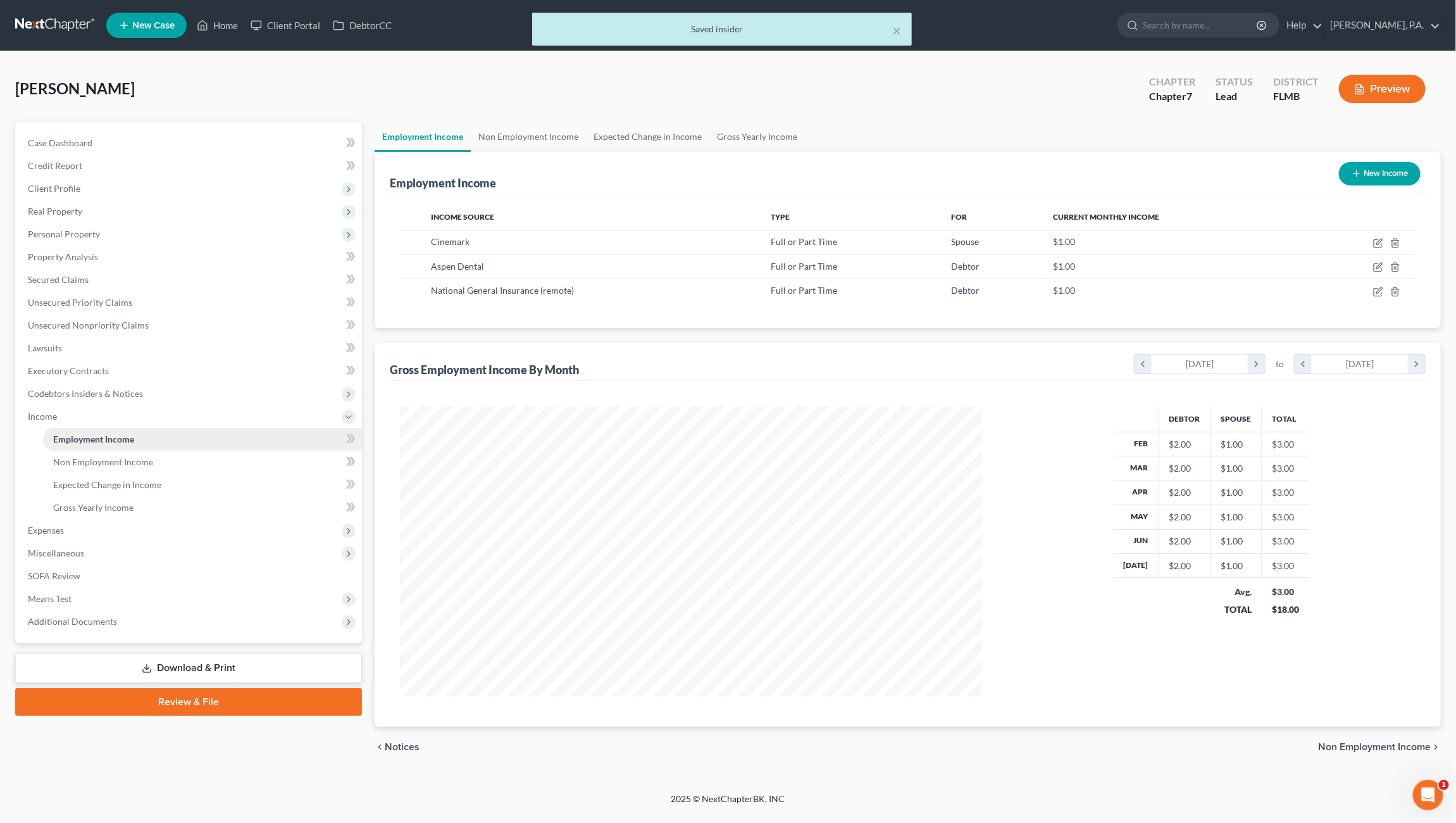
scroll to position [290, 607]
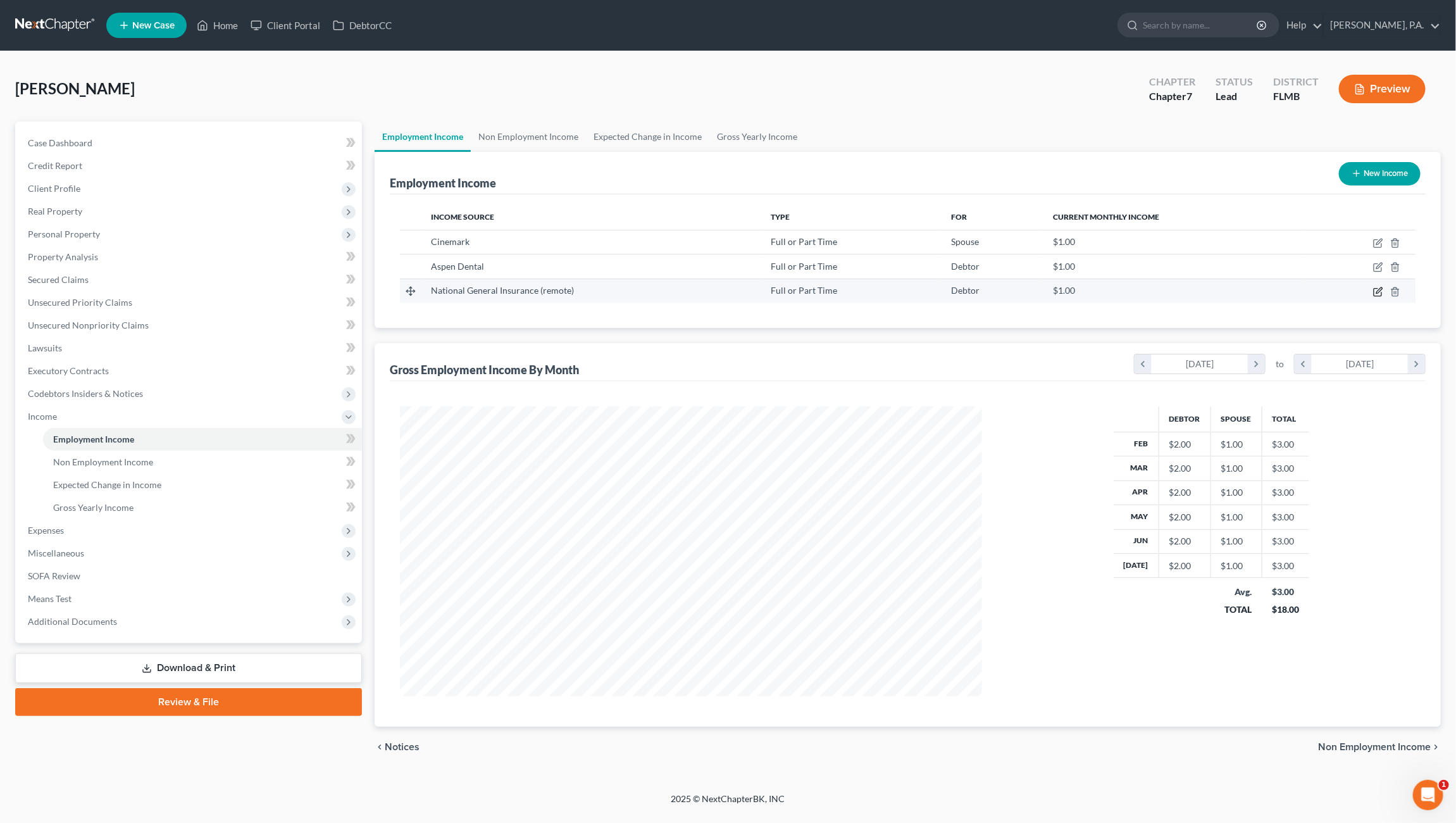
click at [1376, 290] on icon "button" at bounding box center [1378, 292] width 10 height 10
select select "0"
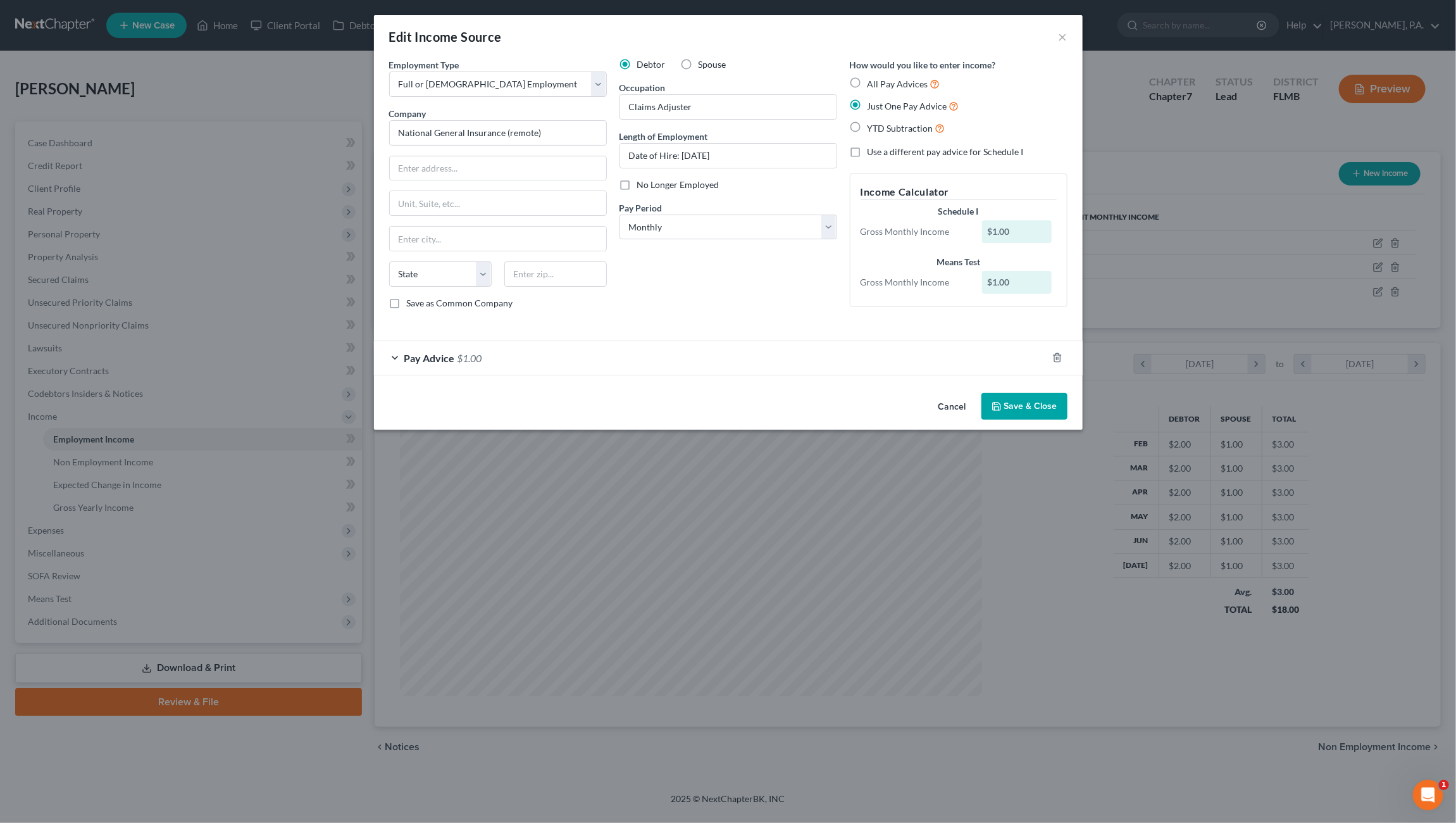
click at [474, 359] on span "$1.00" at bounding box center [469, 358] width 24 height 12
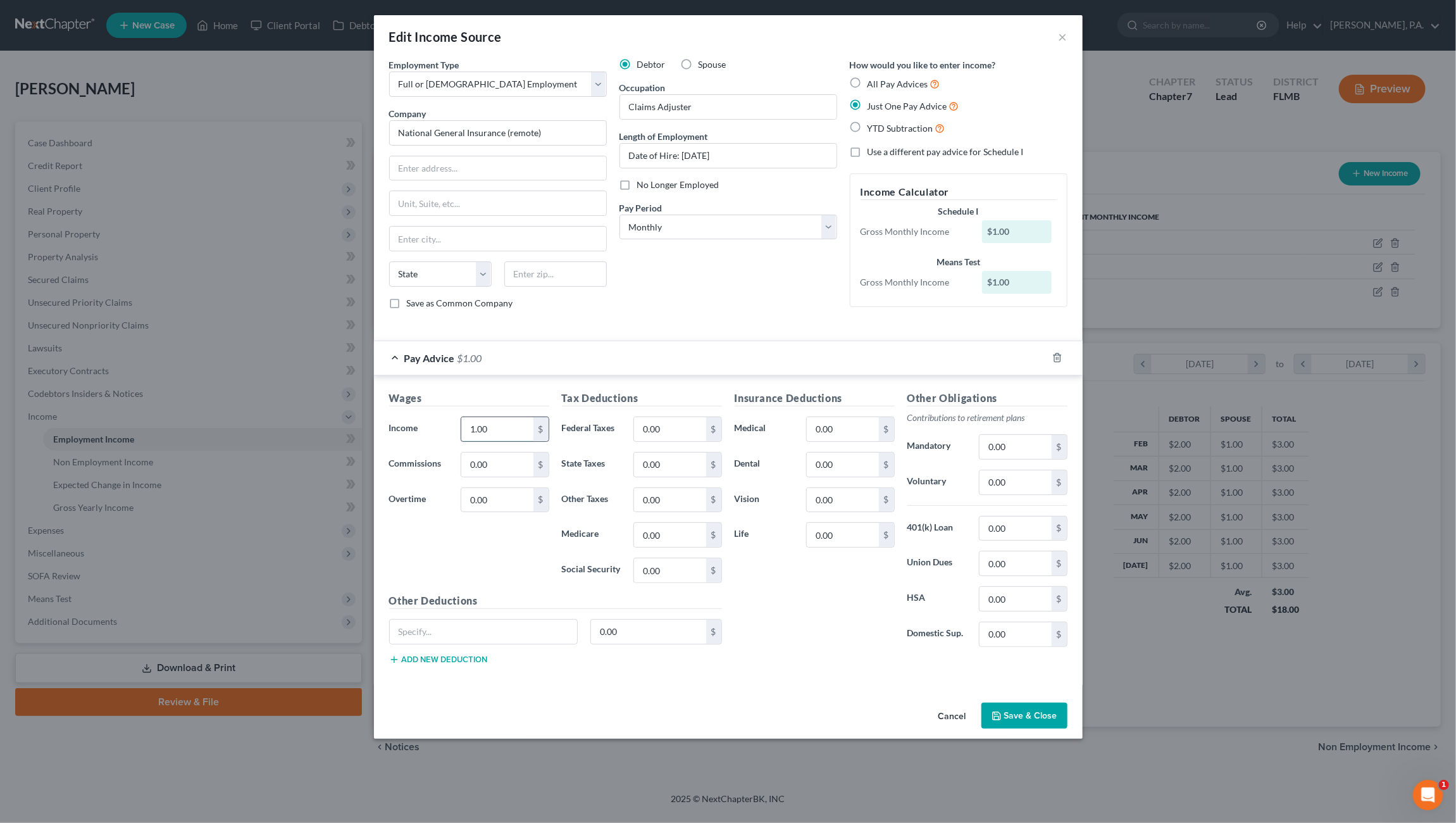
drag, startPoint x: 491, startPoint y: 427, endPoint x: 507, endPoint y: 425, distance: 16.1
click at [491, 427] on input "1.00" at bounding box center [497, 429] width 71 height 24
type input "5,642.50"
click at [665, 424] on input "0.00" at bounding box center [670, 429] width 71 height 24
type input "188.01"
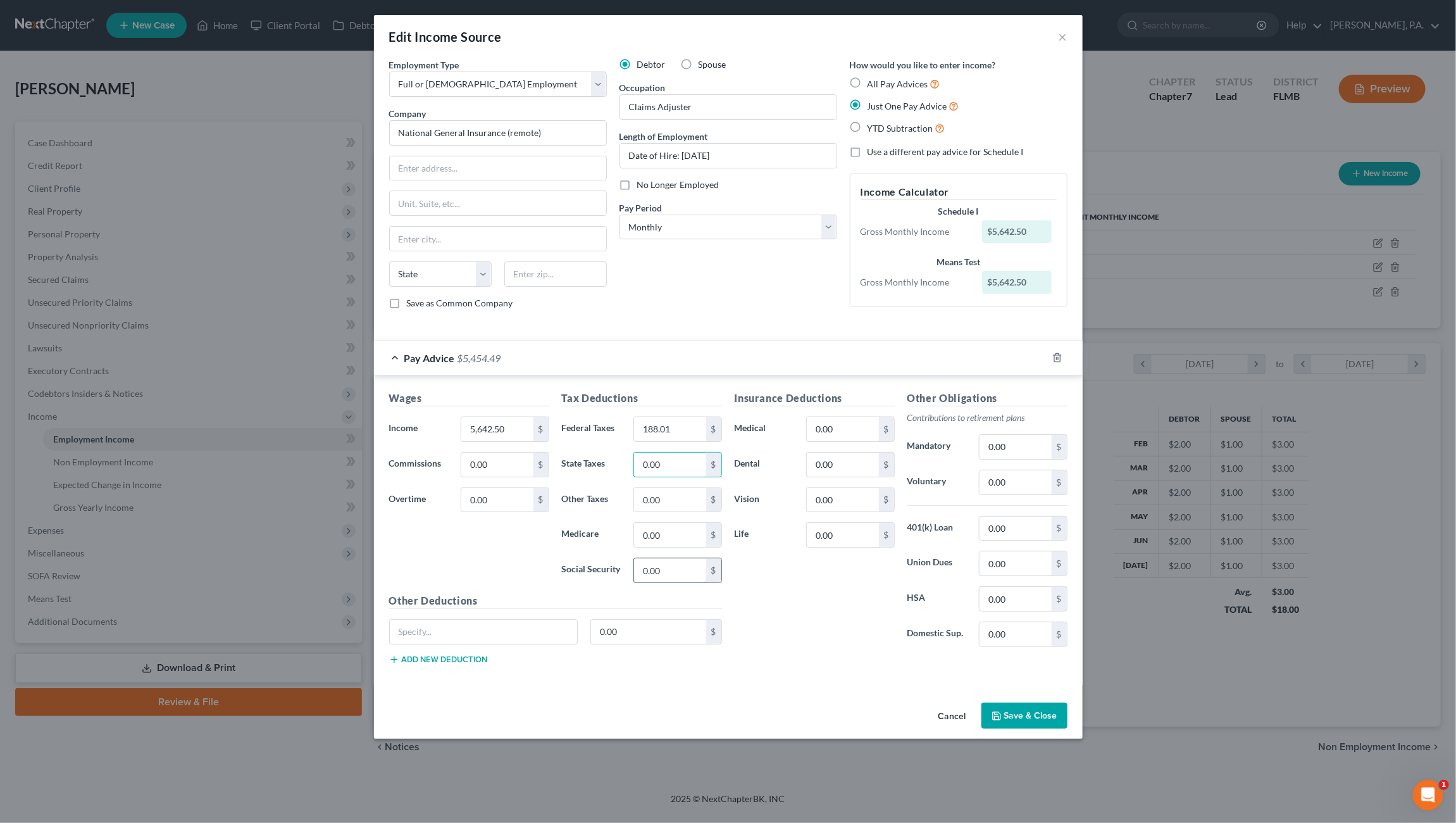
click at [651, 566] on input "0.00" at bounding box center [670, 570] width 71 height 24
type input "333.77"
click at [678, 526] on input "0.00" at bounding box center [670, 535] width 71 height 24
type input "78.06"
click at [843, 467] on input "0.00" at bounding box center [842, 465] width 71 height 24
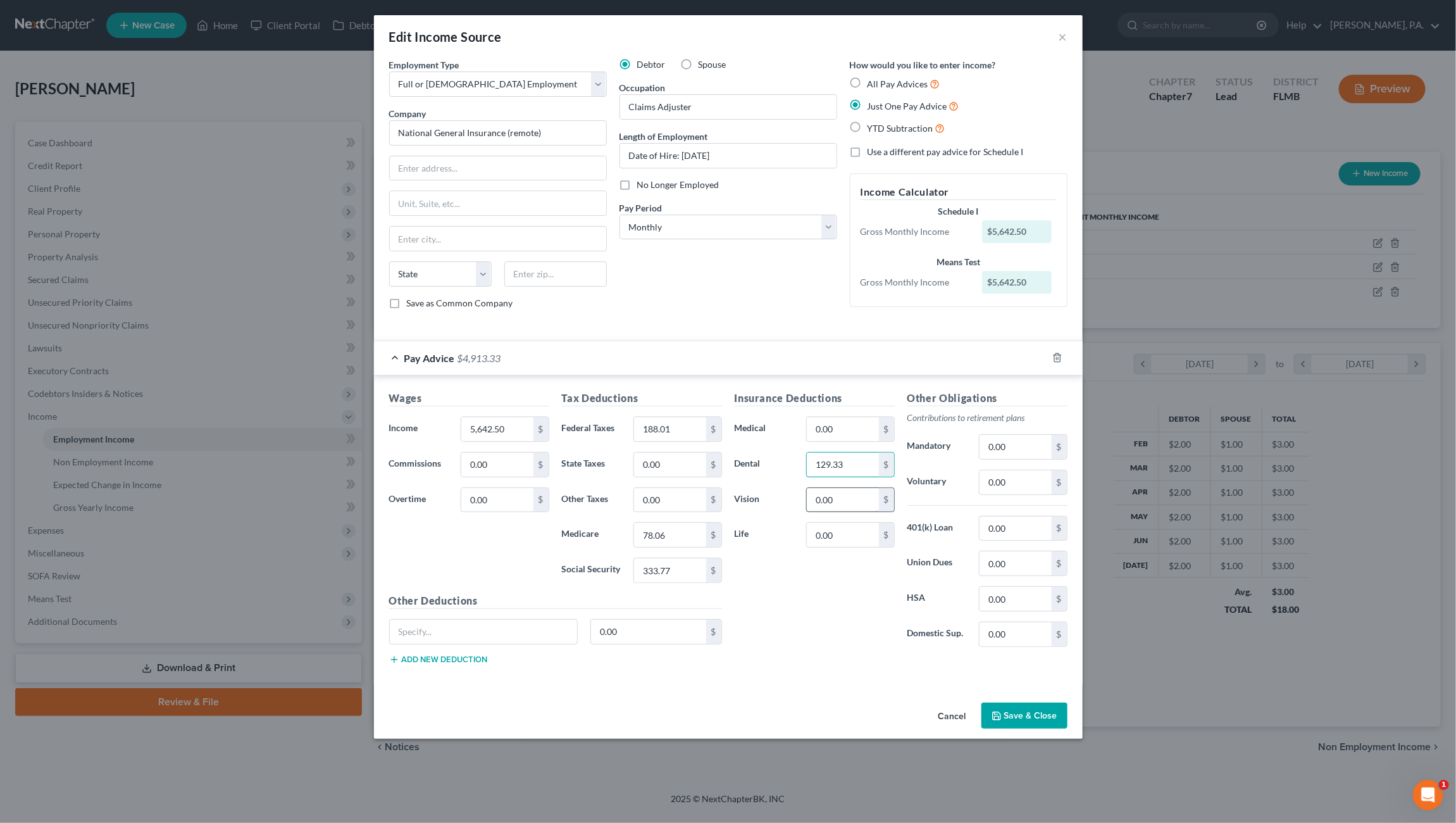
type input "129.33"
click at [850, 493] on input "0.00" at bounding box center [842, 500] width 71 height 24
type input "54.30"
click at [842, 422] on input "0.00" at bounding box center [842, 429] width 71 height 24
drag, startPoint x: 856, startPoint y: 423, endPoint x: 864, endPoint y: 422, distance: 8.1
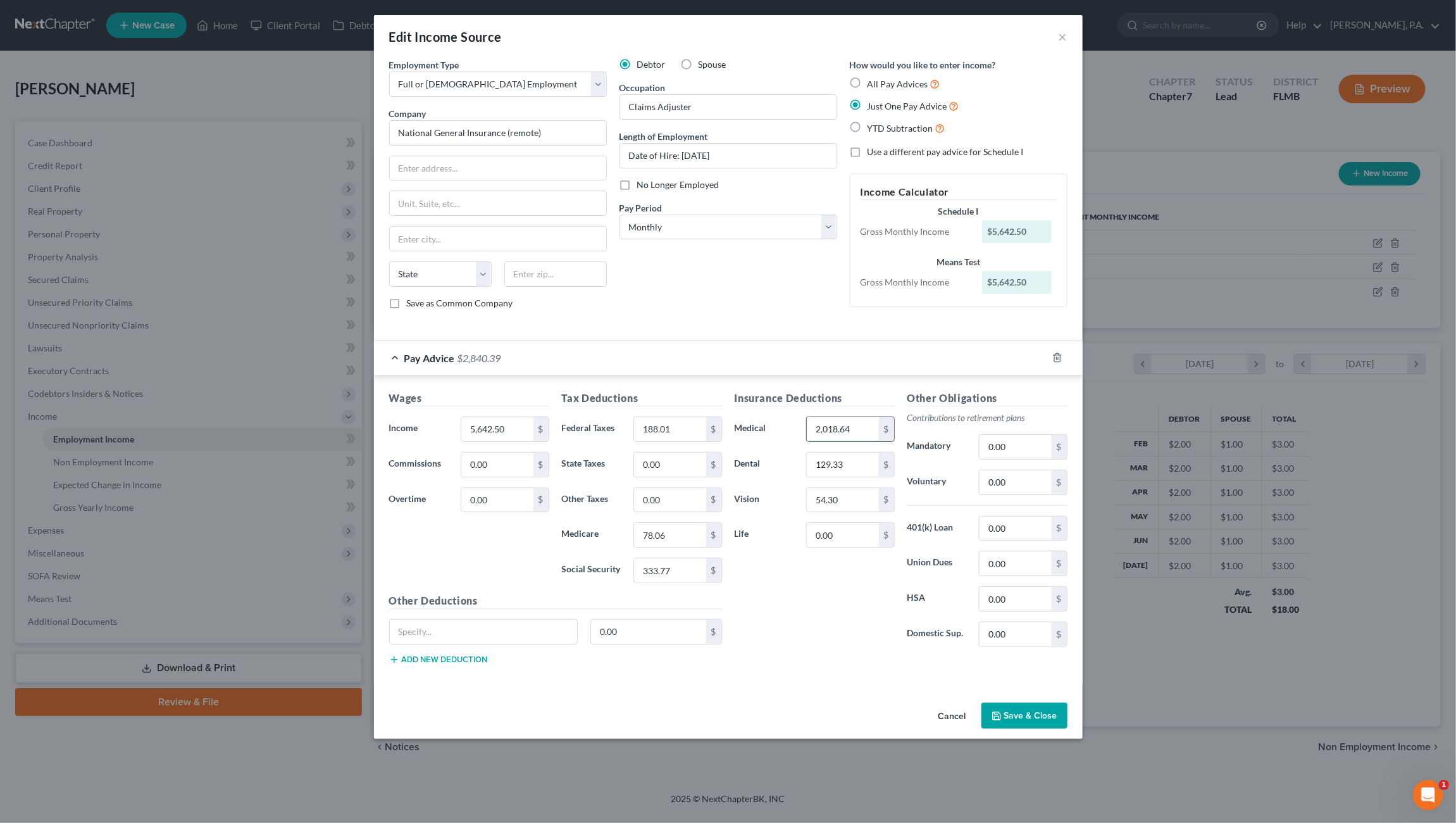
click at [857, 423] on input "2,018.64" at bounding box center [842, 429] width 71 height 24
drag, startPoint x: 851, startPoint y: 430, endPoint x: 865, endPoint y: 423, distance: 15.7
click at [851, 430] on input "2,018.64" at bounding box center [842, 429] width 71 height 24
drag, startPoint x: 852, startPoint y: 423, endPoint x: 791, endPoint y: 418, distance: 61.2
click at [750, 427] on div "Medical 2,018.64 $" at bounding box center [814, 429] width 173 height 25
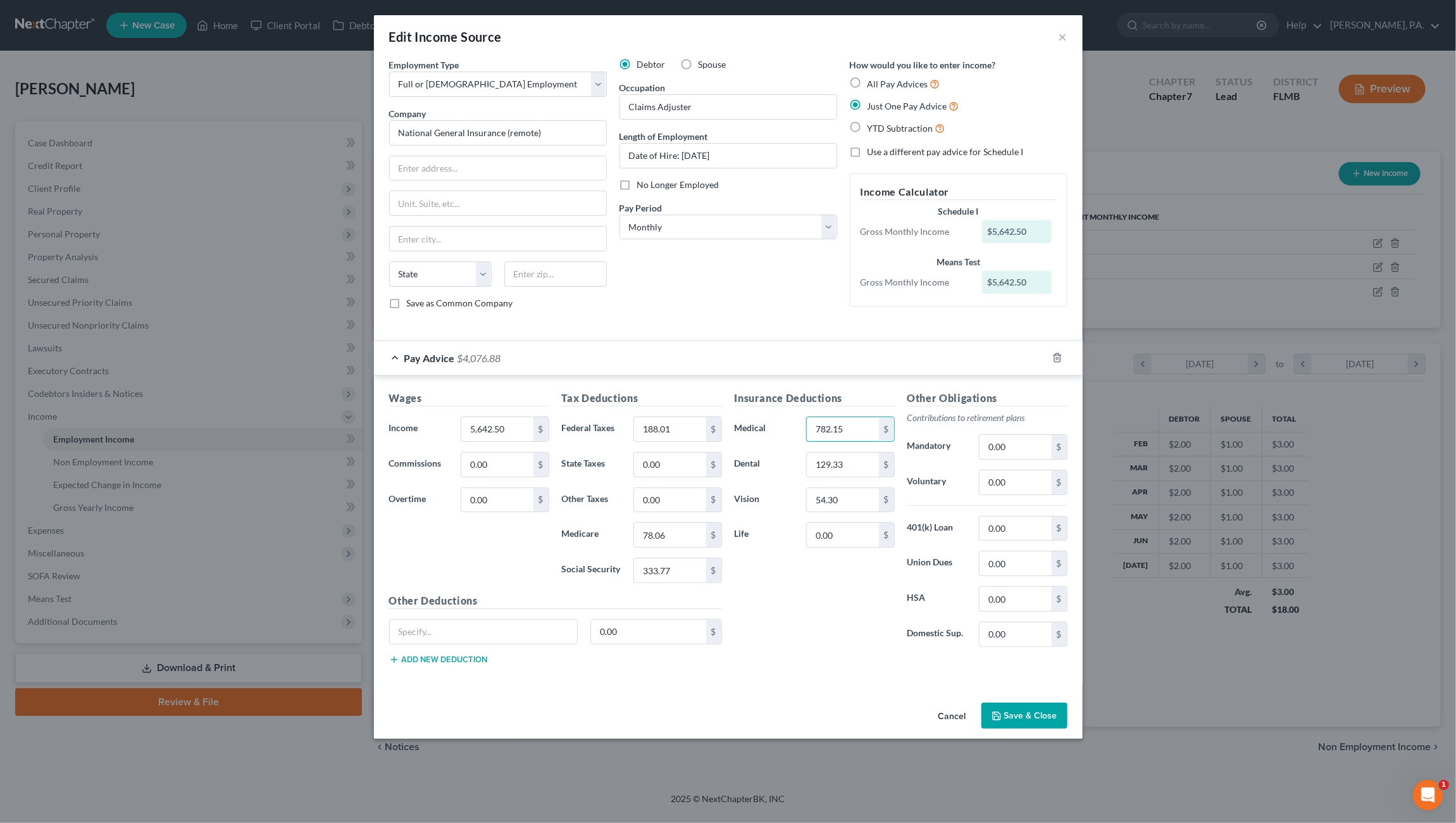
type input "782.15"
click at [1012, 481] on input "0.00" at bounding box center [1015, 482] width 71 height 24
drag, startPoint x: 1020, startPoint y: 479, endPoint x: 1091, endPoint y: 511, distance: 77.9
click at [954, 479] on div "Voluntary 0.00 $" at bounding box center [987, 482] width 173 height 25
type input "376.88"
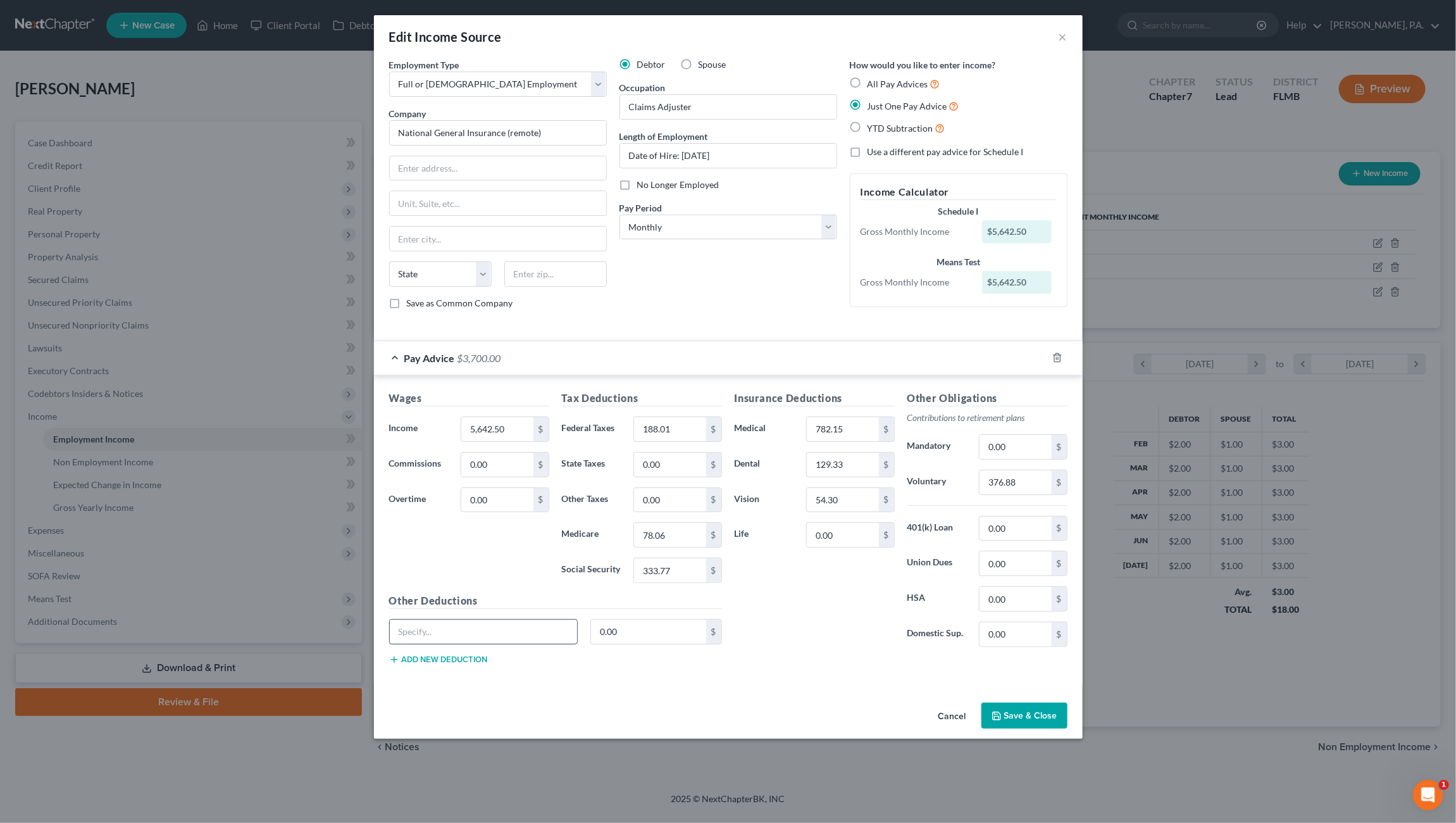
drag, startPoint x: 467, startPoint y: 619, endPoint x: 524, endPoint y: 628, distance: 57.7
click at [467, 619] on input "text" at bounding box center [483, 631] width 188 height 24
type input "a"
type input "AD&D/Accident/Crit Ill"
type input "73.08"
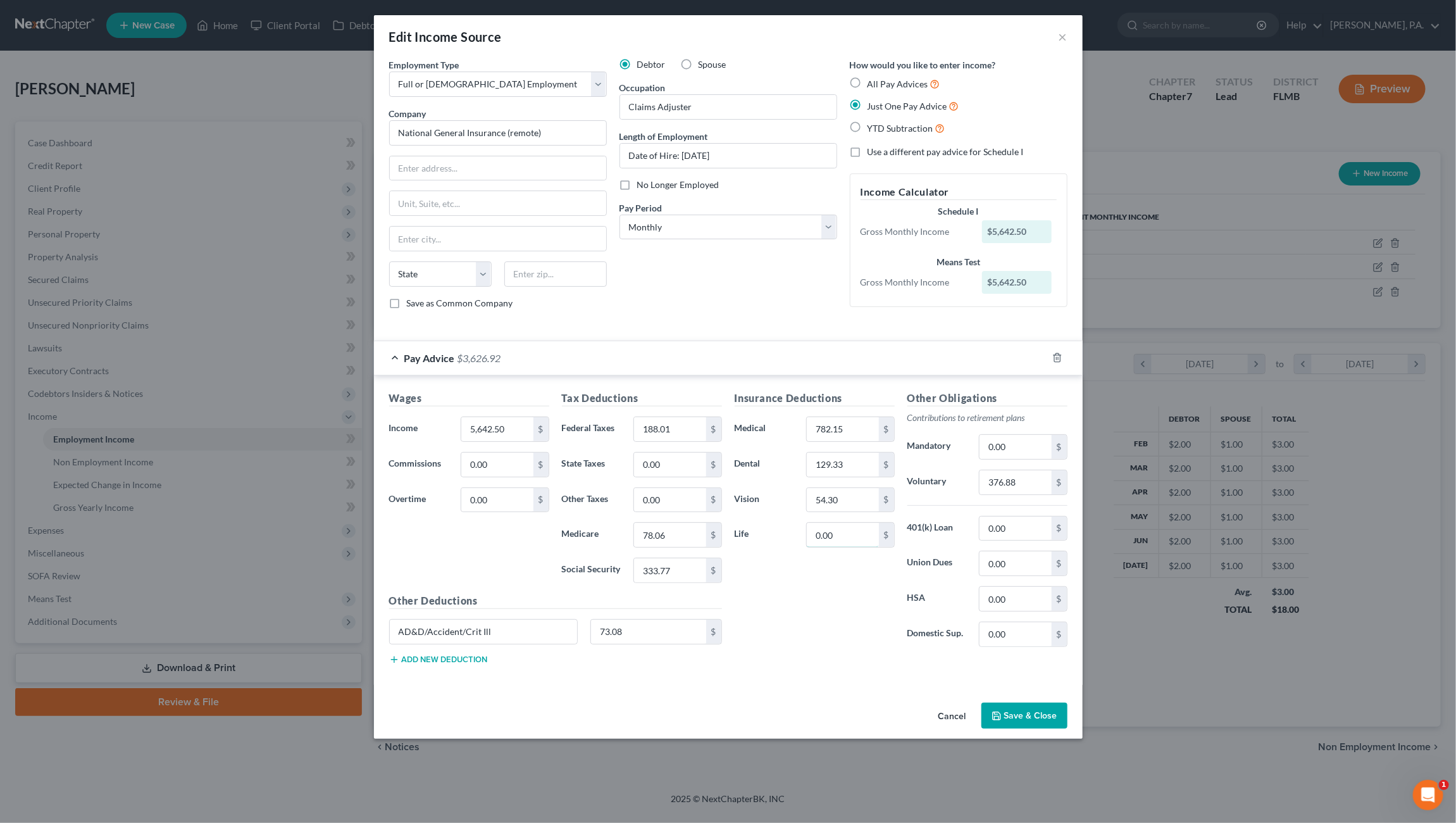
click at [819, 528] on input "0.00" at bounding box center [842, 535] width 71 height 24
drag, startPoint x: 841, startPoint y: 537, endPoint x: 856, endPoint y: 527, distance: 18.0
click at [841, 536] on input "0.00" at bounding box center [842, 535] width 71 height 24
type input "48.43"
click at [420, 654] on button "Add new deduction" at bounding box center [438, 659] width 99 height 10
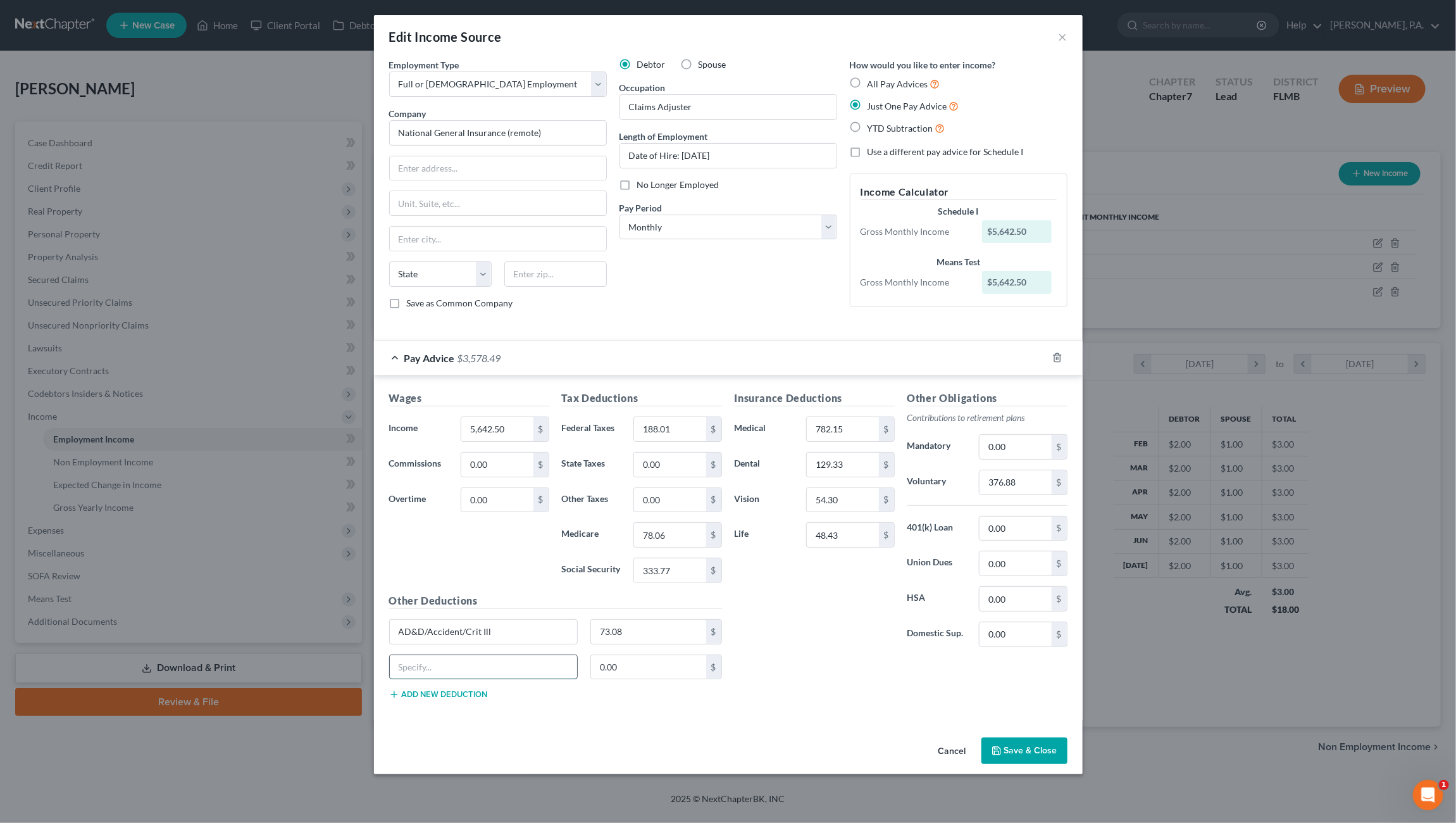
click at [414, 668] on input "text" at bounding box center [483, 667] width 188 height 24
type input "Legal Plan"
type input "15.75"
click at [427, 690] on button "Add new deduction" at bounding box center [438, 694] width 99 height 10
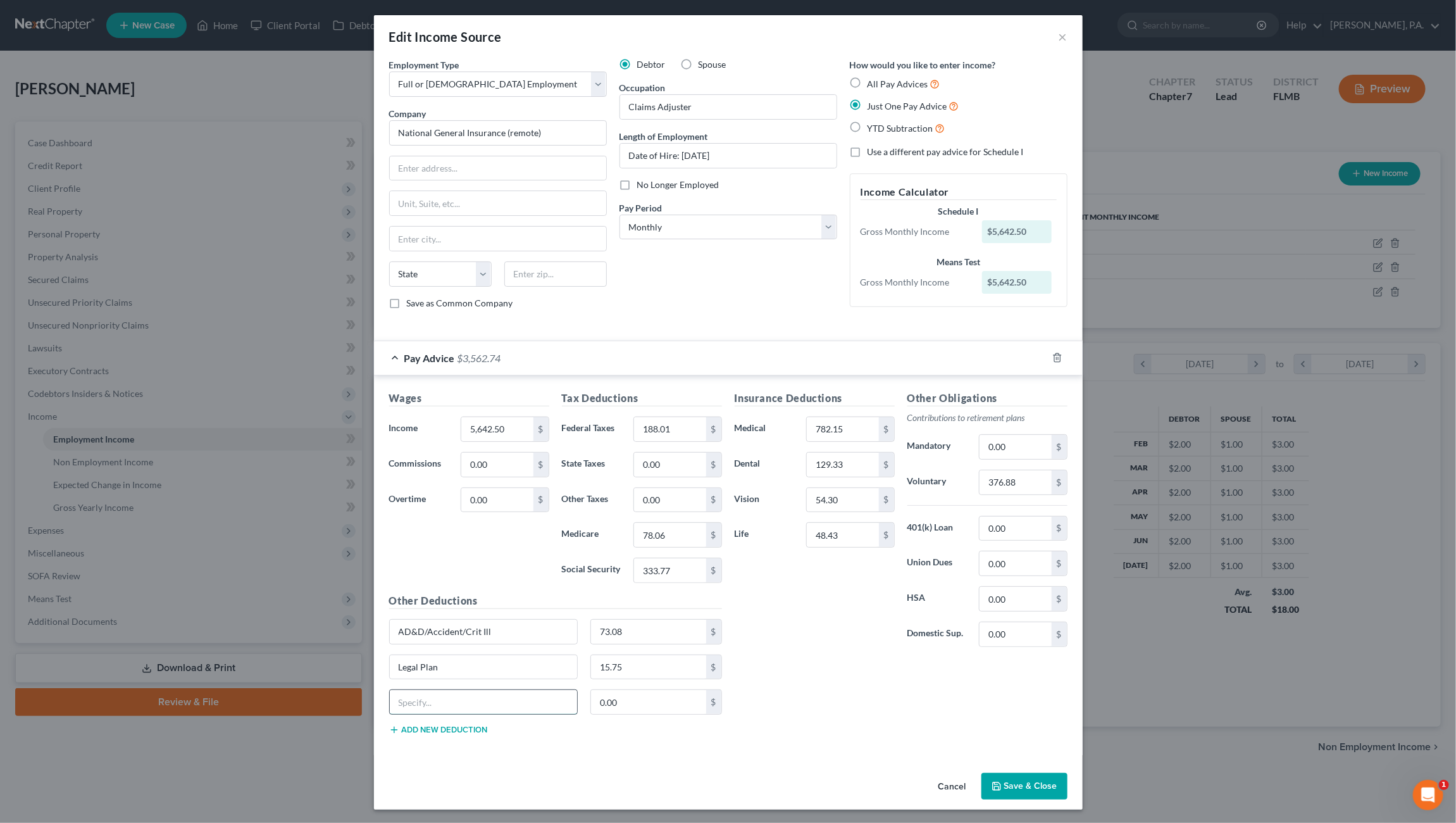
click at [422, 701] on input "text" at bounding box center [483, 702] width 188 height 24
type input "PTO Buy"
type input "104.17"
click at [1020, 780] on button "Save & Close" at bounding box center [1024, 786] width 86 height 27
